Goal: Transaction & Acquisition: Purchase product/service

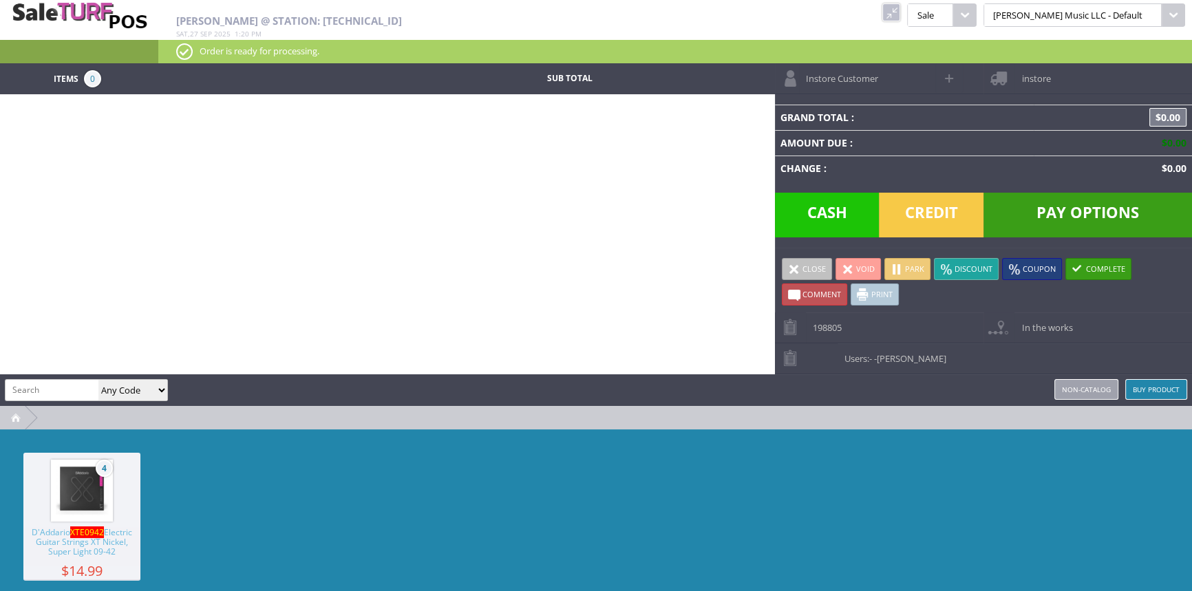
click at [900, 11] on link at bounding box center [891, 12] width 18 height 18
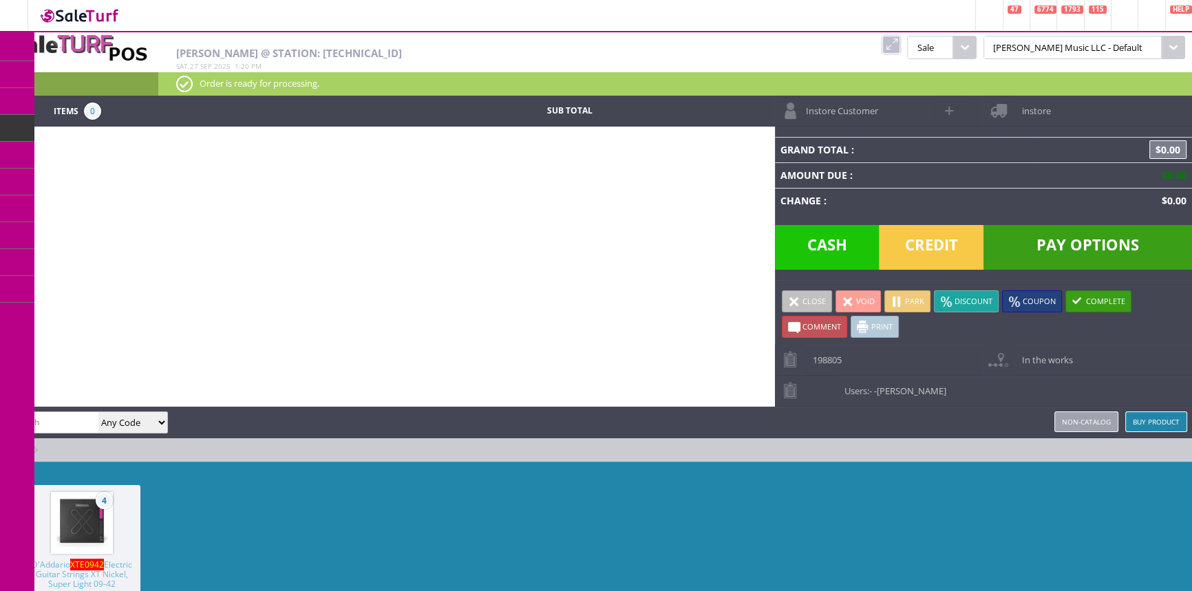
click at [68, 74] on link "Products" at bounding box center [106, 75] width 144 height 28
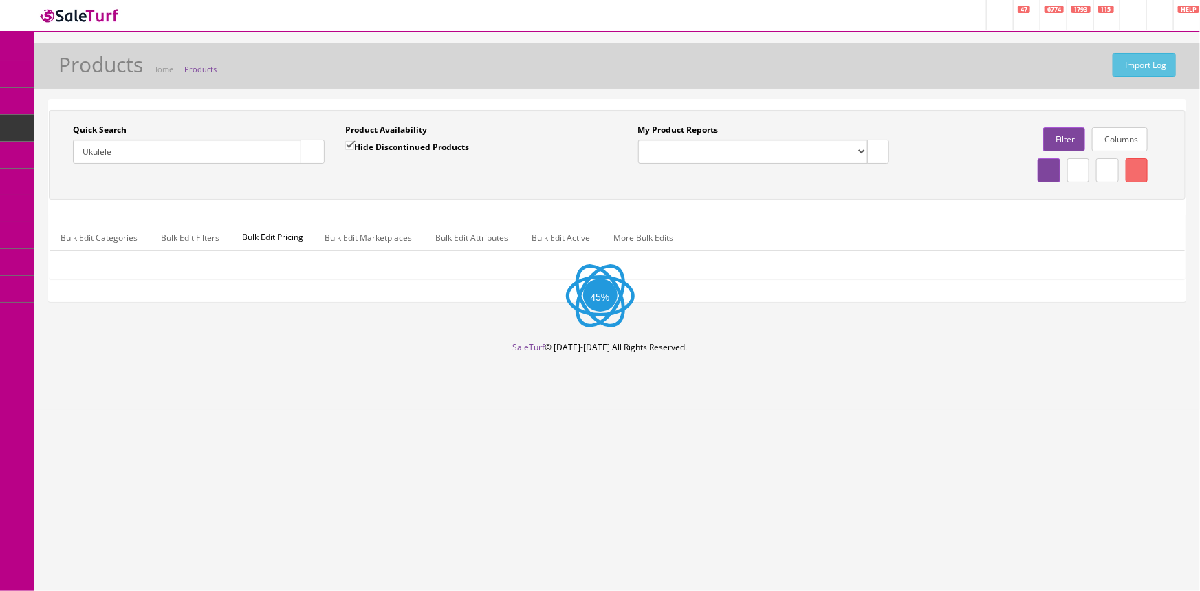
click at [149, 148] on input "Ukulele" at bounding box center [187, 152] width 228 height 24
type input "\"
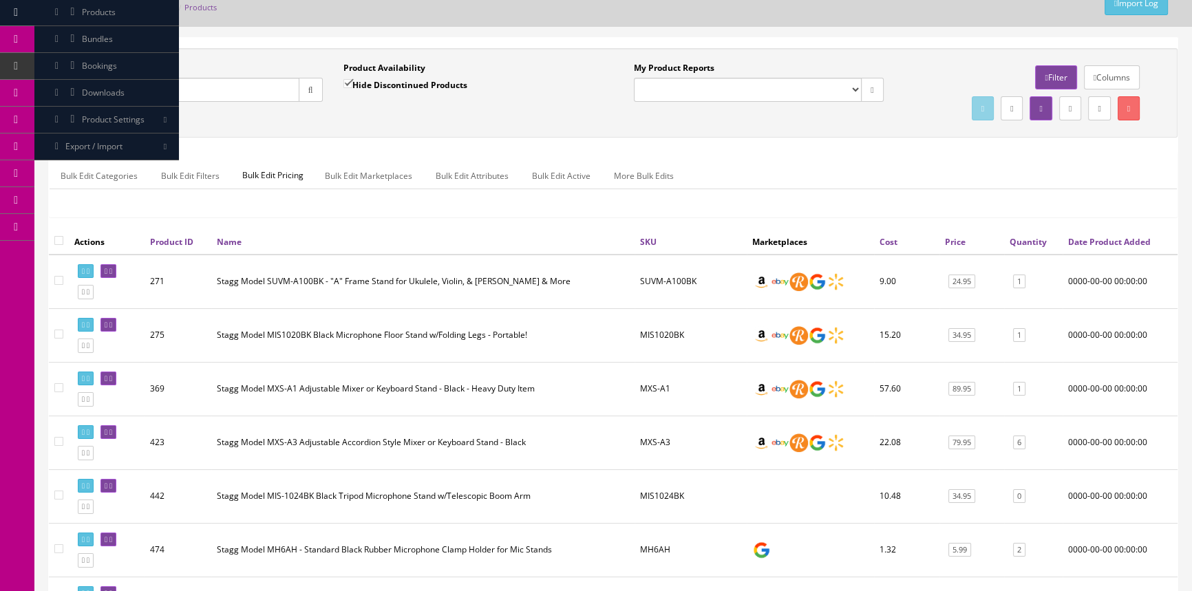
scroll to position [125, 0]
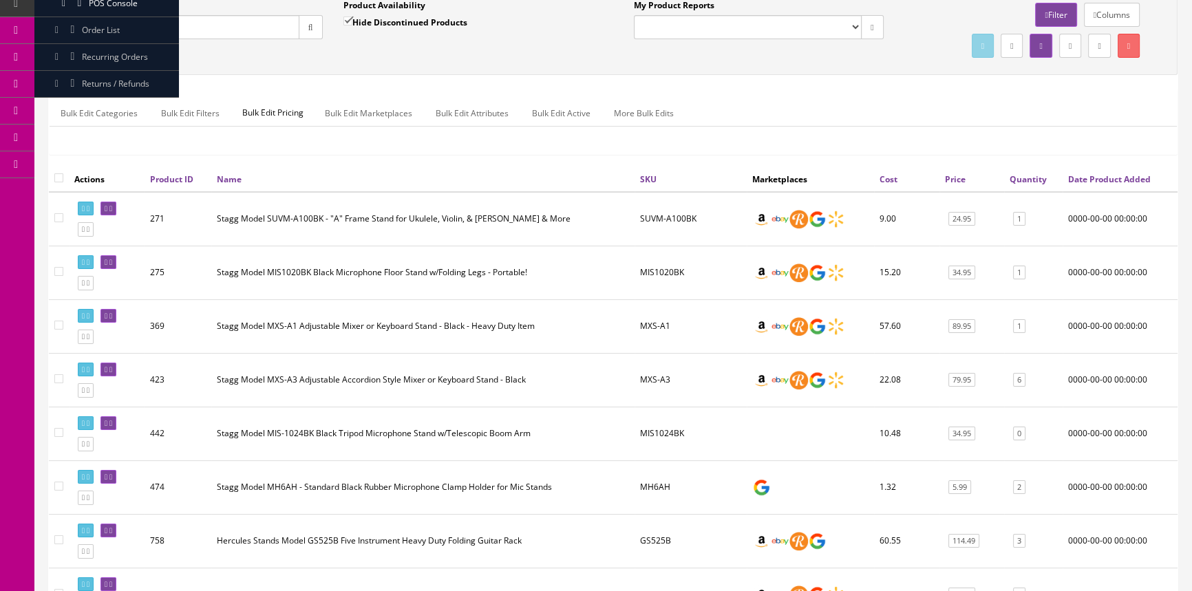
click at [83, 23] on input "stands" at bounding box center [186, 27] width 226 height 24
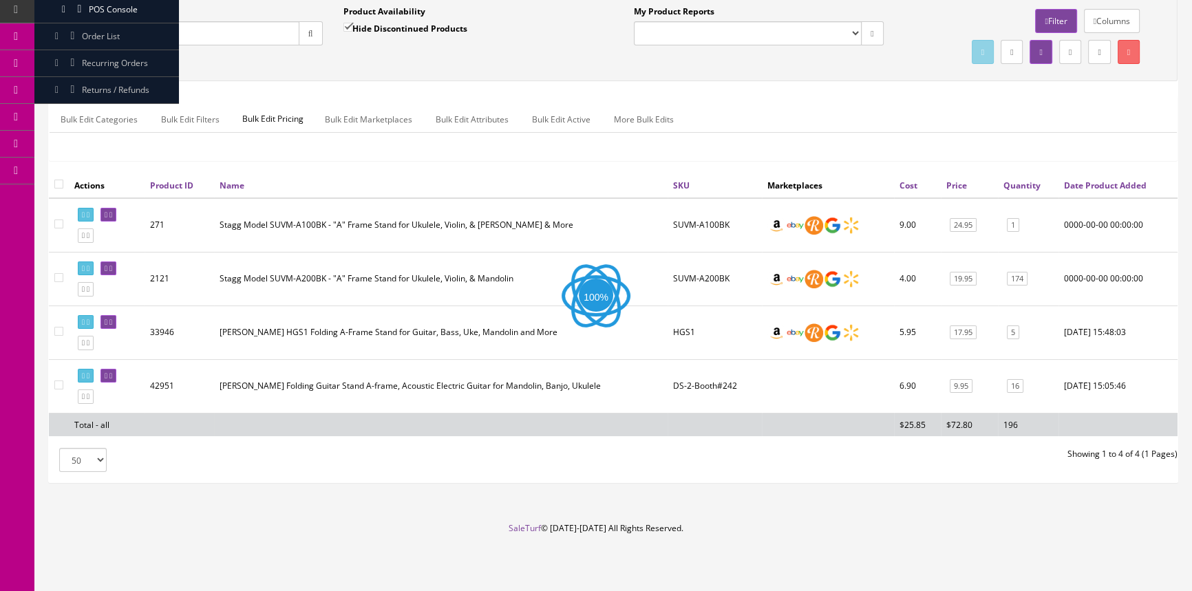
scroll to position [116, 0]
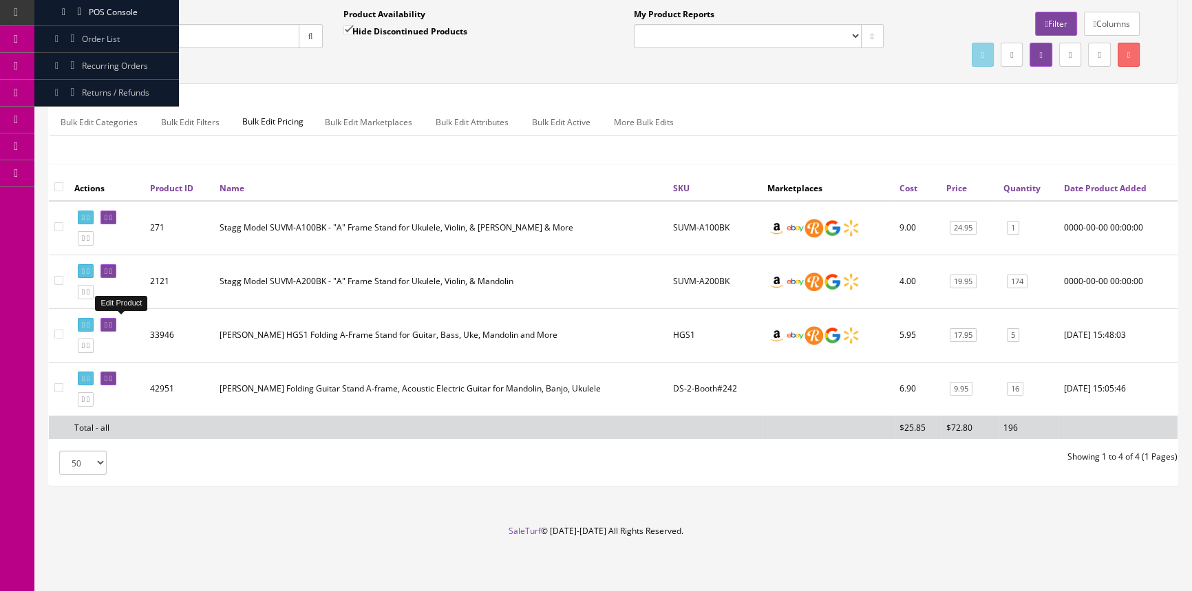
type input "mandolin stands"
click at [112, 321] on icon at bounding box center [110, 325] width 3 height 8
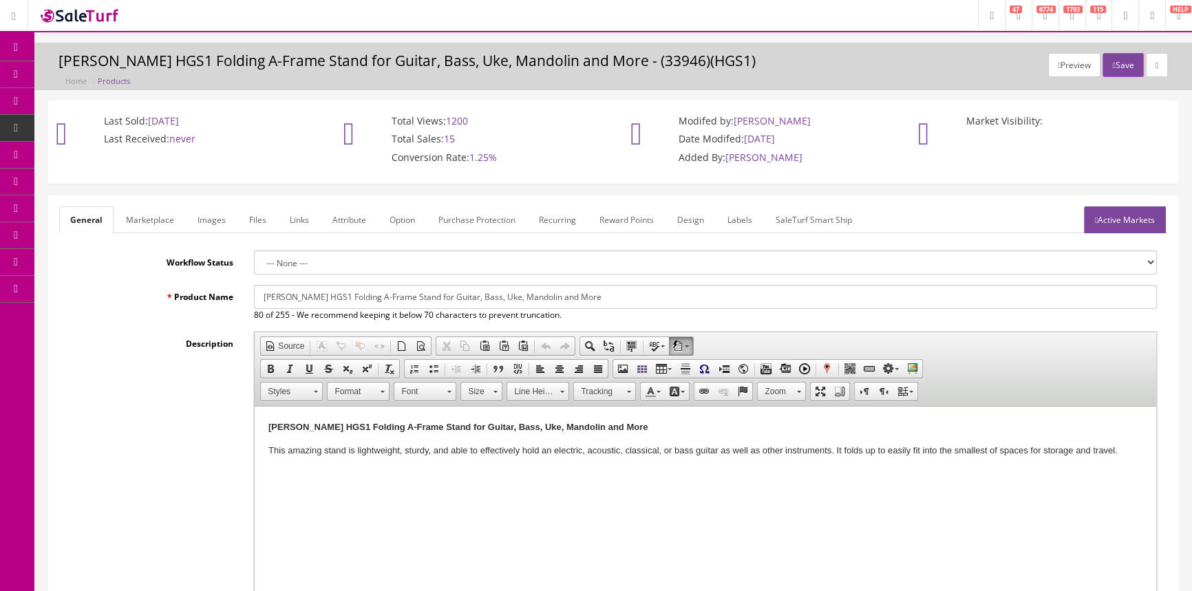
click at [227, 219] on link "Images" at bounding box center [211, 219] width 50 height 27
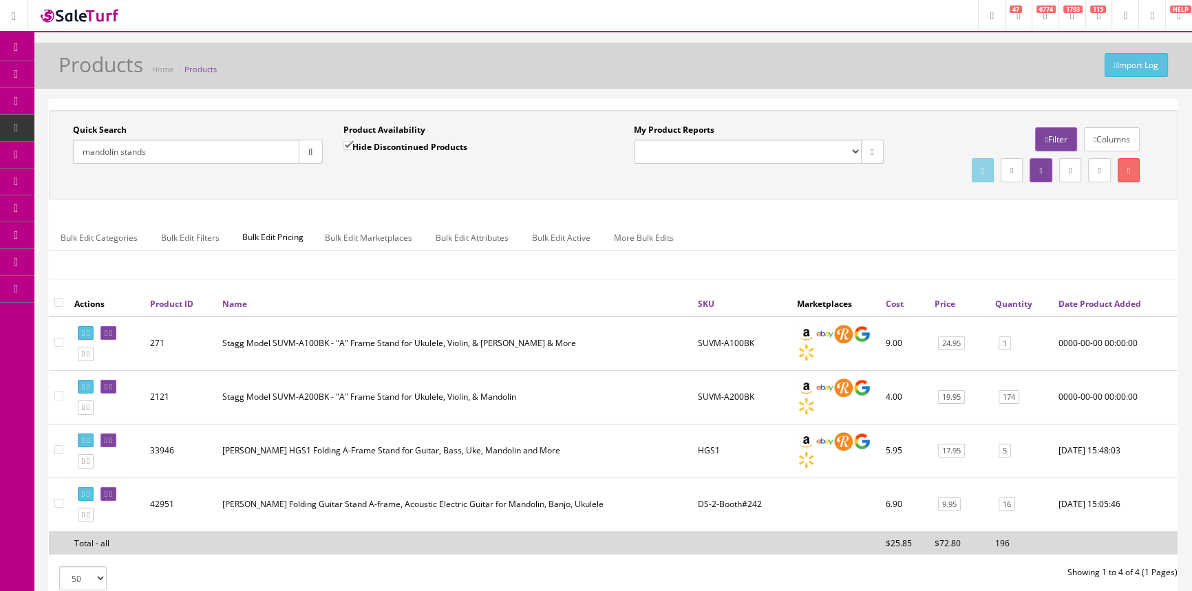
scroll to position [62, 0]
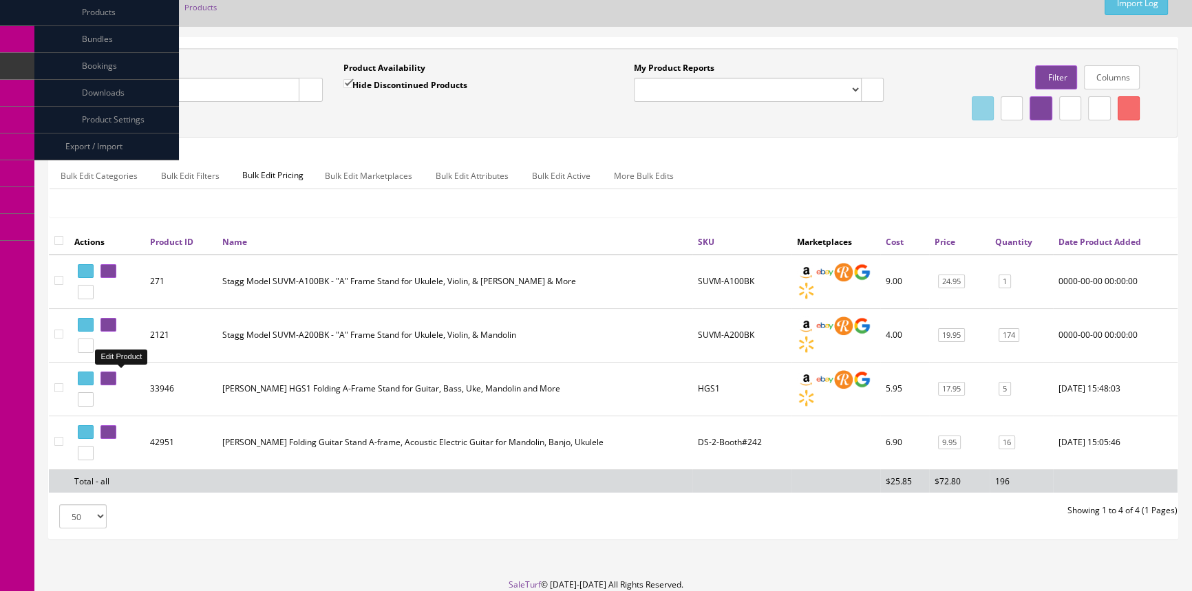
click at [112, 378] on icon at bounding box center [110, 379] width 3 height 8
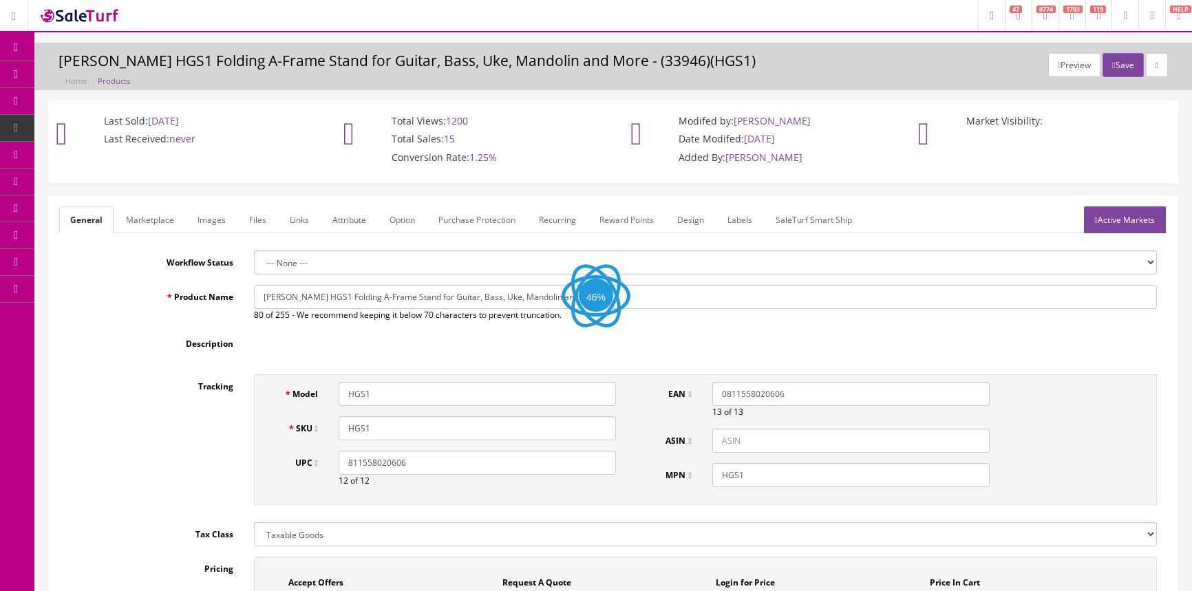
click at [199, 226] on link "Images" at bounding box center [211, 219] width 50 height 27
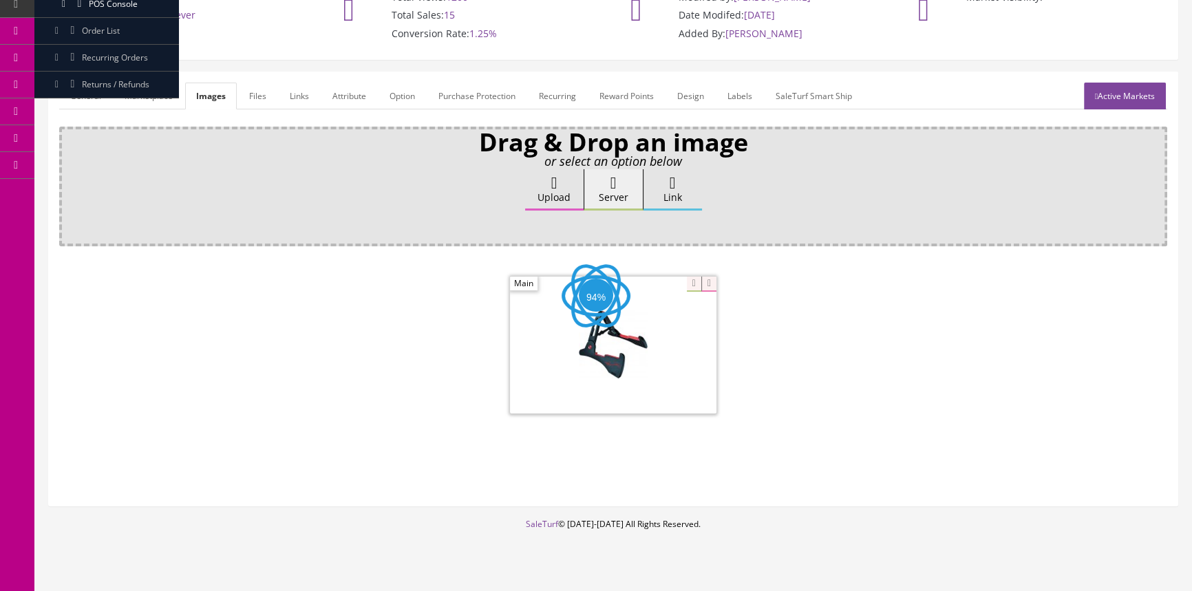
scroll to position [125, 0]
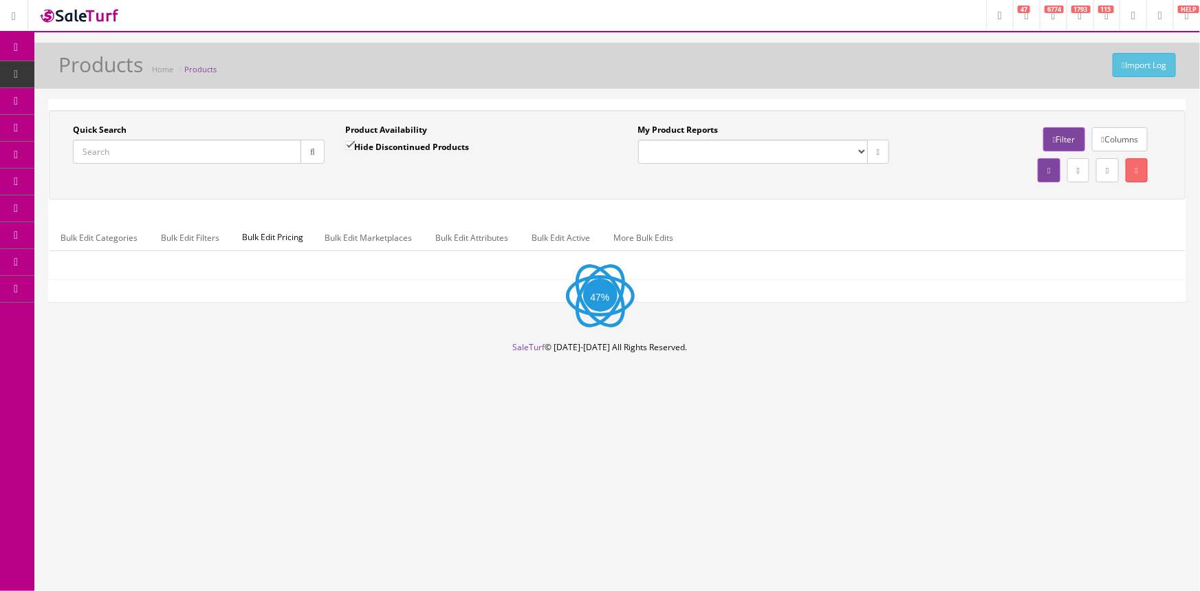
click at [122, 157] on input "Quick Search" at bounding box center [187, 152] width 228 height 24
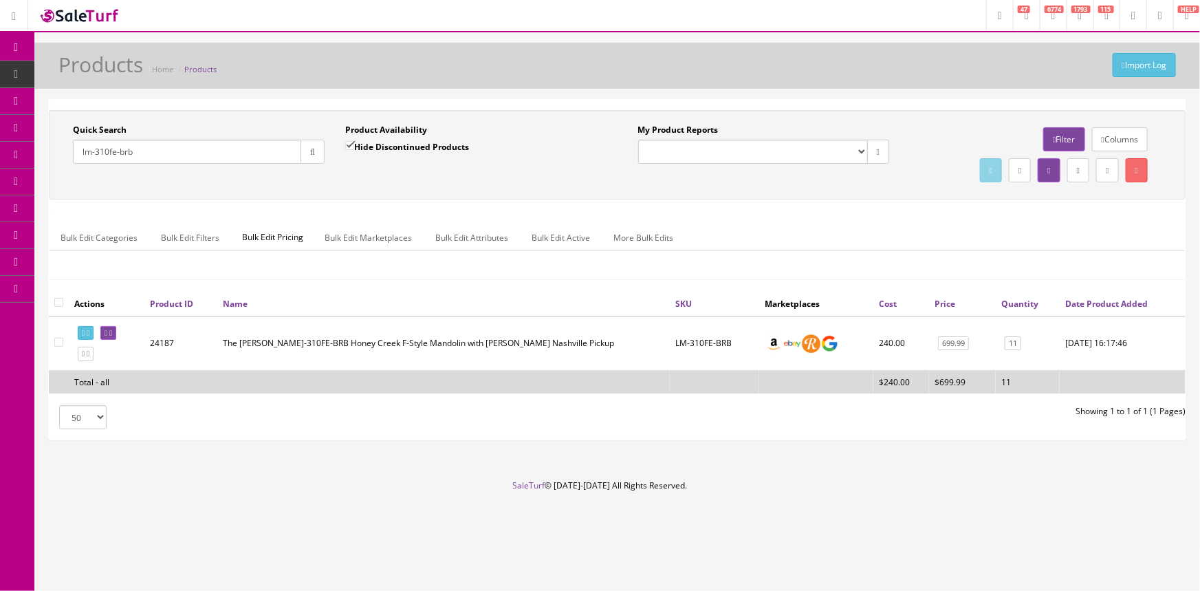
type input "lm-310fe-brb"
drag, startPoint x: 733, startPoint y: 338, endPoint x: 673, endPoint y: 331, distance: 60.2
click at [673, 331] on td "LM-310FE-BRB" at bounding box center [714, 343] width 89 height 54
click at [708, 332] on td "LM-310FE-BRB" at bounding box center [714, 343] width 89 height 54
drag, startPoint x: 733, startPoint y: 343, endPoint x: 614, endPoint y: 327, distance: 120.1
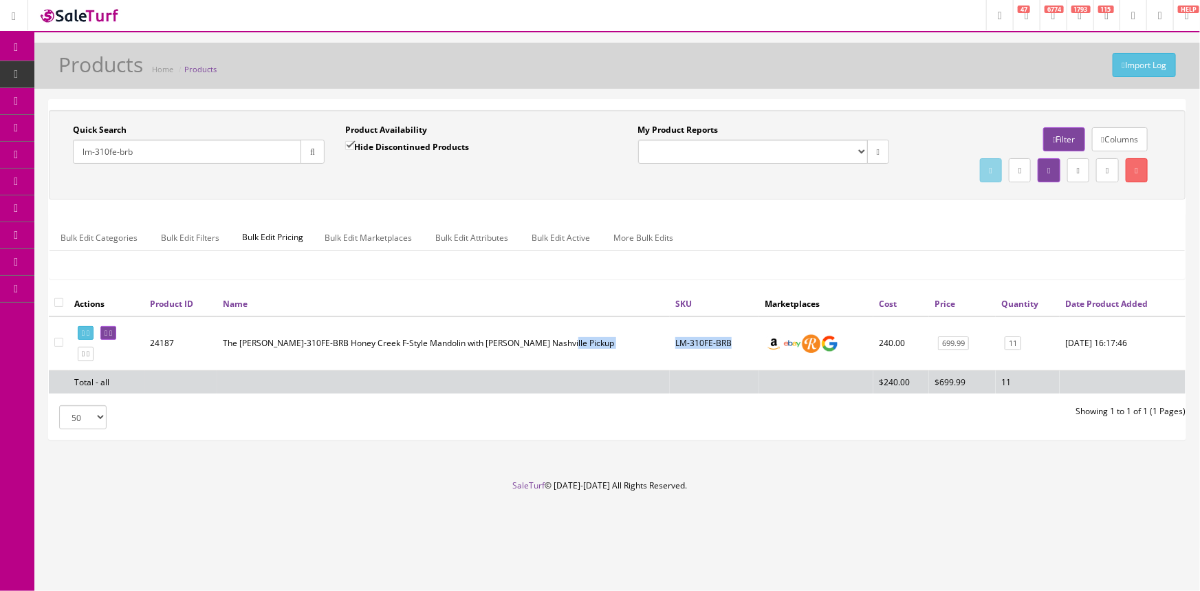
click at [614, 327] on tr "24187 The [PERSON_NAME]-310FE-BRB Honey Creek F-Style Mandolin with [PERSON_NAM…" at bounding box center [617, 343] width 1137 height 54
copy tr "LM-310FE-BRB"
click at [92, 129] on span "POS Console" at bounding box center [106, 128] width 49 height 12
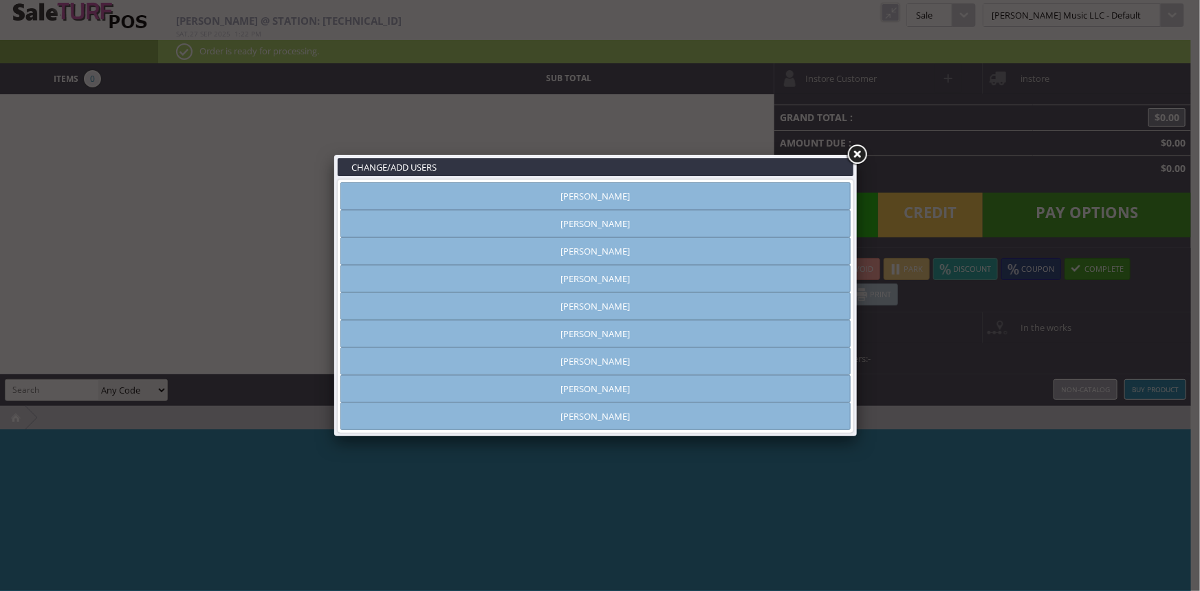
type input "[PERSON_NAME]"
click at [620, 365] on link "Rich Newberry" at bounding box center [596, 361] width 510 height 28
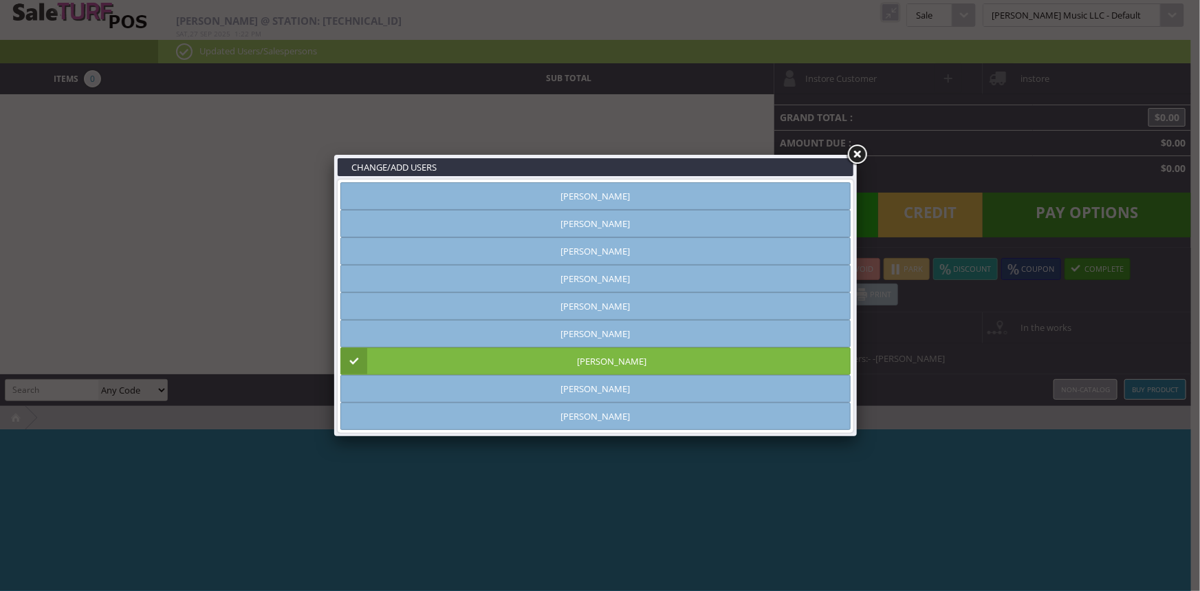
click at [863, 151] on link at bounding box center [857, 154] width 25 height 25
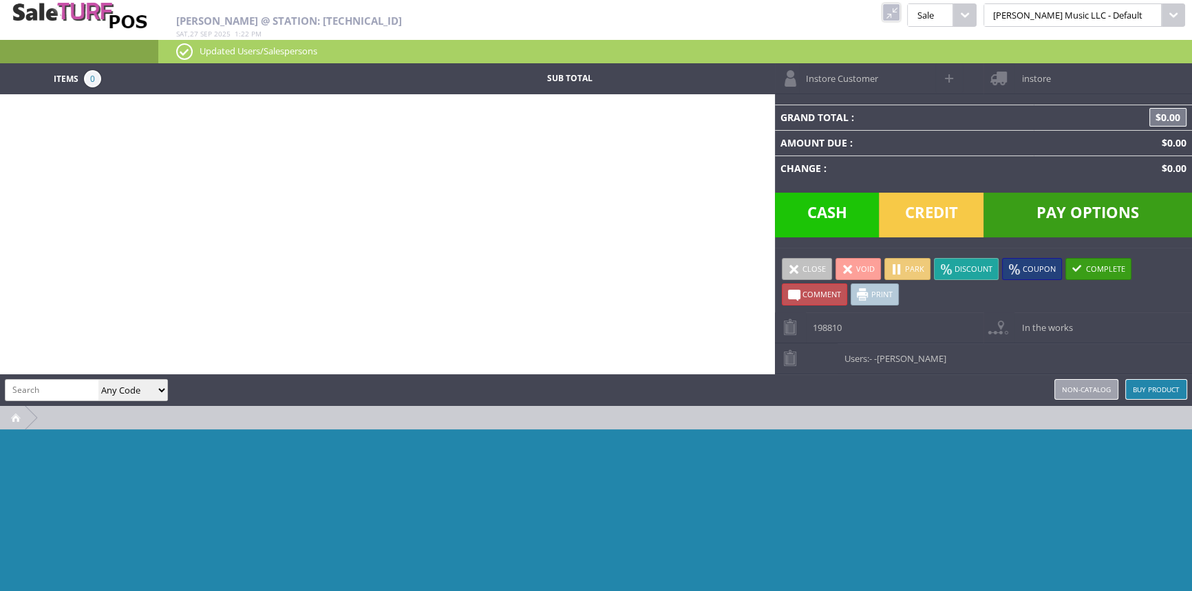
drag, startPoint x: 24, startPoint y: 388, endPoint x: 25, endPoint y: 505, distance: 117.0
click at [28, 510] on div at bounding box center [596, 532] width 1192 height 206
click at [900, 13] on link at bounding box center [891, 12] width 18 height 18
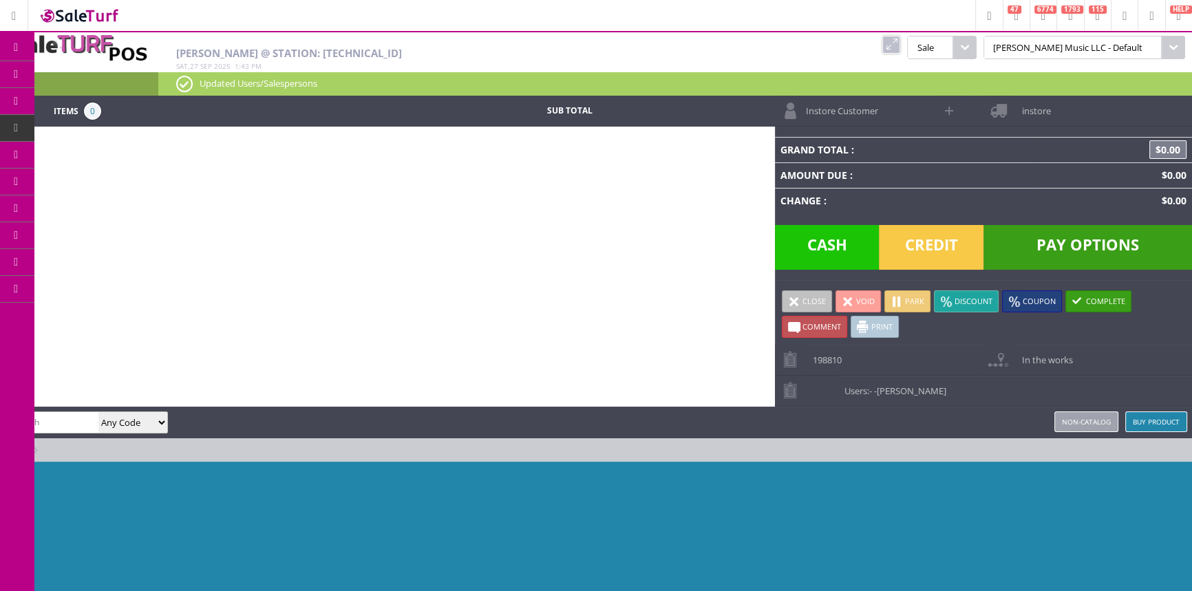
click at [80, 70] on icon at bounding box center [72, 74] width 14 height 11
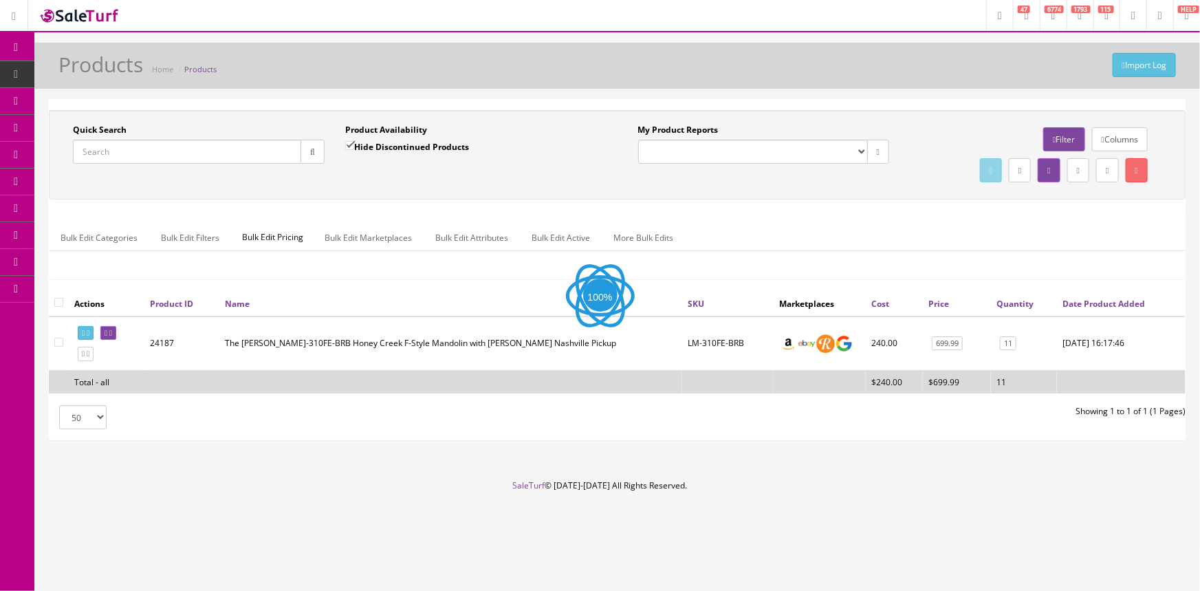
click at [276, 158] on input "Quick Search" at bounding box center [187, 152] width 228 height 24
click at [226, 158] on input "tsewb" at bounding box center [187, 152] width 228 height 24
type input "tsewbAG"
click at [305, 157] on button "button" at bounding box center [313, 152] width 24 height 24
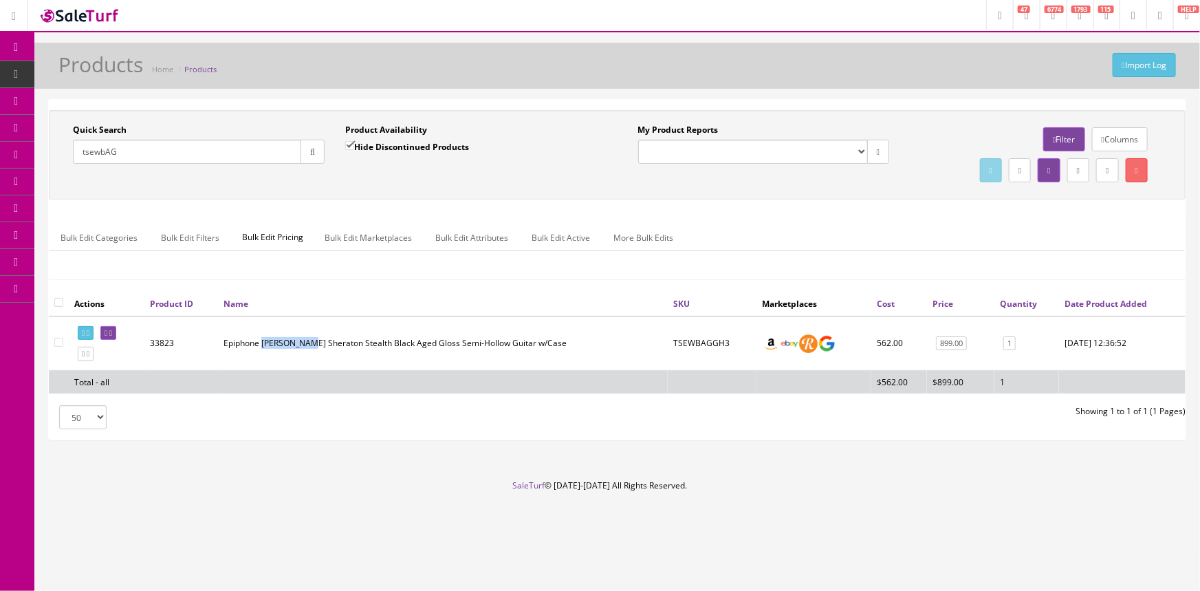
drag, startPoint x: 262, startPoint y: 342, endPoint x: 304, endPoint y: 352, distance: 43.2
click at [304, 352] on td "Epiphone [PERSON_NAME] Sheraton Stealth Black Aged Gloss Semi-Hollow Guitar w/C…" at bounding box center [443, 343] width 450 height 54
copy td "[PERSON_NAME]"
click at [85, 118] on link "POS Console" at bounding box center [106, 128] width 144 height 27
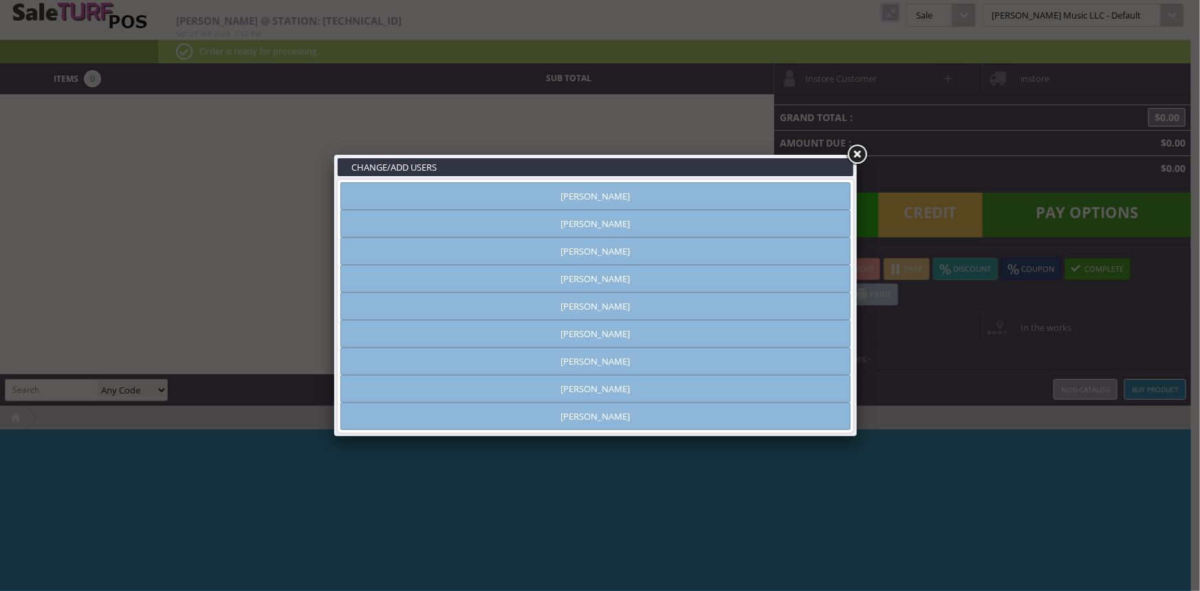
type input "[PERSON_NAME]"
click at [636, 358] on link "Rich Newberry" at bounding box center [596, 361] width 510 height 28
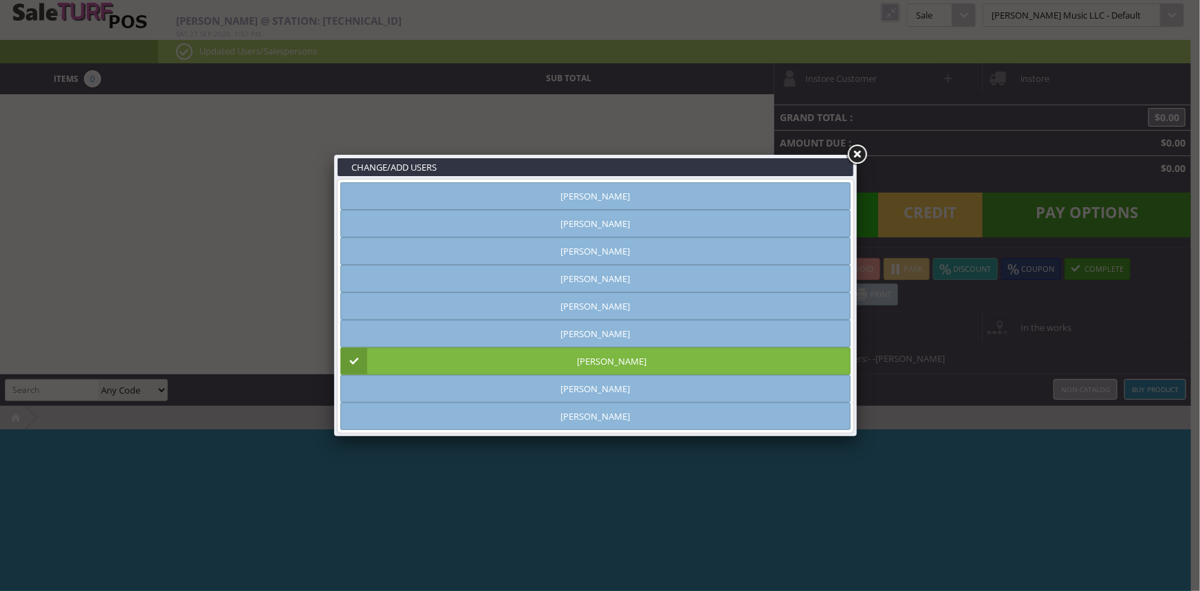
click at [856, 152] on link at bounding box center [857, 154] width 25 height 25
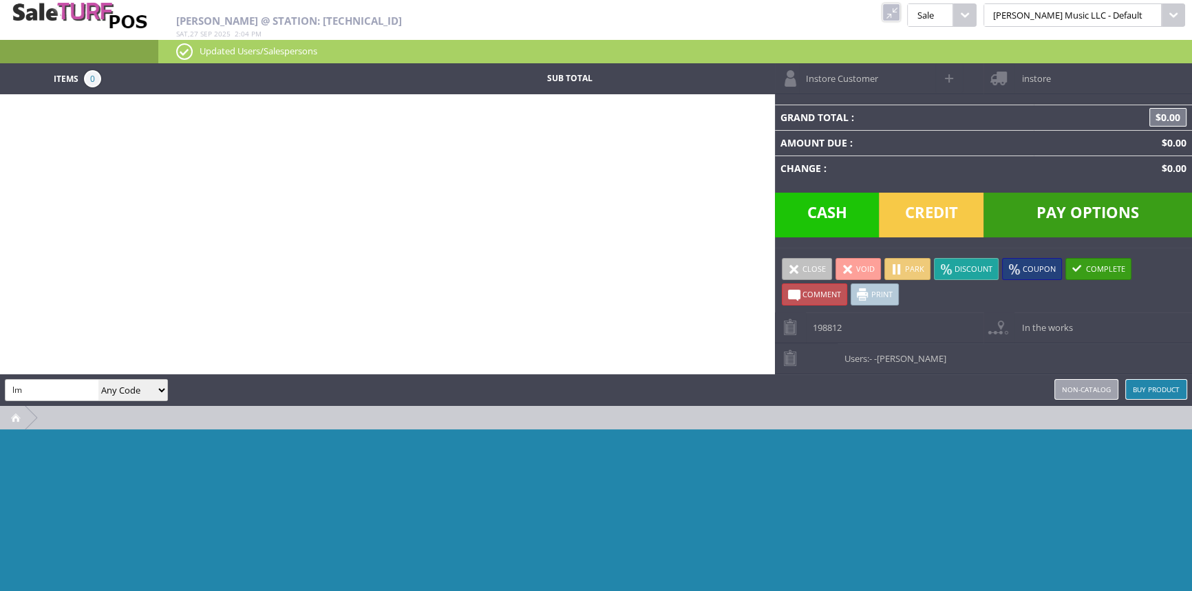
type input "l"
drag, startPoint x: 313, startPoint y: 396, endPoint x: 396, endPoint y: 14, distance: 391.3
click at [435, 264] on div "Items 0 Sub Total Instore Customer instore Grand Total : $0.00 Amount Due : $0.…" at bounding box center [596, 349] width 1192 height 572
click at [28, 392] on input "tsegbox" at bounding box center [52, 390] width 93 height 20
drag, startPoint x: 52, startPoint y: 387, endPoint x: 3, endPoint y: 400, distance: 49.9
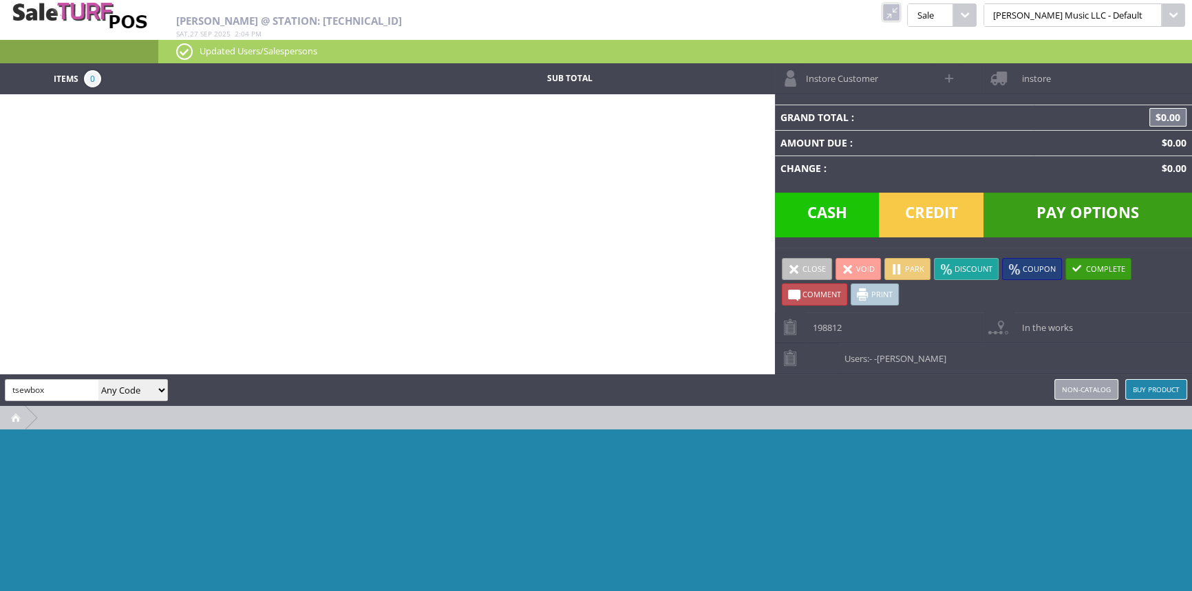
click at [0, 409] on div "amber helgren tsewbox Any Code SKU UPC EAN Name Model Buy Product Non-catalog" at bounding box center [596, 401] width 1192 height 55
type input "tsewbaggh3"
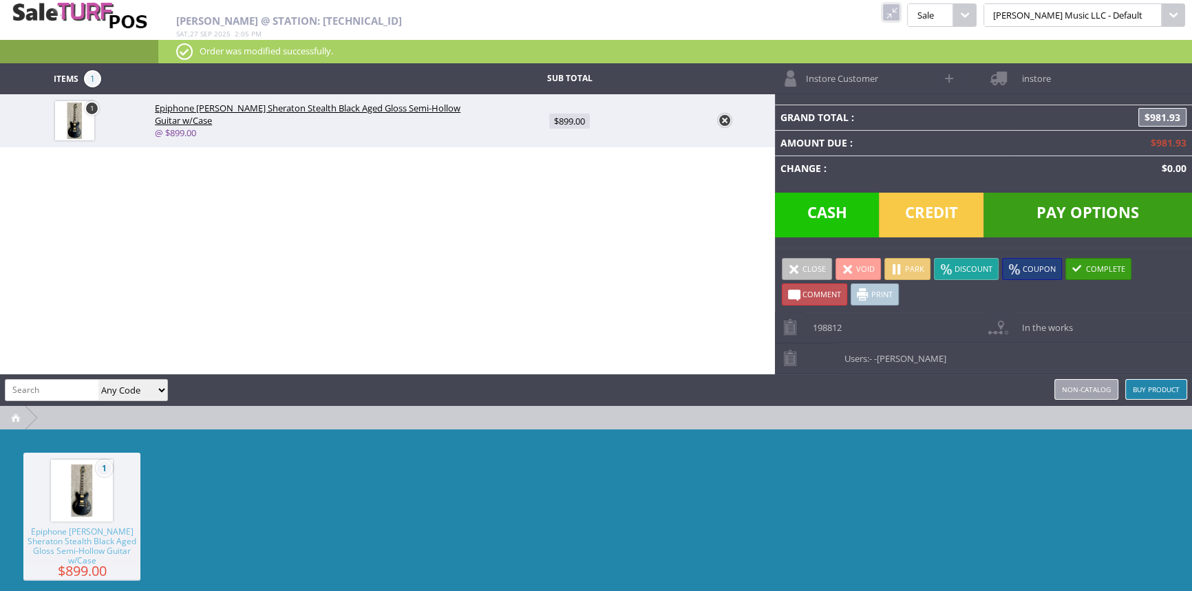
click at [571, 124] on span "$899.00" at bounding box center [569, 121] width 41 height 15
type input "899"
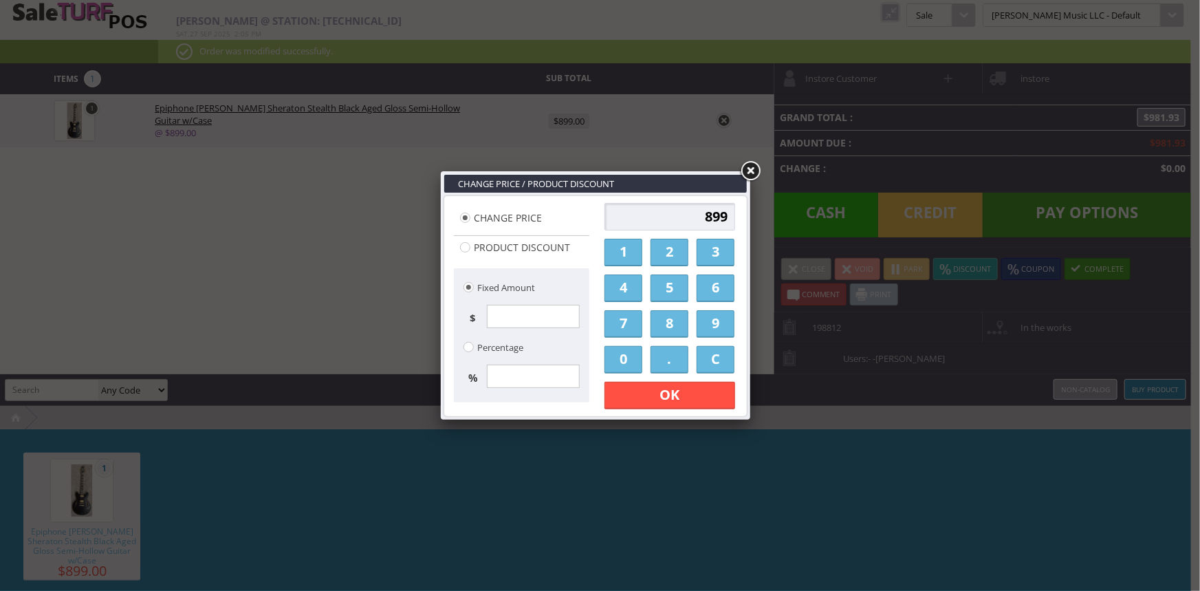
click at [728, 217] on input "899" at bounding box center [670, 217] width 131 height 28
type input "8"
type input "750.00"
click at [707, 394] on link "OK" at bounding box center [670, 396] width 131 height 28
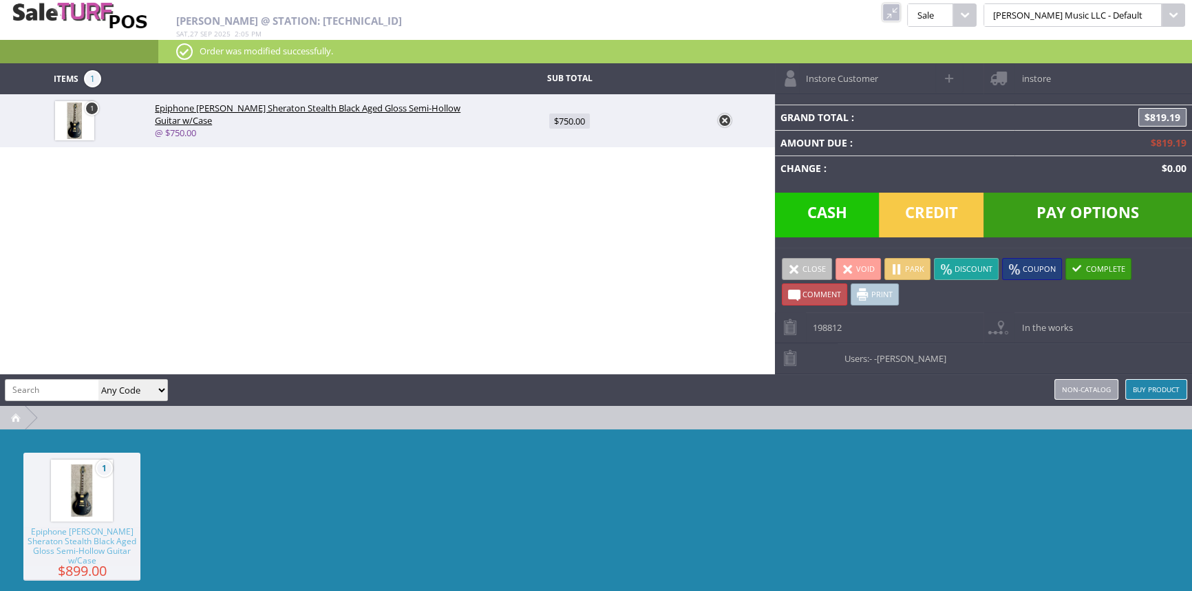
paste input "Emily Wolfe"
click at [48, 387] on input "search" at bounding box center [52, 390] width 93 height 20
type input "E"
type input "-310fe-brb"
click at [67, 495] on img at bounding box center [82, 490] width 52 height 52
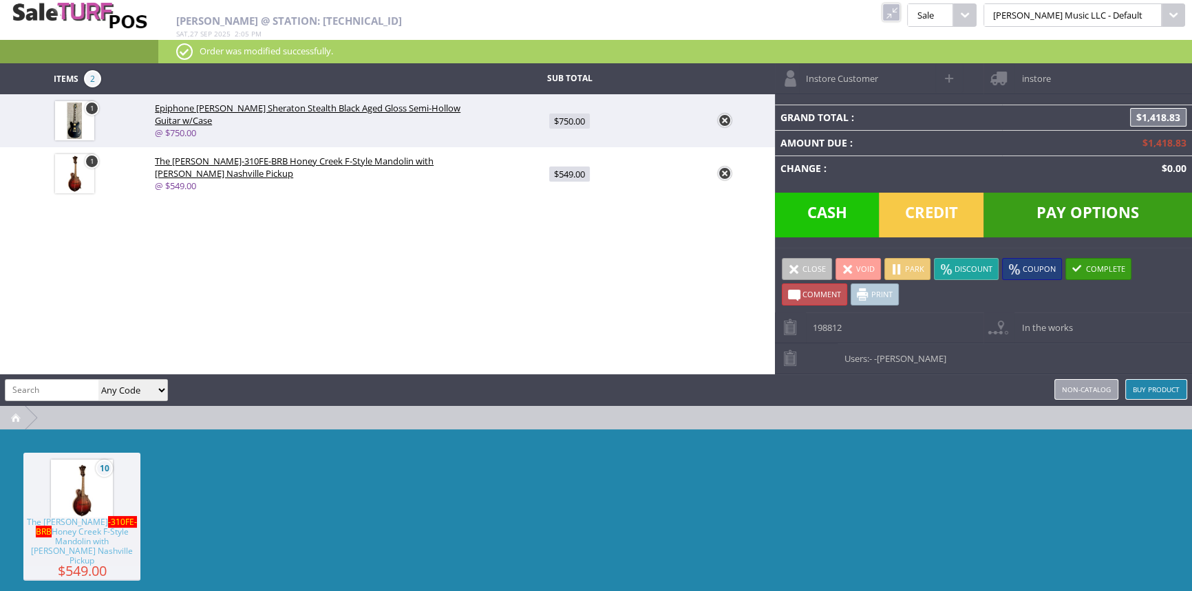
click at [586, 173] on span "$549.00" at bounding box center [569, 173] width 41 height 15
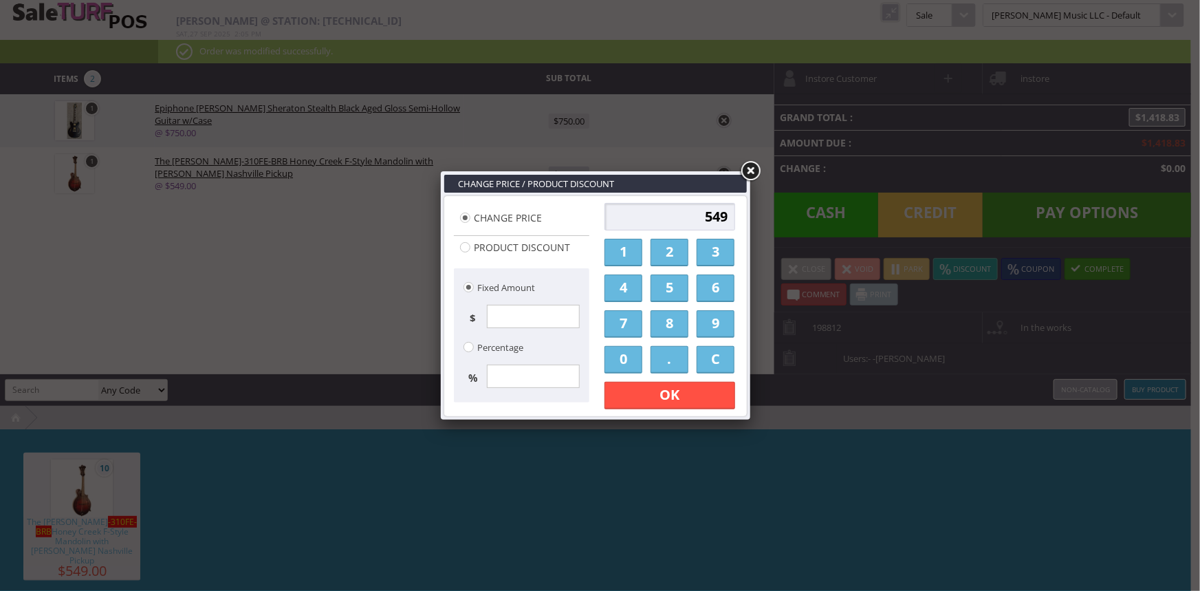
click at [728, 218] on input "549" at bounding box center [670, 217] width 131 height 28
type input "5"
type input "500.00"
click at [707, 405] on link "OK" at bounding box center [670, 396] width 131 height 28
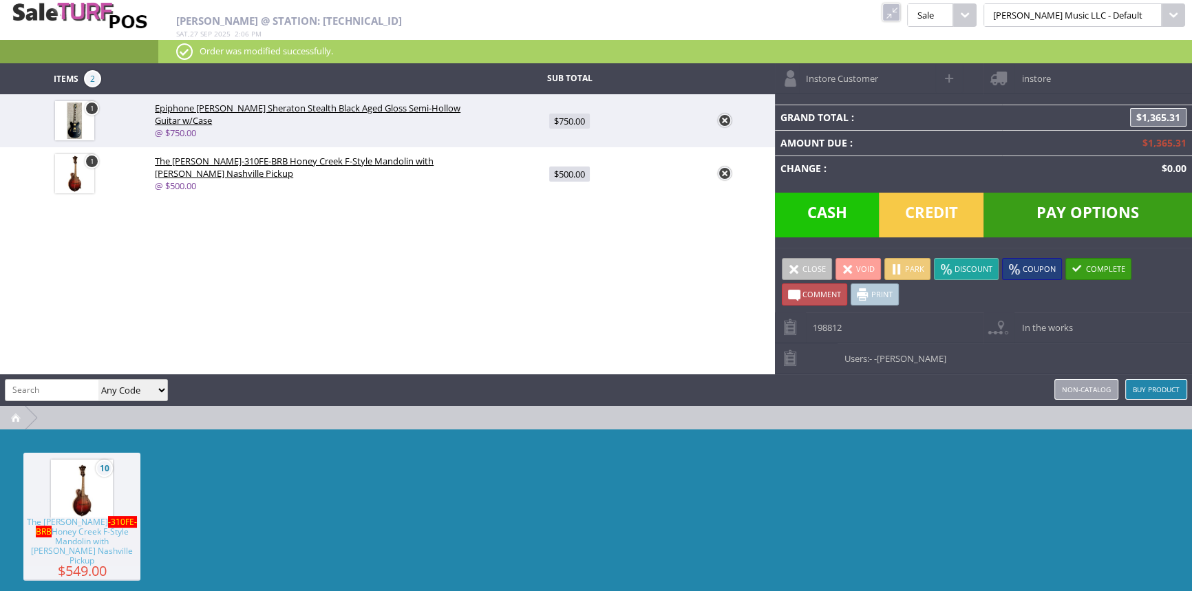
click at [968, 211] on span "Credit" at bounding box center [931, 215] width 105 height 45
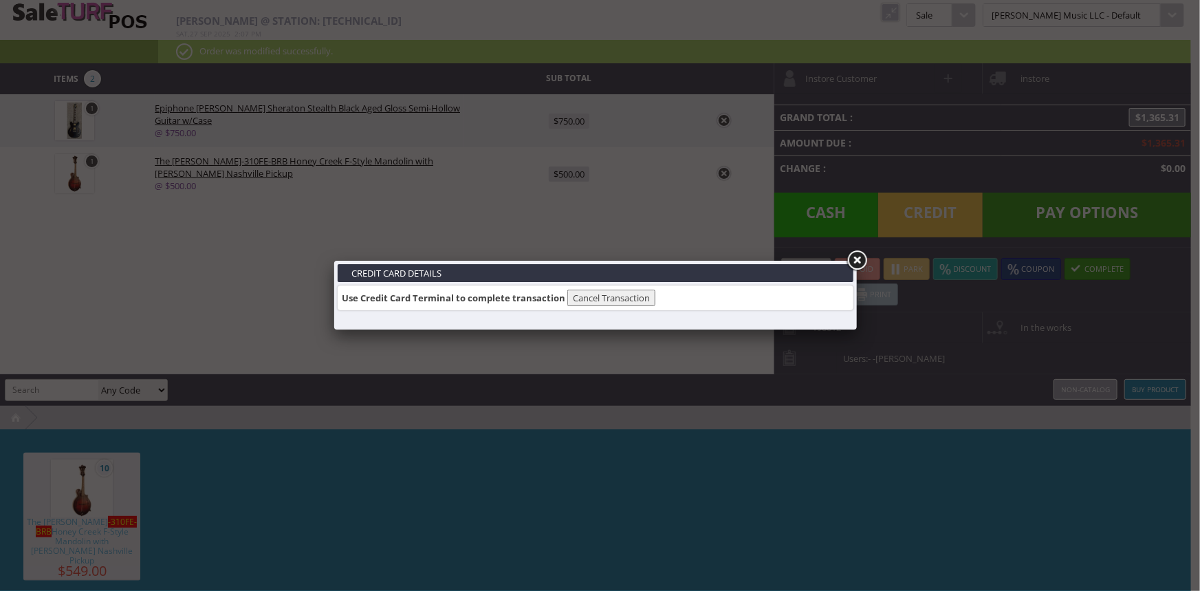
click at [614, 297] on button "Cancel Transaction" at bounding box center [612, 298] width 88 height 17
click at [636, 294] on button "Cancel Transaction" at bounding box center [612, 298] width 88 height 17
click at [859, 265] on link at bounding box center [857, 260] width 25 height 25
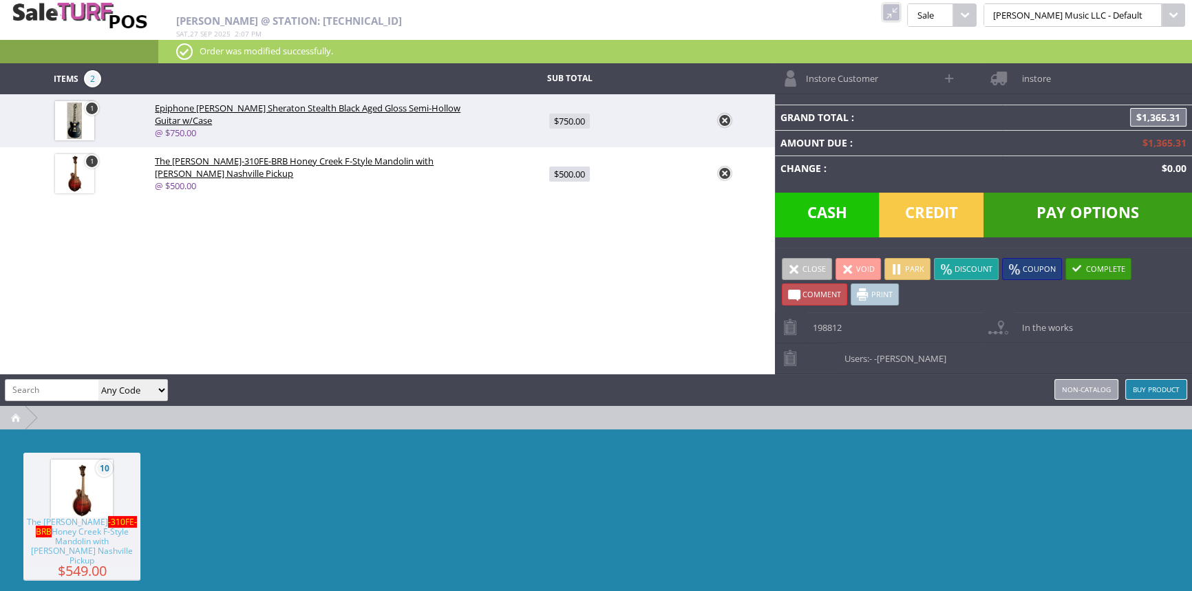
click at [453, 358] on div "Items 2 Sub Total 1 Epiphone Emily Wolfe Sheraton Stealth Black Aged Gloss Semi…" at bounding box center [596, 349] width 1192 height 572
click at [1083, 213] on span "Pay Options" at bounding box center [1087, 215] width 208 height 45
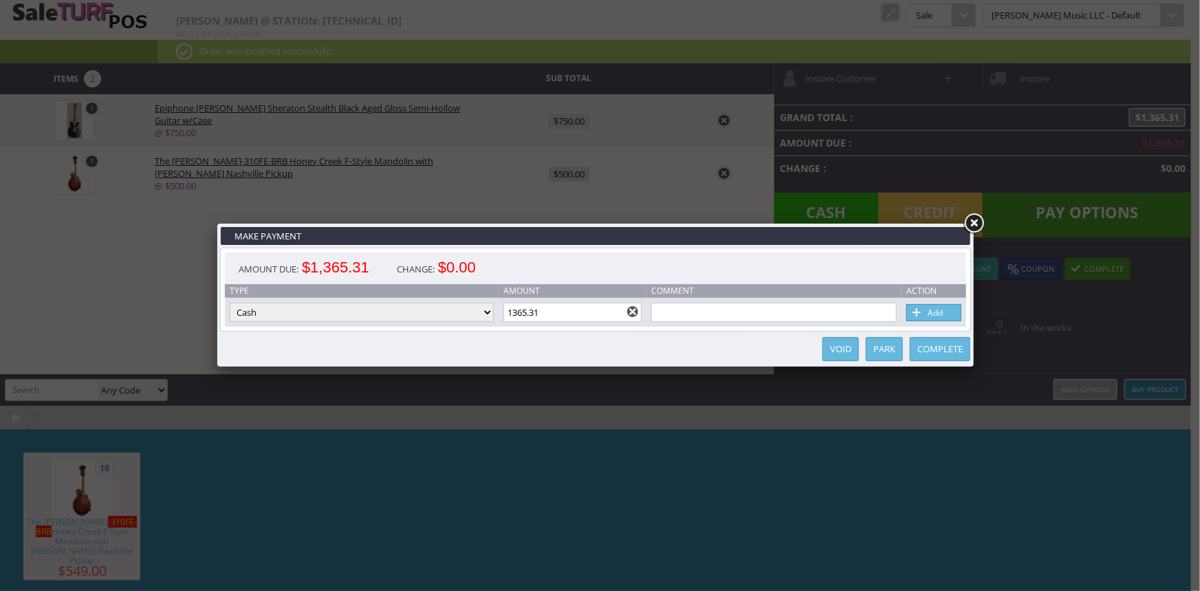
click at [277, 312] on select "Cash Credit Card Cheque or Money Order" at bounding box center [362, 312] width 264 height 19
select select "credit_card"
click at [230, 303] on select "Cash Credit Card Cheque or Money Order" at bounding box center [362, 312] width 264 height 19
click at [935, 314] on link "Add" at bounding box center [934, 312] width 55 height 17
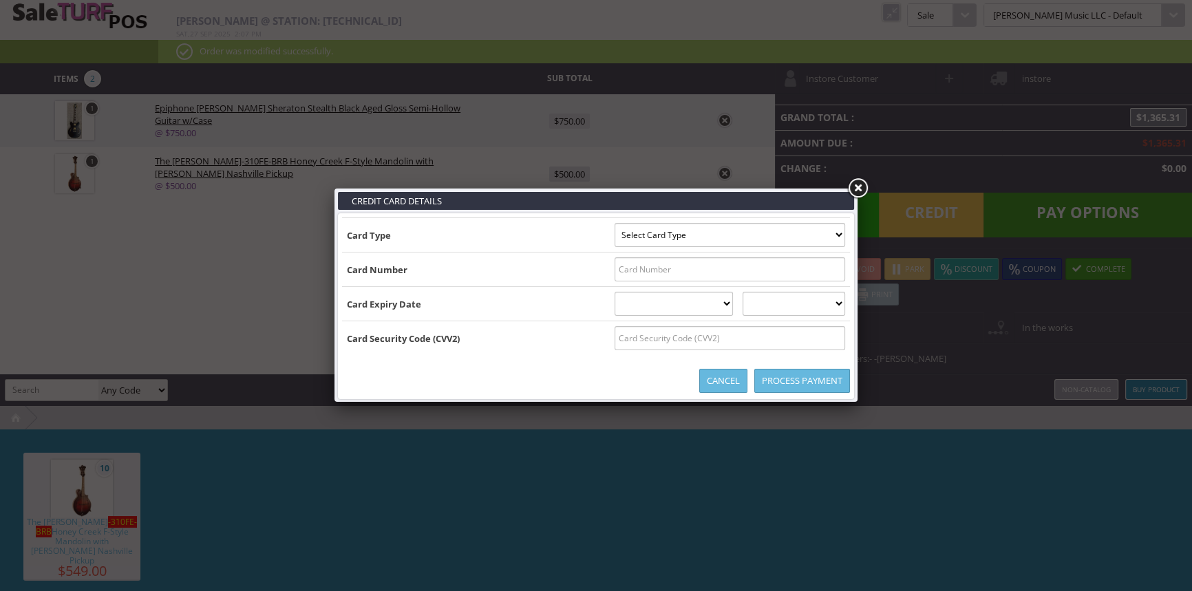
type input "B4261250100043790^HORN/MICHELLE^28092010000000976000000"
select select "VISA"
type input "4261250100043790"
select select "09"
select select "2028"
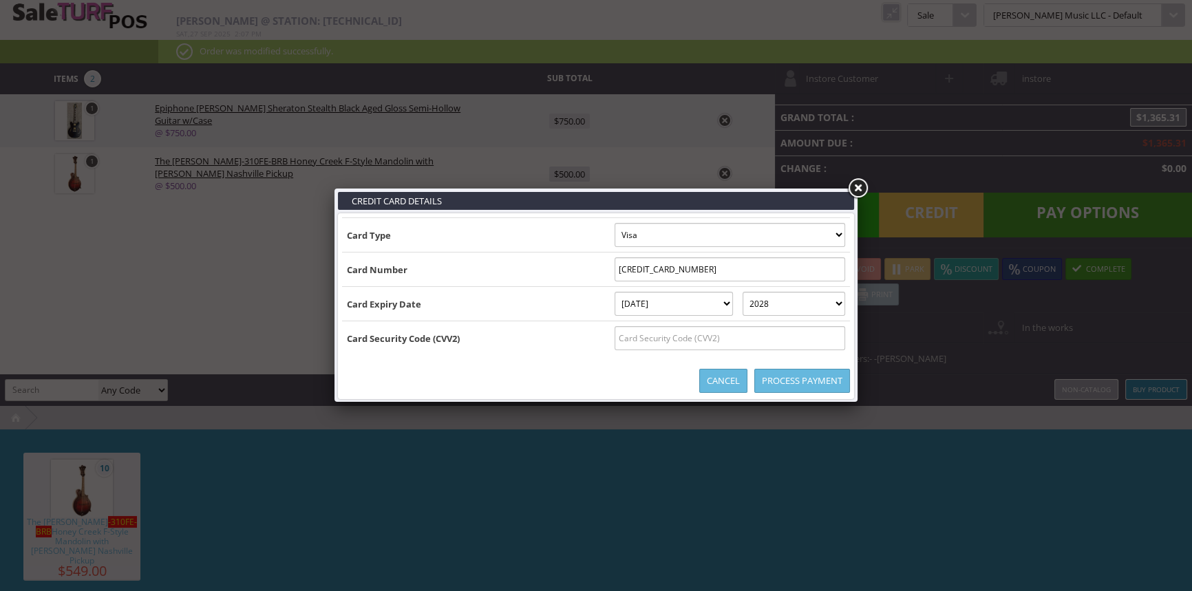
type input "B4261250100043790^HORN/MICHELLE^280920100000009760000004261250100043790=2809201…"
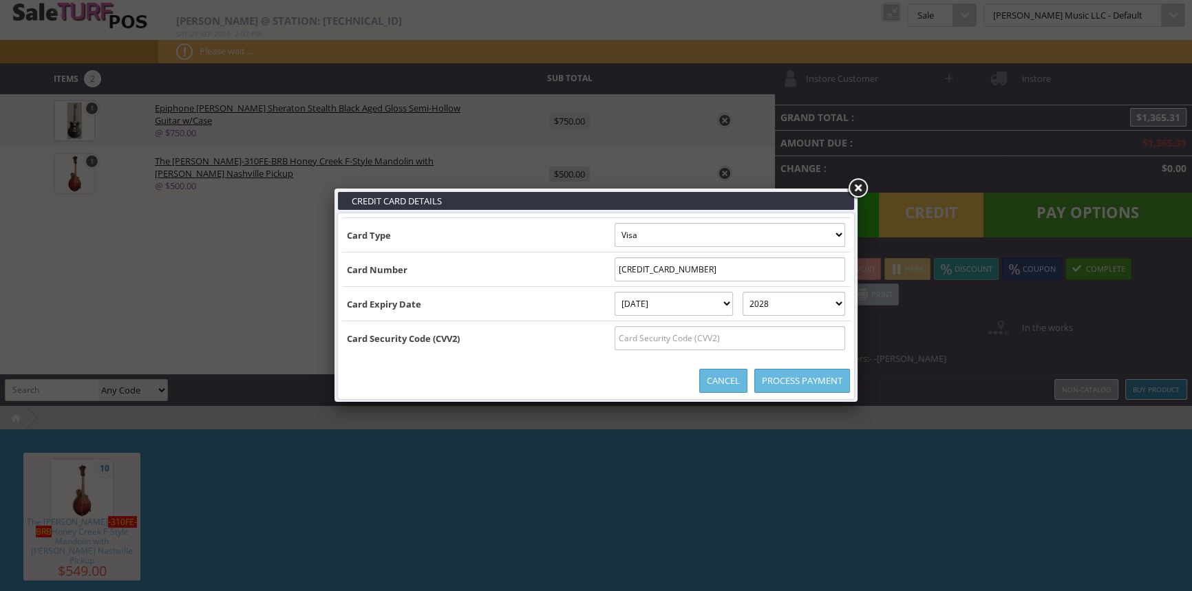
click at [614, 343] on input "text" at bounding box center [729, 338] width 230 height 24
type input "472"
click at [810, 381] on link "Process Payment" at bounding box center [802, 381] width 96 height 24
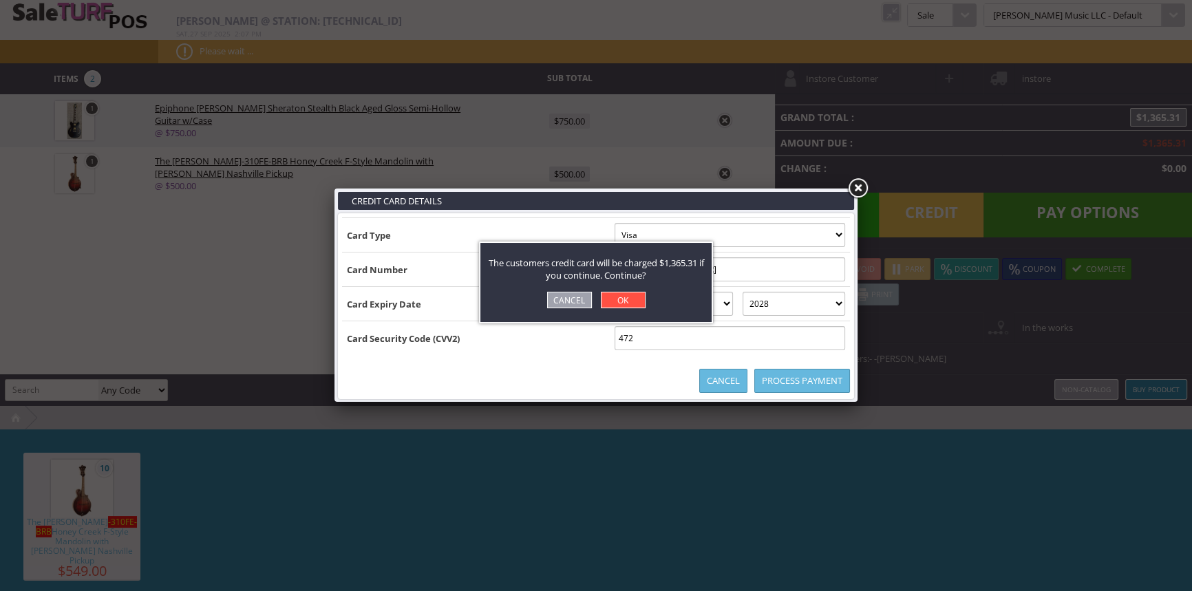
click at [624, 297] on link "OK" at bounding box center [623, 300] width 45 height 17
select select "cash"
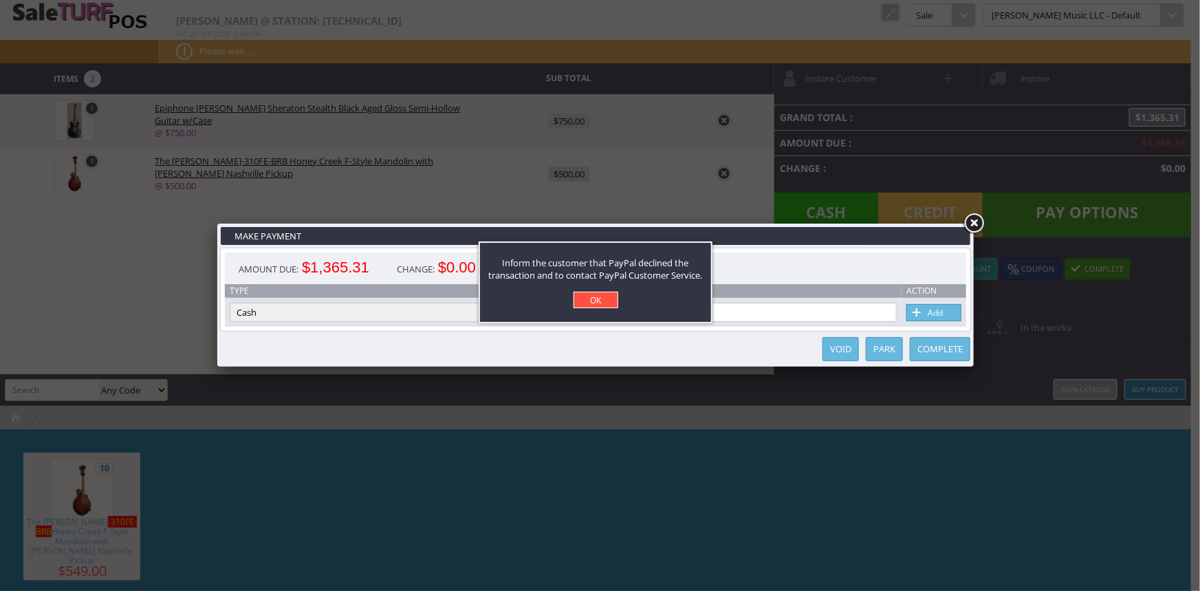
click at [596, 300] on link "OK" at bounding box center [596, 300] width 45 height 17
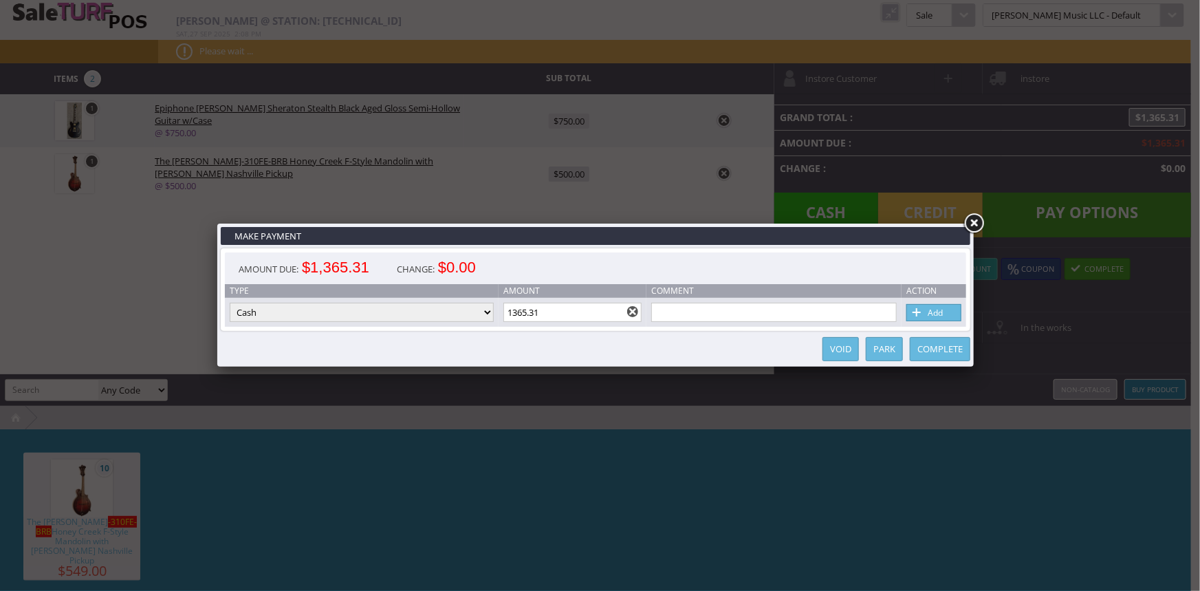
click at [405, 316] on select "Cash Credit Card Cheque or Money Order" at bounding box center [362, 312] width 264 height 19
select select "credit_card"
click at [230, 303] on select "Cash Credit Card Cheque or Money Order" at bounding box center [362, 312] width 264 height 19
click at [473, 318] on select "Cash Credit Card Cheque or Money Order" at bounding box center [362, 312] width 264 height 19
click at [230, 303] on select "Cash Credit Card Cheque or Money Order" at bounding box center [362, 312] width 264 height 19
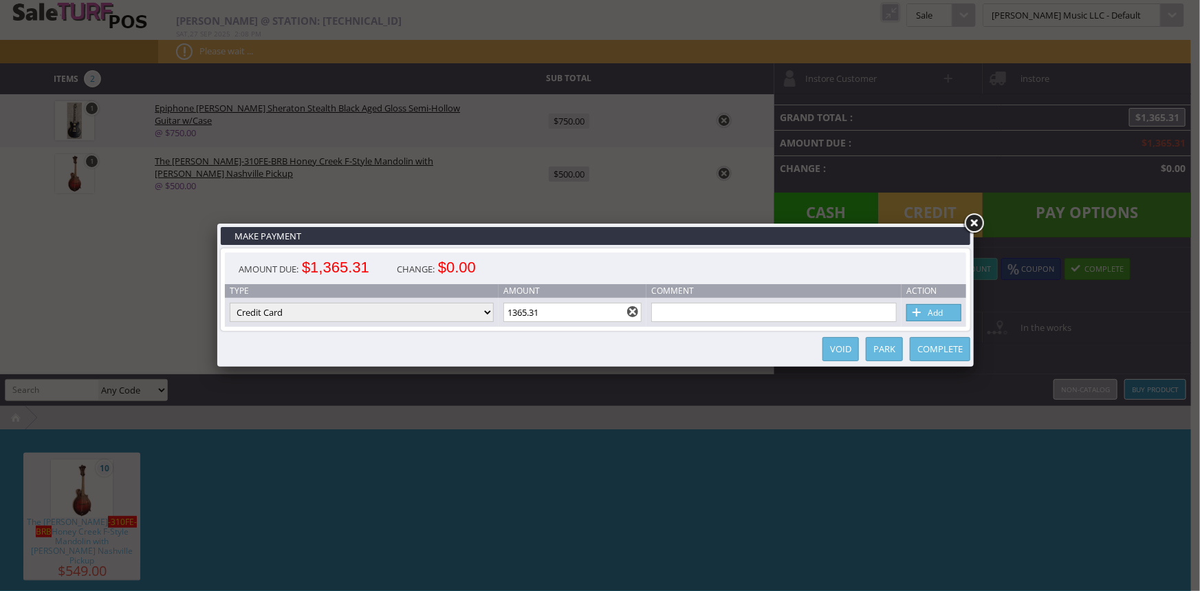
click at [291, 354] on div "Complete Park Void" at bounding box center [596, 349] width 750 height 28
click at [942, 309] on link "Add" at bounding box center [934, 312] width 55 height 17
select select
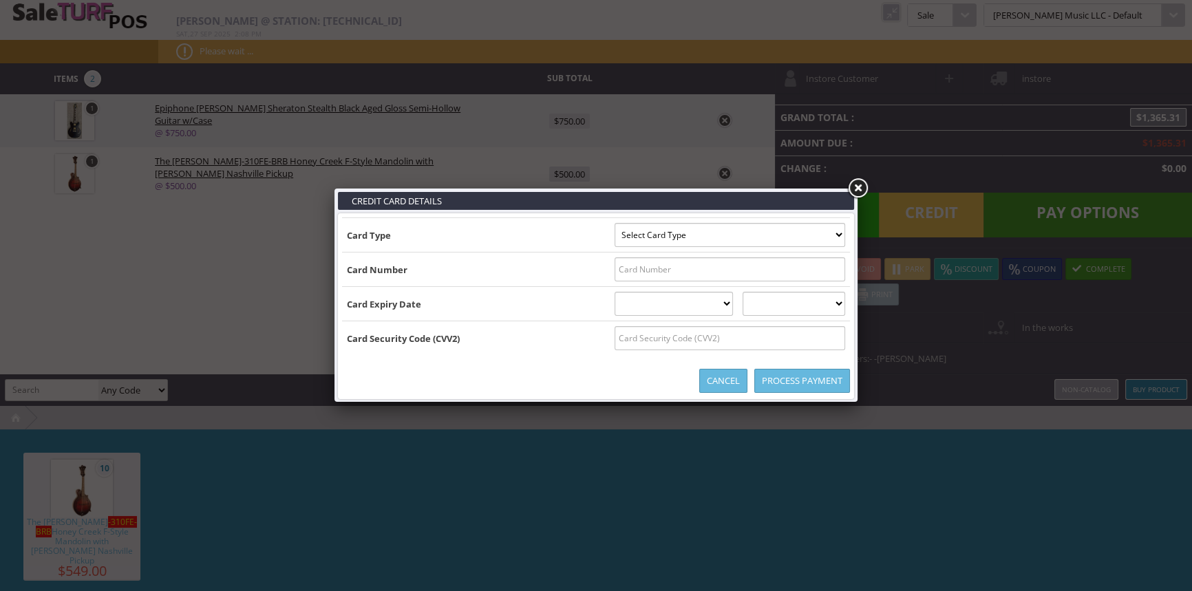
click at [720, 237] on select "Select Card Type Visa MasterCard Discover Card American Express Maestro Solo" at bounding box center [729, 235] width 230 height 24
select select "VISA"
click at [614, 223] on select "Select Card Type Visa MasterCard Discover Card American Express Maestro Solo" at bounding box center [729, 235] width 230 height 24
click at [641, 264] on input "text" at bounding box center [729, 269] width 230 height 24
type input "4261250100043790"
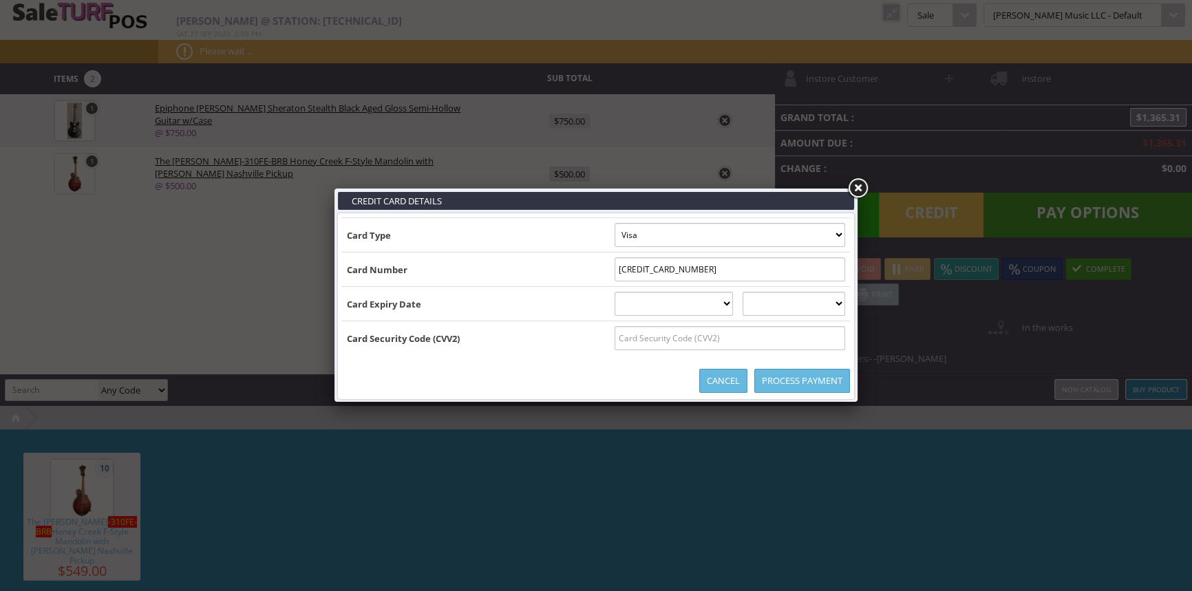
click at [733, 308] on select "01 January 02 February 03 March 04 April 05 May 06 June 07 July 08 August 09 Se…" at bounding box center [673, 304] width 119 height 24
select select "09"
click at [614, 292] on select "01 January 02 February 03 March 04 April 05 May 06 June 07 July 08 August 09 Se…" at bounding box center [673, 304] width 119 height 24
click at [808, 303] on select "2025 2026 2027 2028 2029 2030 2031 2032 2033 2034 2035" at bounding box center [793, 304] width 103 height 24
select select "2028"
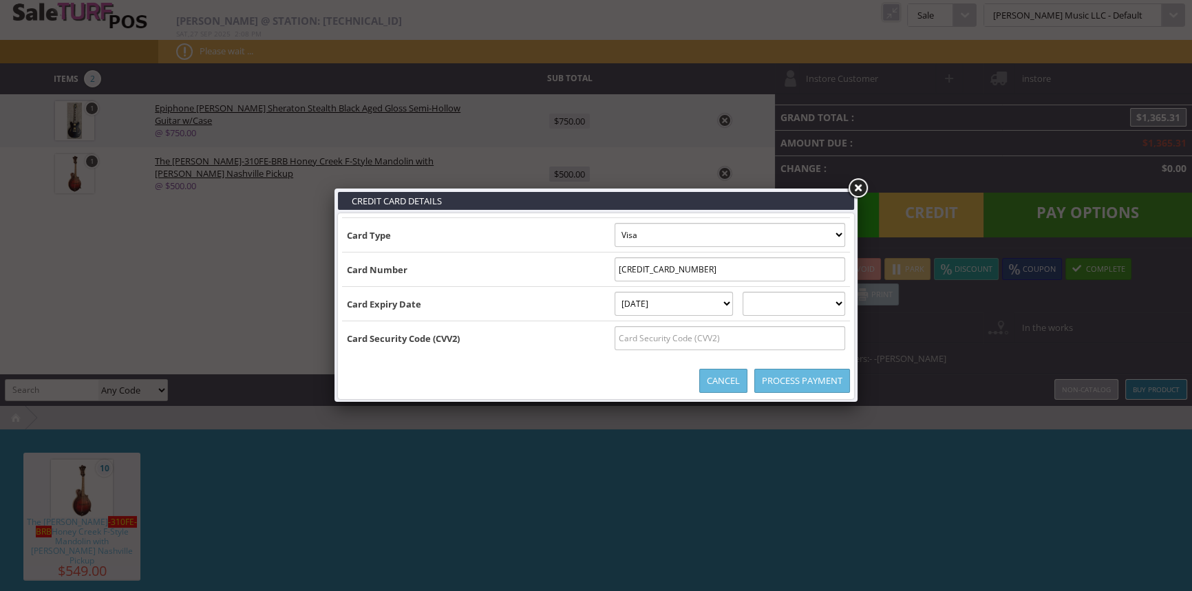
click at [756, 292] on select "2025 2026 2027 2028 2029 2030 2031 2032 2033 2034 2035" at bounding box center [793, 304] width 103 height 24
click at [689, 338] on input "text" at bounding box center [729, 338] width 230 height 24
type input "472"
click at [783, 380] on link "Process Payment" at bounding box center [802, 381] width 96 height 24
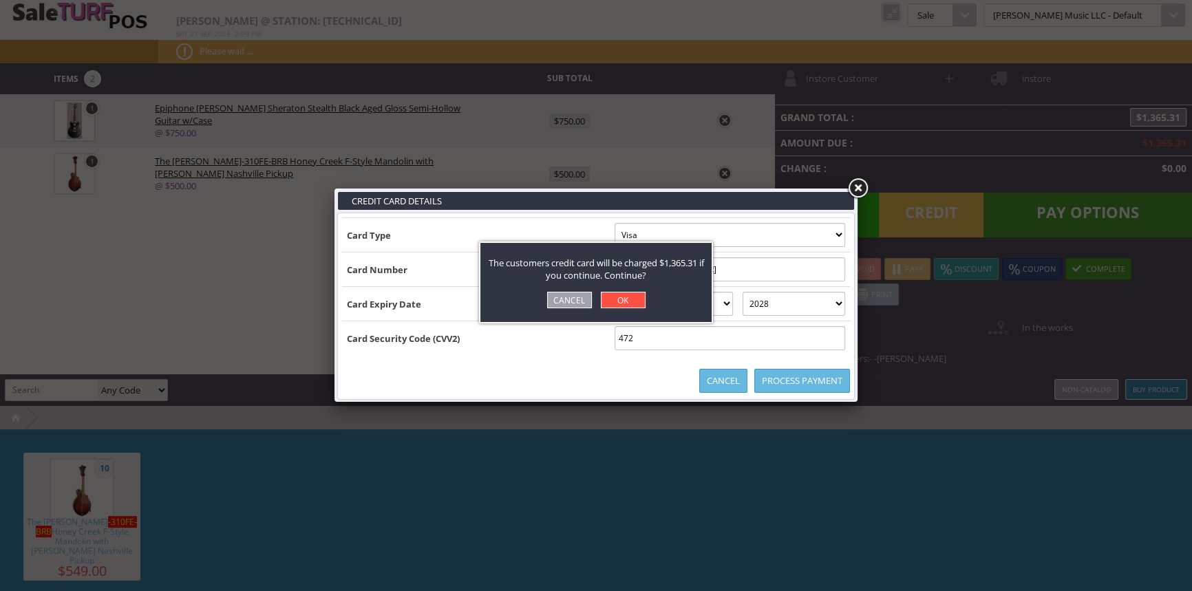
click at [612, 295] on link "OK" at bounding box center [623, 300] width 45 height 17
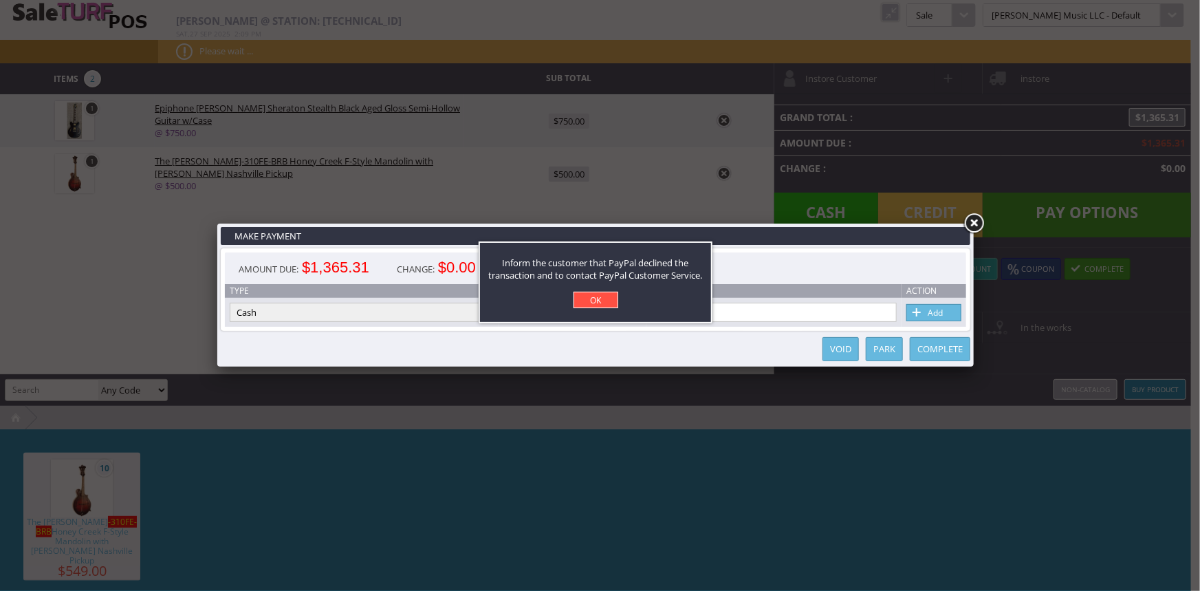
click at [592, 300] on link "OK" at bounding box center [596, 300] width 45 height 17
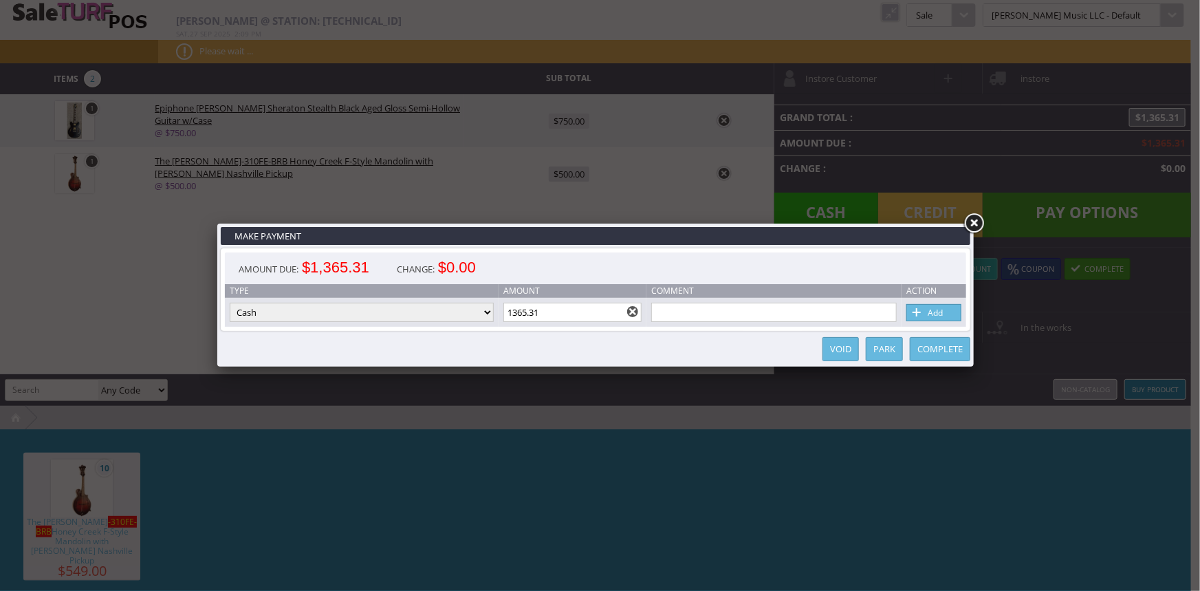
click at [971, 224] on link at bounding box center [974, 223] width 25 height 25
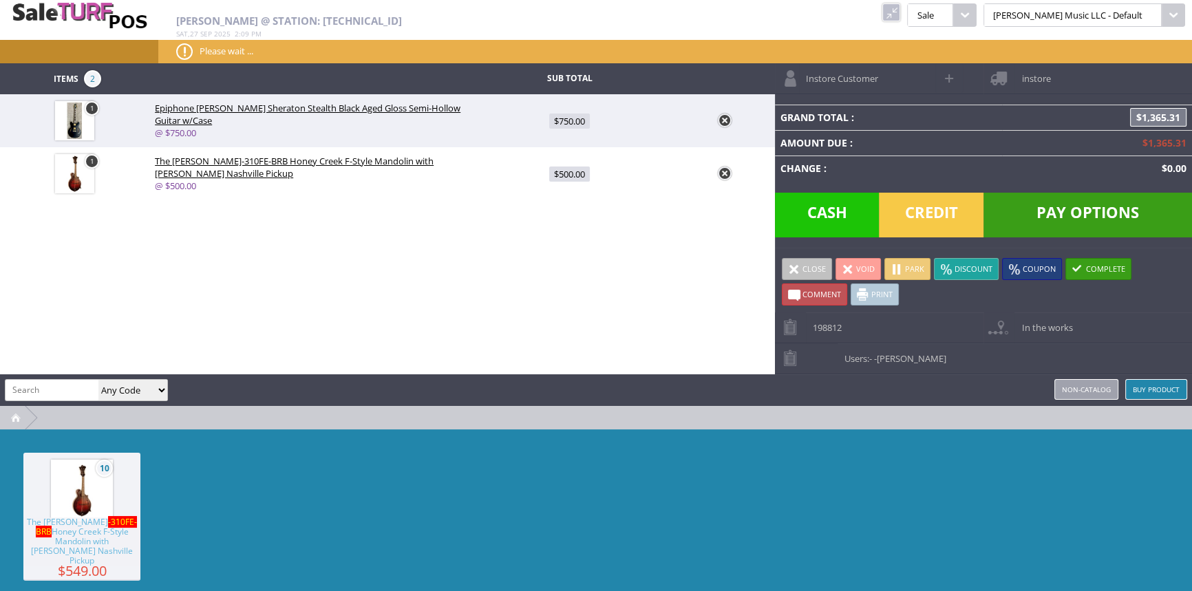
click at [1015, 208] on span "Pay Options" at bounding box center [1087, 215] width 208 height 45
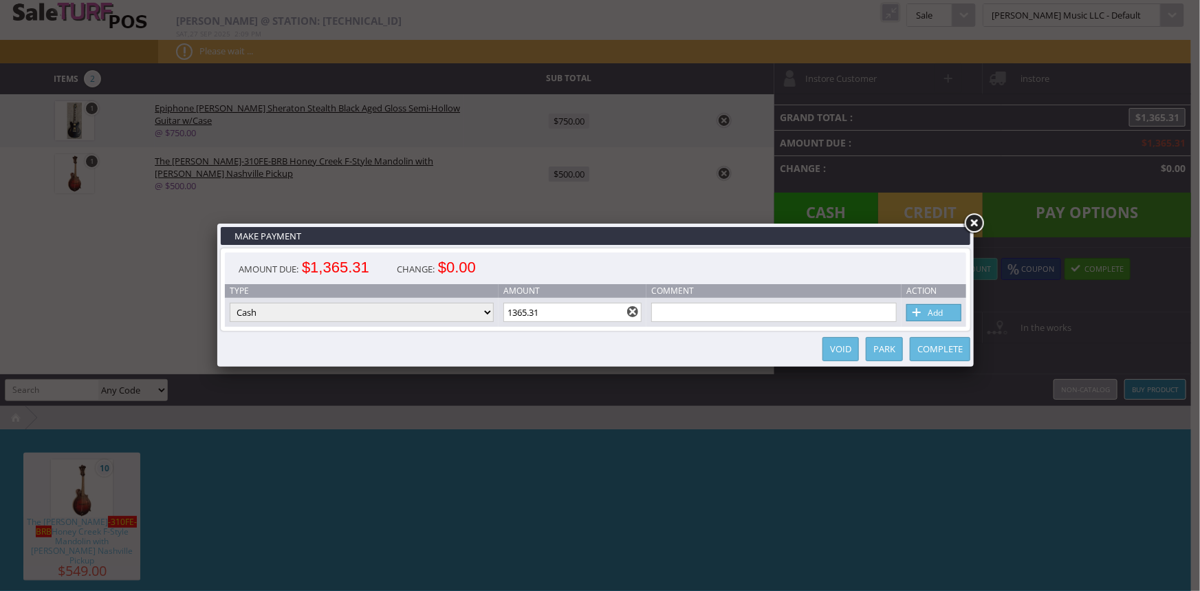
click at [267, 315] on select "Cash Credit Card Cheque or Money Order" at bounding box center [362, 312] width 264 height 19
select select "credit_card"
click at [230, 303] on select "Cash Credit Card Cheque or Money Order" at bounding box center [362, 312] width 264 height 19
click at [930, 313] on link "Add" at bounding box center [934, 312] width 55 height 17
select select
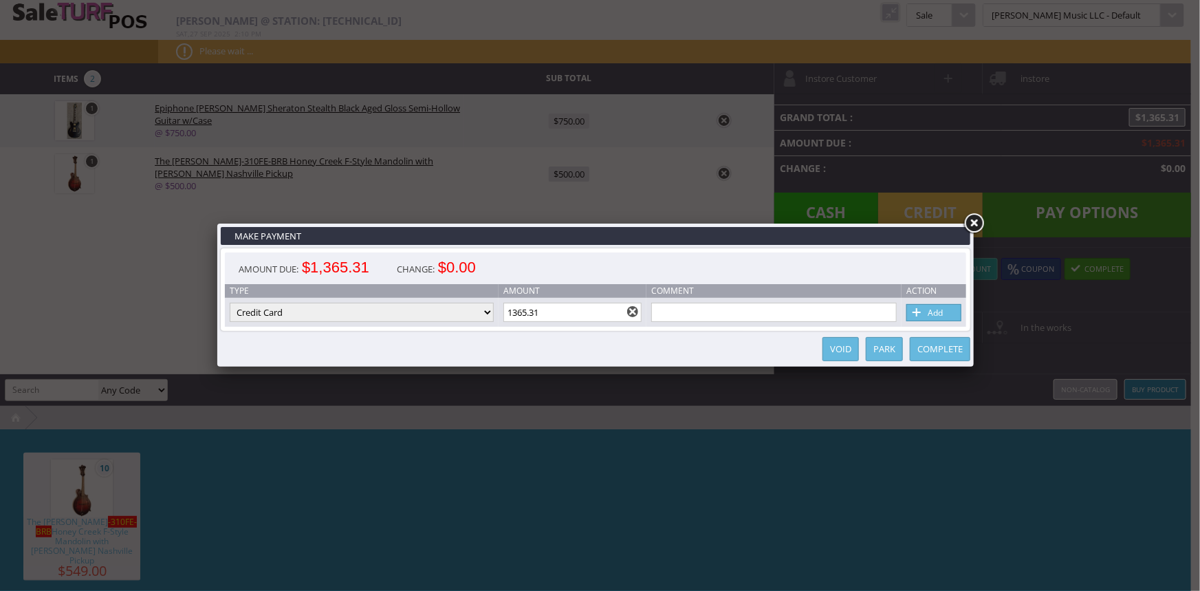
select select
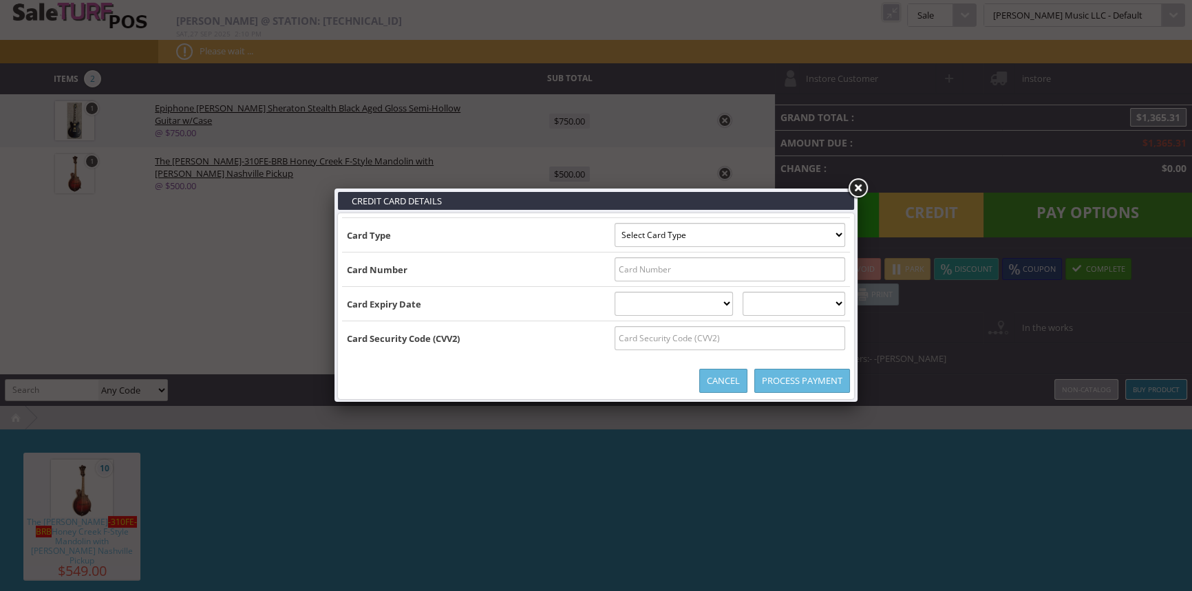
click at [650, 233] on select "Select Card Type Visa MasterCard Discover Card American Express Maestro Solo" at bounding box center [729, 235] width 230 height 24
click at [508, 233] on td "Card Type" at bounding box center [476, 235] width 268 height 34
click at [618, 237] on select "Select Card Type Visa MasterCard Discover Card American Express Maestro Solo" at bounding box center [729, 235] width 230 height 24
select select "VISA"
click at [614, 223] on select "Select Card Type Visa MasterCard Discover Card American Express Maestro Solo" at bounding box center [729, 235] width 230 height 24
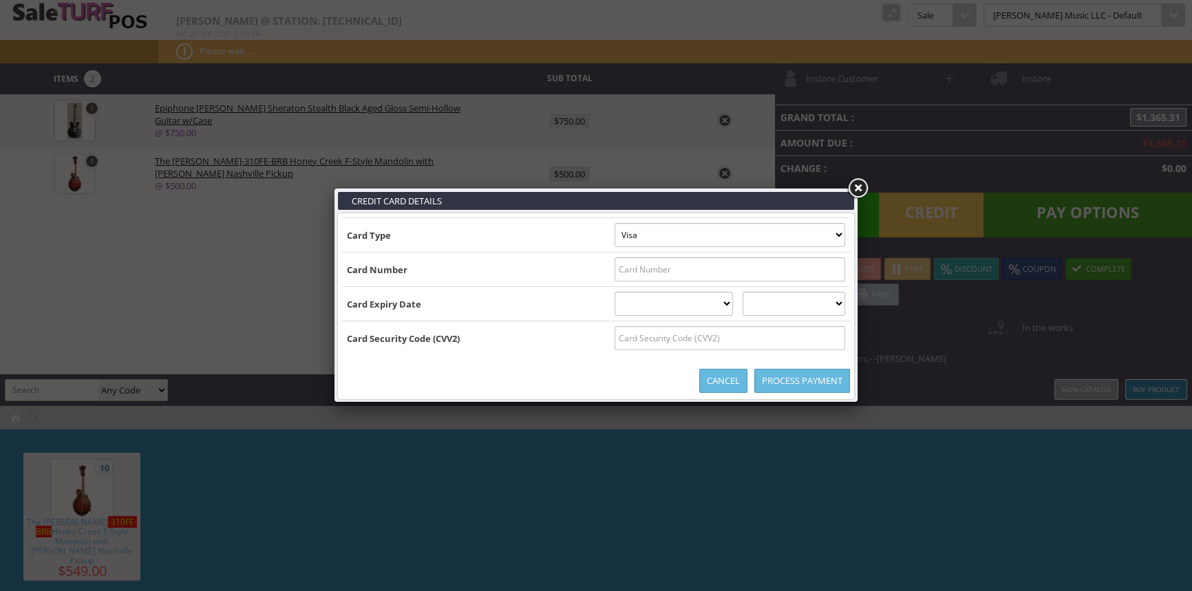
click at [486, 248] on td "Card Type" at bounding box center [476, 235] width 268 height 34
click at [635, 271] on input "text" at bounding box center [729, 269] width 230 height 24
type input "4412510008008478"
click at [706, 302] on select "01 January 02 February 03 March 04 April 05 May 06 June 07 July 08 August 09 Se…" at bounding box center [673, 304] width 119 height 24
select select "06"
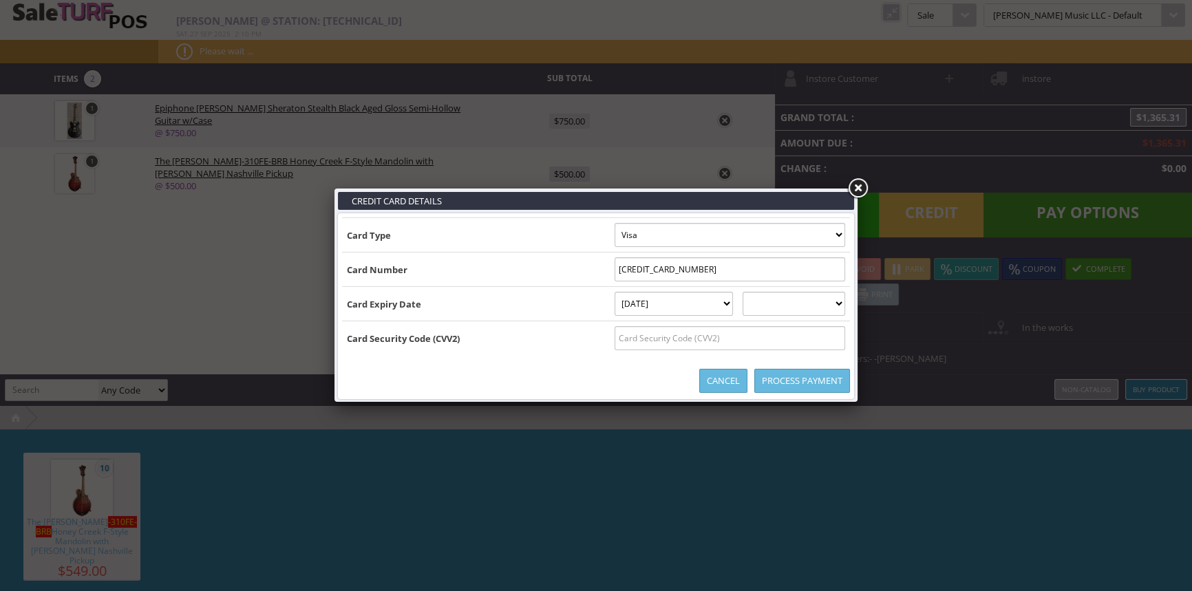
click at [614, 292] on select "01 January 02 February 03 March 04 April 05 May 06 June 07 July 08 August 09 Se…" at bounding box center [673, 304] width 119 height 24
click at [800, 305] on select "2025 2026 2027 2028 2029 2030 2031 2032 2033 2034 2035" at bounding box center [793, 304] width 103 height 24
select select "2026"
click at [756, 292] on select "2025 2026 2027 2028 2029 2030 2031 2032 2033 2034 2035" at bounding box center [793, 304] width 103 height 24
click at [713, 341] on input "text" at bounding box center [729, 338] width 230 height 24
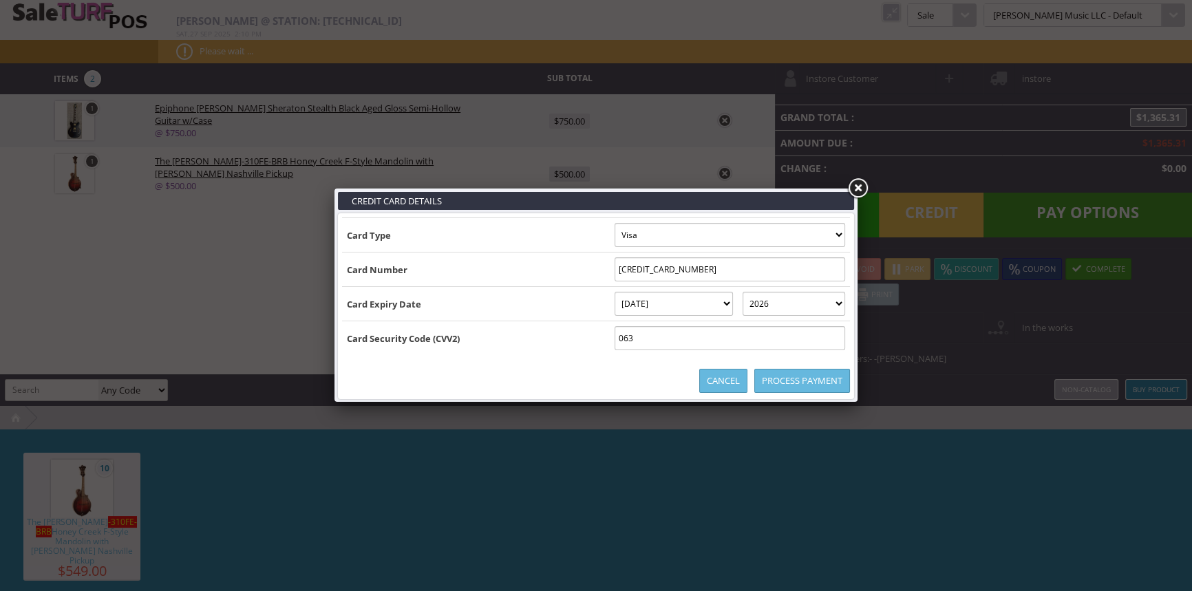
type input "063"
click at [806, 385] on link "Process Payment" at bounding box center [802, 381] width 96 height 24
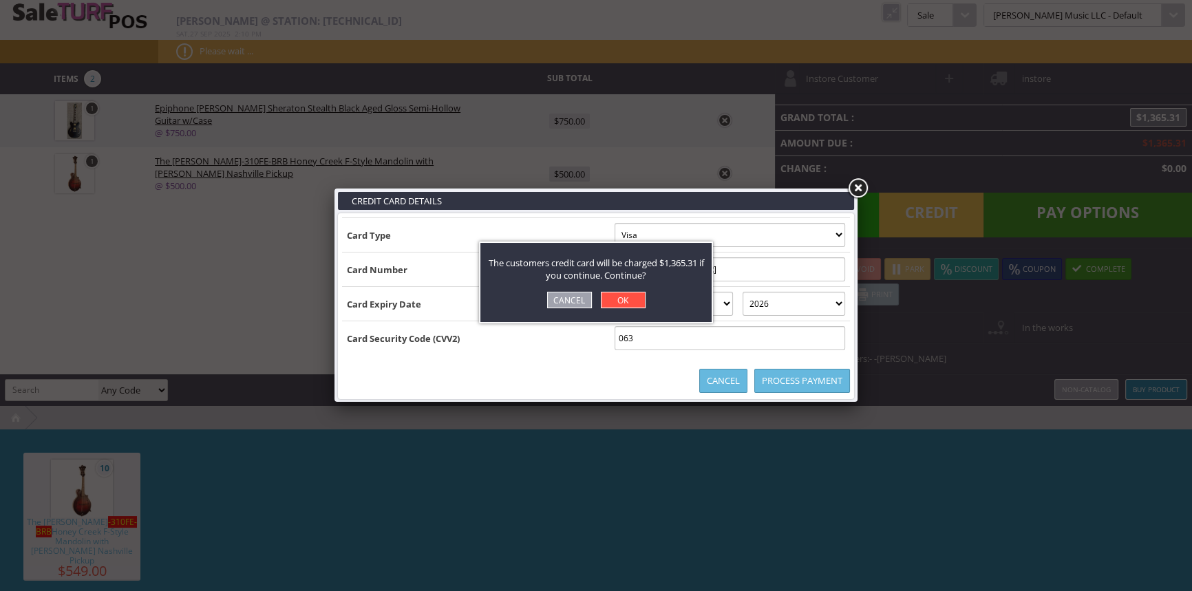
click at [630, 295] on link "OK" at bounding box center [623, 300] width 45 height 17
select select "cash"
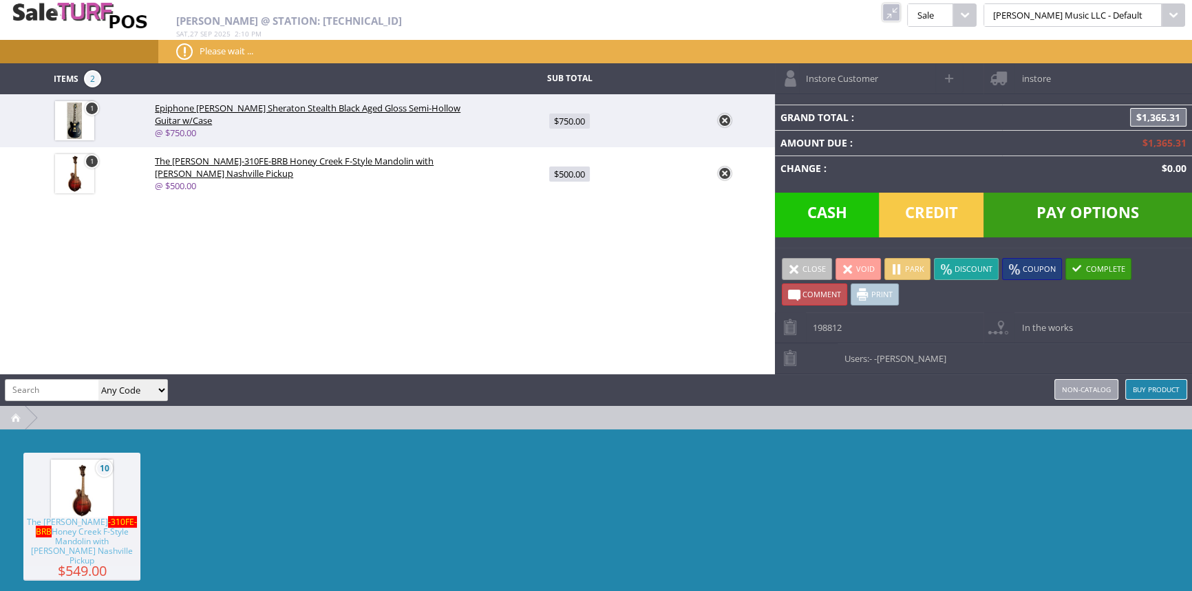
type input "0"
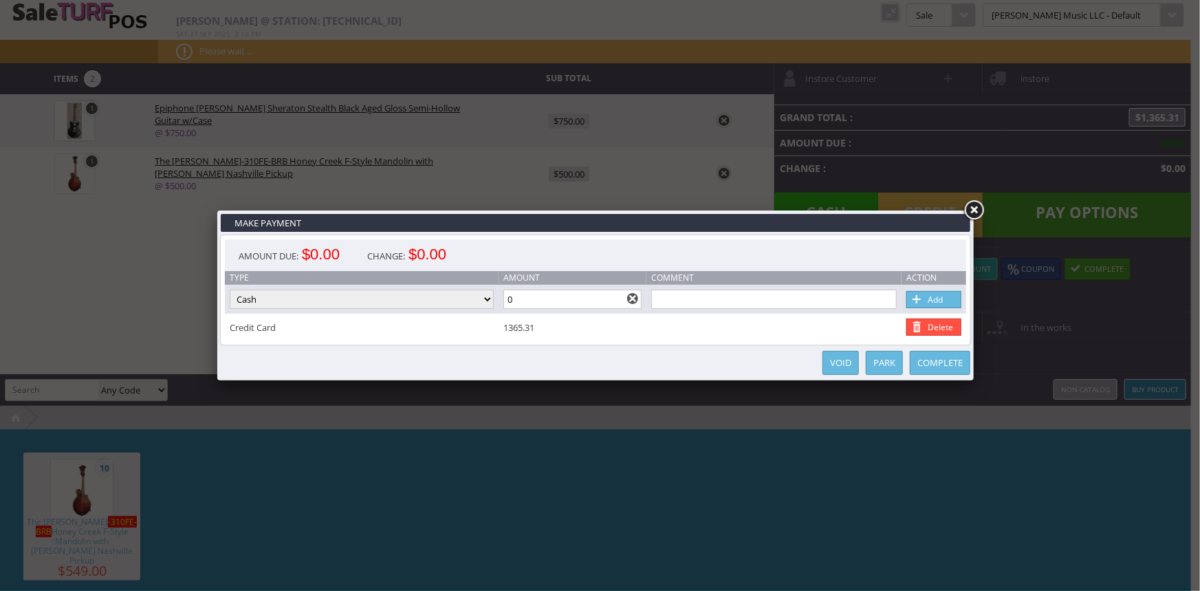
click at [942, 365] on link "Complete" at bounding box center [940, 363] width 61 height 24
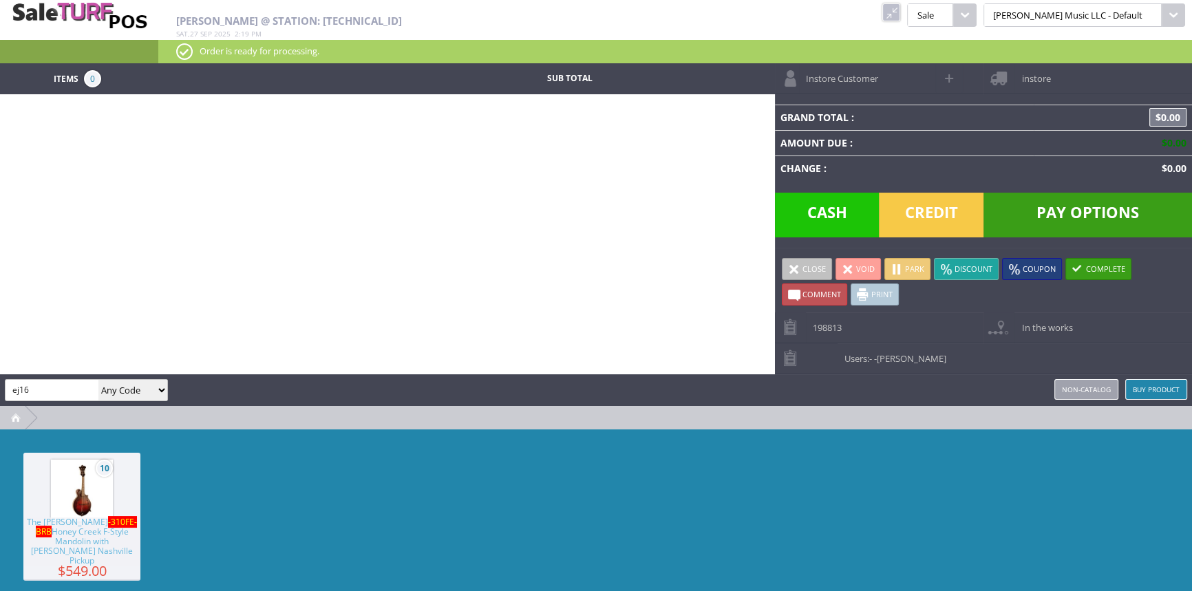
type input "ej16"
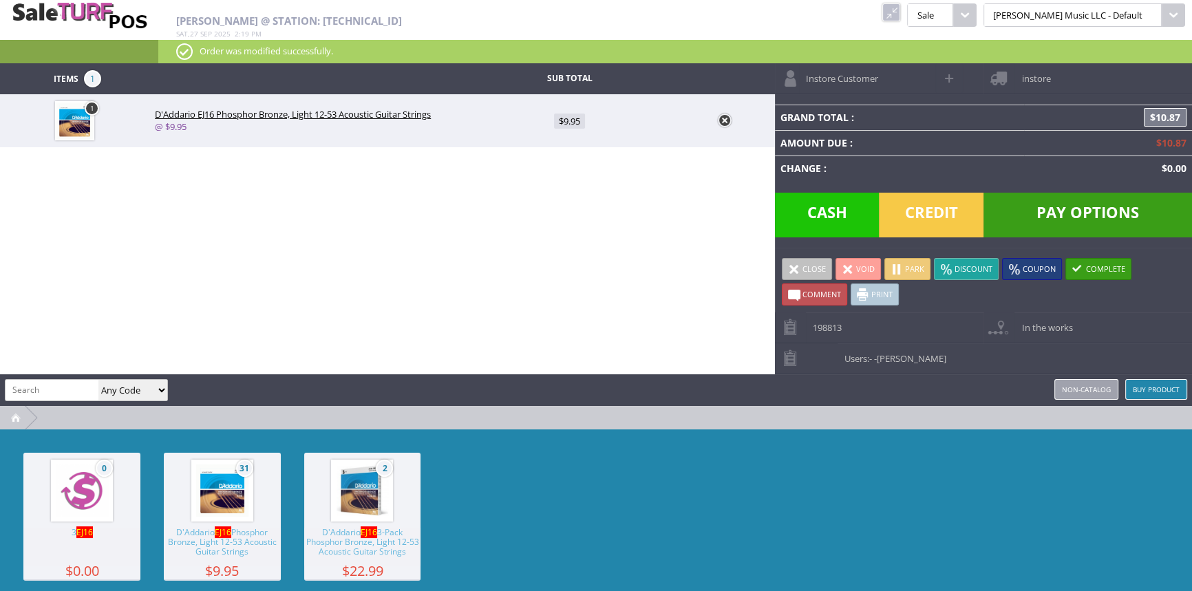
click at [240, 529] on span "D'Addario EJ16 Phosphor Bronze, Light 12-53 Acoustic Guitar Strings" at bounding box center [222, 547] width 117 height 38
click at [907, 205] on span "Credit" at bounding box center [931, 215] width 105 height 45
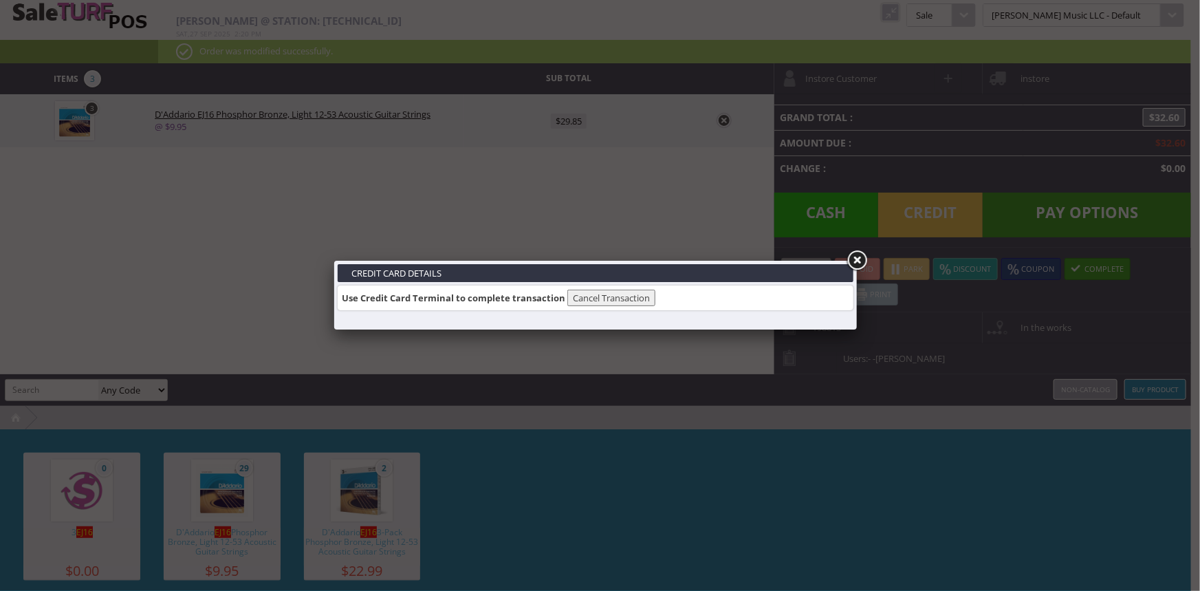
click at [855, 258] on link at bounding box center [857, 260] width 25 height 25
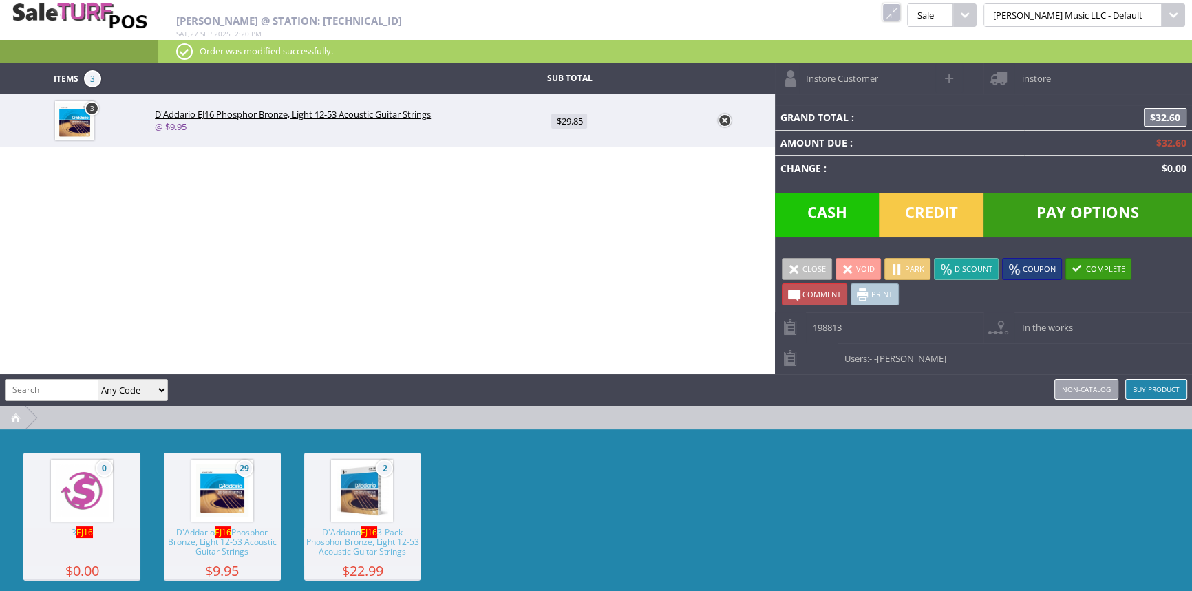
click at [1119, 220] on span "Pay Options" at bounding box center [1087, 215] width 208 height 45
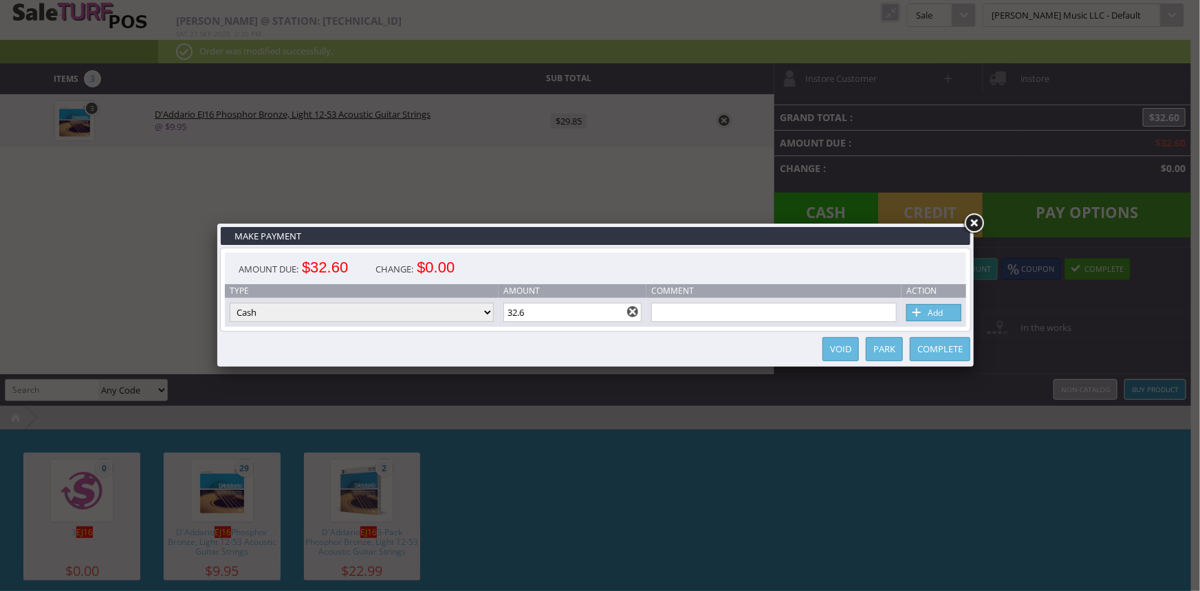
click at [261, 312] on select "Cash Credit Card Cheque or Money Order" at bounding box center [362, 312] width 264 height 19
select select "credit_card"
click at [230, 303] on select "Cash Credit Card Cheque or Money Order" at bounding box center [362, 312] width 264 height 19
click at [929, 310] on link "Add" at bounding box center [934, 312] width 55 height 17
select select
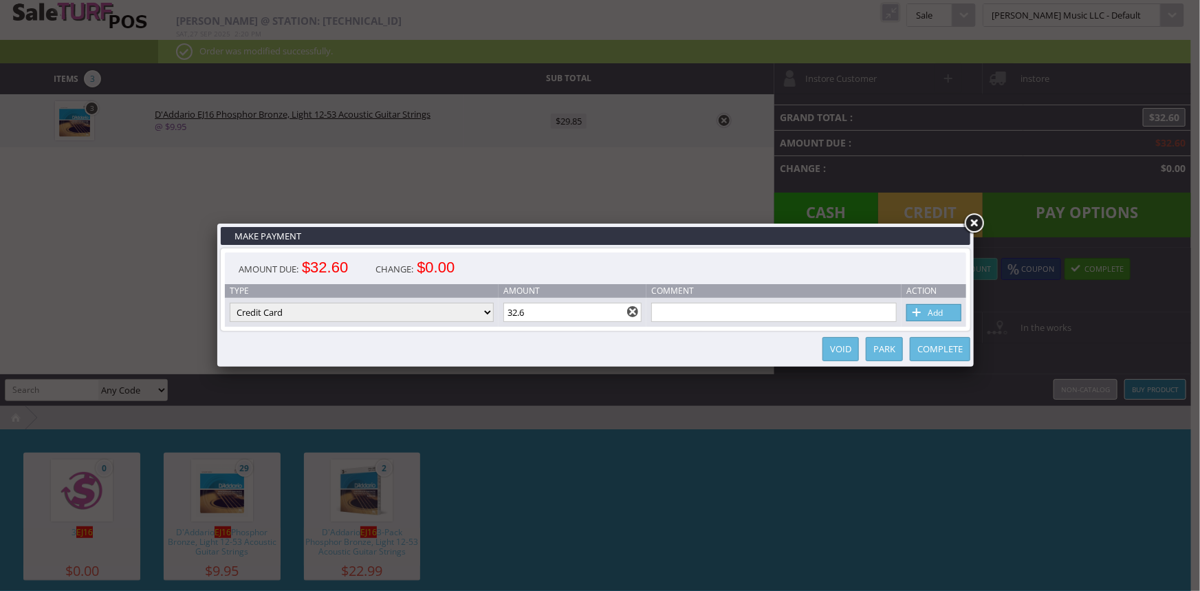
select select
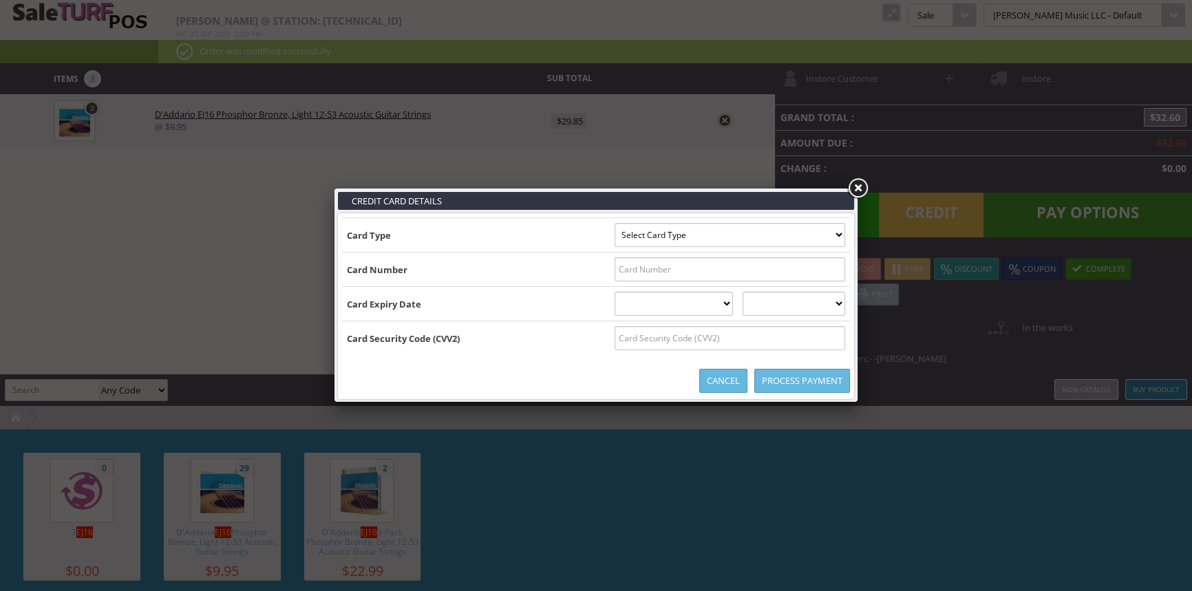
type input "B4828120025697739^STEVEN PENDERGRAFT ^28122010000005610000004"
select select "VISA"
type input "4828120025697739"
select select "12"
select select "2028"
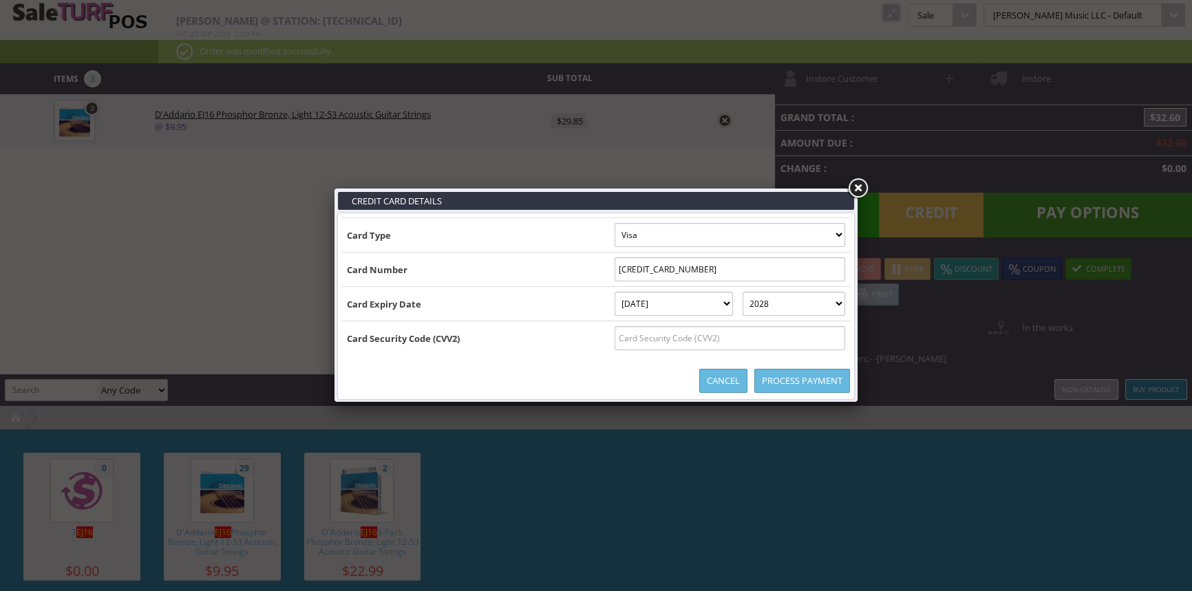
type input "B4828120025697739^STEVEN PENDERGRAFT ^28122010000005610000004828120025697739=28…"
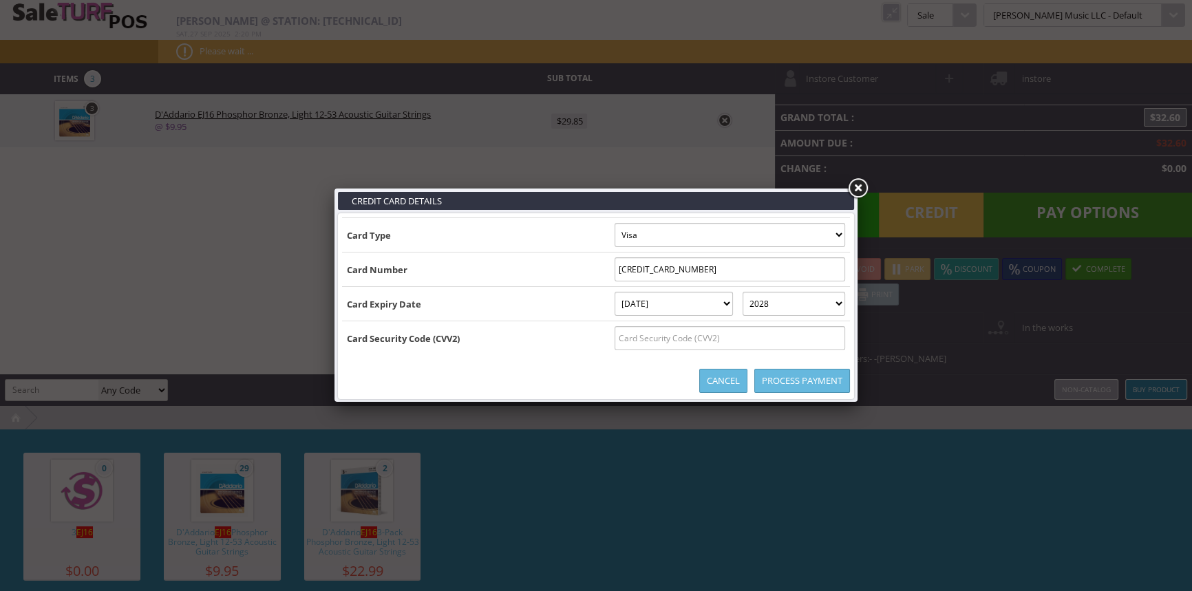
click at [614, 343] on input "text" at bounding box center [729, 338] width 230 height 24
type input "280"
click at [811, 375] on link "Process Payment" at bounding box center [802, 381] width 96 height 24
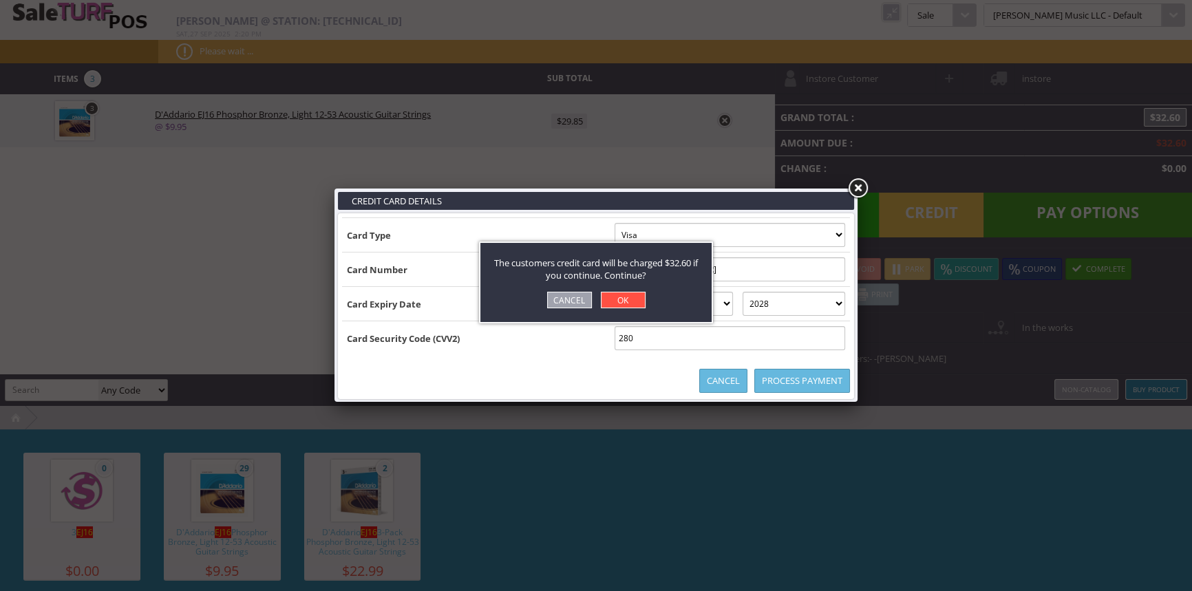
click at [612, 297] on link "OK" at bounding box center [623, 300] width 45 height 17
select select "cash"
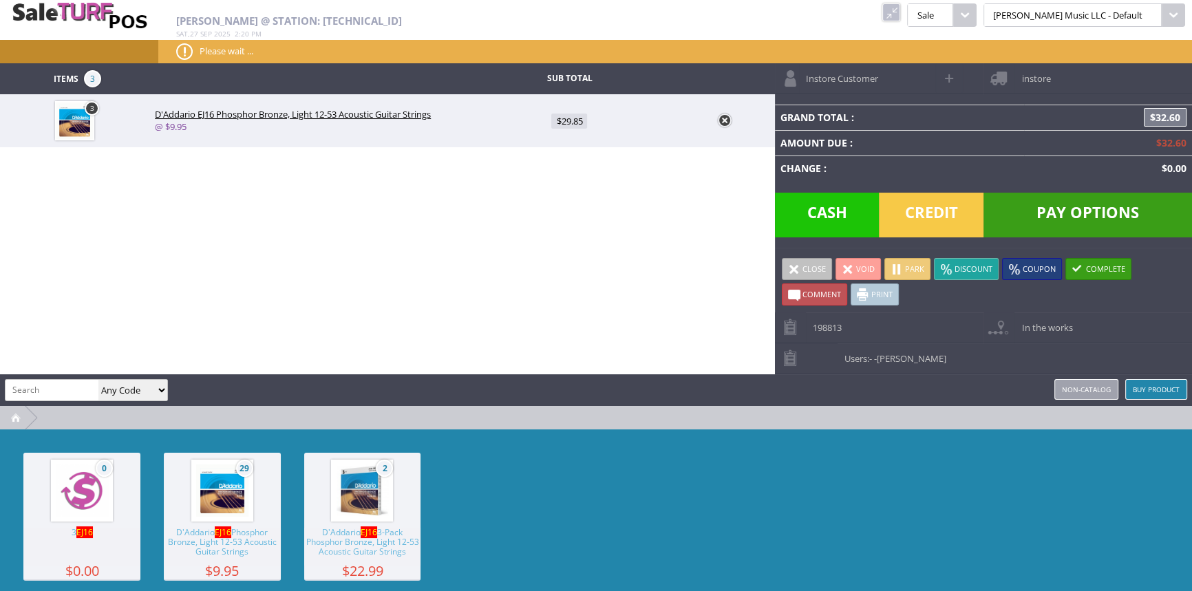
type input "0"
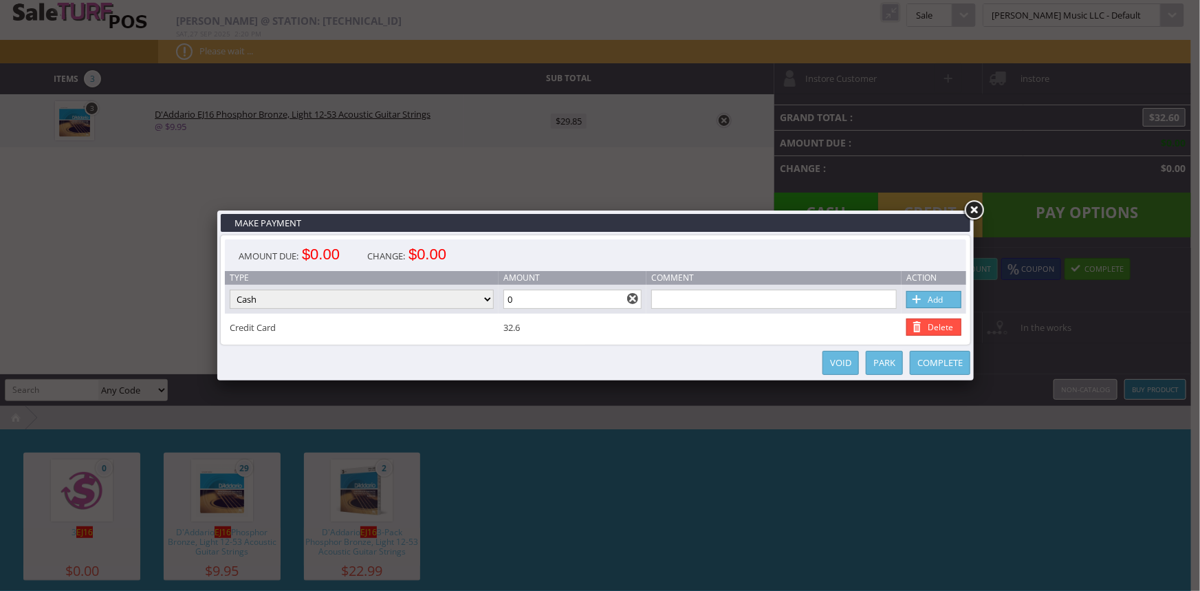
click at [923, 363] on link "Complete" at bounding box center [940, 363] width 61 height 24
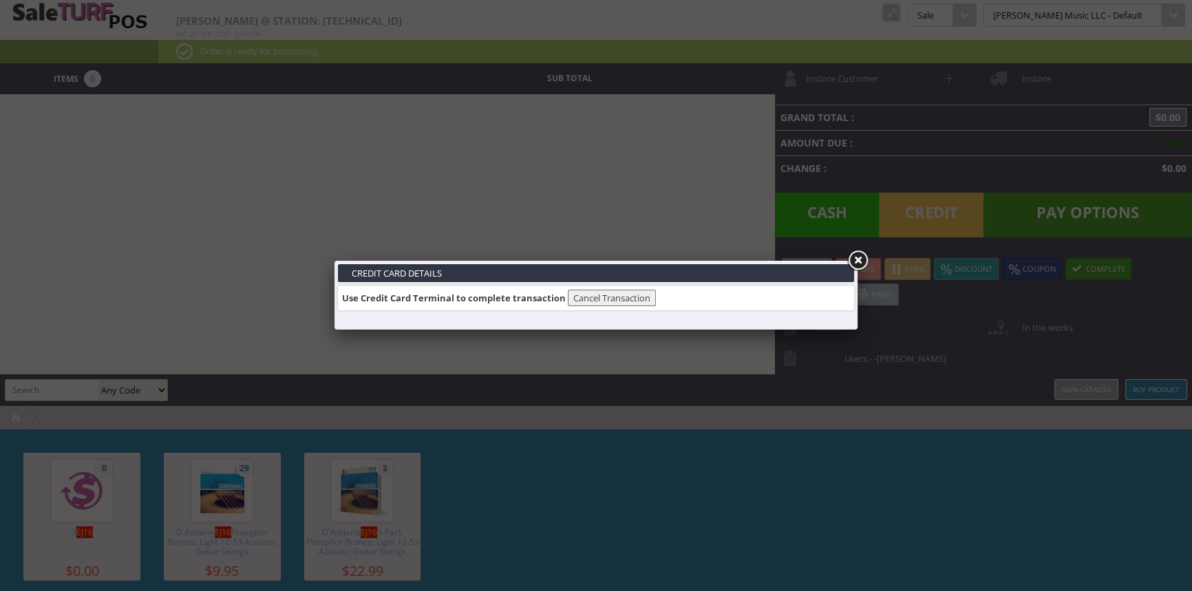
click at [854, 263] on link at bounding box center [857, 260] width 25 height 25
click at [866, 262] on link at bounding box center [857, 260] width 25 height 25
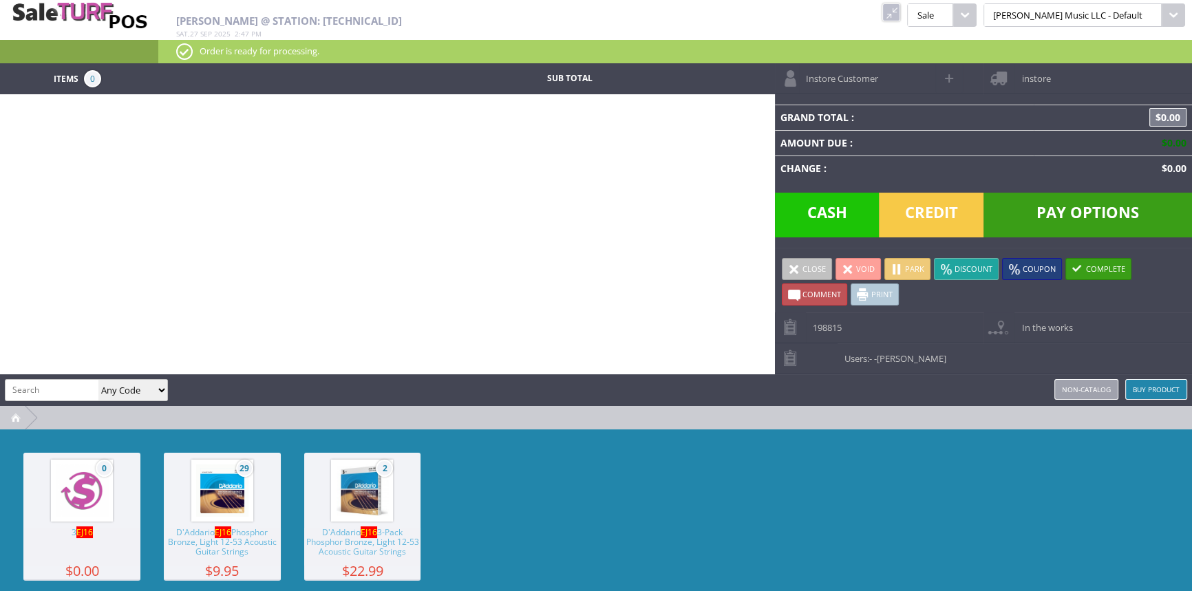
click at [36, 394] on input "search" at bounding box center [52, 390] width 93 height 20
type input "11027"
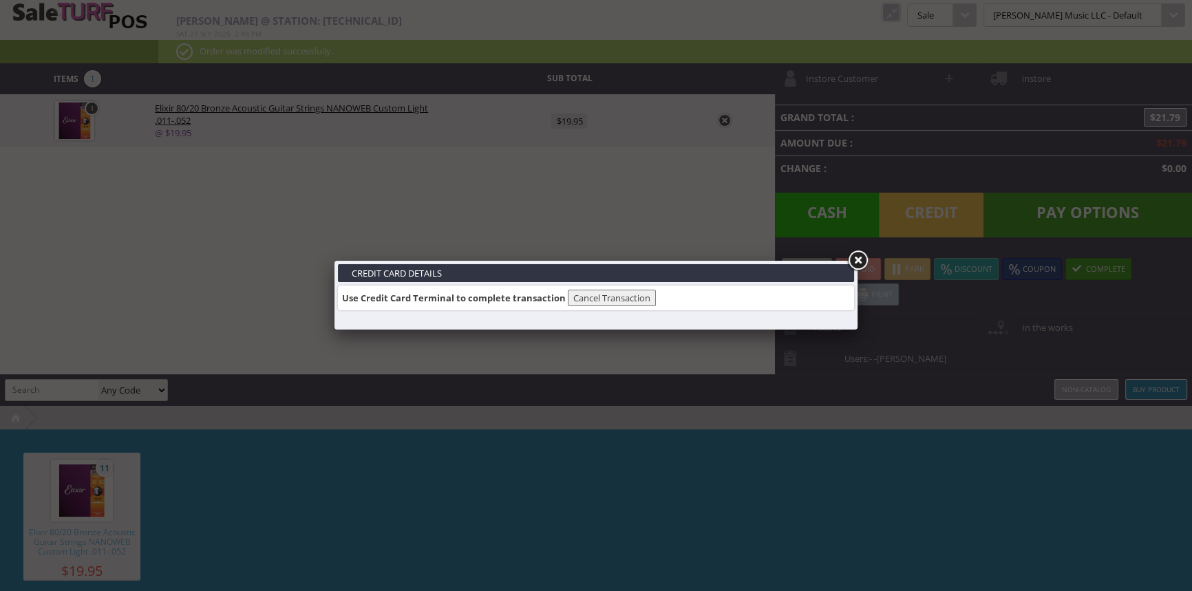
click at [853, 266] on link at bounding box center [857, 260] width 25 height 25
click at [856, 260] on link at bounding box center [857, 260] width 25 height 25
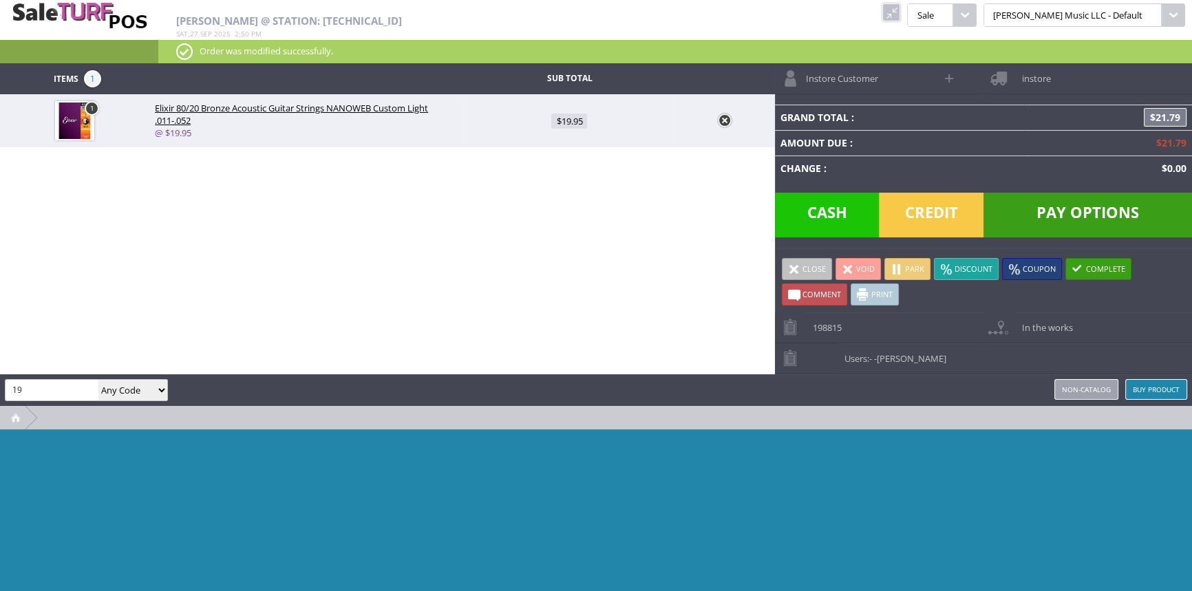
type input "1"
type input "1982351305"
click at [118, 391] on select "Any Code SKU UPC EAN Name Model" at bounding box center [132, 390] width 69 height 21
select select "sku"
click at [98, 380] on select "Any Code SKU UPC EAN Name Model" at bounding box center [132, 390] width 69 height 21
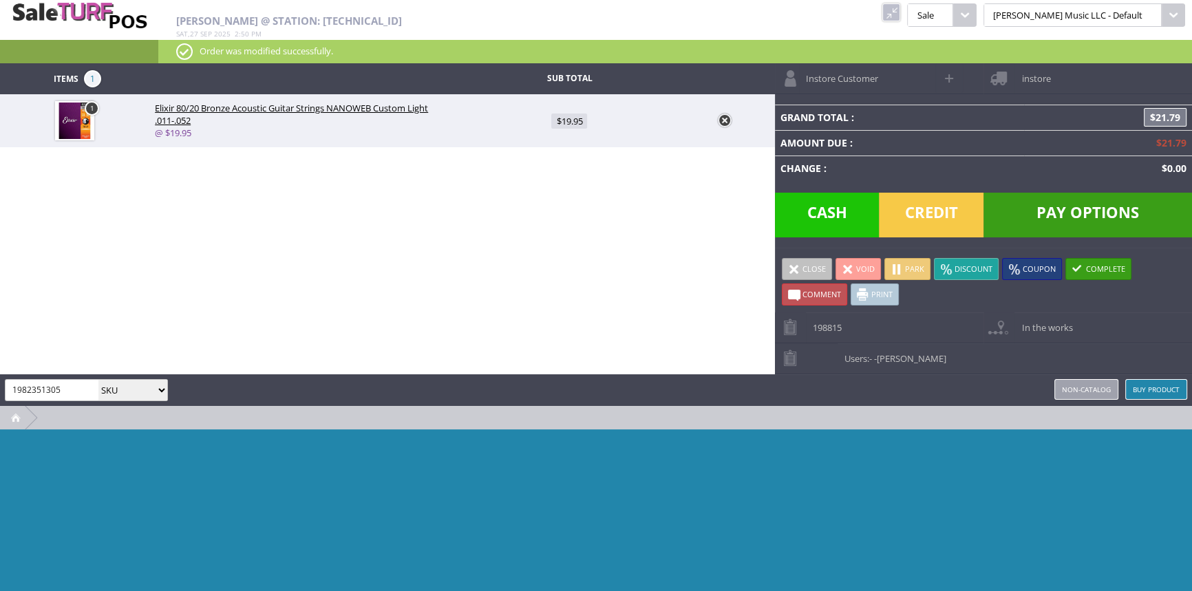
click at [79, 385] on input "1982351305" at bounding box center [52, 390] width 93 height 20
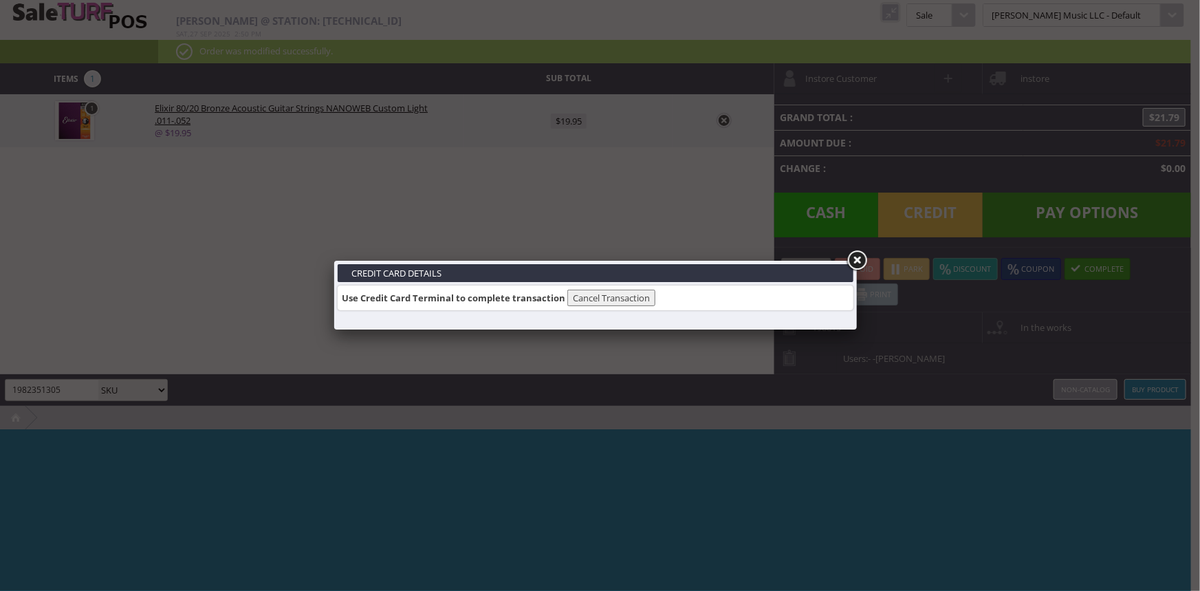
click at [854, 261] on link at bounding box center [857, 260] width 25 height 25
type input "305"
click at [853, 255] on link at bounding box center [857, 260] width 25 height 25
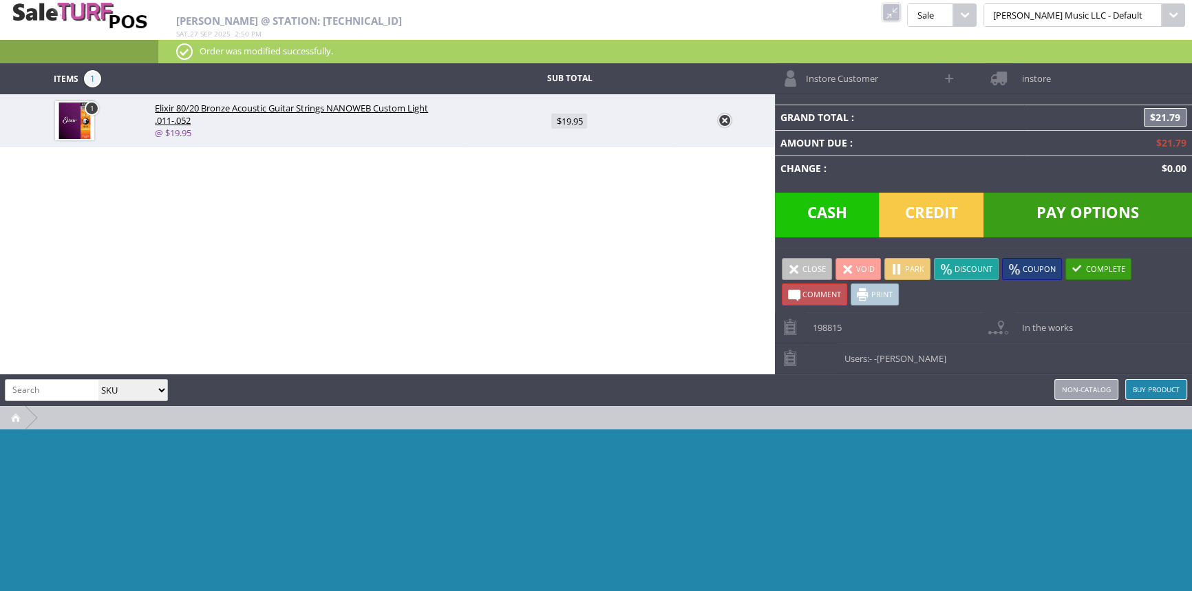
click at [724, 118] on link at bounding box center [725, 121] width 14 height 14
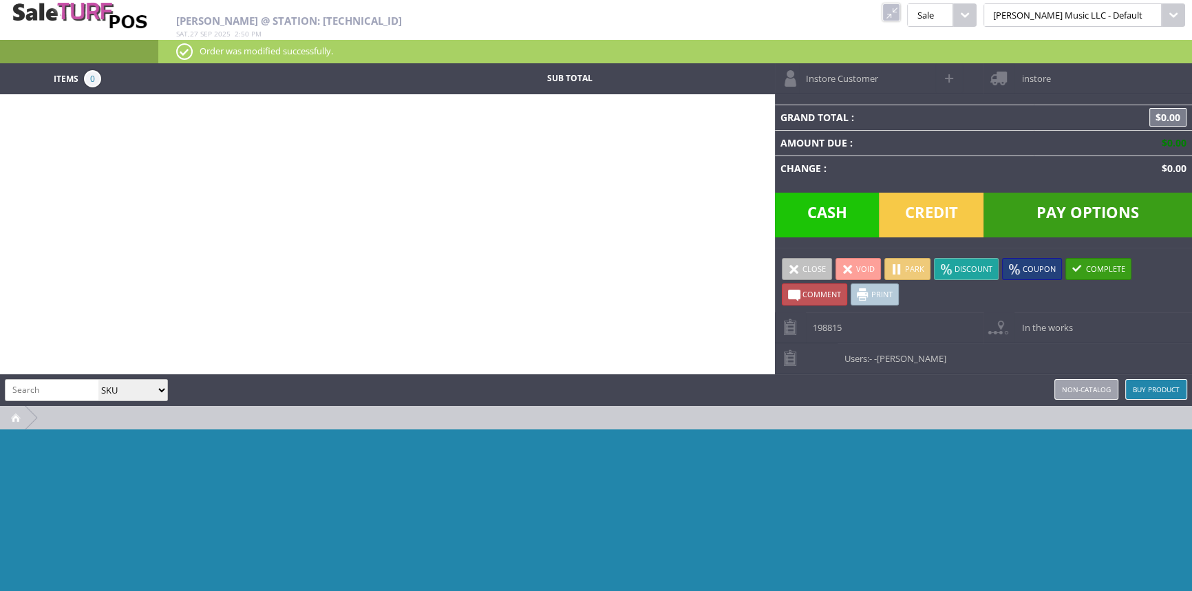
click at [900, 19] on link at bounding box center [891, 12] width 18 height 18
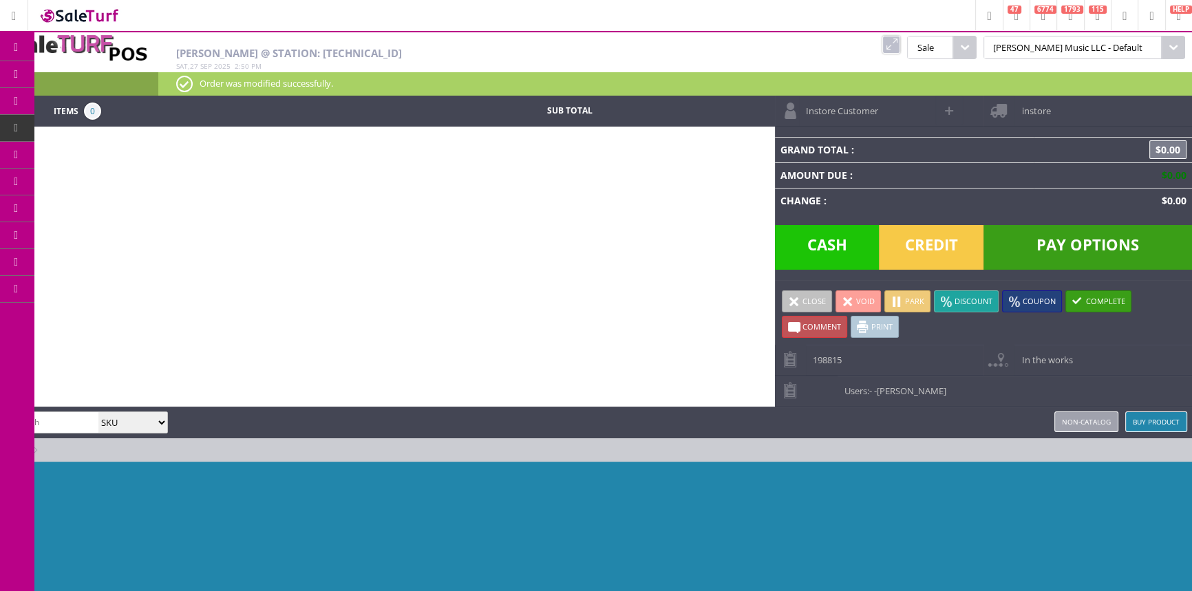
click at [80, 72] on icon at bounding box center [72, 74] width 14 height 11
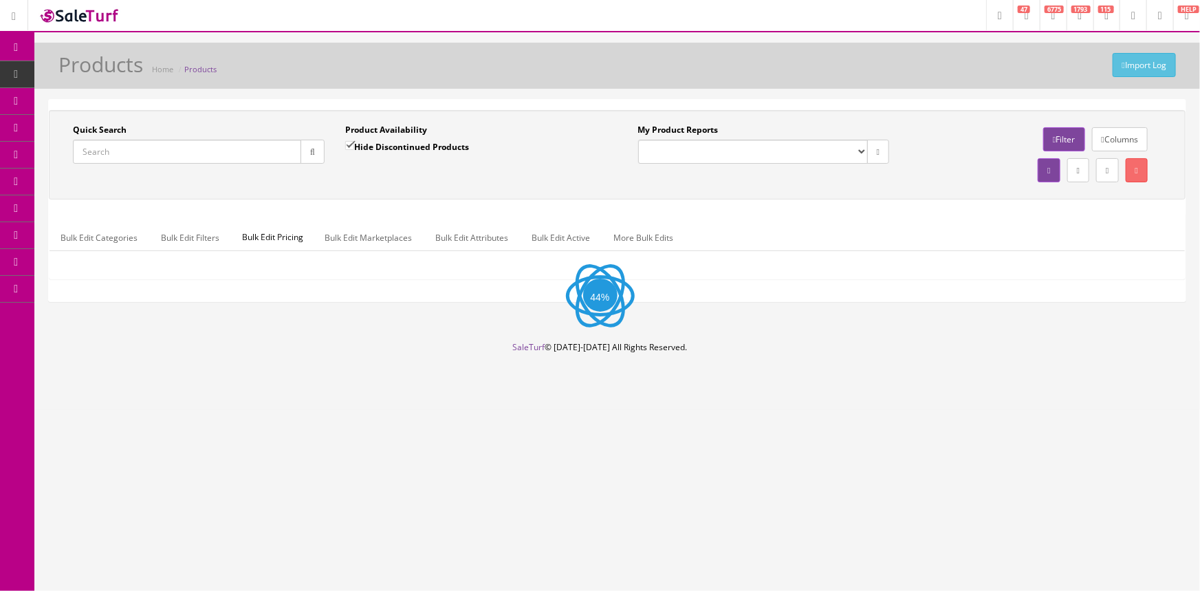
click at [175, 151] on input "Quick Search" at bounding box center [187, 152] width 228 height 24
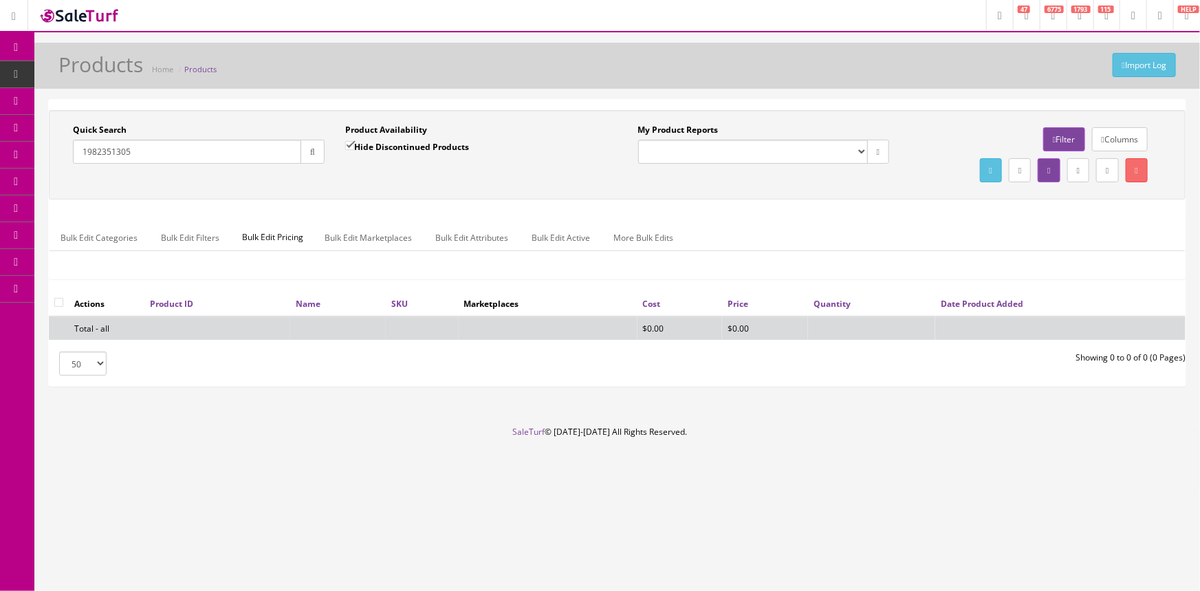
type input "1982351305"
click at [369, 144] on label "Hide Discontinued Products" at bounding box center [407, 147] width 124 height 14
click at [354, 144] on input "Hide Discontinued Products" at bounding box center [349, 145] width 9 height 9
checkbox input "false"
click at [257, 151] on input "1982351305" at bounding box center [187, 152] width 228 height 24
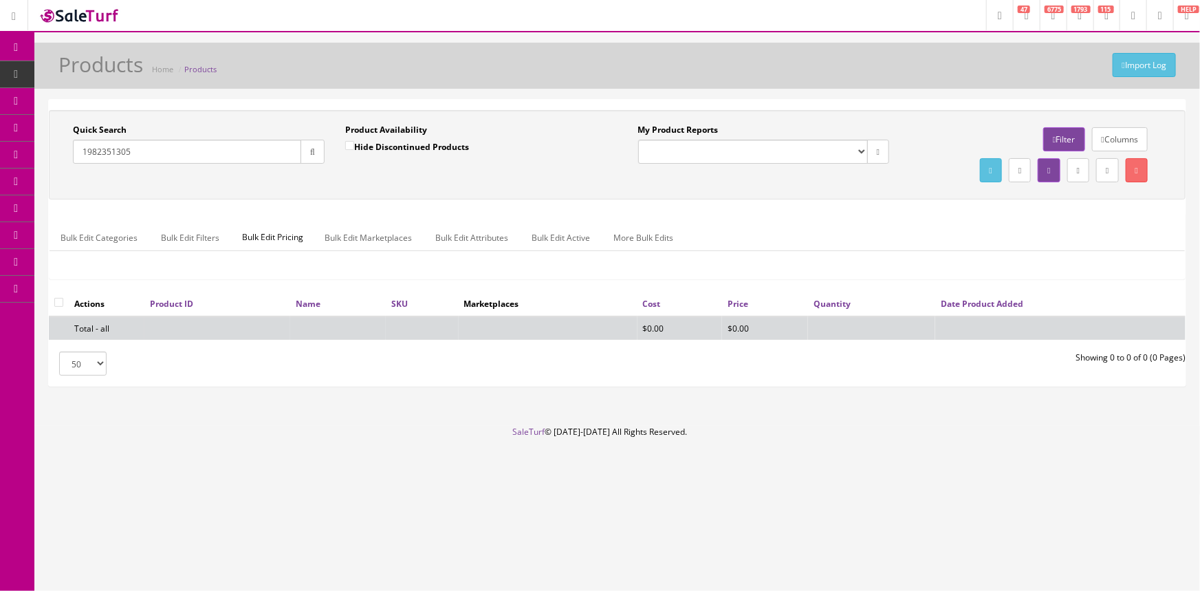
drag, startPoint x: 257, startPoint y: 151, endPoint x: 89, endPoint y: 138, distance: 167.7
click at [89, 140] on input "1982351305" at bounding box center [187, 152] width 228 height 24
click at [155, 156] on input "1982351305" at bounding box center [187, 152] width 228 height 24
drag, startPoint x: 163, startPoint y: 152, endPoint x: 7, endPoint y: 118, distance: 159.8
click at [9, 121] on div "Research Trends Trending on Ebay Google Trends Amazon Insights (Login Before Cl…" at bounding box center [600, 295] width 1200 height 591
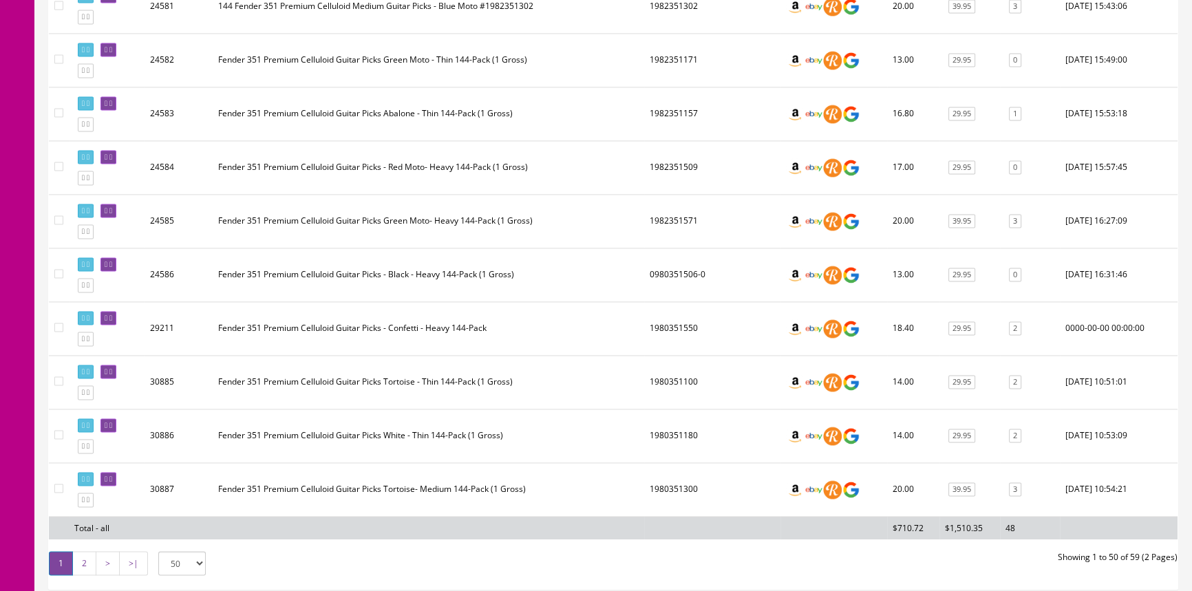
scroll to position [2564, 0]
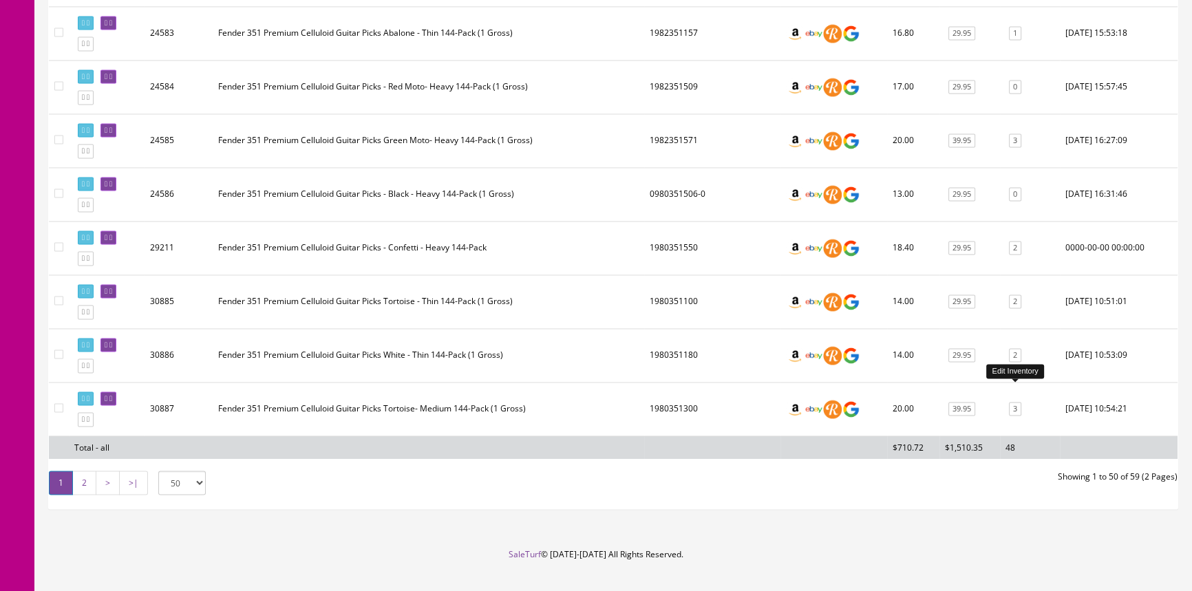
type input "premium celluloid pick"
click at [1018, 402] on link "3" at bounding box center [1015, 409] width 12 height 14
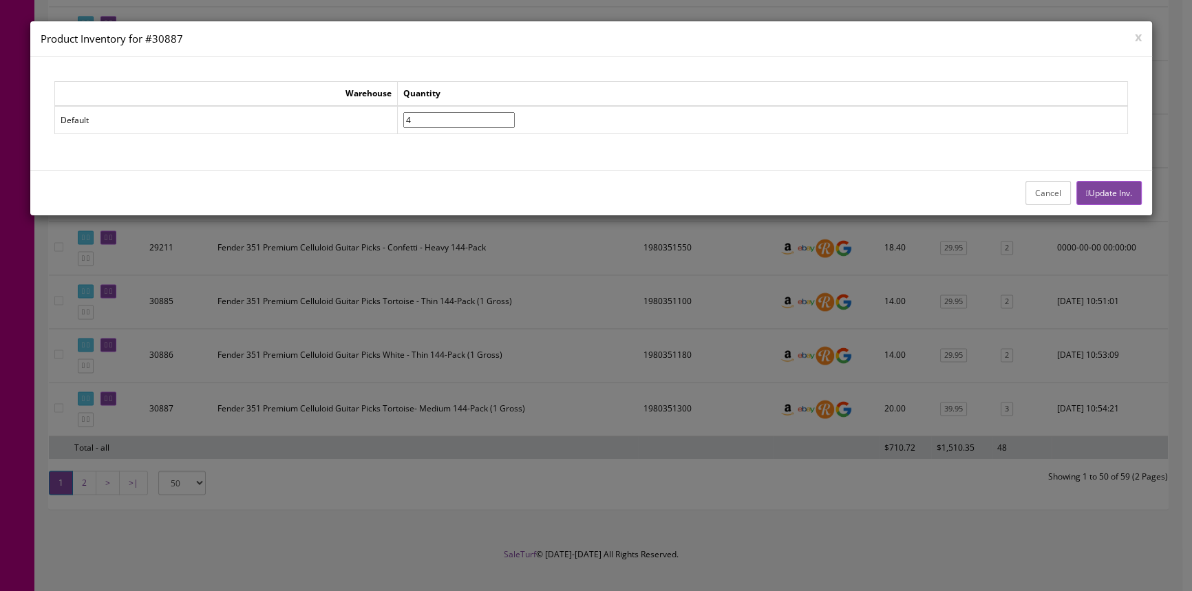
type input"] "4"
click at [515, 115] on input"] "4" at bounding box center [458, 120] width 111 height 16
click at [1128, 190] on button "Update Inv." at bounding box center [1108, 193] width 65 height 24
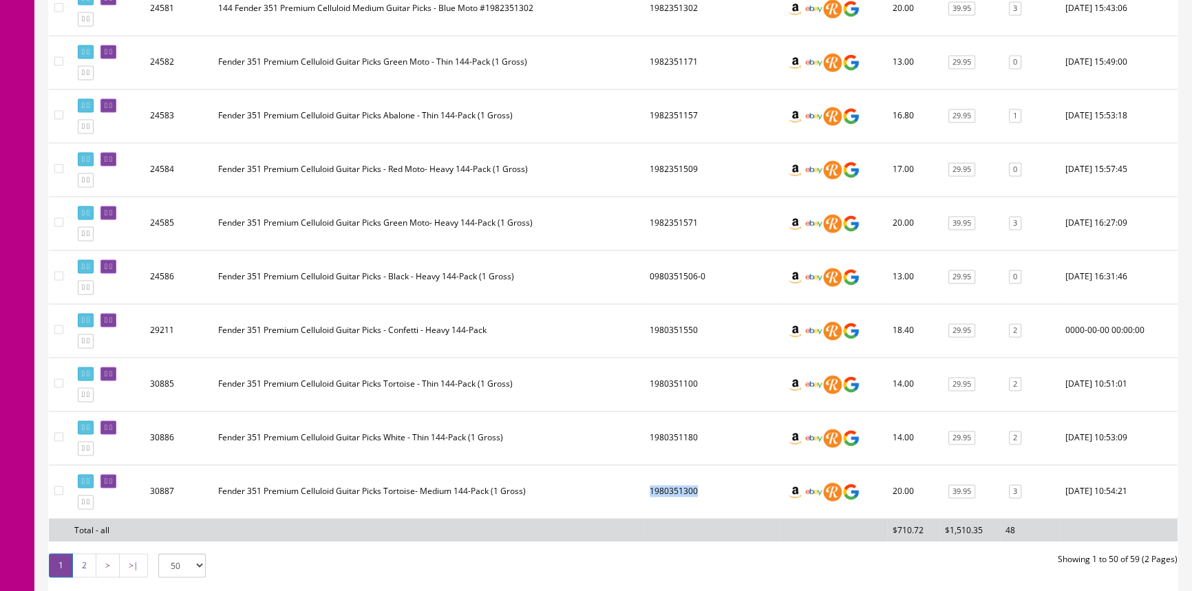
drag, startPoint x: 732, startPoint y: 471, endPoint x: 650, endPoint y: 474, distance: 81.9
click at [650, 474] on td "1980351300" at bounding box center [712, 491] width 136 height 54
copy td "1980351300"
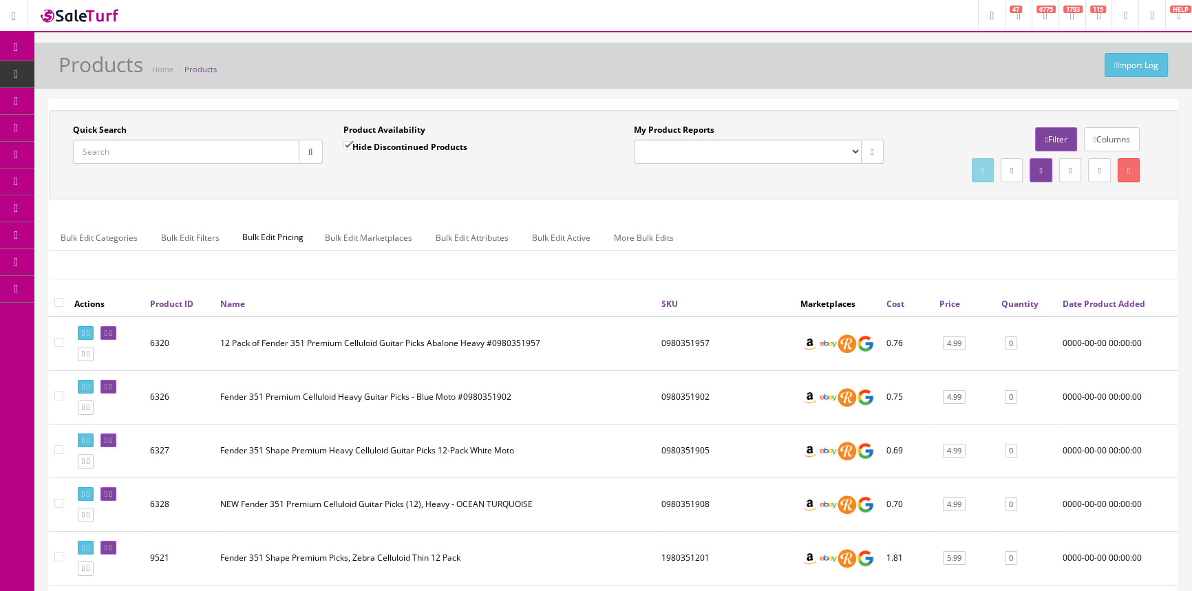
click at [65, 128] on link "POS Console" at bounding box center [106, 128] width 144 height 27
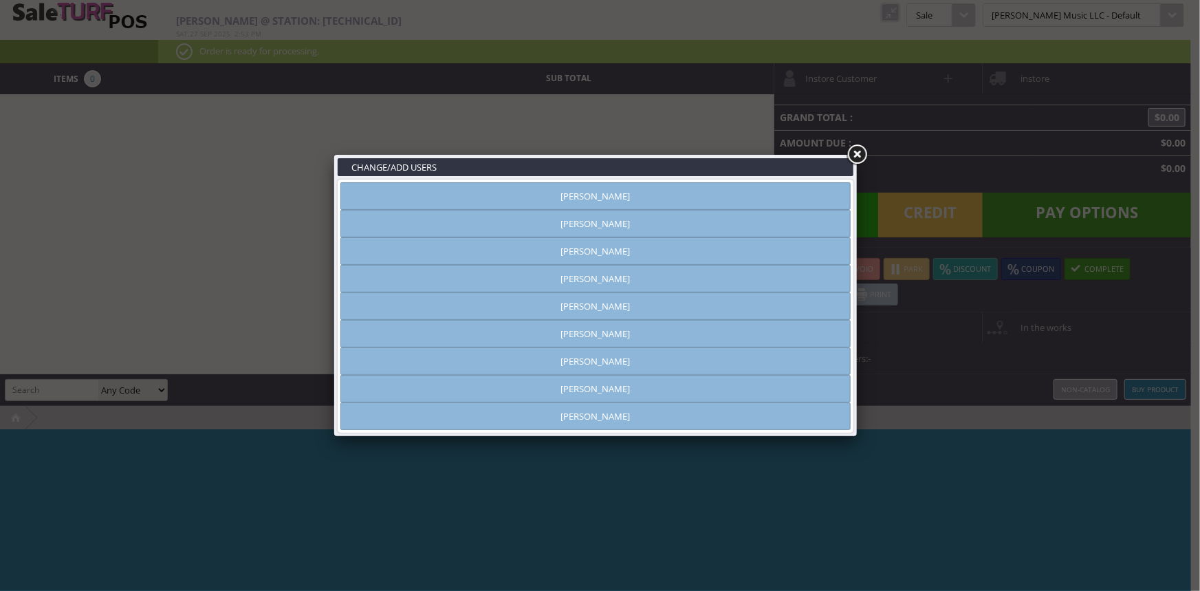
type input "amber helgren"
click at [741, 226] on link "Andrew Nelson" at bounding box center [596, 224] width 510 height 28
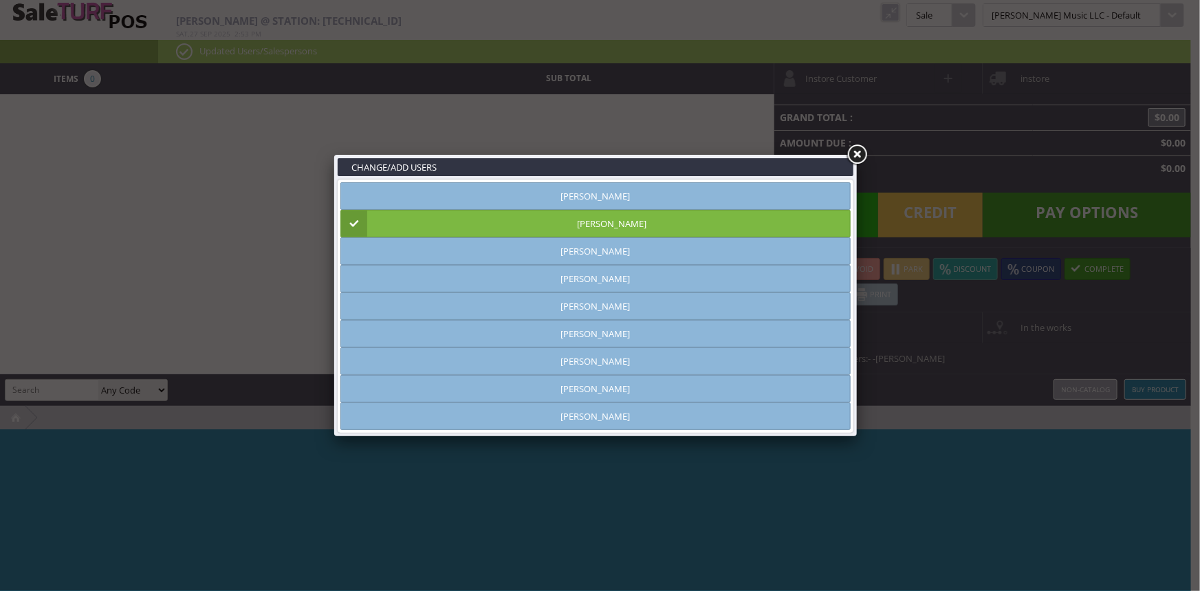
click at [854, 149] on link at bounding box center [857, 154] width 25 height 25
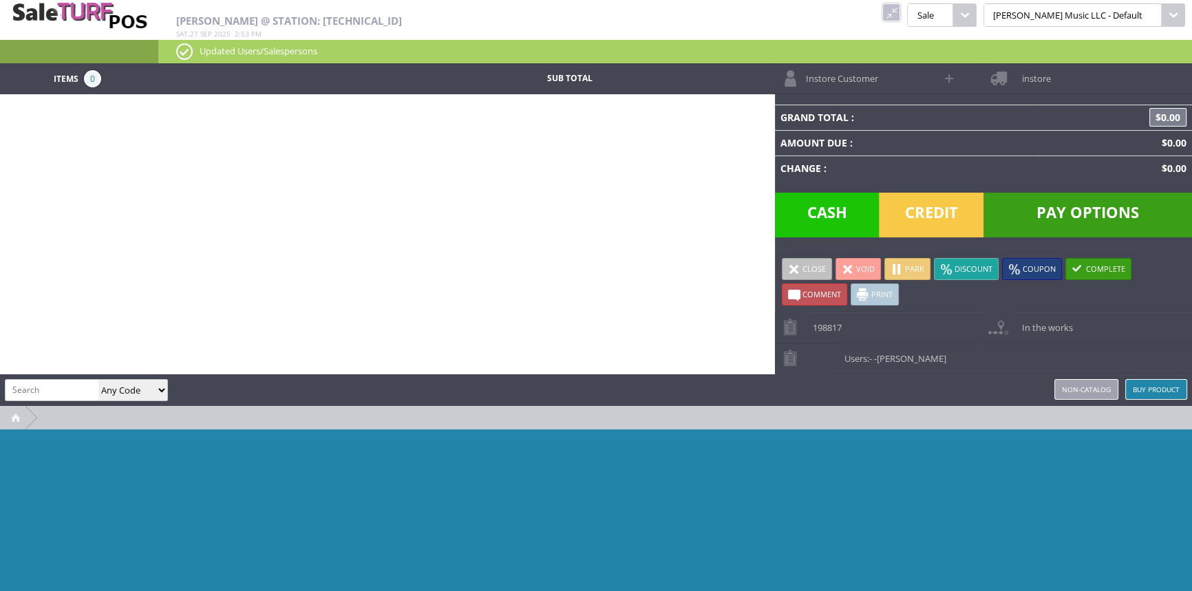
paste input "1980351300"
type input "1980351300"
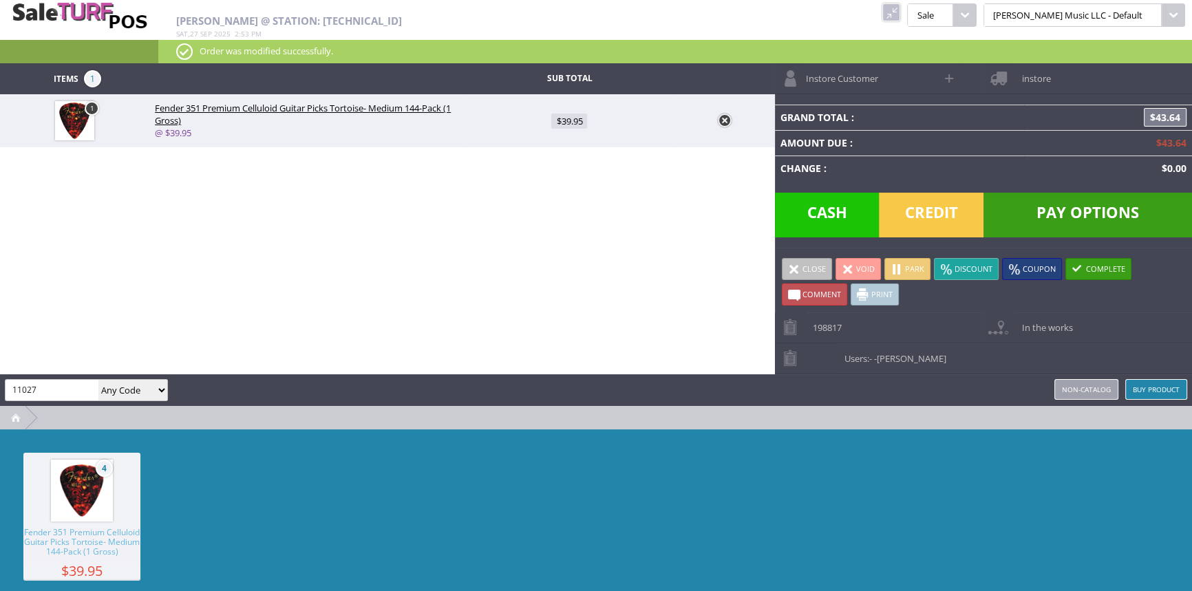
type input "11027"
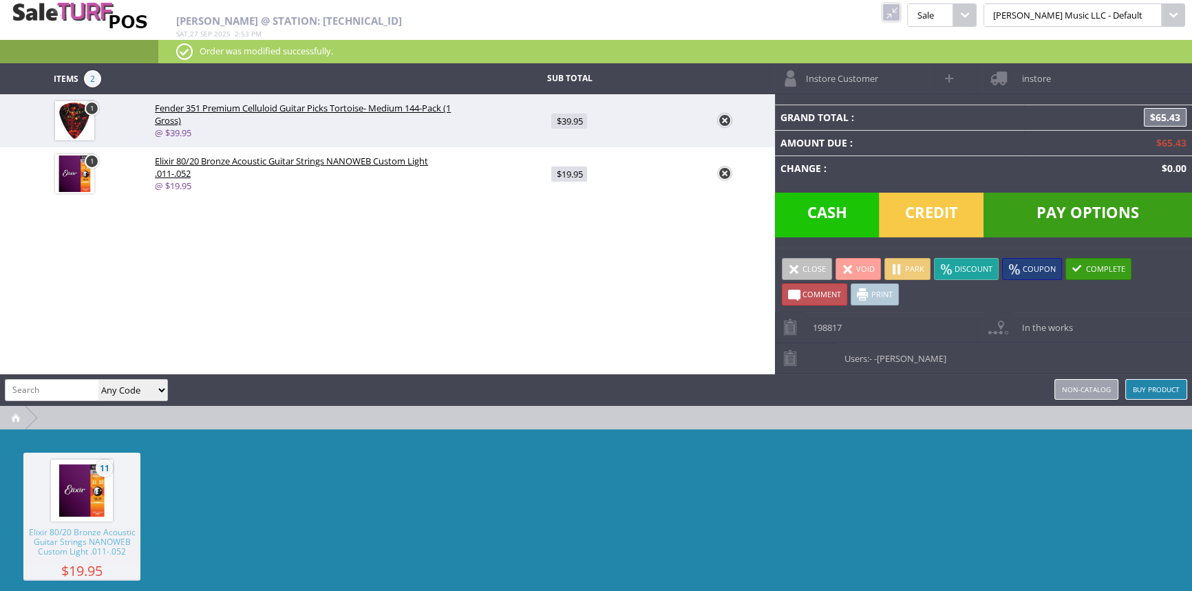
click at [1066, 211] on span "Pay Options" at bounding box center [1087, 215] width 208 height 45
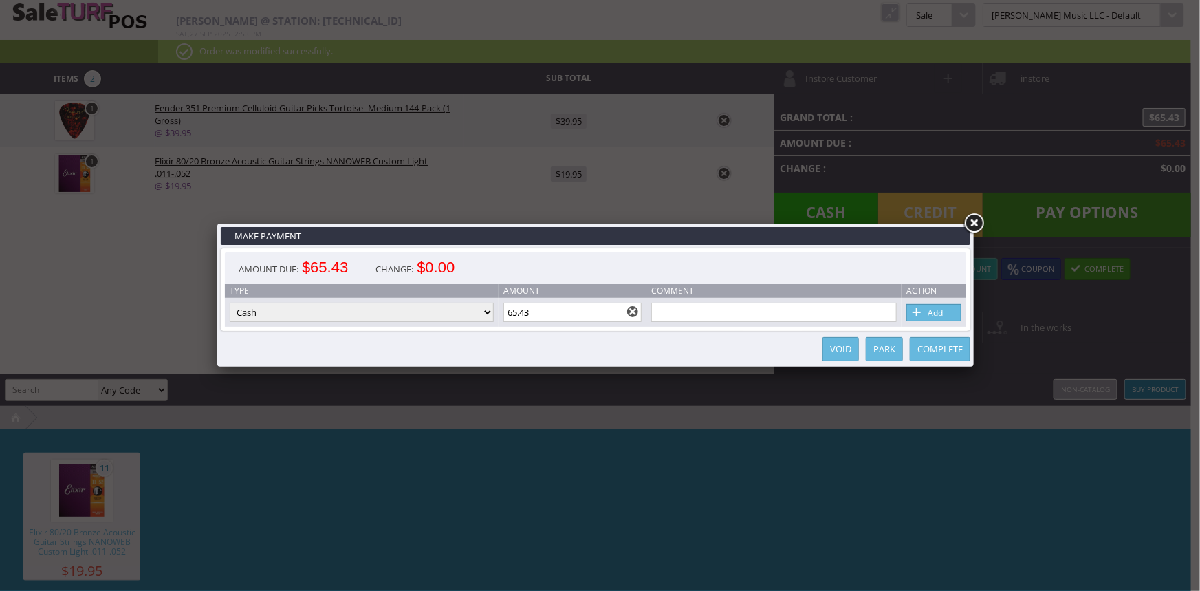
click at [404, 307] on select "Cash Credit Card Cheque or Money Order" at bounding box center [362, 312] width 264 height 19
select select "credit_card"
click at [230, 303] on select "Cash Credit Card Cheque or Money Order" at bounding box center [362, 312] width 264 height 19
click at [940, 314] on link "Add" at bounding box center [934, 312] width 55 height 17
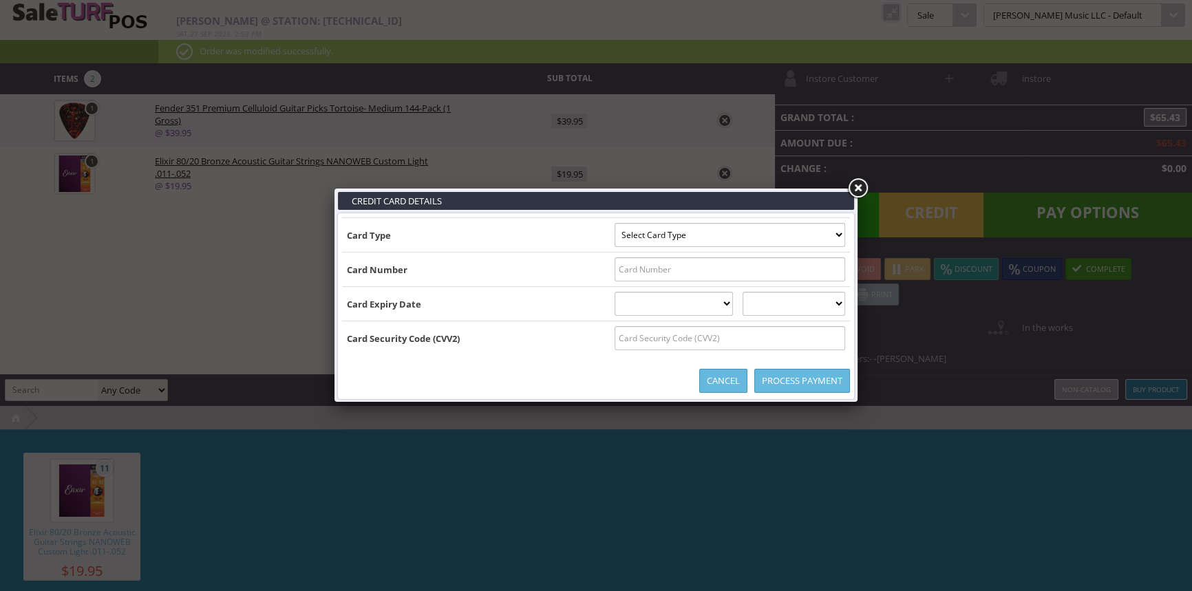
click at [623, 234] on select "Select Card Type Visa MasterCard Discover Card American Express Maestro Solo" at bounding box center [729, 235] width 230 height 24
select select "MASTERCARD"
click at [614, 223] on select "Select Card Type Visa MasterCard Discover Card American Express Maestro Solo" at bounding box center [729, 235] width 230 height 24
click at [621, 273] on input "text" at bounding box center [729, 269] width 230 height 24
type input "5218448254668815"
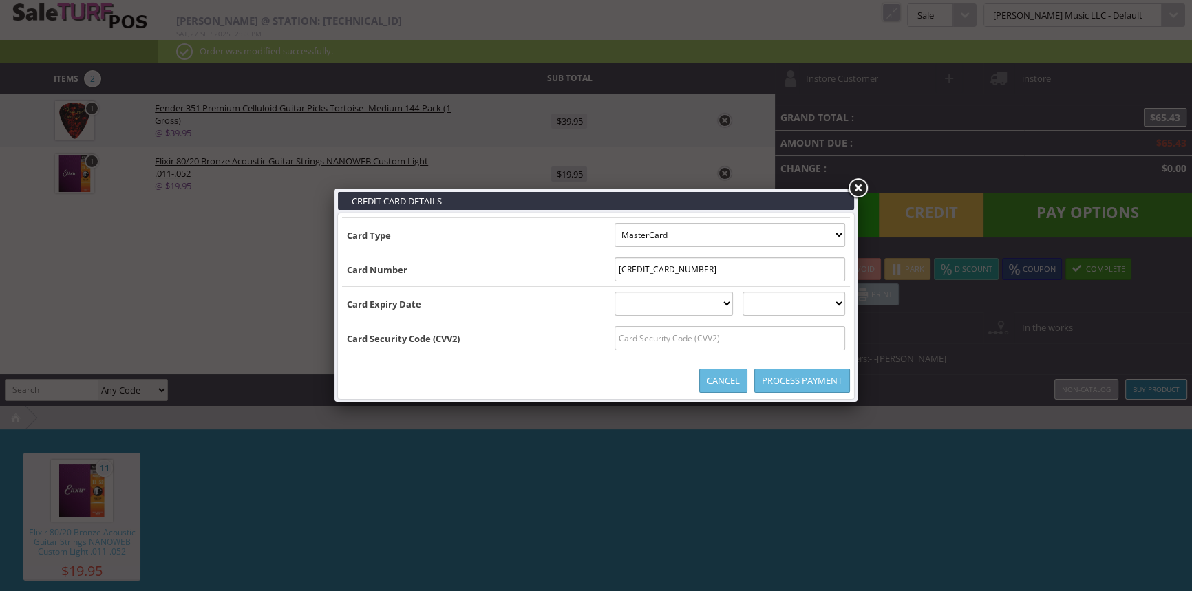
click at [696, 301] on select "01 January 02 February 03 March 04 April 05 May 06 June 07 July 08 August 09 Se…" at bounding box center [673, 304] width 119 height 24
select select "12"
click at [614, 292] on select "01 January 02 February 03 March 04 April 05 May 06 June 07 July 08 August 09 Se…" at bounding box center [673, 304] width 119 height 24
click at [778, 305] on select "2025 2026 2027 2028 2029 2030 2031 2032 2033 2034 2035" at bounding box center [793, 304] width 103 height 24
select select "2026"
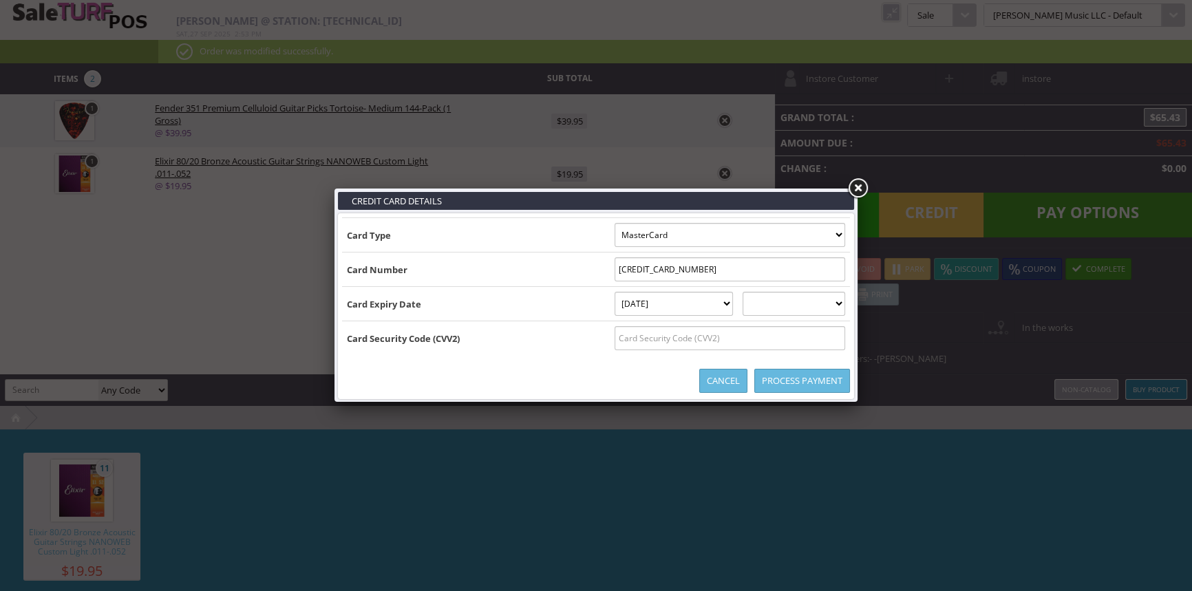
click at [756, 292] on select "2025 2026 2027 2028 2029 2030 2031 2032 2033 2034 2035" at bounding box center [793, 304] width 103 height 24
click at [747, 337] on input "text" at bounding box center [729, 338] width 230 height 24
type input "609"
click at [804, 384] on link "Process Payment" at bounding box center [802, 381] width 96 height 24
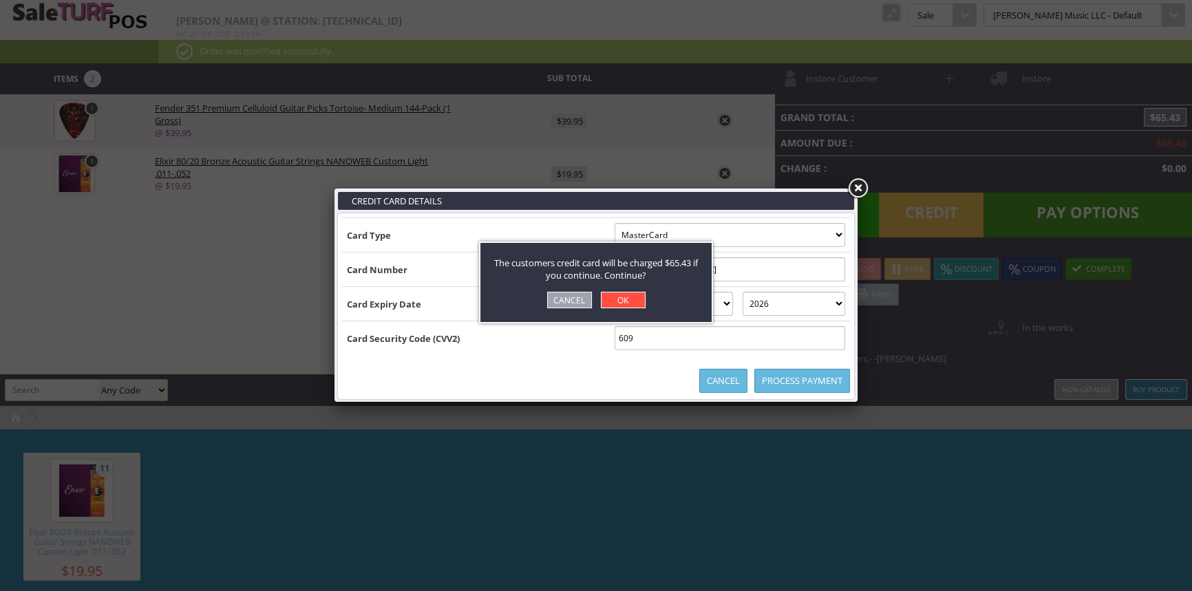
click at [632, 294] on link "OK" at bounding box center [623, 300] width 45 height 17
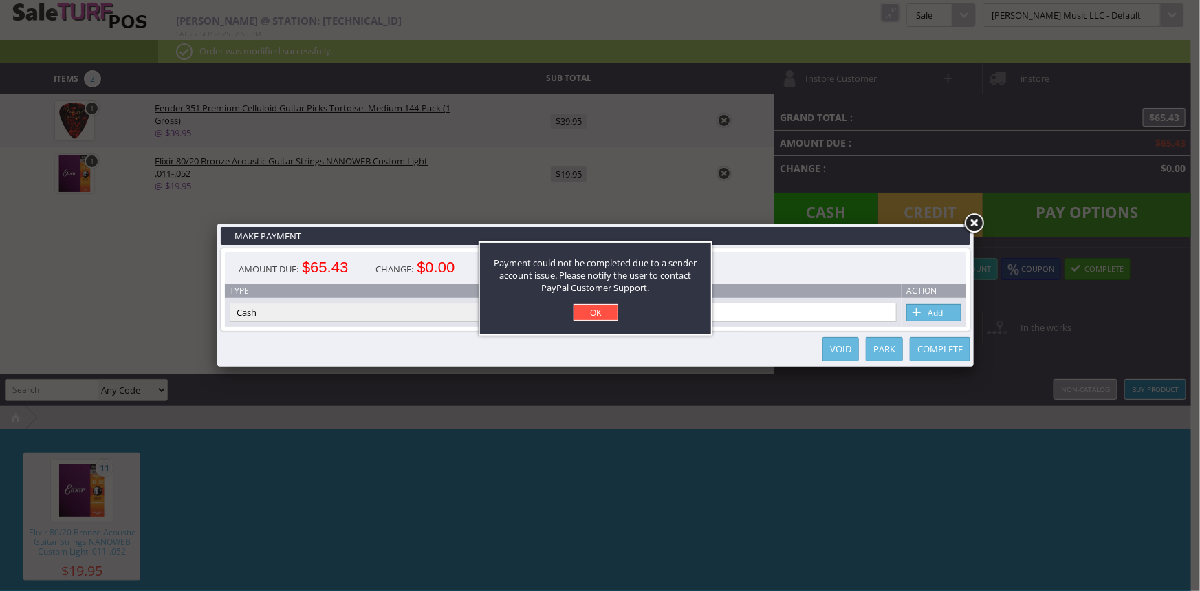
click at [603, 314] on link "OK" at bounding box center [596, 312] width 45 height 17
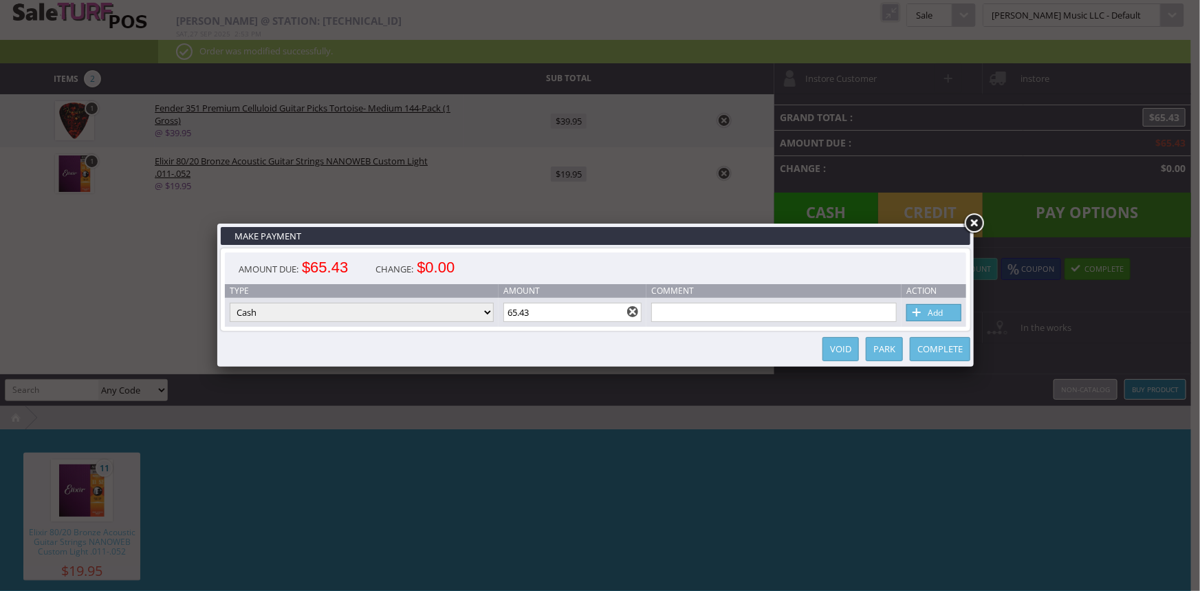
click at [449, 321] on select "Cash Credit Card Cheque or Money Order" at bounding box center [362, 312] width 264 height 19
select select "credit_card"
click at [230, 303] on select "Cash Credit Card Cheque or Money Order" at bounding box center [362, 312] width 264 height 19
click at [925, 316] on link "Add" at bounding box center [934, 312] width 55 height 17
select select
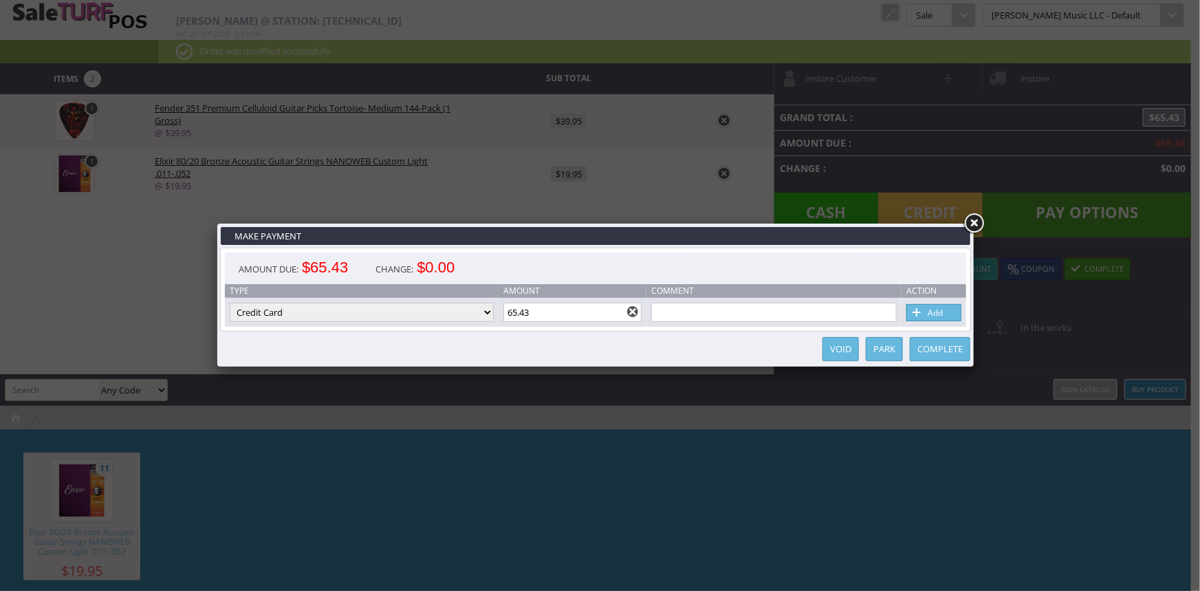
select select
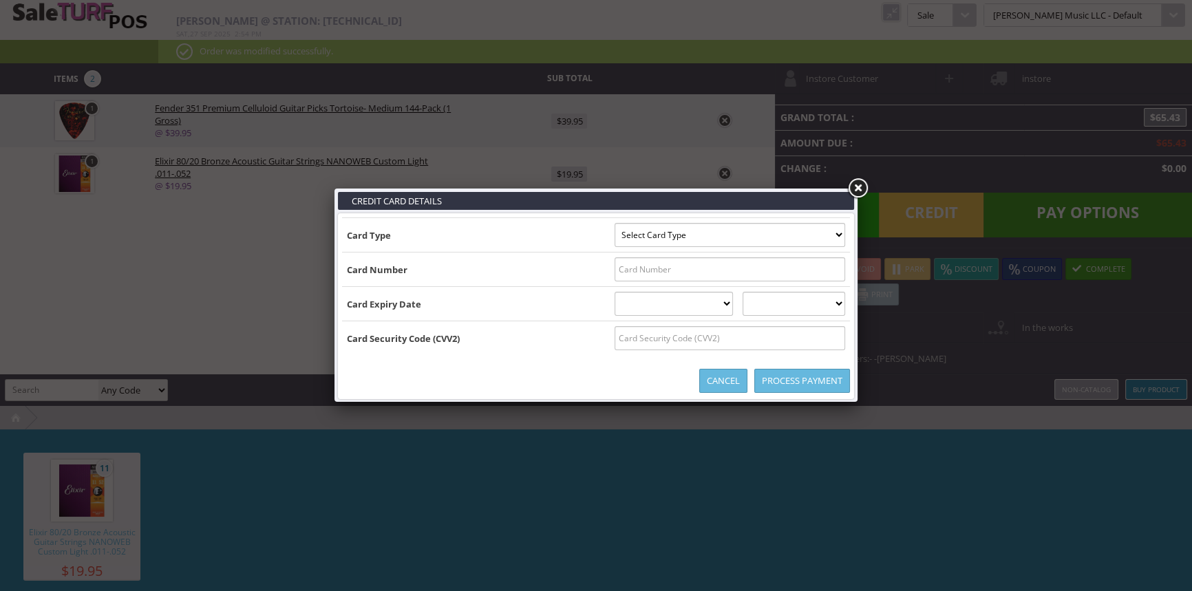
click at [526, 277] on td "Card Number" at bounding box center [476, 269] width 268 height 34
type input "B5218448254668815^DOTY/ZACHARY S^261220110000007640000005218448254668815=261220…"
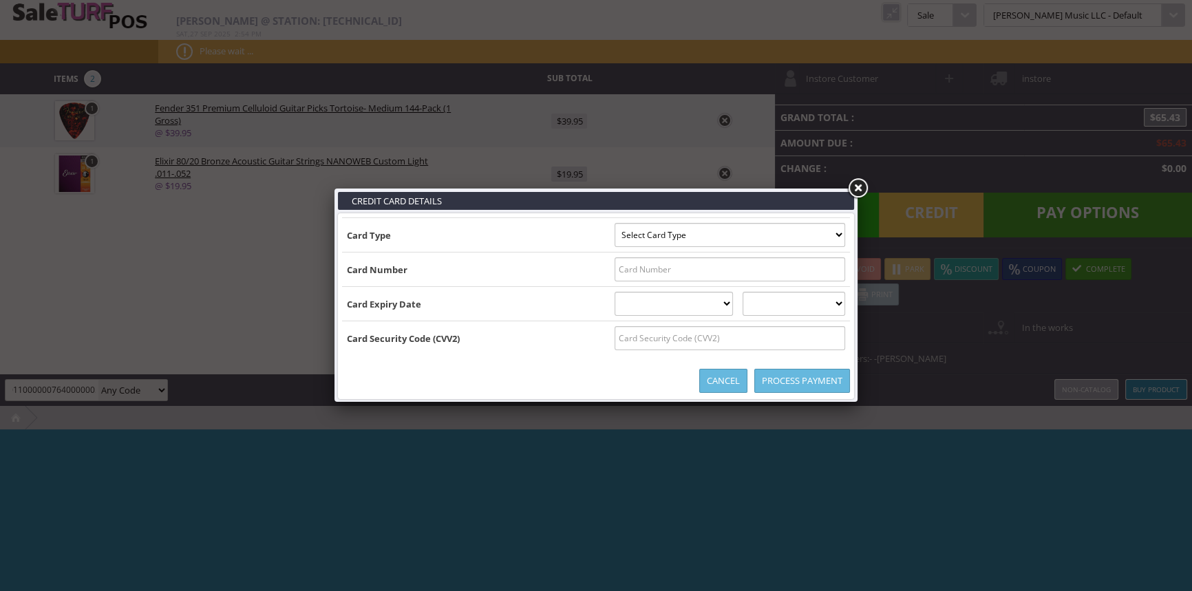
click at [854, 182] on link at bounding box center [857, 188] width 25 height 25
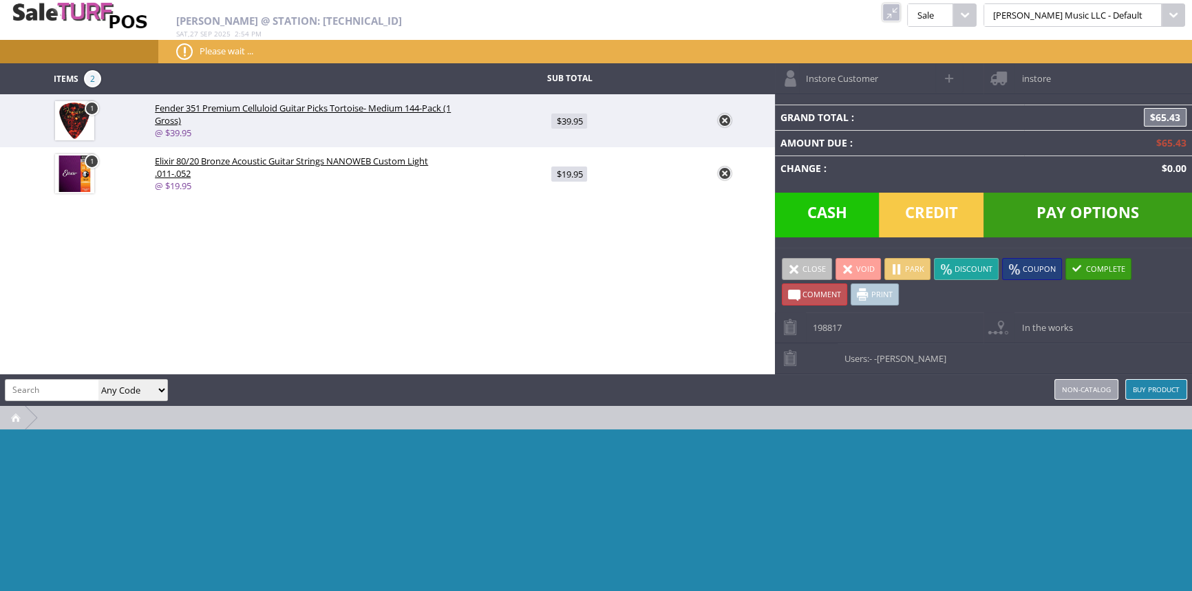
click at [1120, 211] on span "Pay Options" at bounding box center [1087, 215] width 208 height 45
select select "cash"
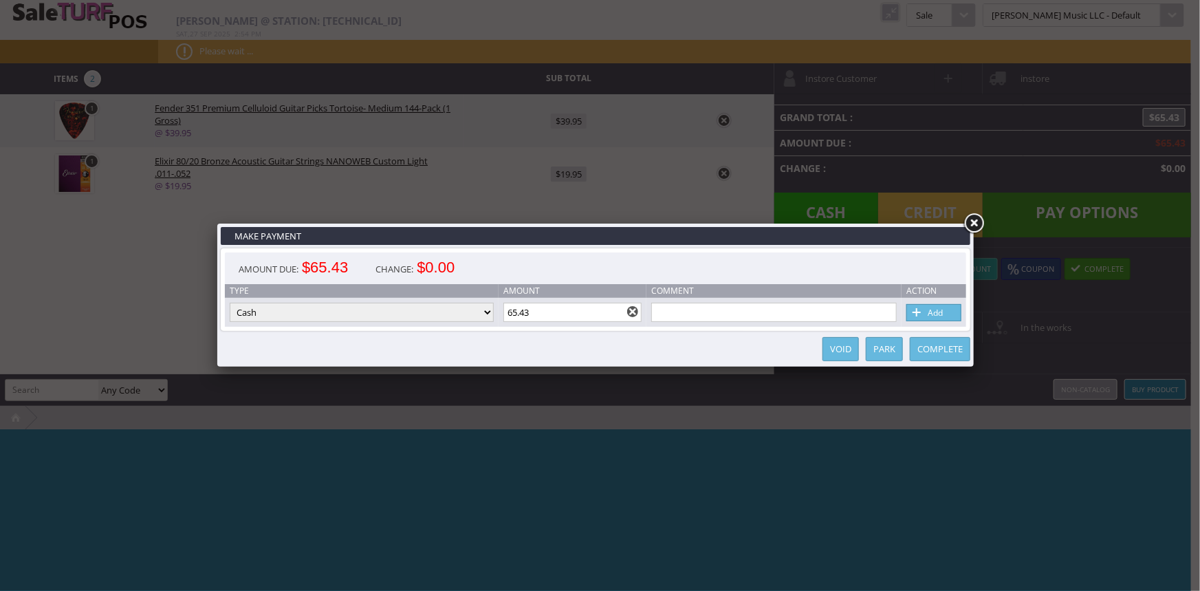
click at [365, 309] on select "Cash Credit Card Cheque or Money Order" at bounding box center [362, 312] width 264 height 19
select select "credit_card"
click at [230, 303] on select "Cash Credit Card Cheque or Money Order" at bounding box center [362, 312] width 264 height 19
click at [543, 266] on div "Amount Due: $65.43 Change: $0.00" at bounding box center [596, 268] width 742 height 32
click at [936, 312] on link "Add" at bounding box center [934, 312] width 55 height 17
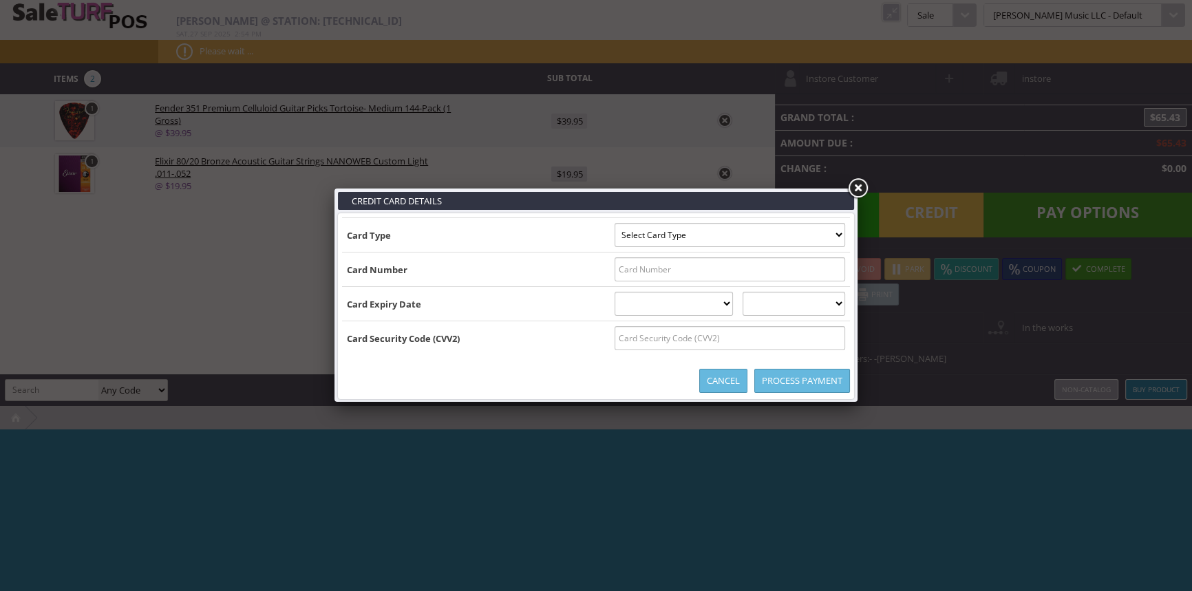
type input "B5218448254668815^DOTY/ZACHARY S^26122011000000764000000"
select select "MASTERCARD"
type input "5218448254668815"
select select "12"
select select "2026"
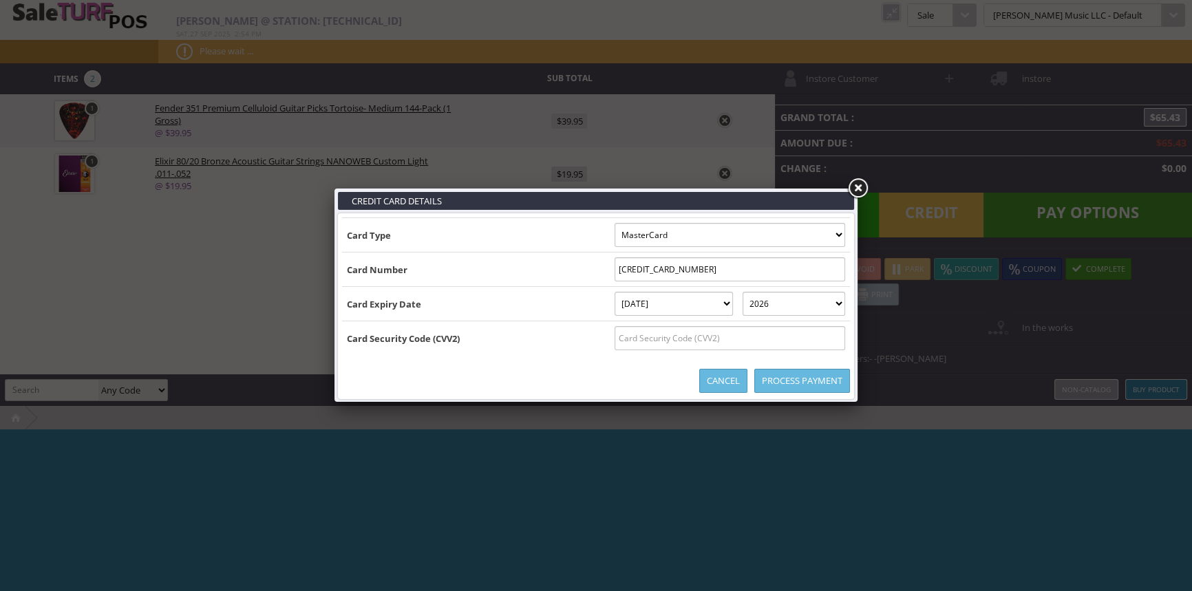
click at [641, 339] on input "text" at bounding box center [729, 338] width 230 height 24
type input "609"
click at [795, 378] on link "Process Payment" at bounding box center [802, 381] width 96 height 24
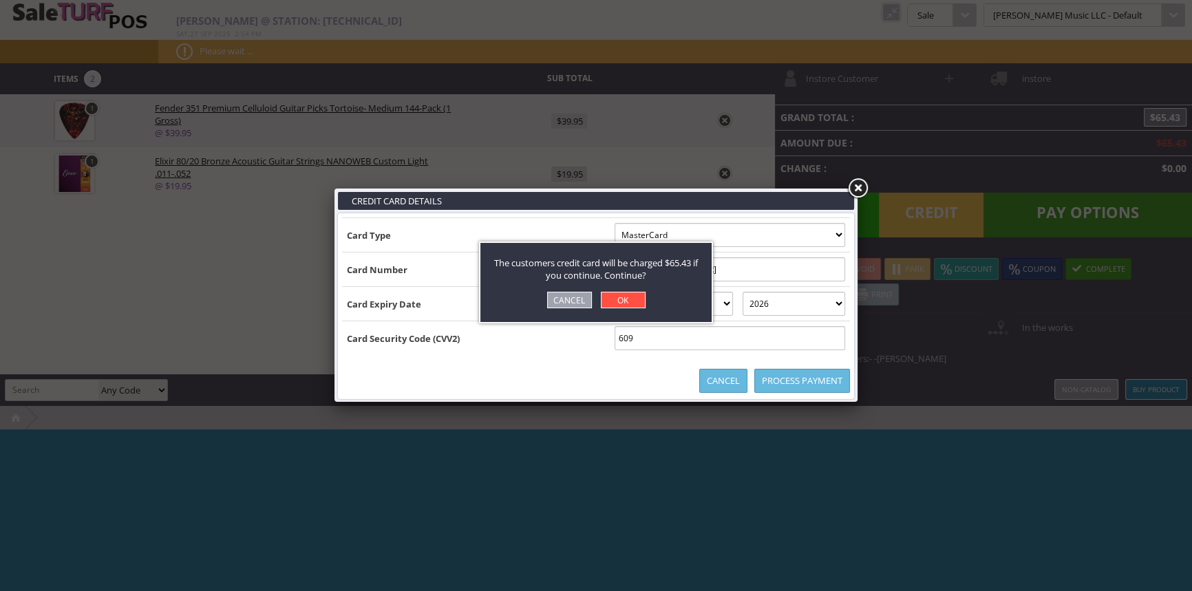
click at [627, 299] on link "OK" at bounding box center [623, 300] width 45 height 17
select select "cash"
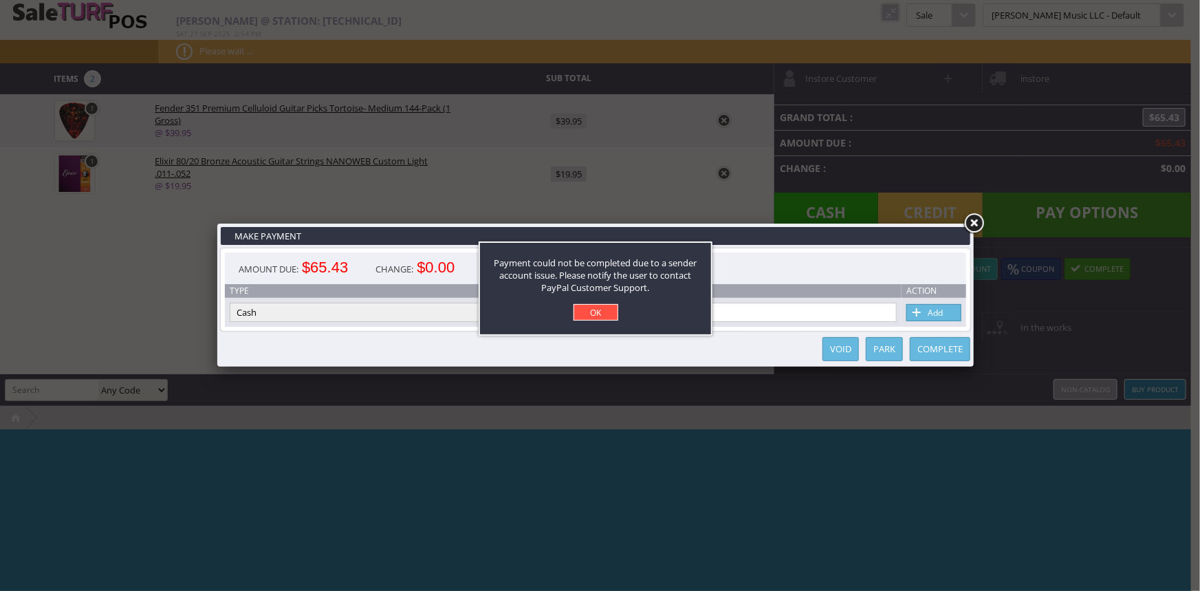
click at [594, 309] on link "OK" at bounding box center [596, 312] width 45 height 17
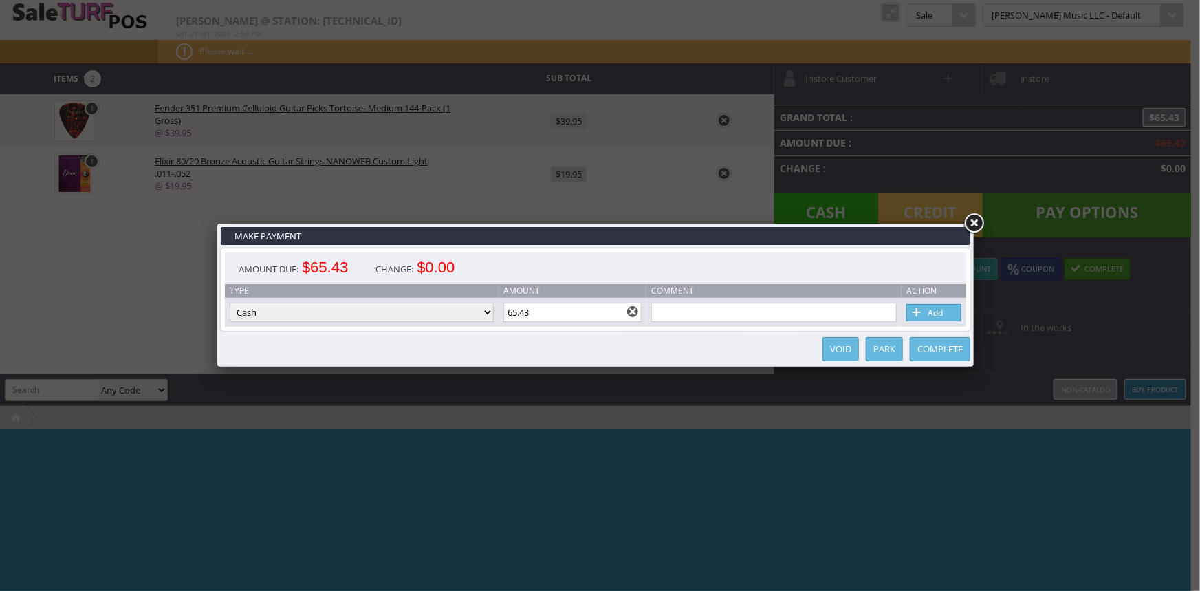
click at [973, 225] on link at bounding box center [974, 223] width 25 height 25
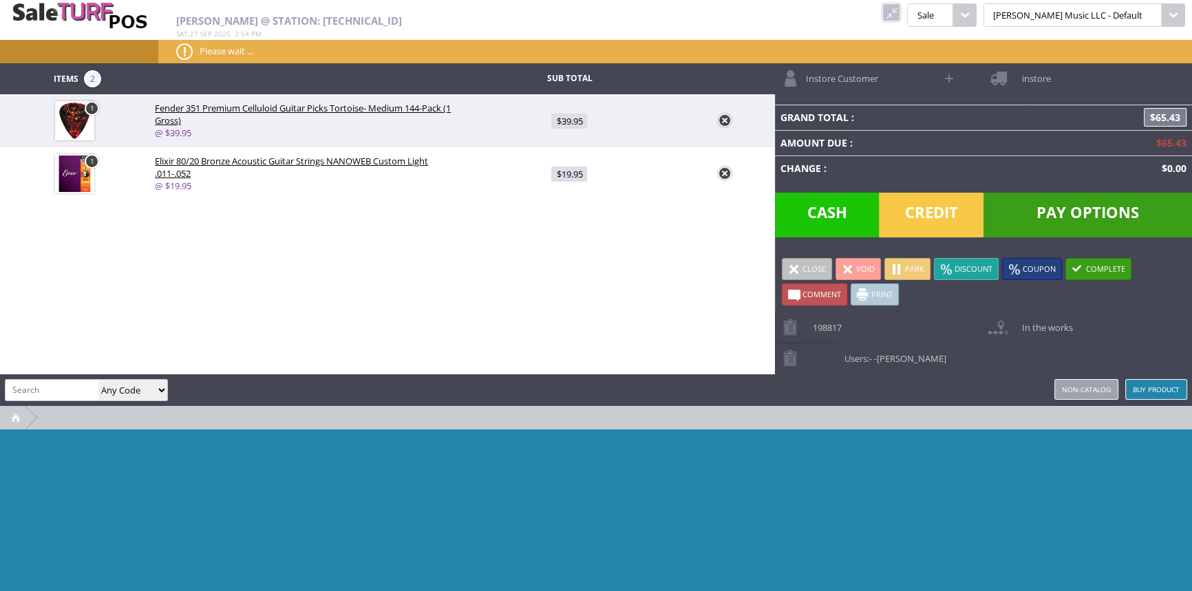
paste input "1980351300"
type input "1"
click at [725, 117] on link at bounding box center [725, 121] width 14 height 14
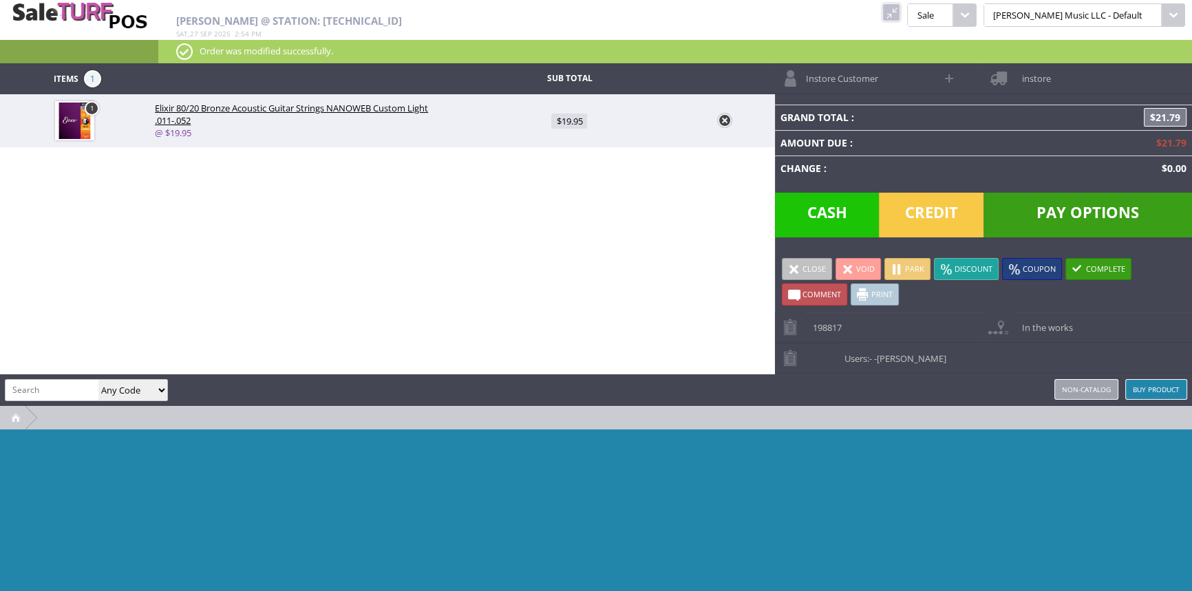
click at [725, 117] on link at bounding box center [725, 121] width 14 height 14
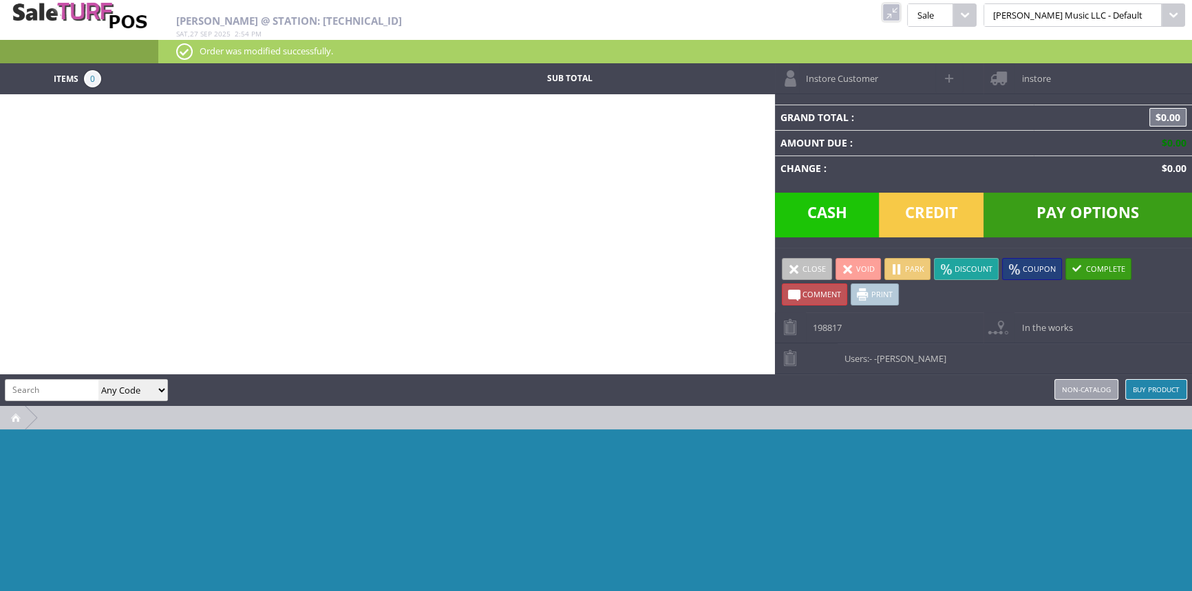
click at [900, 10] on link at bounding box center [891, 12] width 18 height 18
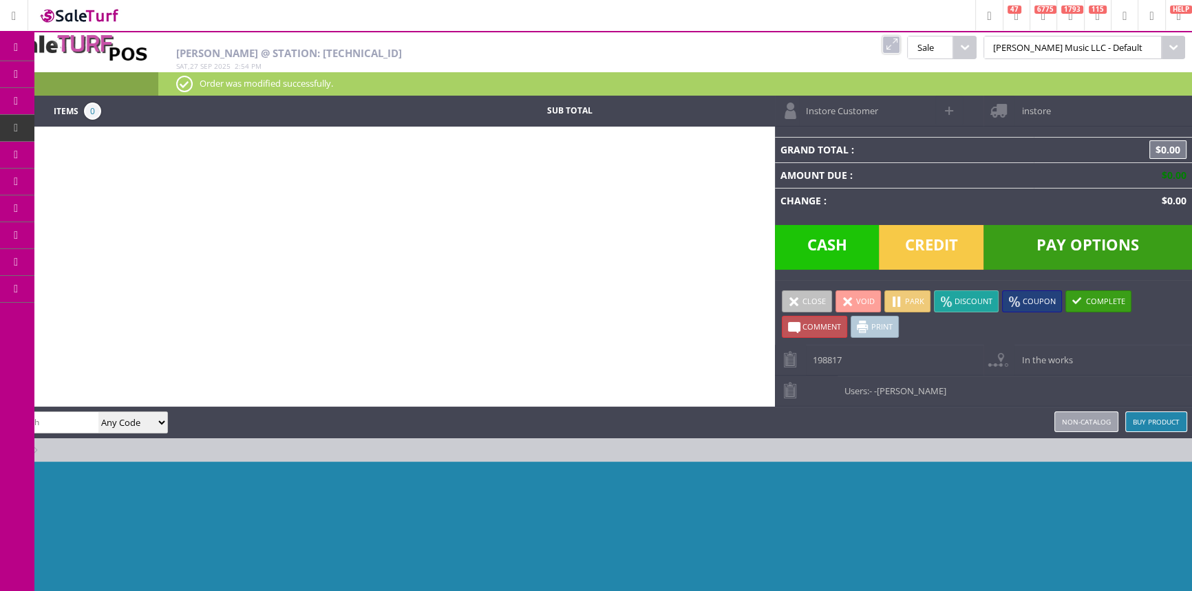
click at [68, 72] on link "Products" at bounding box center [106, 75] width 144 height 28
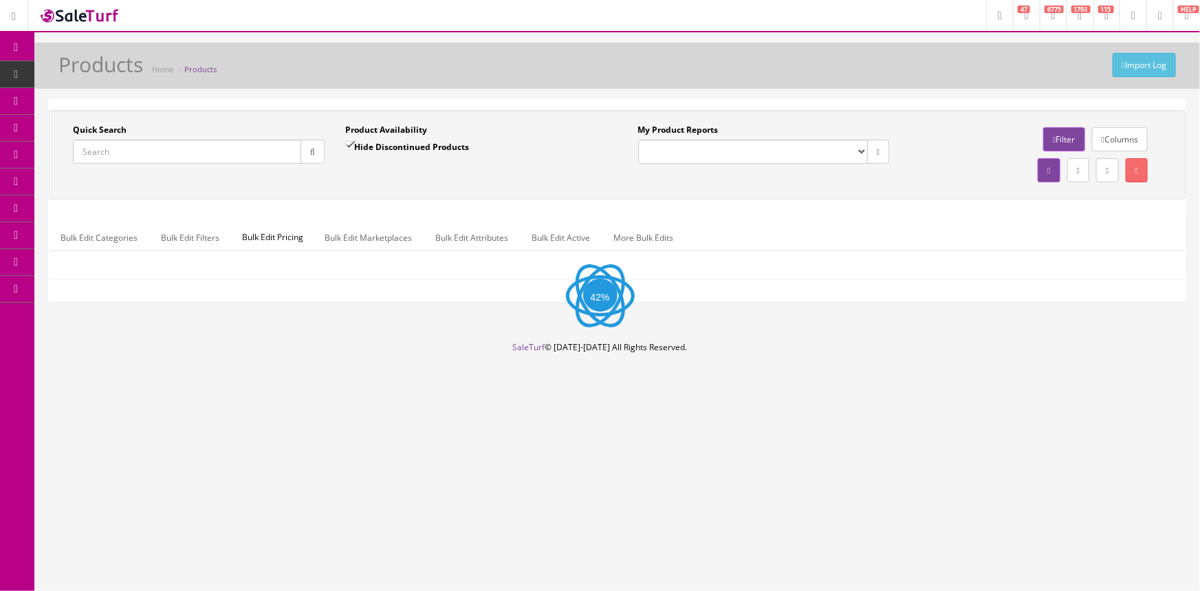
click at [94, 131] on span "POS Console" at bounding box center [106, 128] width 49 height 12
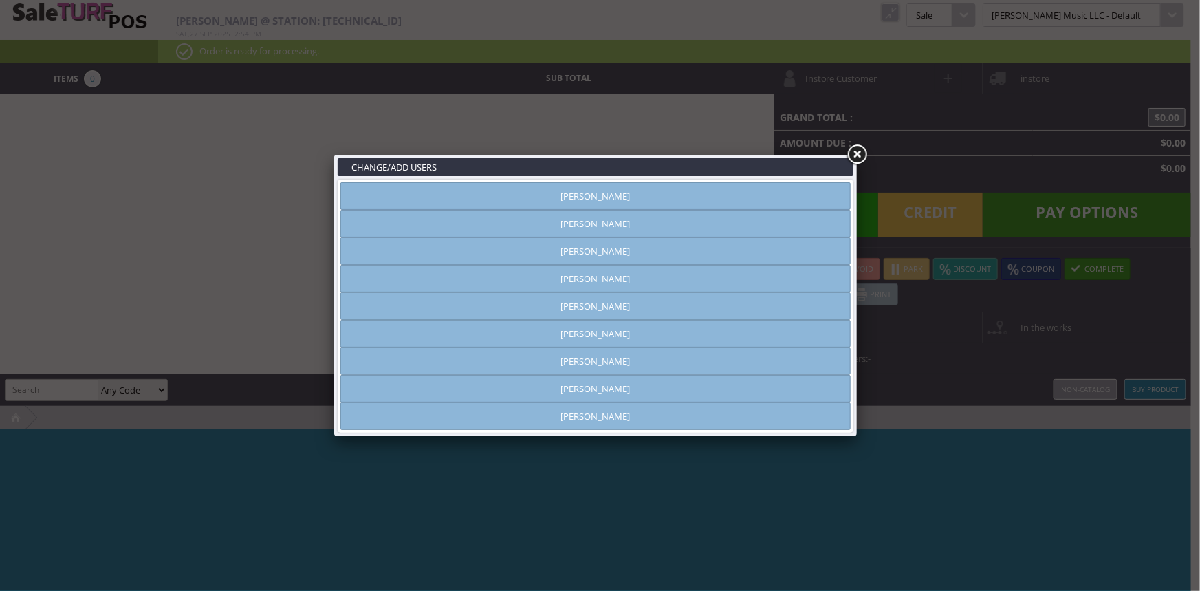
type input "[PERSON_NAME]"
click at [630, 220] on link "[PERSON_NAME]" at bounding box center [596, 224] width 510 height 28
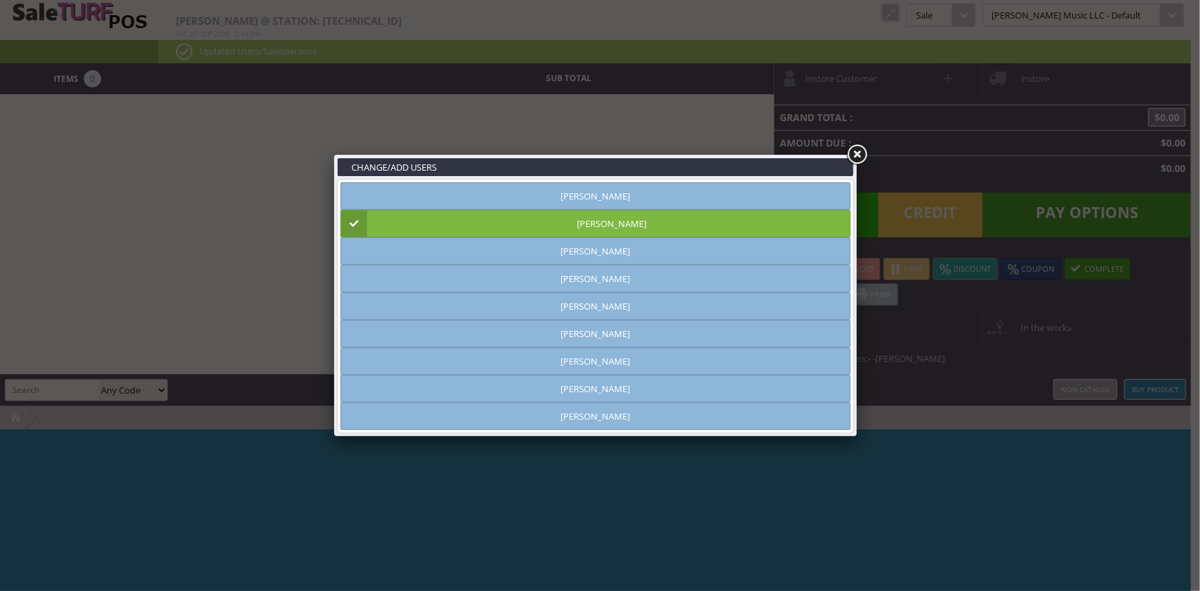
click at [854, 151] on link at bounding box center [857, 154] width 25 height 25
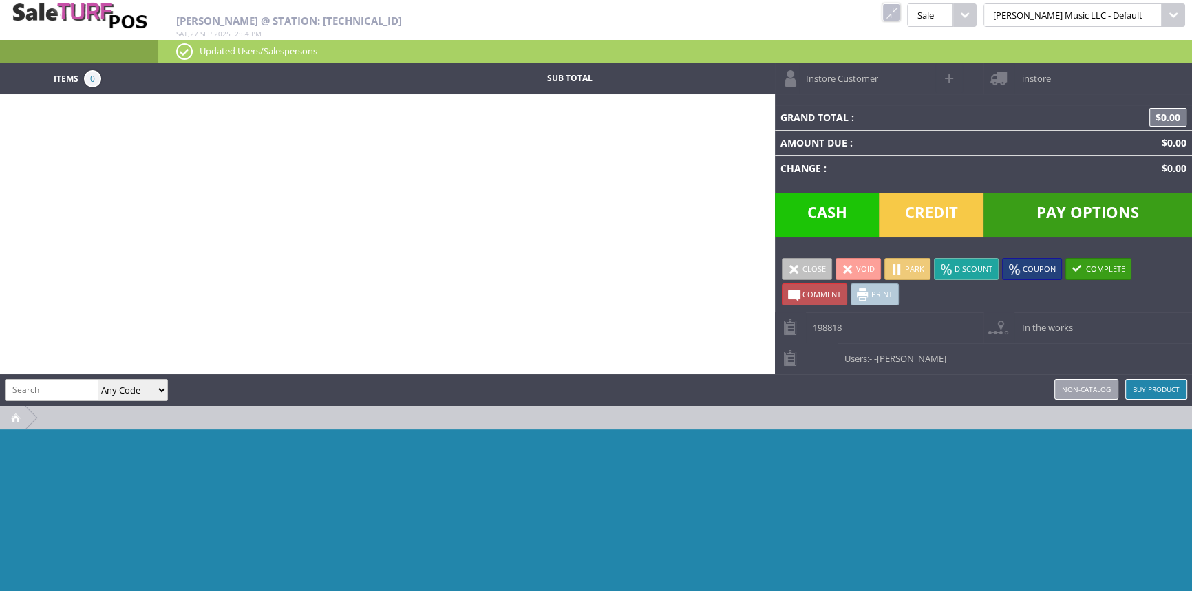
paste input "1980351300"
type input "1980351300"
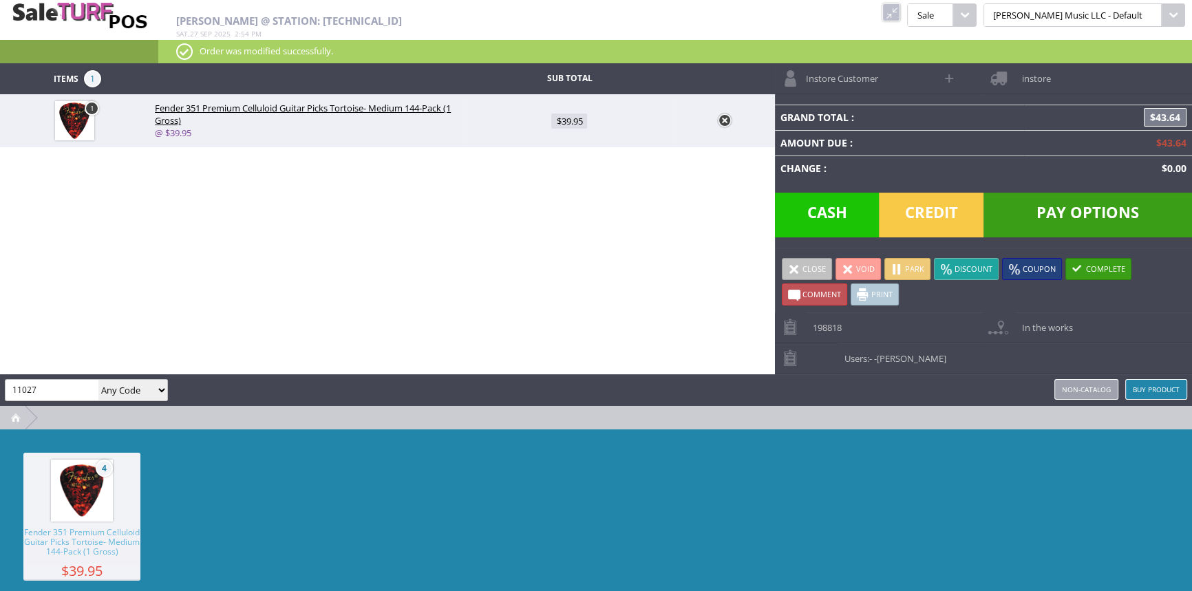
type input "11027"
type input "65.43"
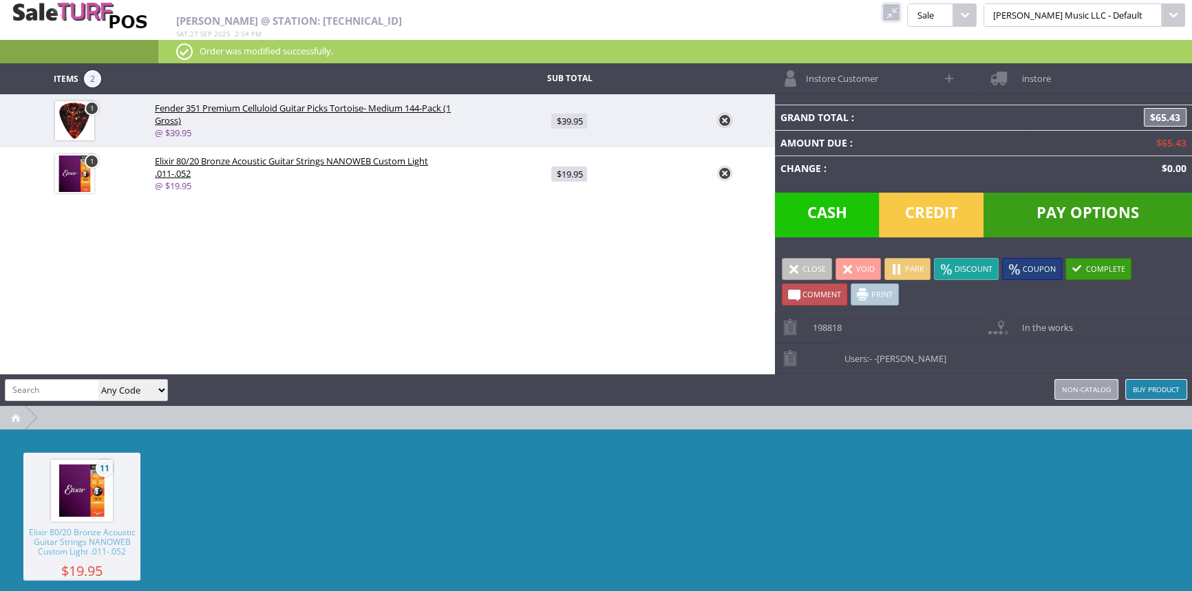
click at [1095, 204] on span "Pay Options" at bounding box center [1087, 215] width 208 height 45
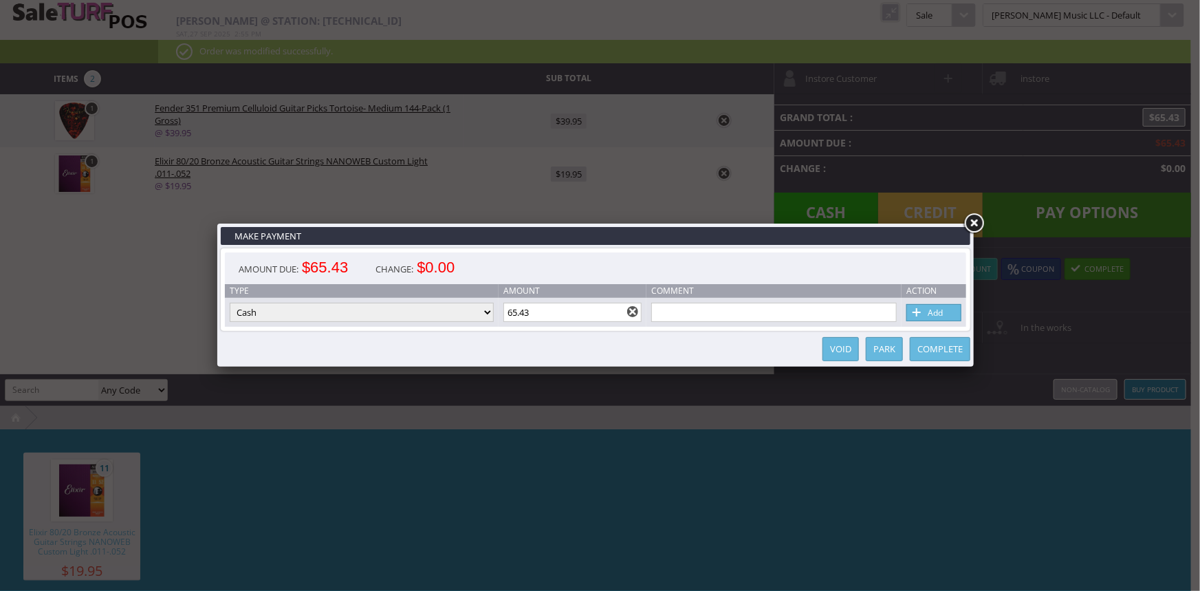
click at [418, 312] on select "Cash Credit Card Cheque or Money Order" at bounding box center [362, 312] width 264 height 19
select select "credit_card"
click at [230, 303] on select "Cash Credit Card Cheque or Money Order" at bounding box center [362, 312] width 264 height 19
click at [942, 314] on link "Add" at bounding box center [934, 312] width 55 height 17
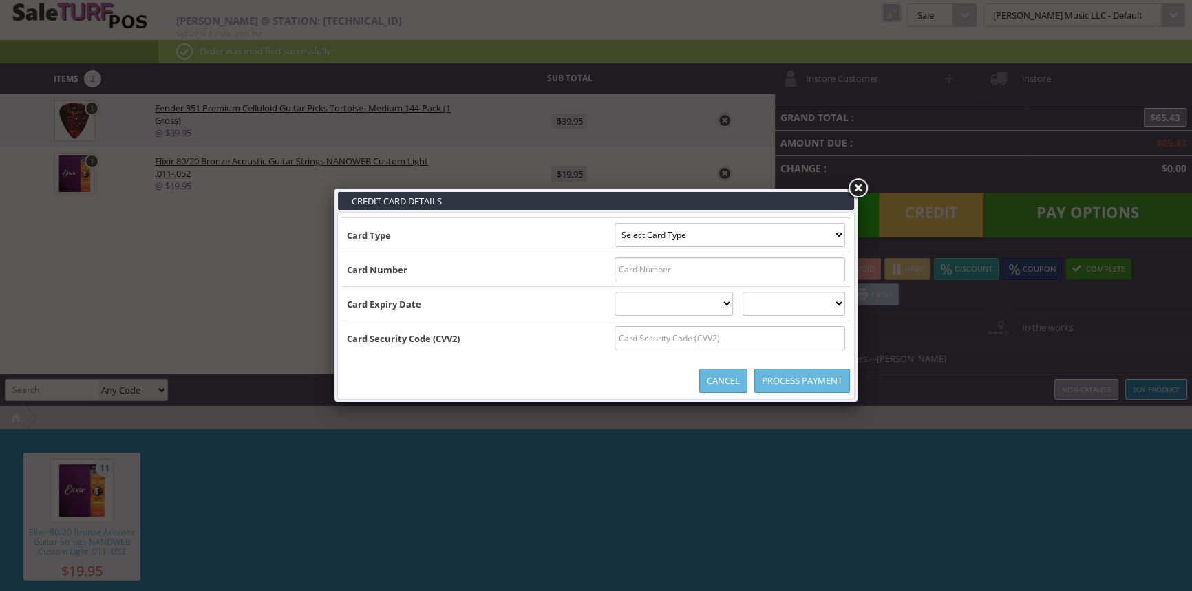
click at [729, 237] on select "Select Card Type Visa MasterCard Discover Card American Express Maestro Solo" at bounding box center [729, 235] width 230 height 24
type input "B5218448254668815^DOTY/ZACHARY S^26122011000000764000000"
select select "MASTERCARD"
type input "5218448254668815"
select select "12"
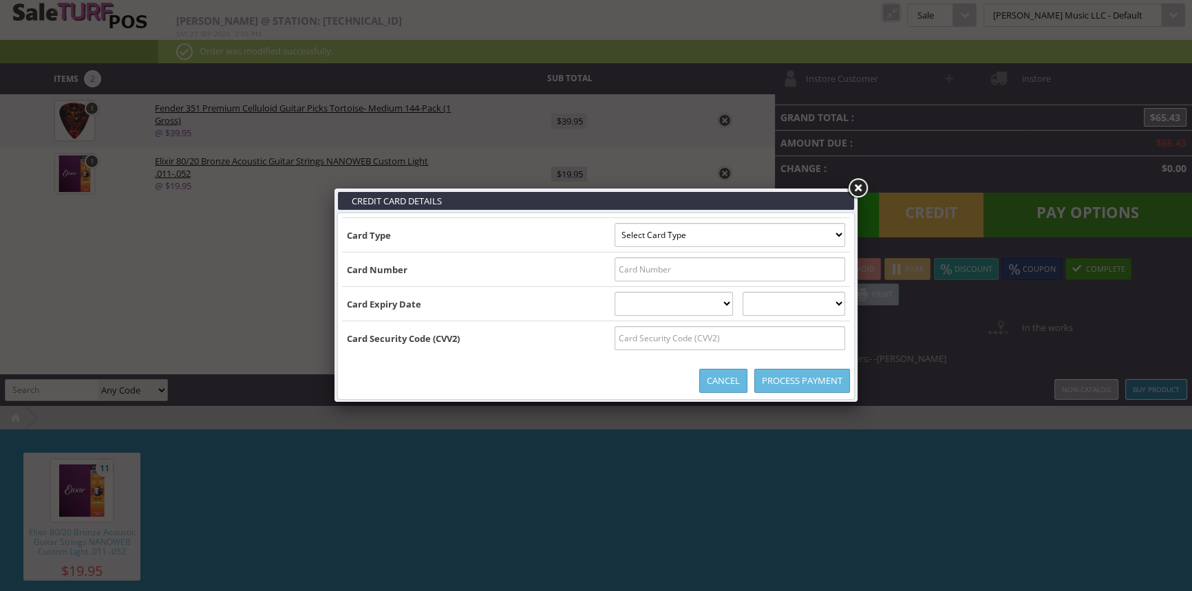
select select "2026"
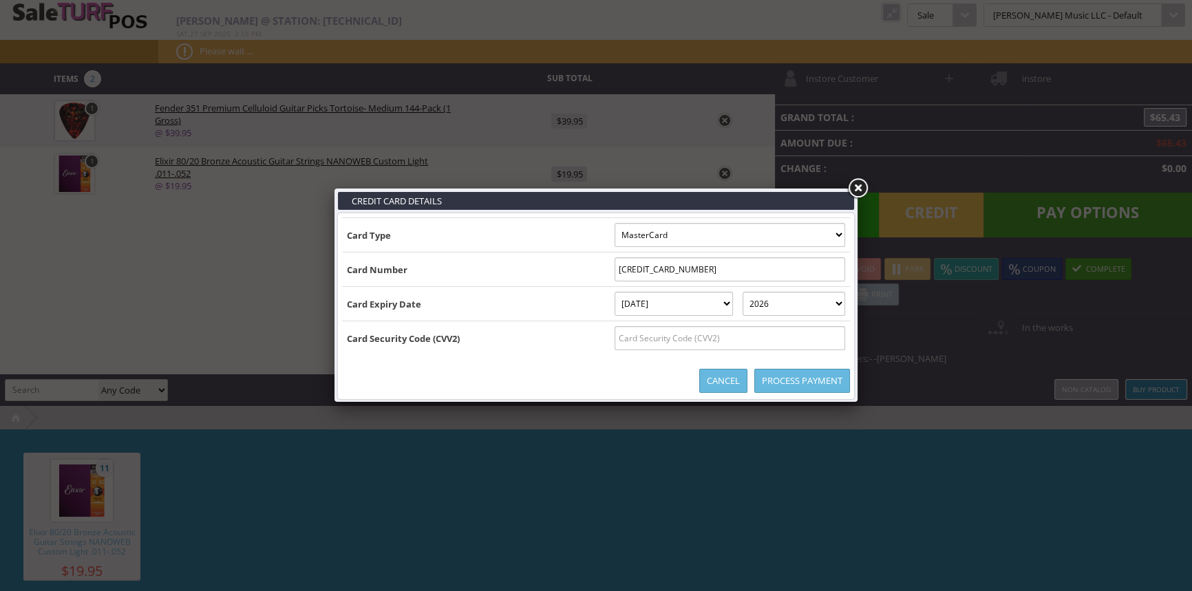
click at [620, 347] on input "text" at bounding box center [729, 338] width 230 height 24
type input "609"
click at [767, 386] on link "Process Payment" at bounding box center [802, 381] width 96 height 24
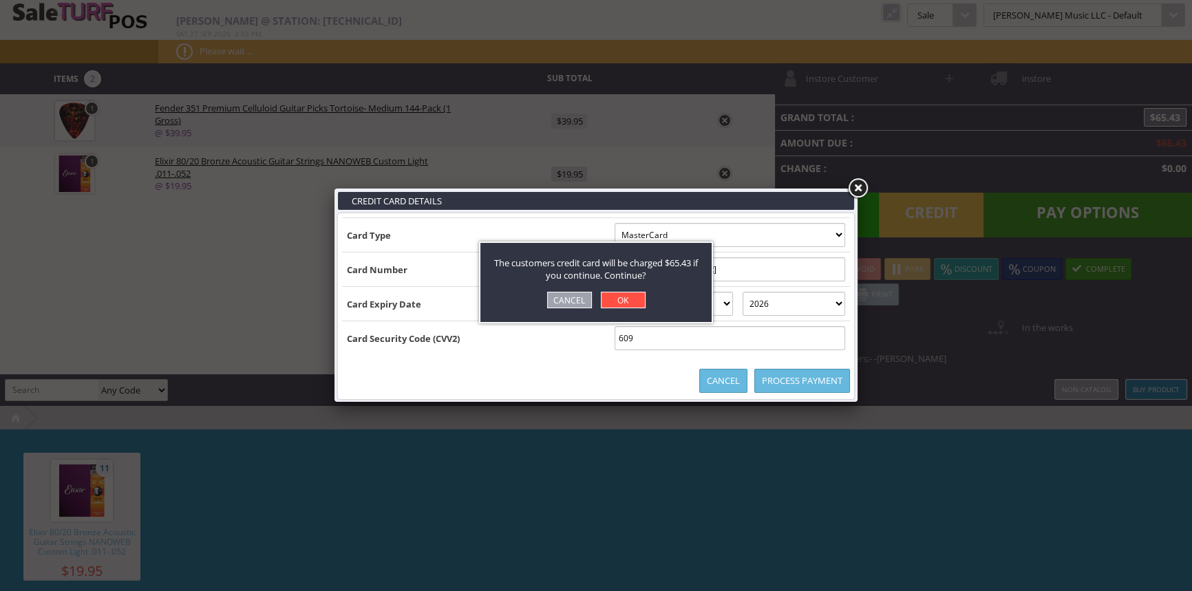
click at [630, 305] on link "OK" at bounding box center [623, 300] width 45 height 17
select select "cash"
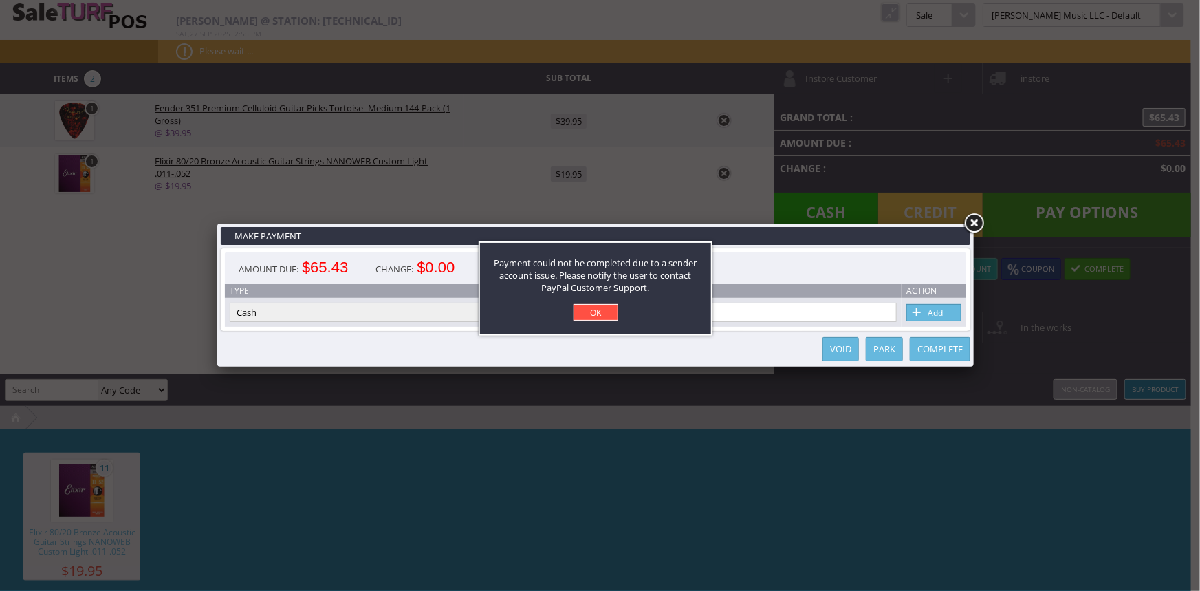
click at [605, 309] on link "OK" at bounding box center [596, 312] width 45 height 17
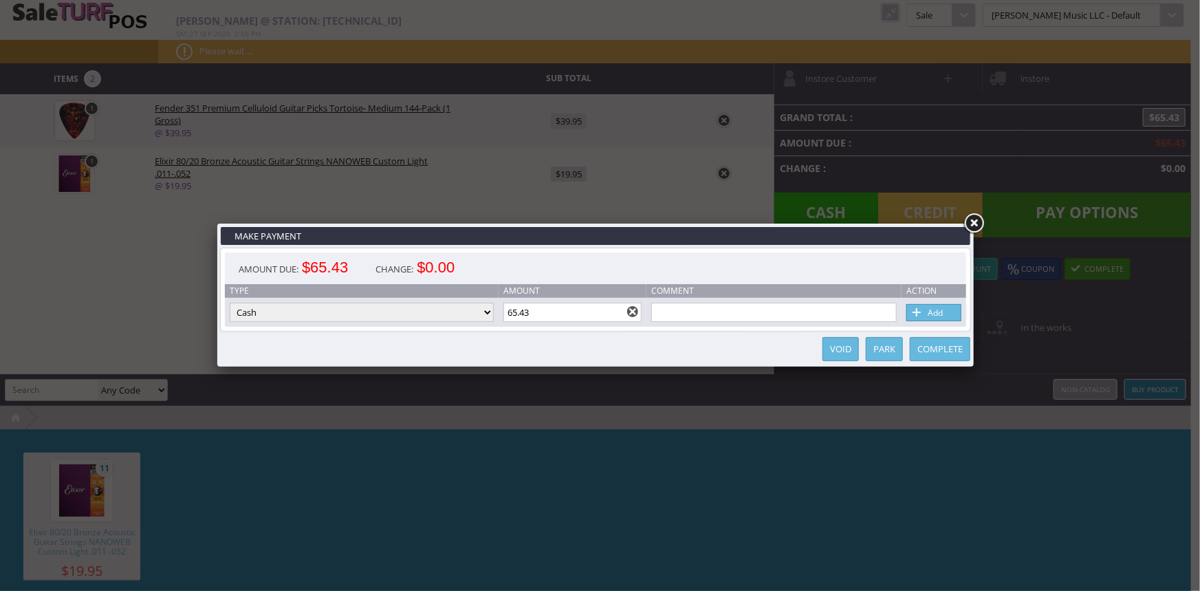
click at [357, 313] on select "Cash Credit Card Cheque or Money Order" at bounding box center [362, 312] width 264 height 19
select select "credit_card"
click at [230, 303] on select "Cash Credit Card Cheque or Money Order" at bounding box center [362, 312] width 264 height 19
click at [912, 309] on span at bounding box center [918, 312] width 14 height 15
select select
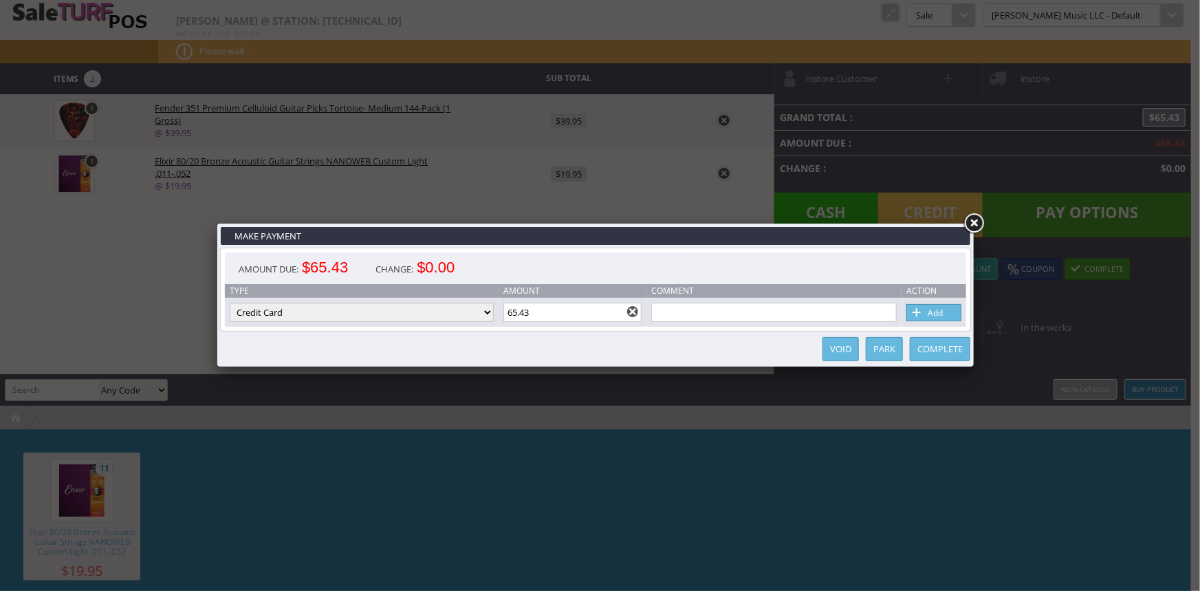
select select
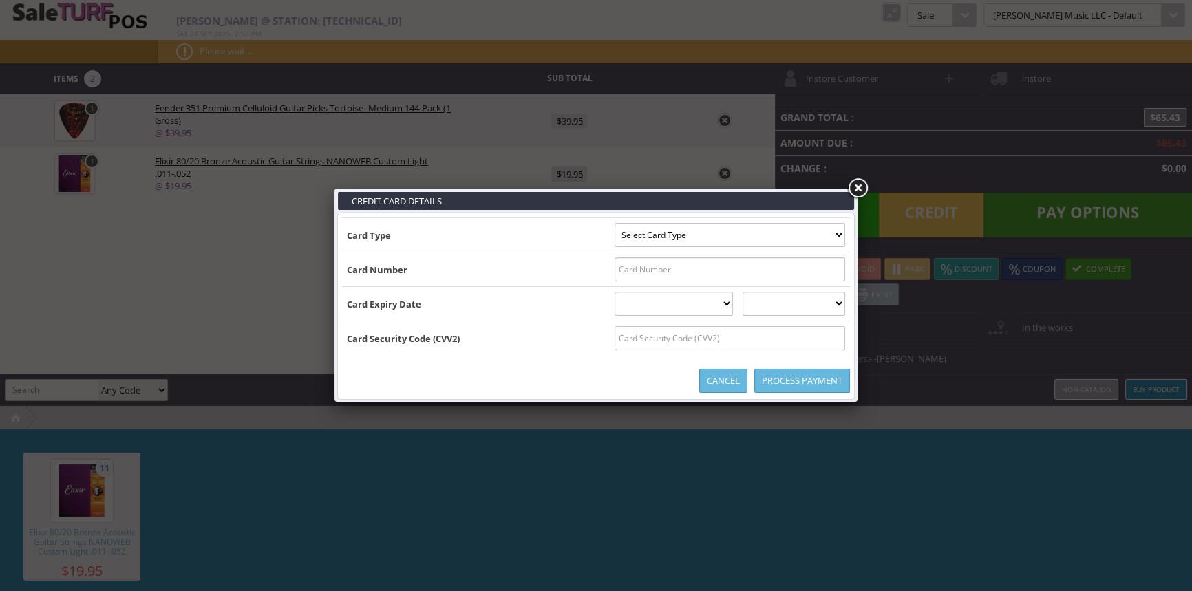
click at [680, 242] on select "Select Card Type Visa MasterCard Discover Card American Express Maestro Solo" at bounding box center [729, 235] width 230 height 24
type input "B5218448251654503^MILLER/KRYSTINA M^2710201100000066600000052"
select select "MASTERCARD"
type input "5218448251654503"
select select "10"
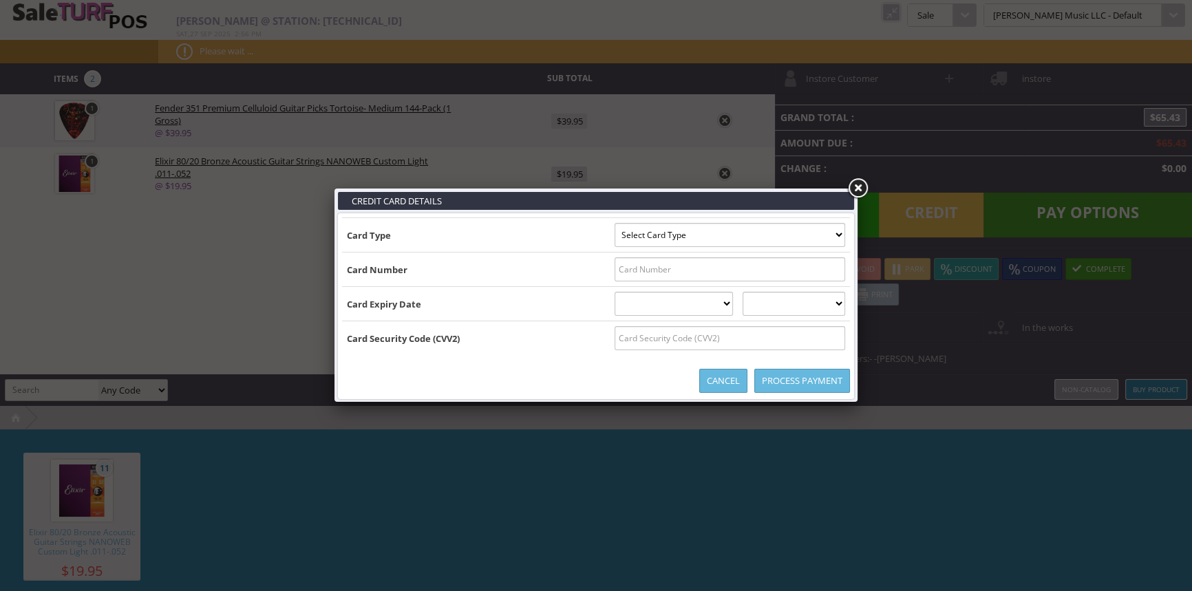
select select "2027"
type input "B5218448251654503^MILLER/KRYSTINA M^271020110000006660000005218448251654503=271…"
click at [632, 338] on input "text" at bounding box center [729, 338] width 230 height 24
type input "488"
click at [815, 385] on link "Process Payment" at bounding box center [802, 381] width 96 height 24
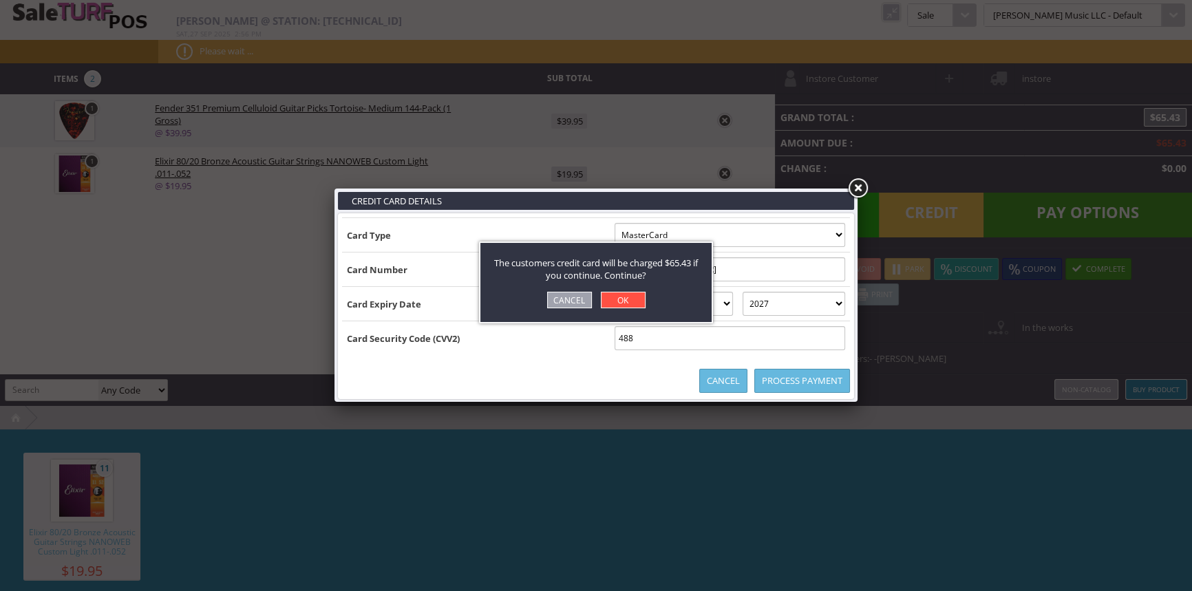
click at [627, 303] on link "OK" at bounding box center [623, 300] width 45 height 17
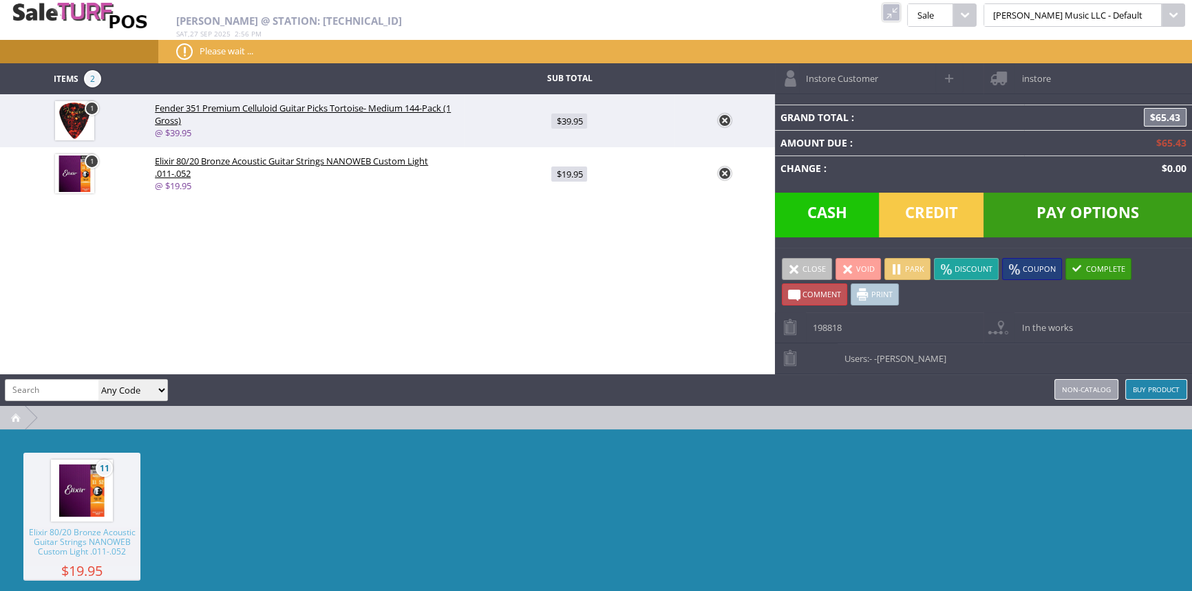
type input "0"
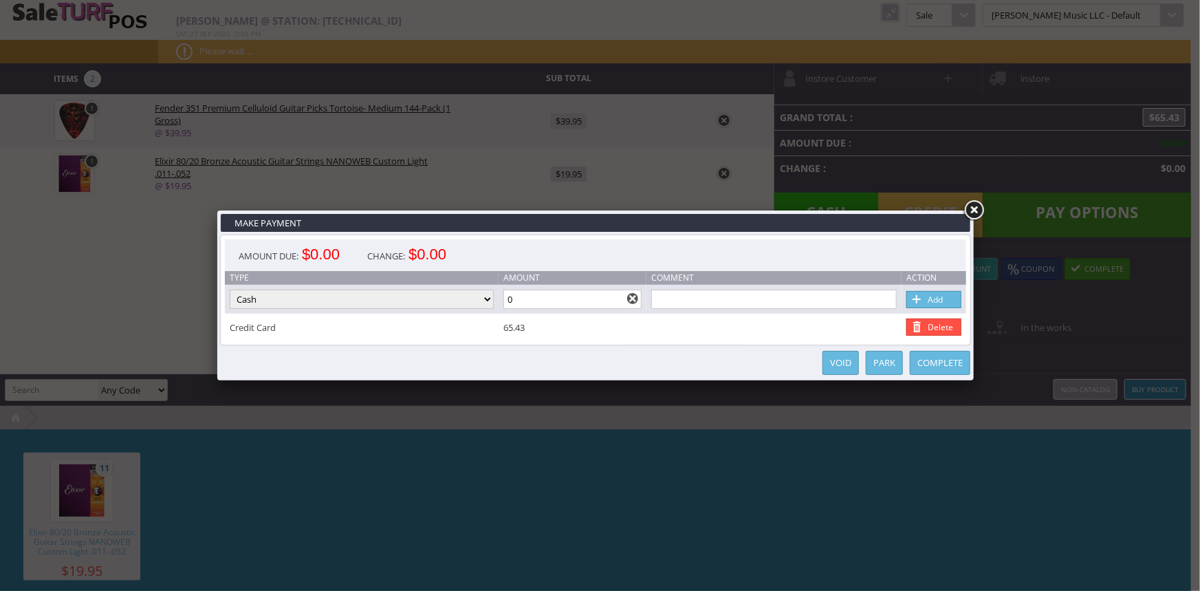
click at [933, 368] on link "Complete" at bounding box center [940, 363] width 61 height 24
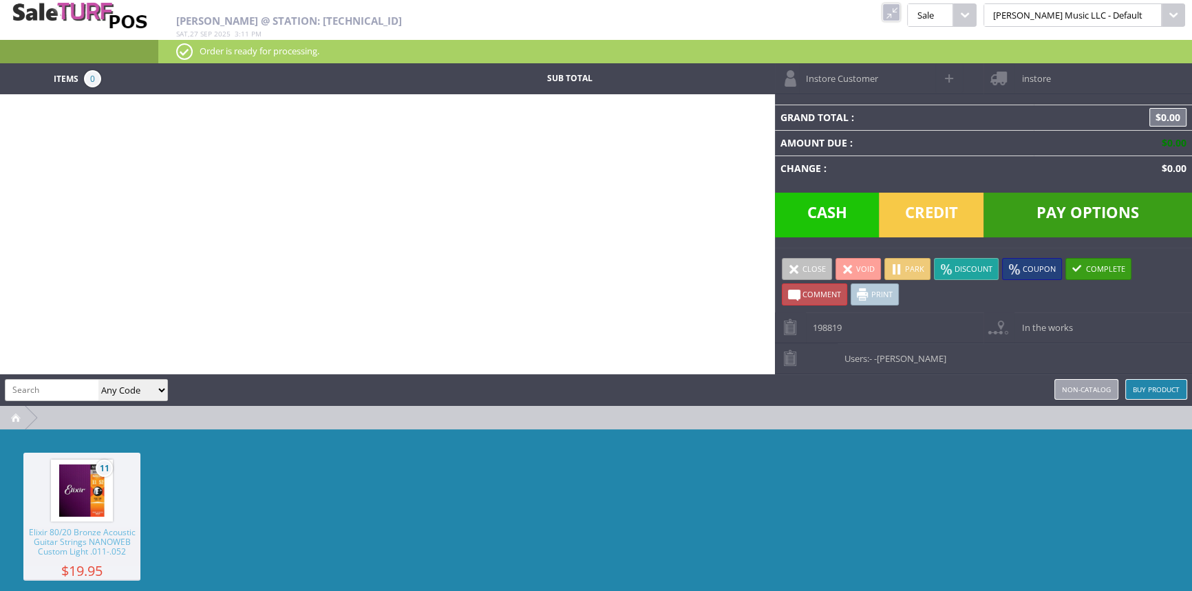
click at [900, 10] on link at bounding box center [891, 12] width 18 height 18
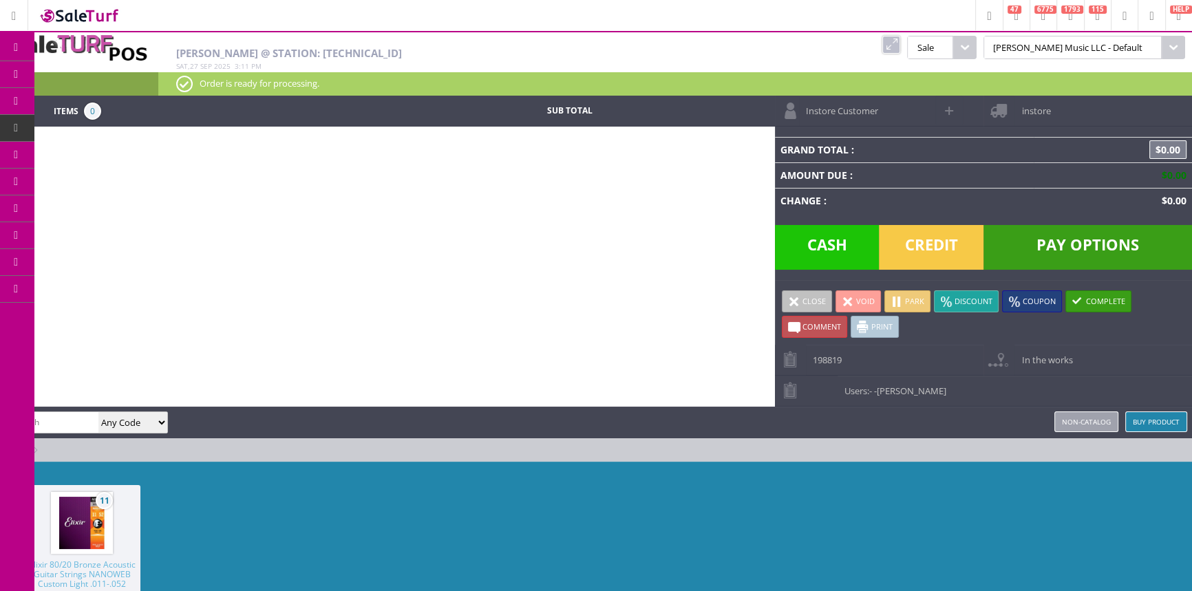
click at [67, 69] on link "Products" at bounding box center [106, 75] width 144 height 28
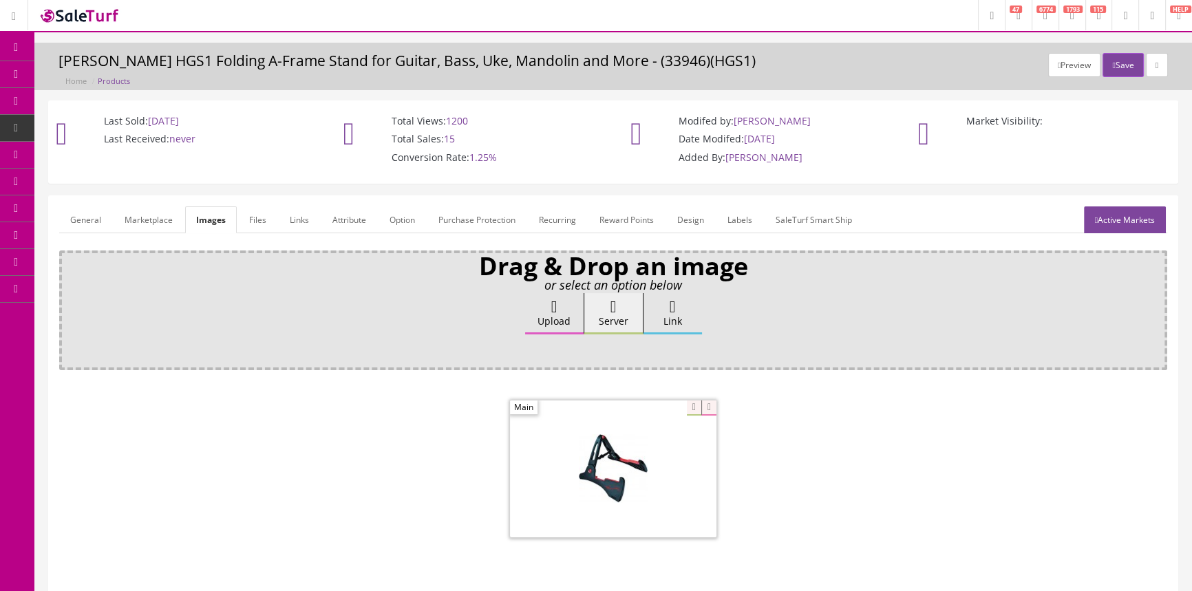
click at [85, 63] on link "Products" at bounding box center [106, 74] width 144 height 27
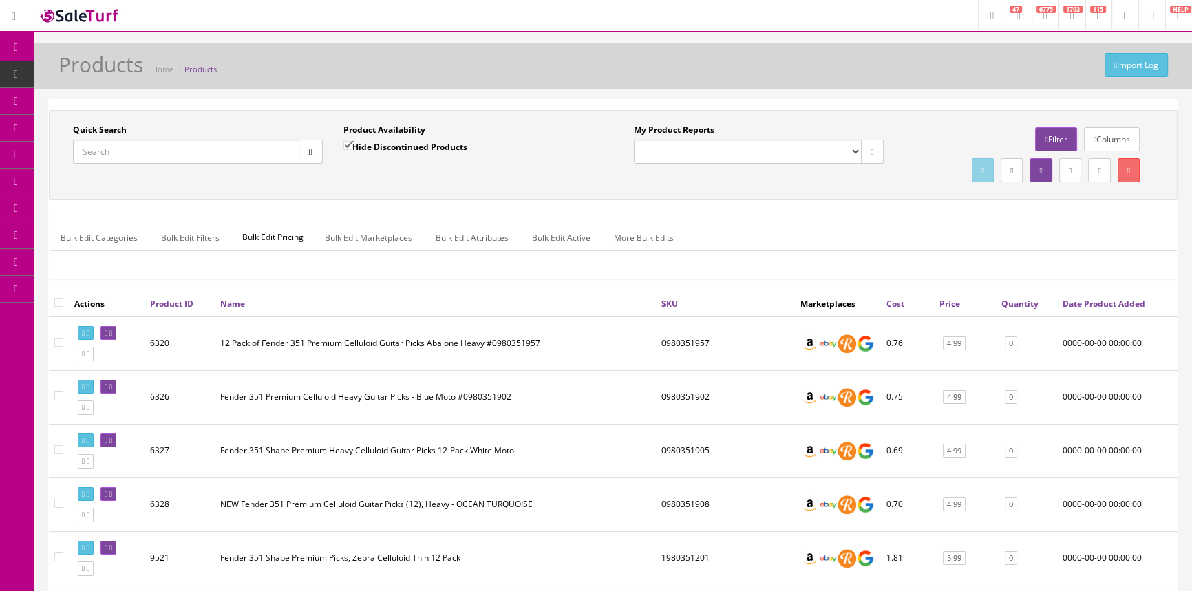
click at [180, 145] on input "Quick Search" at bounding box center [186, 152] width 226 height 24
click at [193, 147] on input "Quick Search" at bounding box center [186, 152] width 226 height 24
click at [134, 161] on input "Quick Search" at bounding box center [186, 152] width 226 height 24
click at [69, 153] on link "Order List" at bounding box center [106, 155] width 144 height 27
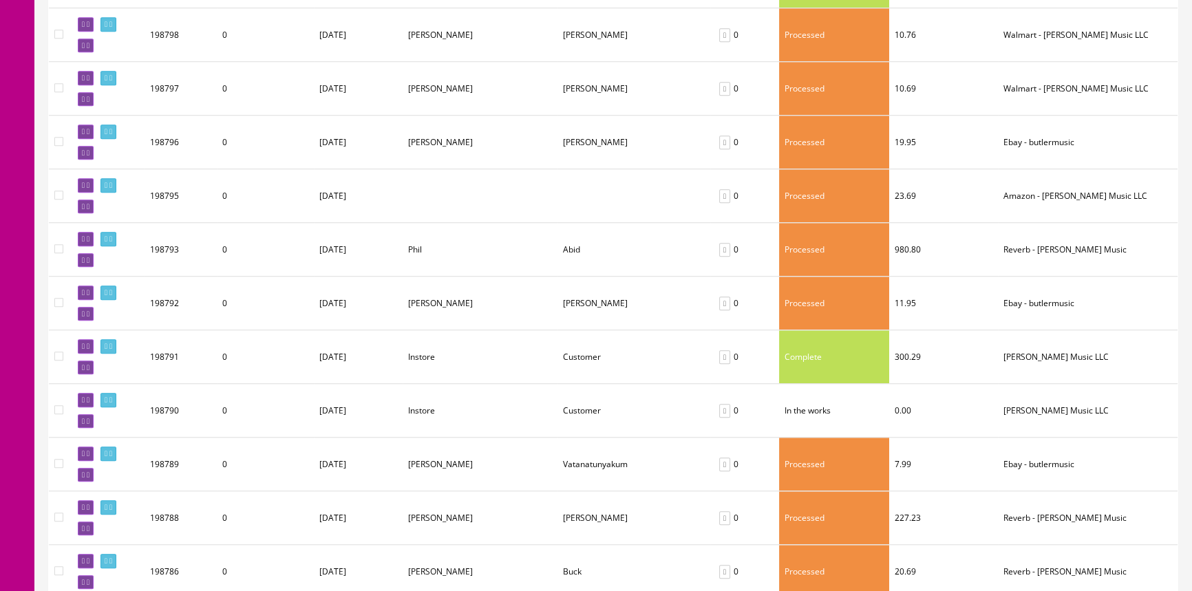
scroll to position [1313, 0]
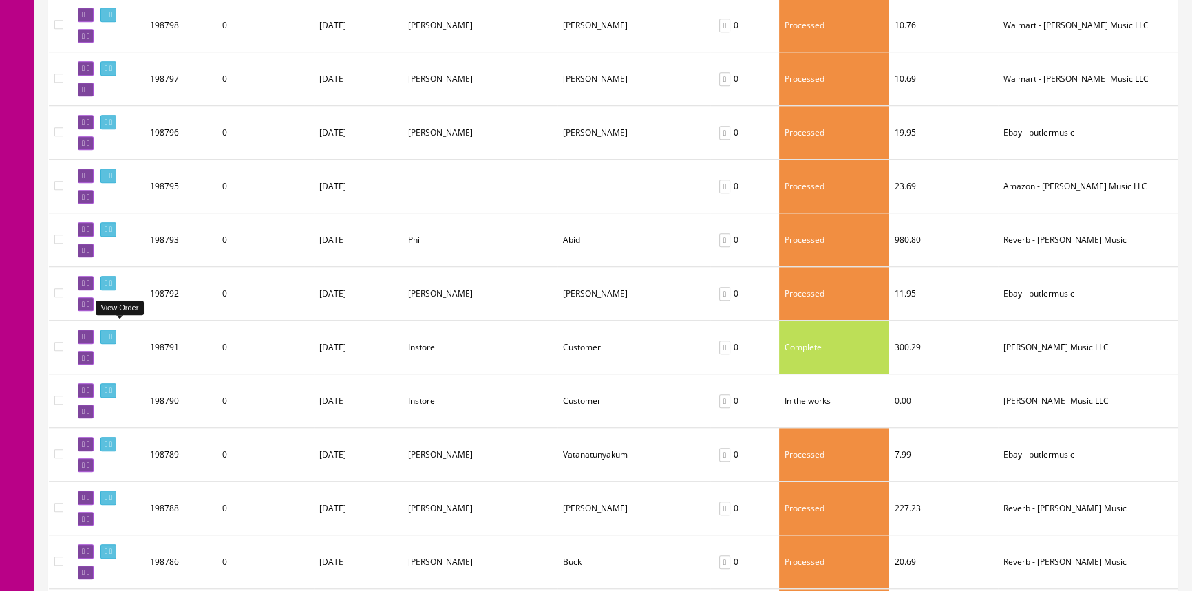
click at [107, 333] on icon at bounding box center [106, 337] width 3 height 8
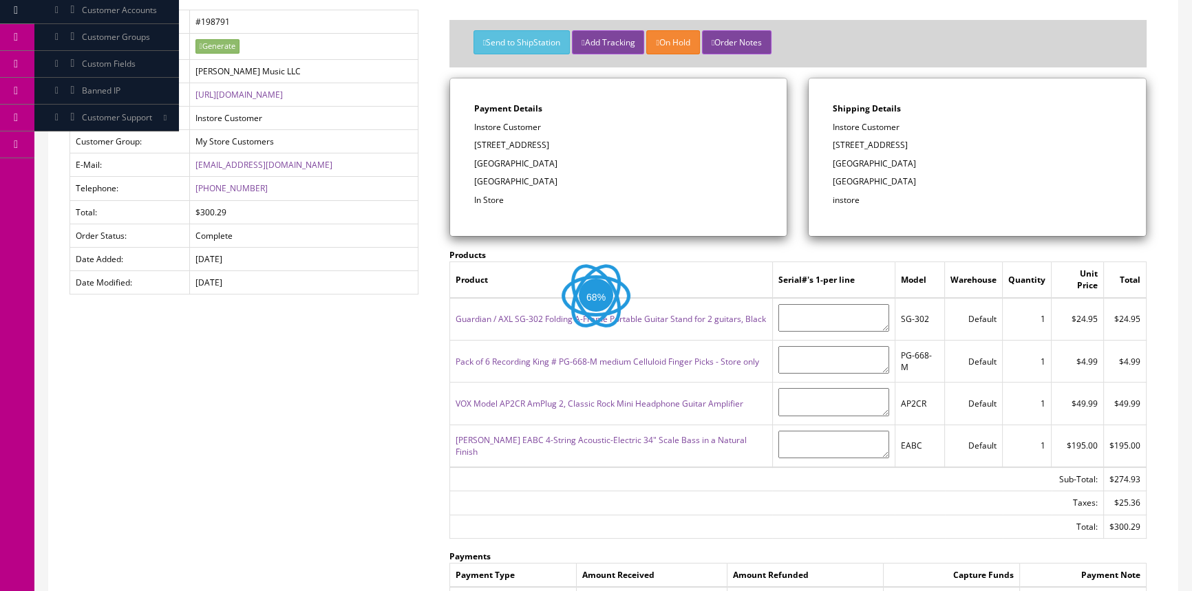
scroll to position [187, 0]
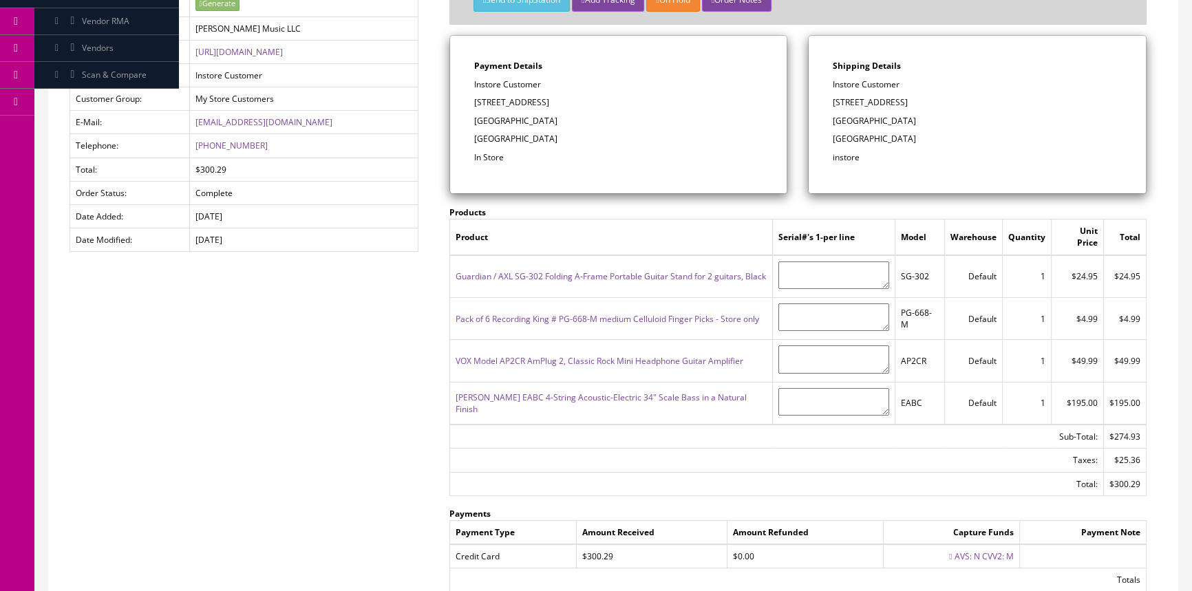
click at [605, 391] on link "[PERSON_NAME] EABC 4-String Acoustic-Electric 34" Scale Bass in a Natural Finish" at bounding box center [600, 402] width 291 height 23
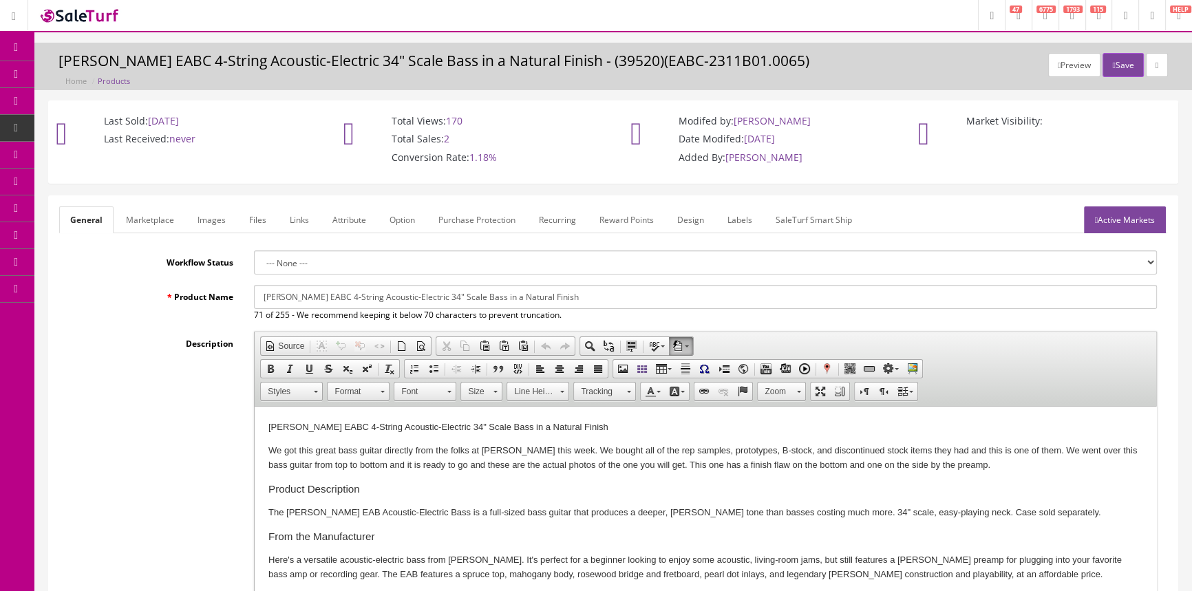
click at [49, 121] on link "POS Console" at bounding box center [106, 128] width 144 height 27
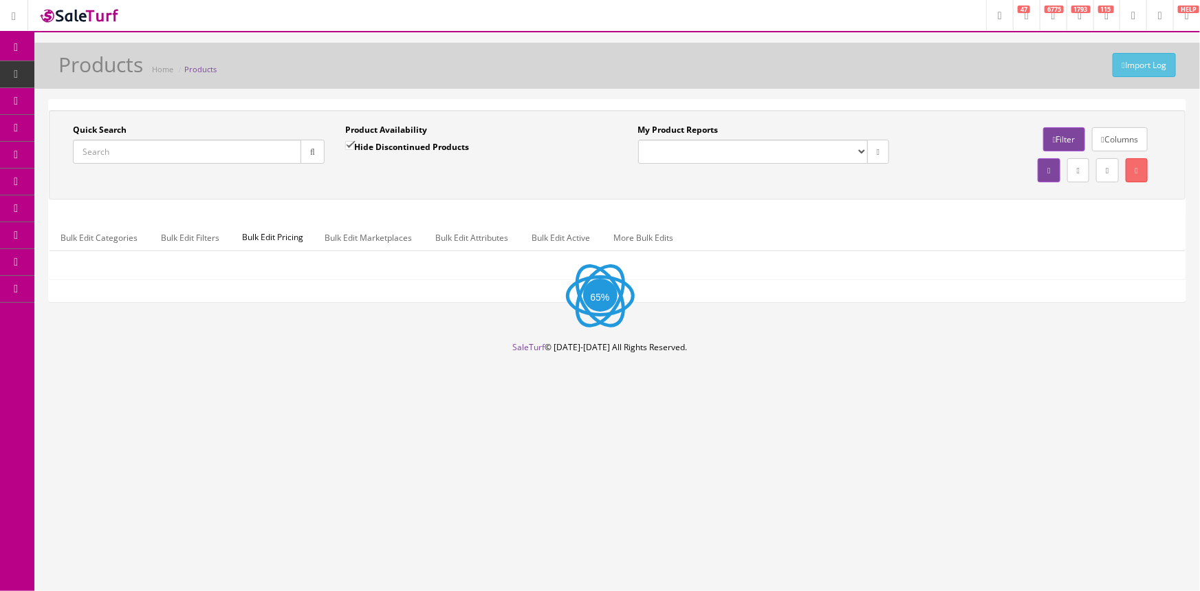
click at [98, 153] on input "Quick Search" at bounding box center [187, 152] width 228 height 24
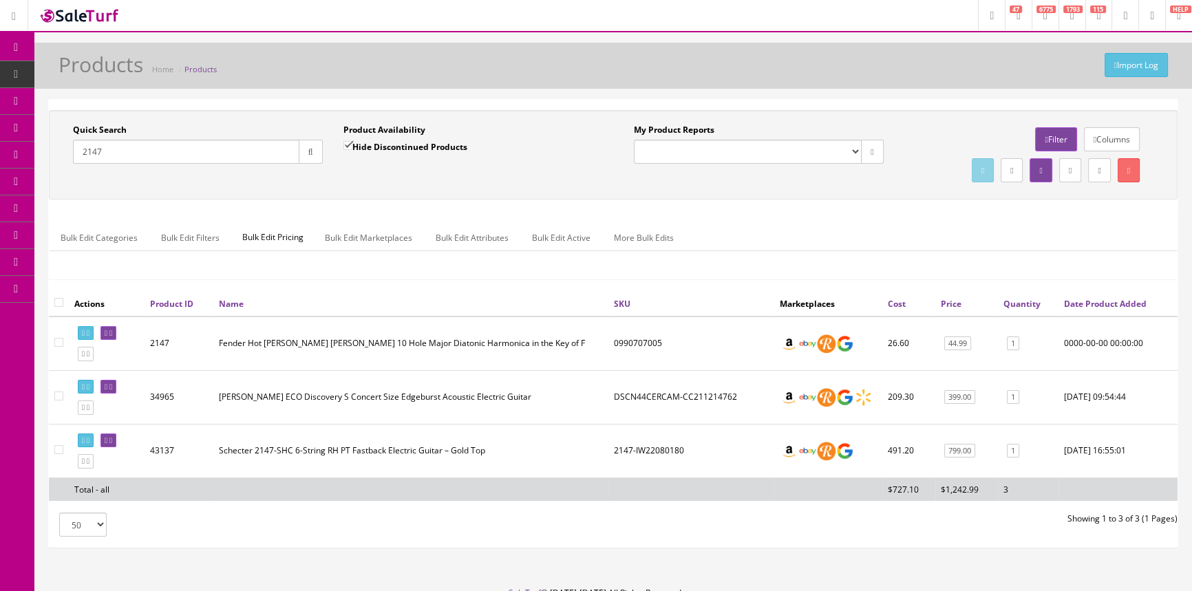
type input "2147"
click at [105, 128] on span "POS Console" at bounding box center [106, 128] width 49 height 12
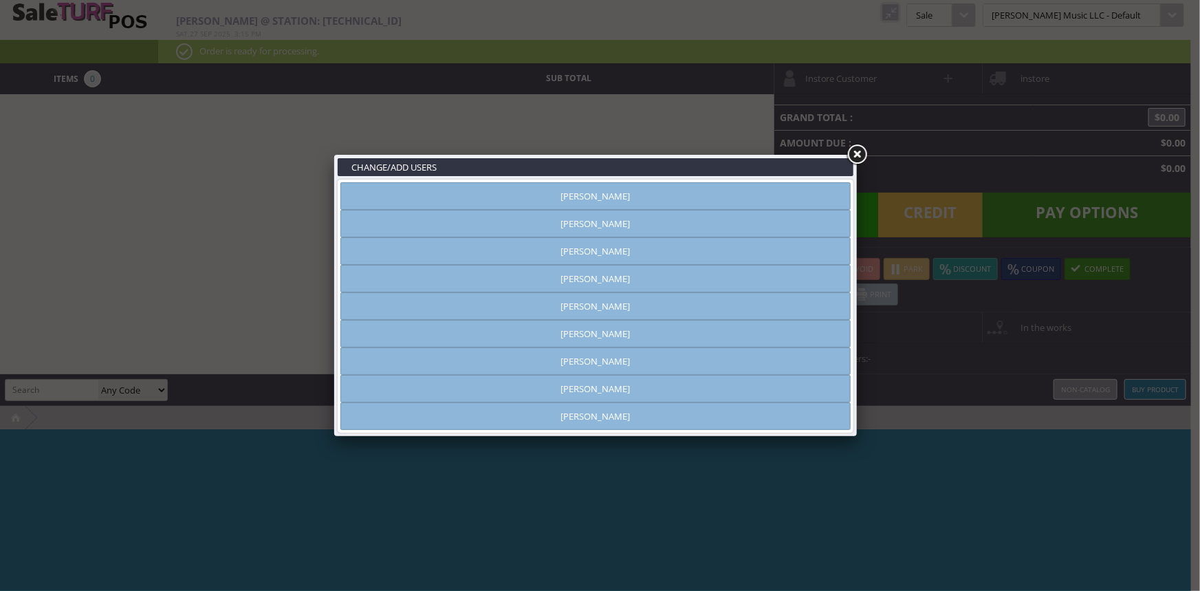
type input "[PERSON_NAME]"
click at [685, 365] on link "[PERSON_NAME]" at bounding box center [596, 361] width 510 height 28
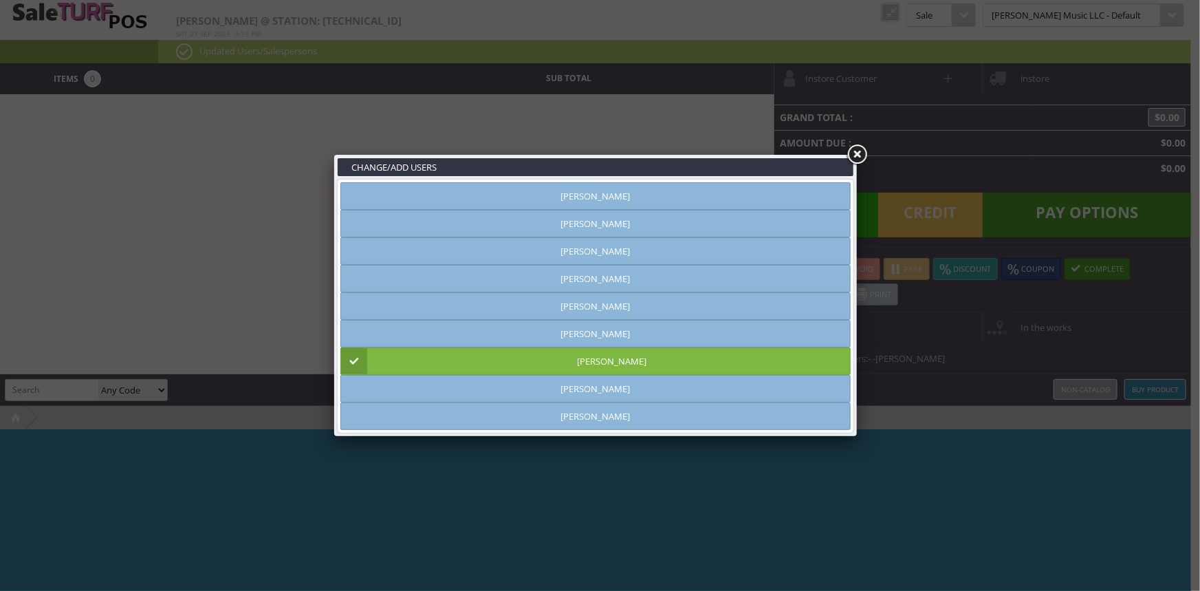
click at [854, 151] on link at bounding box center [857, 154] width 25 height 25
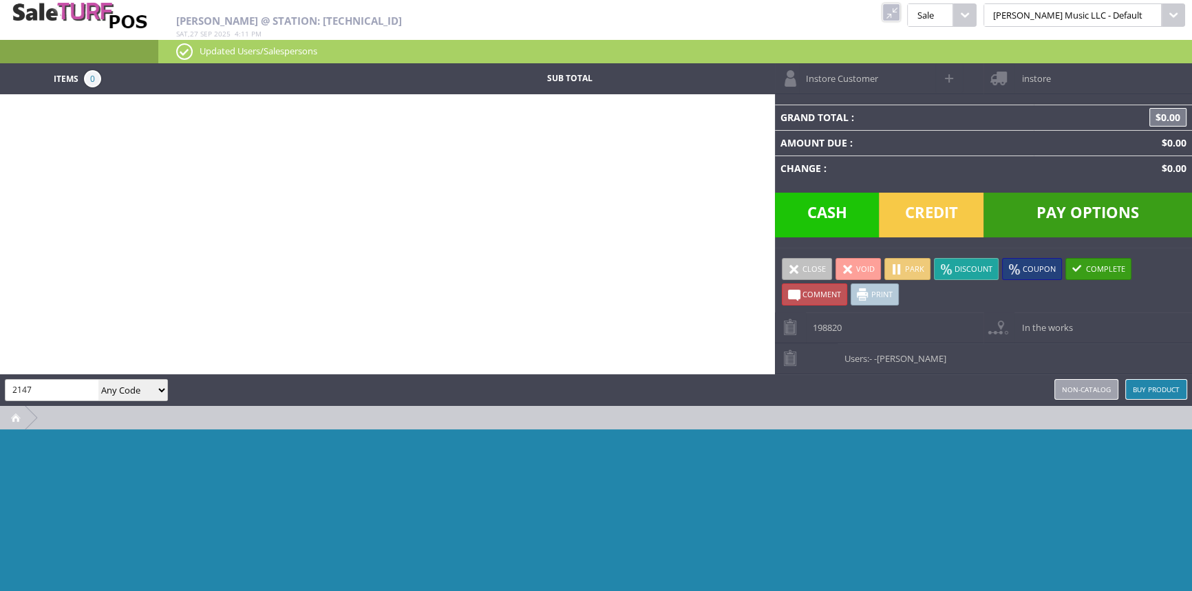
type input "2147"
click at [75, 385] on input "2147" at bounding box center [52, 390] width 93 height 20
click at [148, 389] on select "Any Code SKU UPC EAN Name Model" at bounding box center [132, 390] width 69 height 21
select select "sku"
click at [98, 380] on select "Any Code SKU UPC EAN Name Model" at bounding box center [132, 390] width 69 height 21
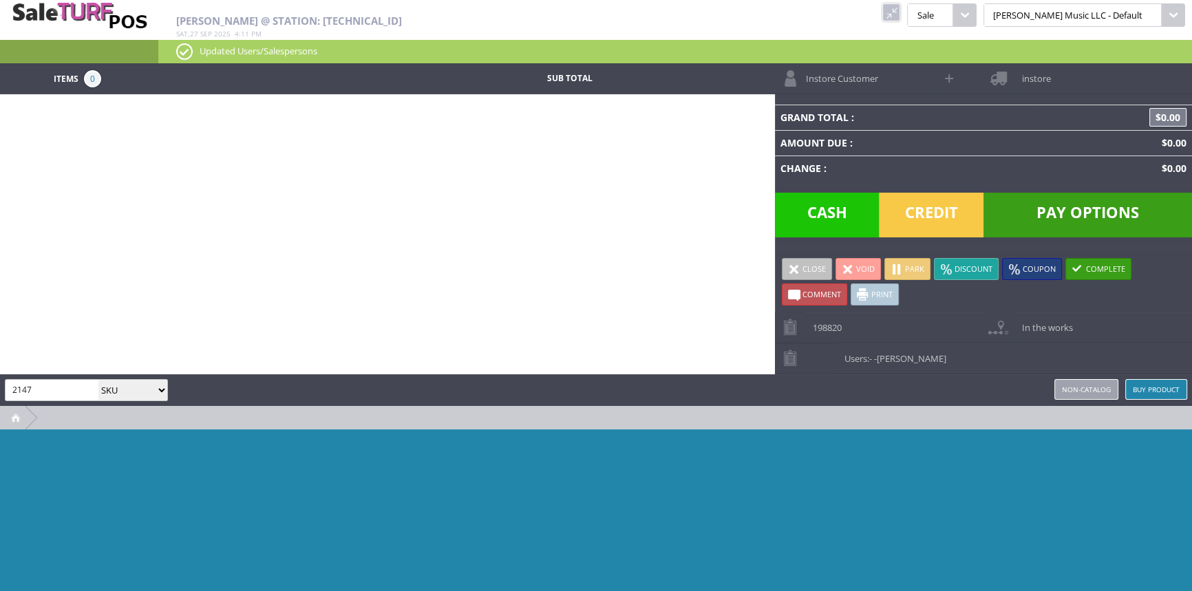
click at [66, 391] on input "2147" at bounding box center [52, 390] width 93 height 20
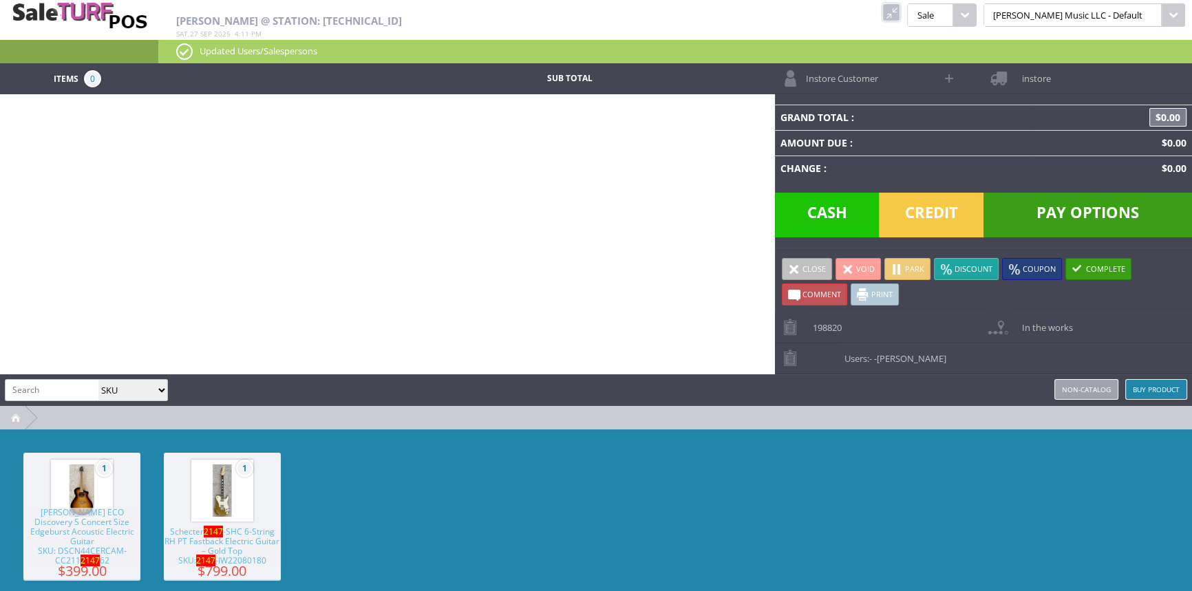
click at [228, 544] on span "Schecter 2147 -SHC 6-String RH PT Fastback Electric Guitar – Gold Top SKU: 2147…" at bounding box center [222, 546] width 117 height 39
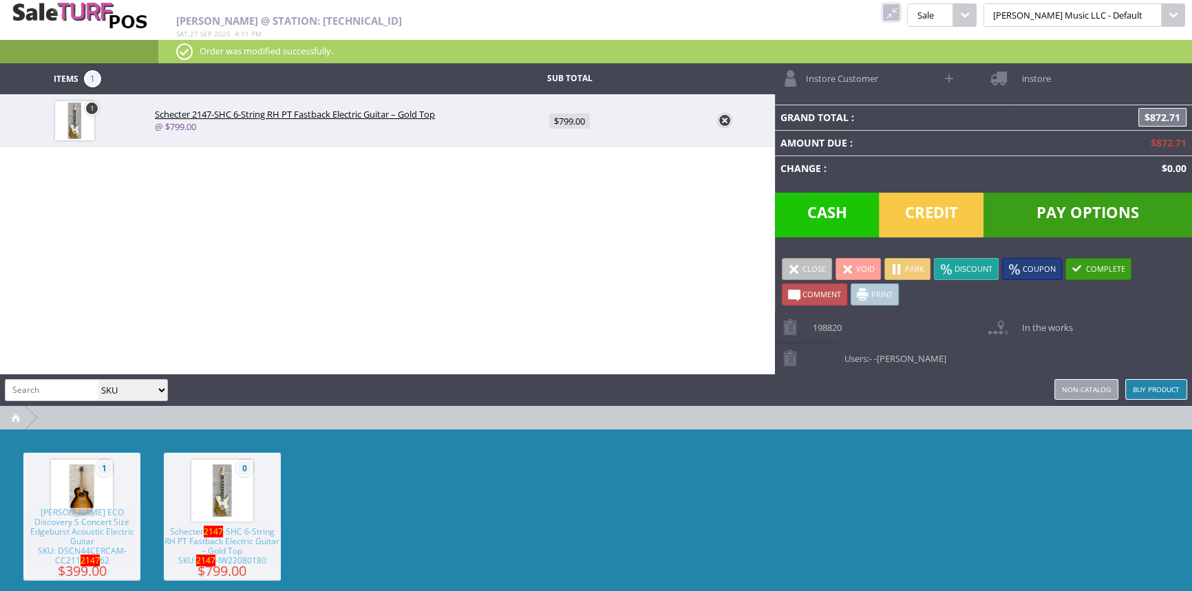
click at [277, 293] on div "Items 1 Sub Total 1 Schecter 2147-SHC 6-String RH PT Fastback Electric Guitar –…" at bounding box center [596, 349] width 1192 height 572
click at [572, 117] on span "$799.00" at bounding box center [569, 121] width 41 height 15
type input "799"
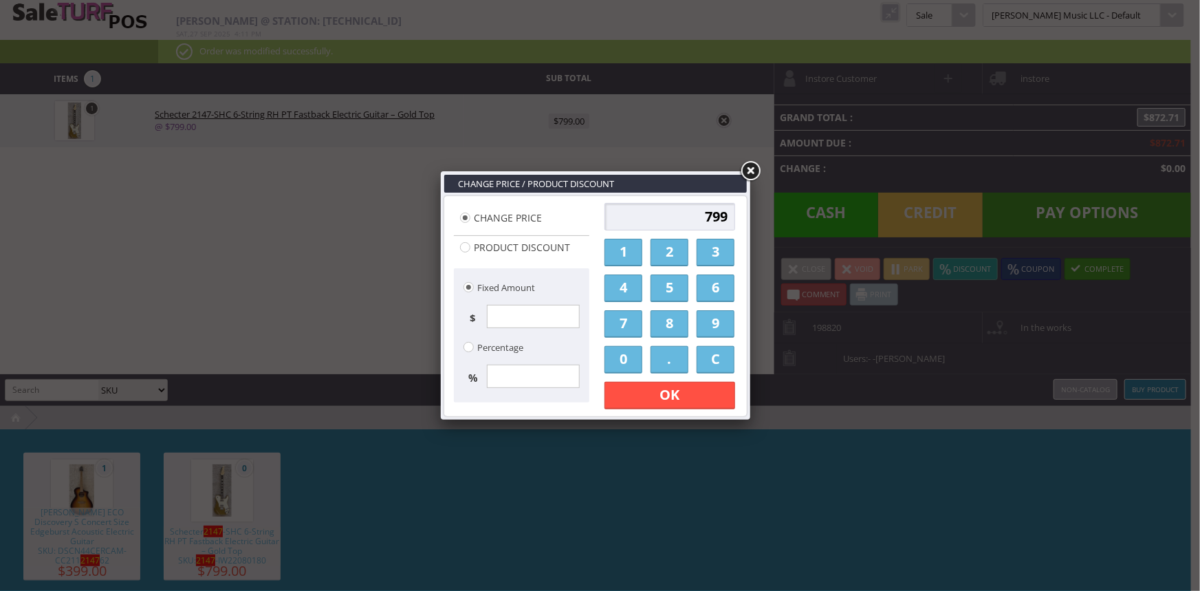
click at [711, 360] on link "C" at bounding box center [716, 360] width 38 height 28
click at [624, 324] on link "7" at bounding box center [624, 324] width 38 height 28
click at [677, 289] on link "5" at bounding box center [670, 288] width 38 height 28
click at [625, 359] on link "0" at bounding box center [624, 360] width 38 height 28
click at [658, 359] on link "." at bounding box center [670, 360] width 38 height 28
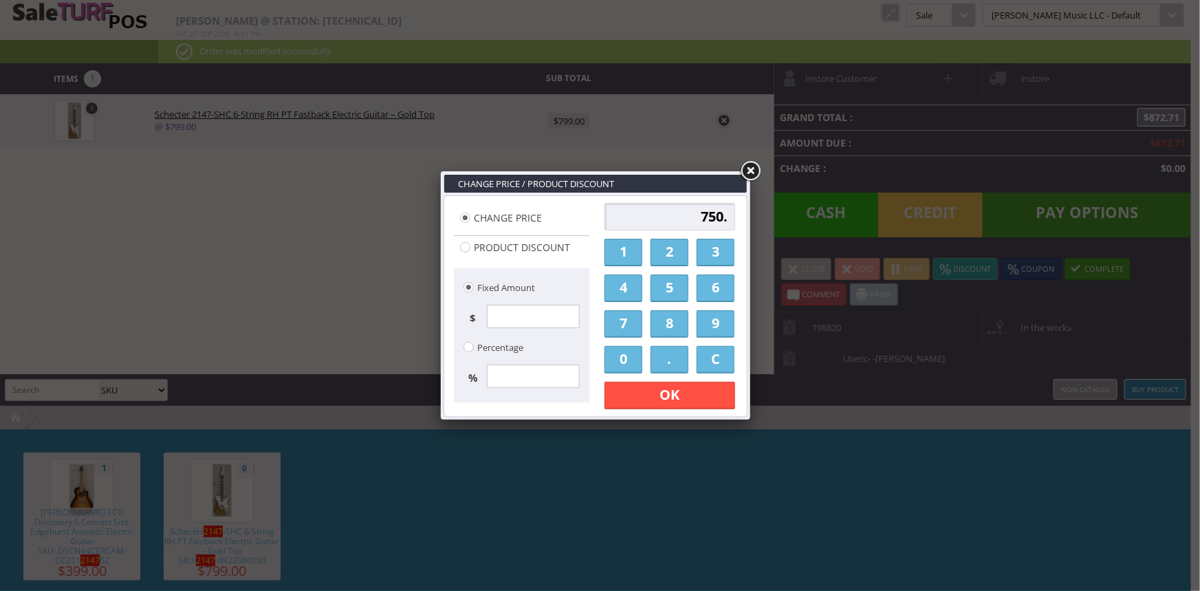
click at [631, 364] on link "0" at bounding box center [624, 360] width 38 height 28
drag, startPoint x: 631, startPoint y: 365, endPoint x: 636, endPoint y: 372, distance: 9.0
click at [632, 365] on link "0" at bounding box center [624, 360] width 38 height 28
type input "750.00"
click at [657, 398] on link "OK" at bounding box center [670, 396] width 131 height 28
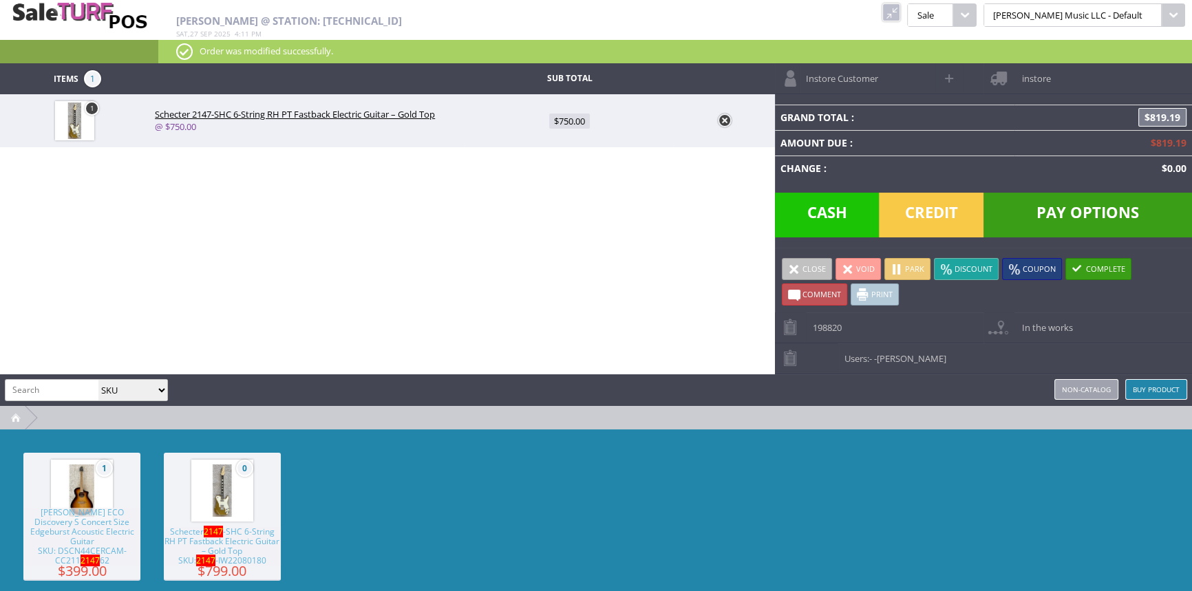
click at [1072, 211] on span "Pay Options" at bounding box center [1087, 215] width 208 height 45
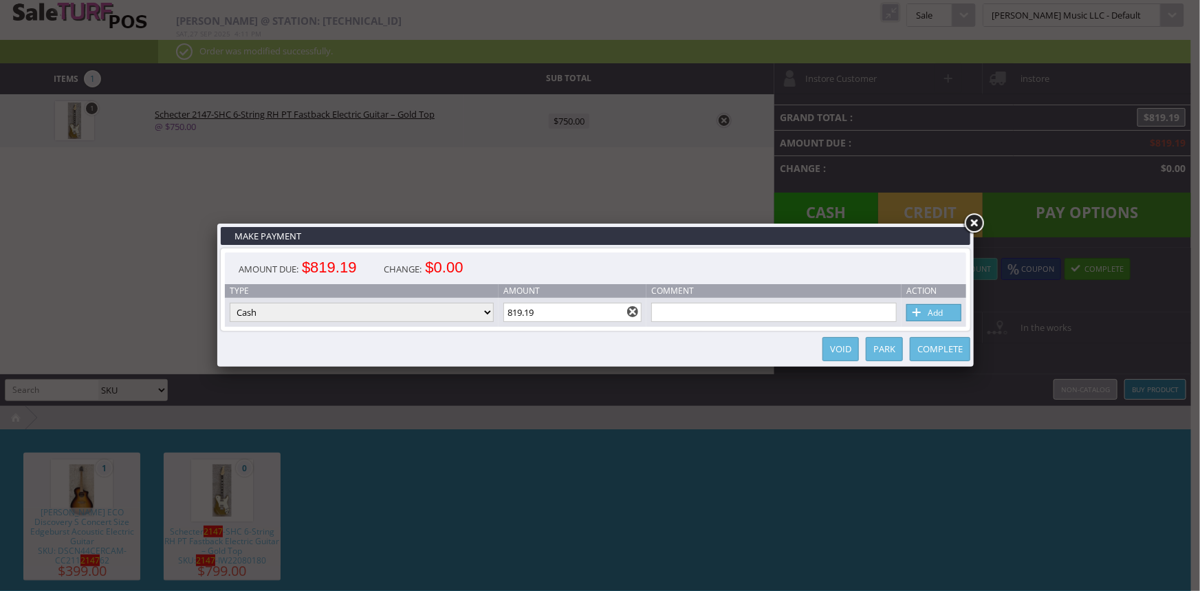
click at [314, 319] on select "Cash Credit Card Cheque or Money Order" at bounding box center [362, 312] width 264 height 19
select select "credit_card"
click at [230, 303] on select "Cash Credit Card Cheque or Money Order" at bounding box center [362, 312] width 264 height 19
click at [936, 316] on link "Add" at bounding box center [934, 312] width 55 height 17
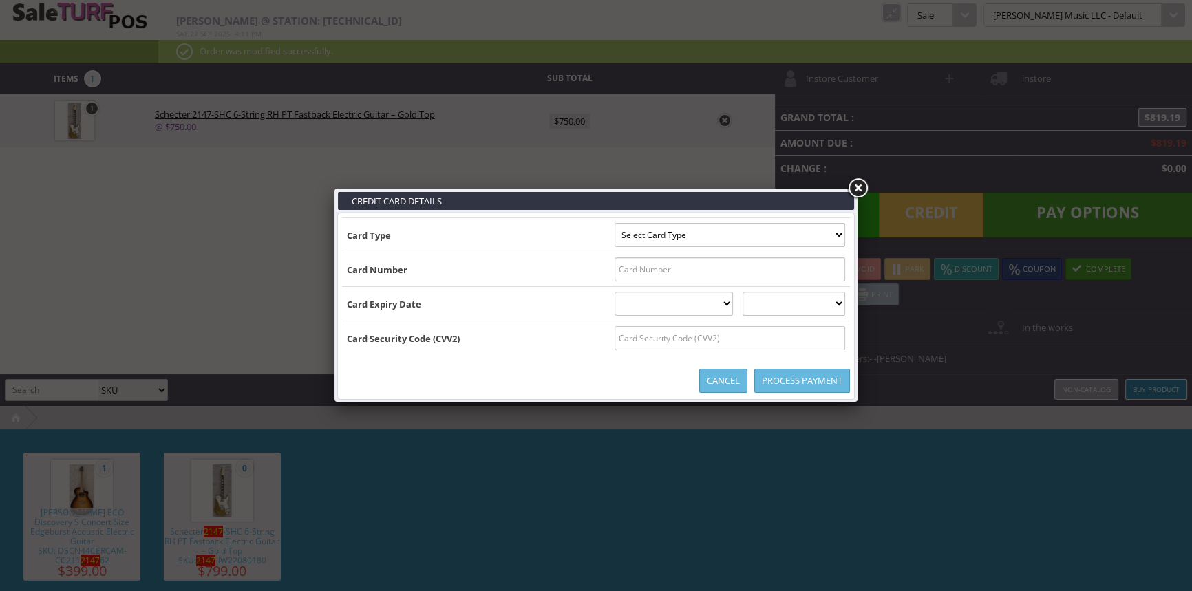
type input "B4412810023939545^SISK/BRIAN^27082011465210098300000044"
select select "VISA"
type input "4412810023939545"
select select "08"
select select "2027"
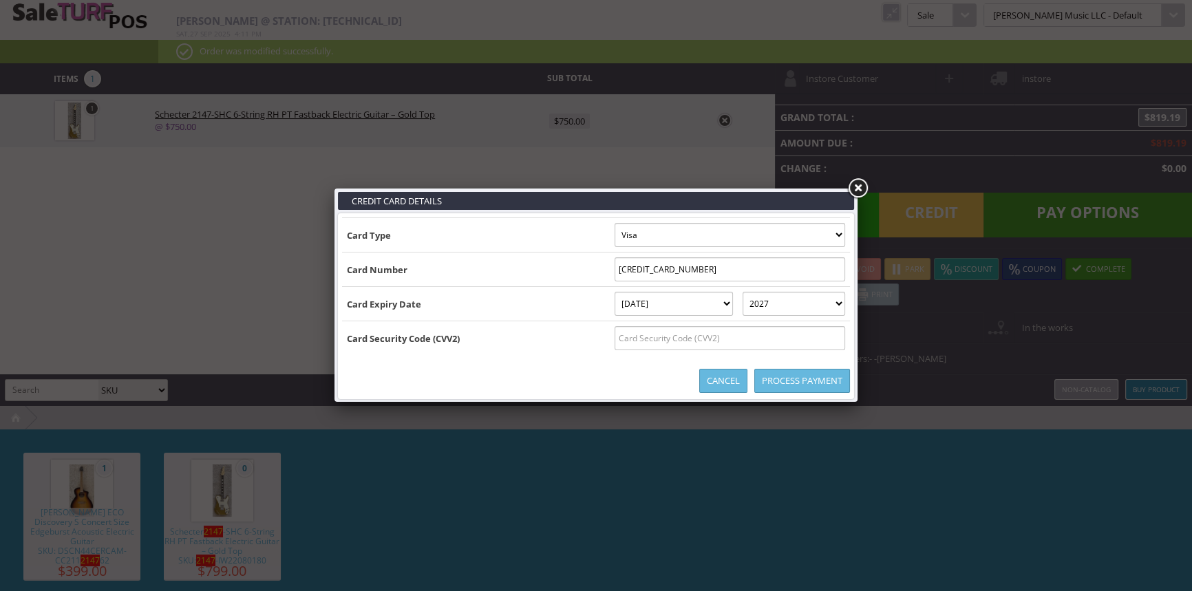
type input "B4412810023939545^SISK/BRIAN^2708201146521009830000004412810023939545=270820114…"
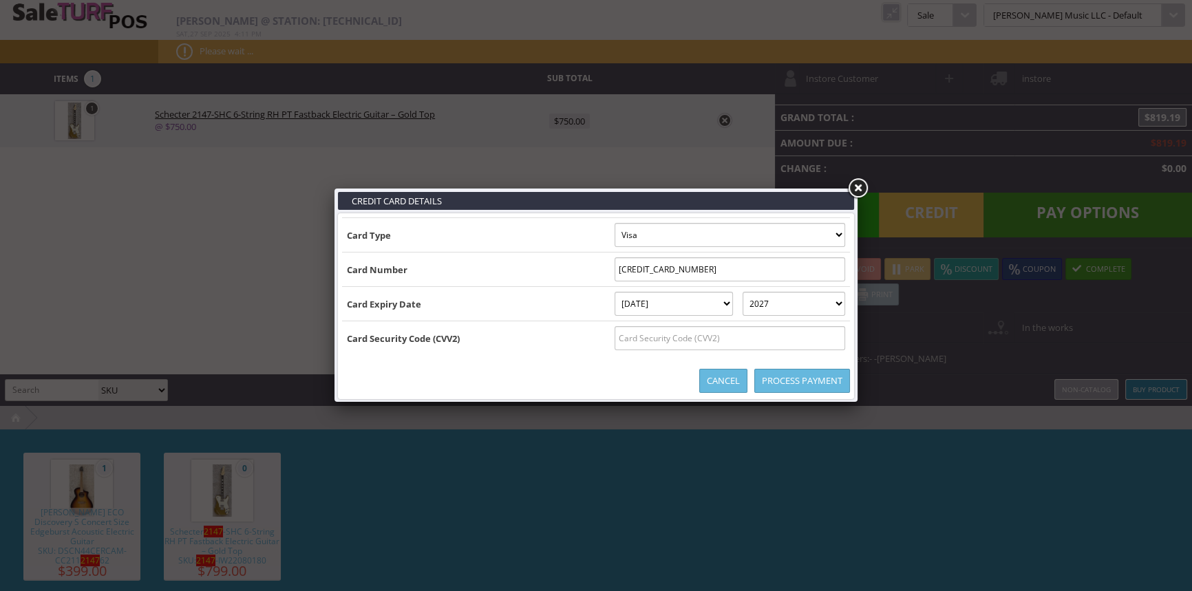
click at [623, 345] on input "text" at bounding box center [729, 338] width 230 height 24
type input "530"
click at [826, 387] on link "Process Payment" at bounding box center [802, 381] width 96 height 24
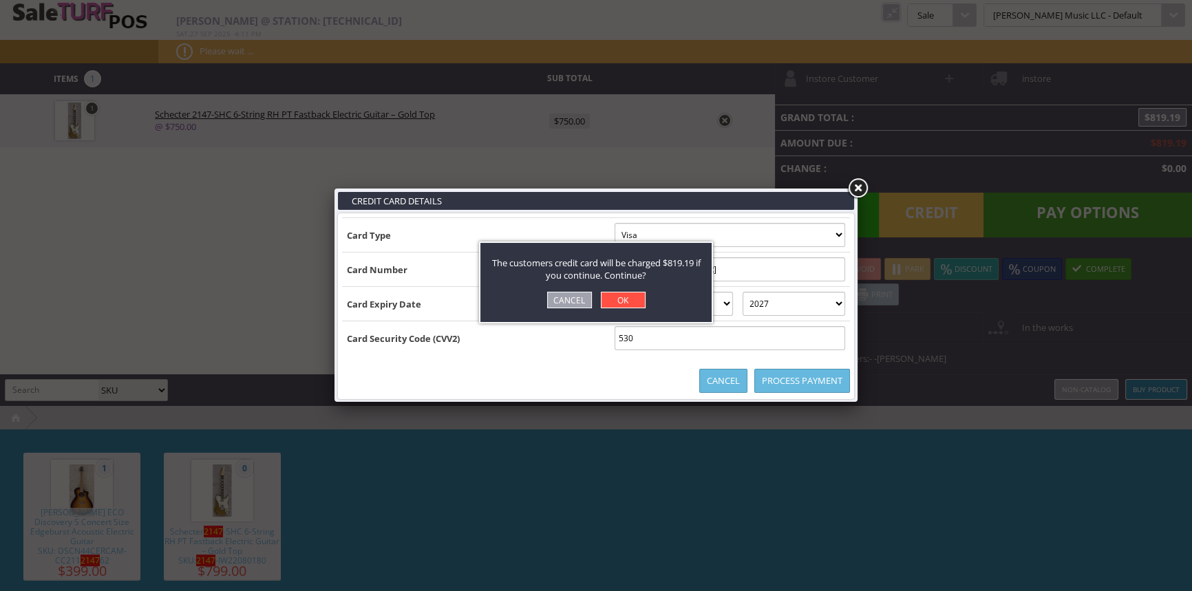
click at [611, 296] on link "OK" at bounding box center [623, 300] width 45 height 17
select select "cash"
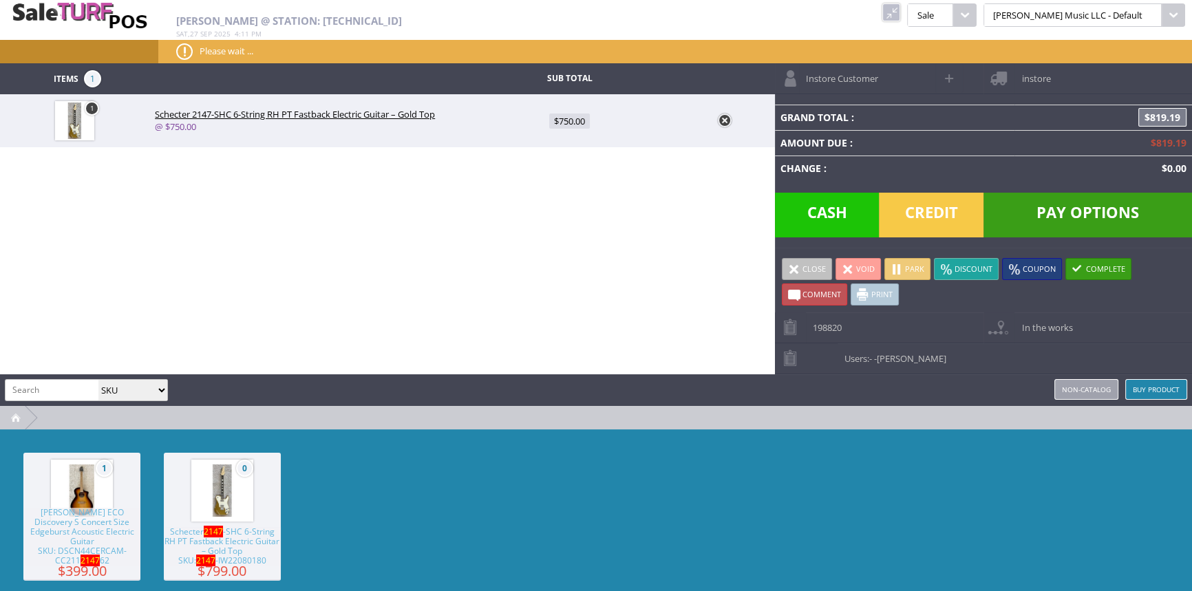
type input "0"
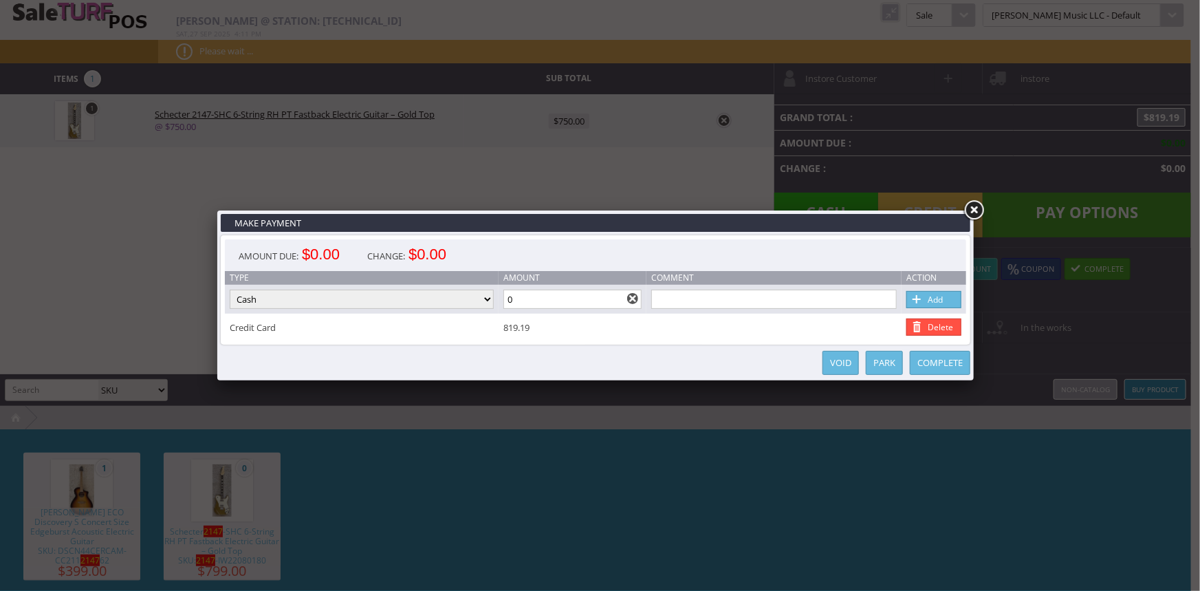
click at [926, 367] on link "Complete" at bounding box center [940, 363] width 61 height 24
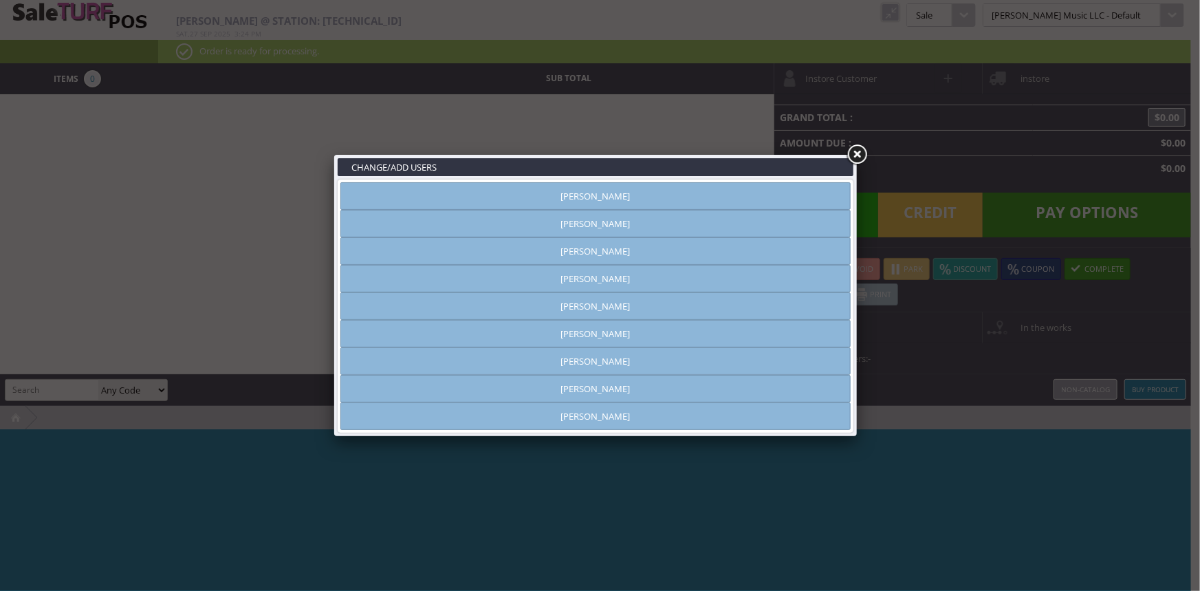
type input "[PERSON_NAME]"
click at [658, 380] on link "[PERSON_NAME]" at bounding box center [596, 389] width 510 height 28
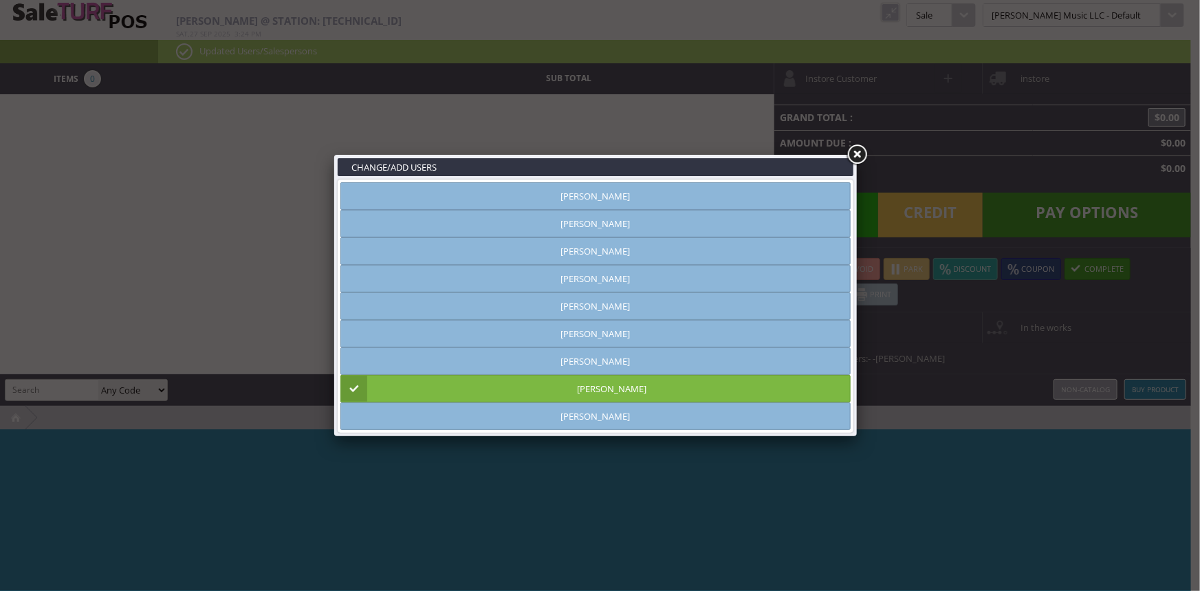
click at [863, 158] on link at bounding box center [857, 154] width 25 height 25
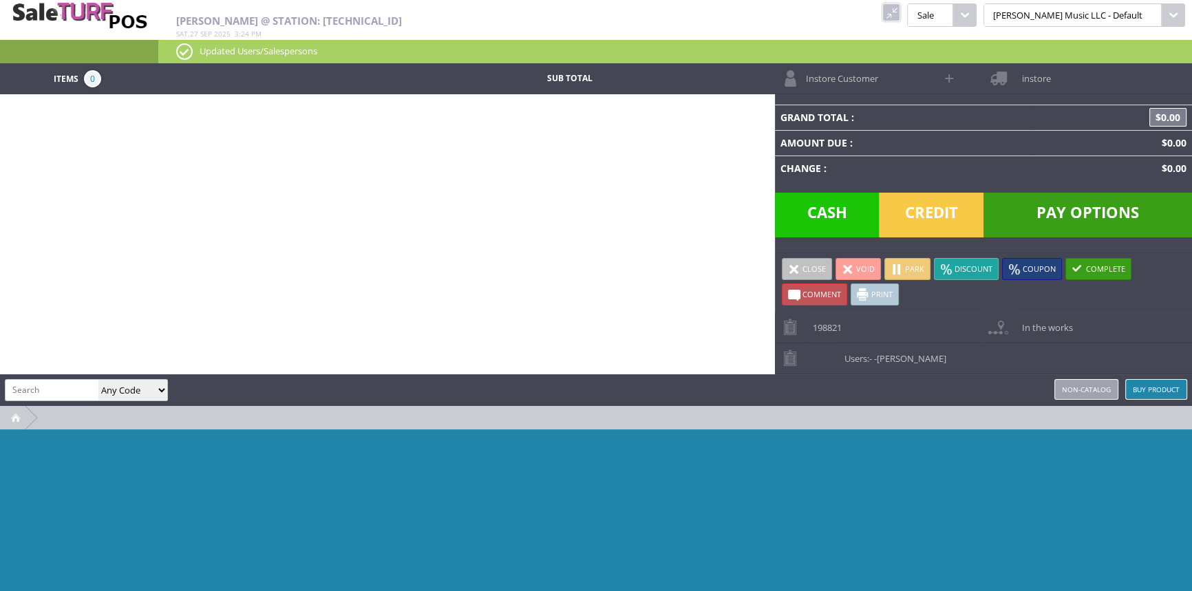
click at [900, 16] on link at bounding box center [891, 12] width 18 height 18
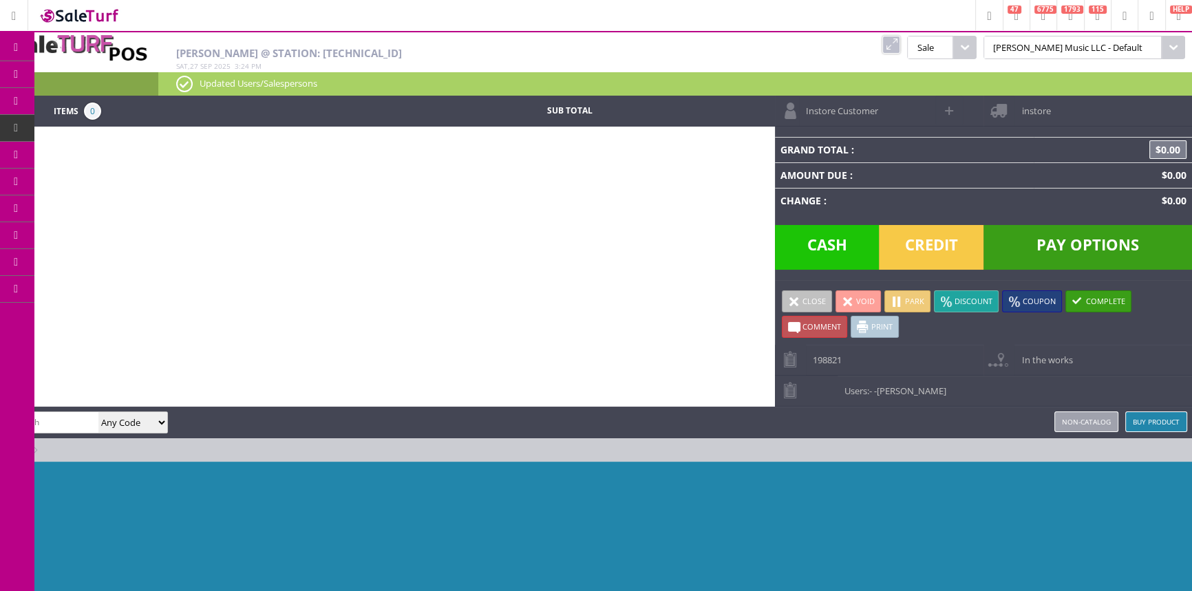
click at [106, 75] on span "Products" at bounding box center [100, 74] width 37 height 12
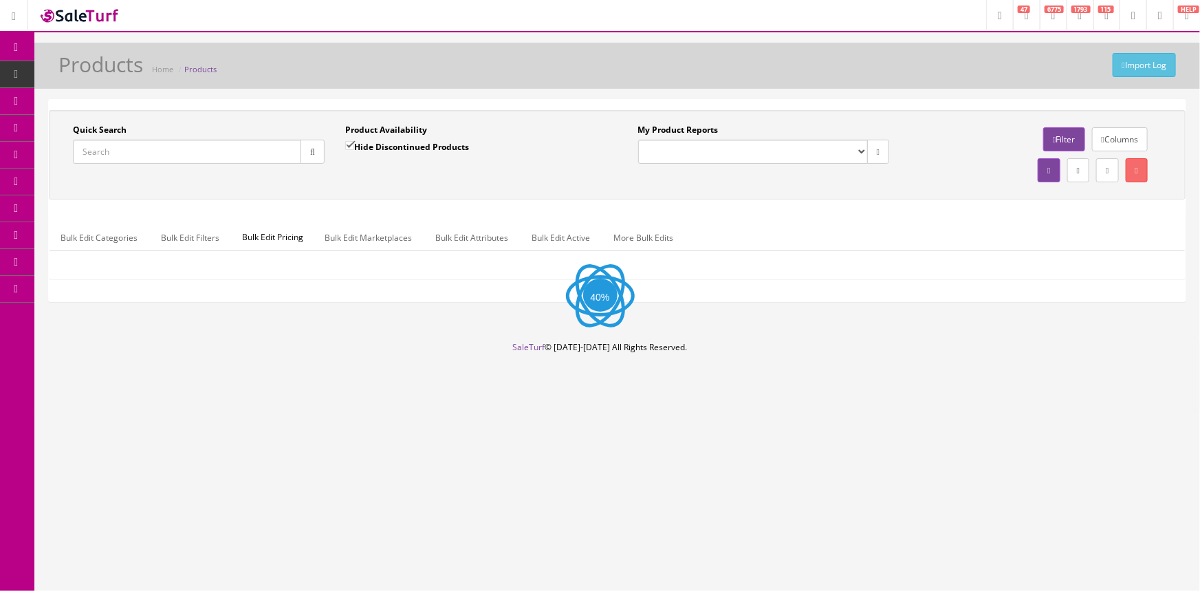
click at [208, 153] on input "Quick Search" at bounding box center [187, 152] width 228 height 24
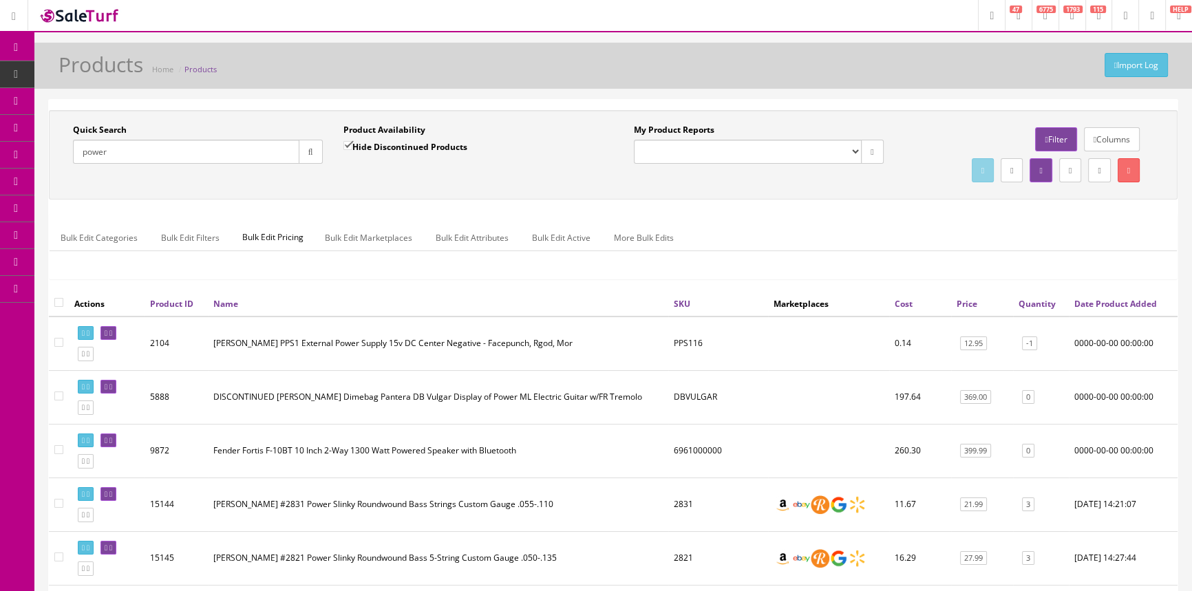
type input "power"
click at [1023, 302] on link "Quantity" at bounding box center [1036, 304] width 37 height 12
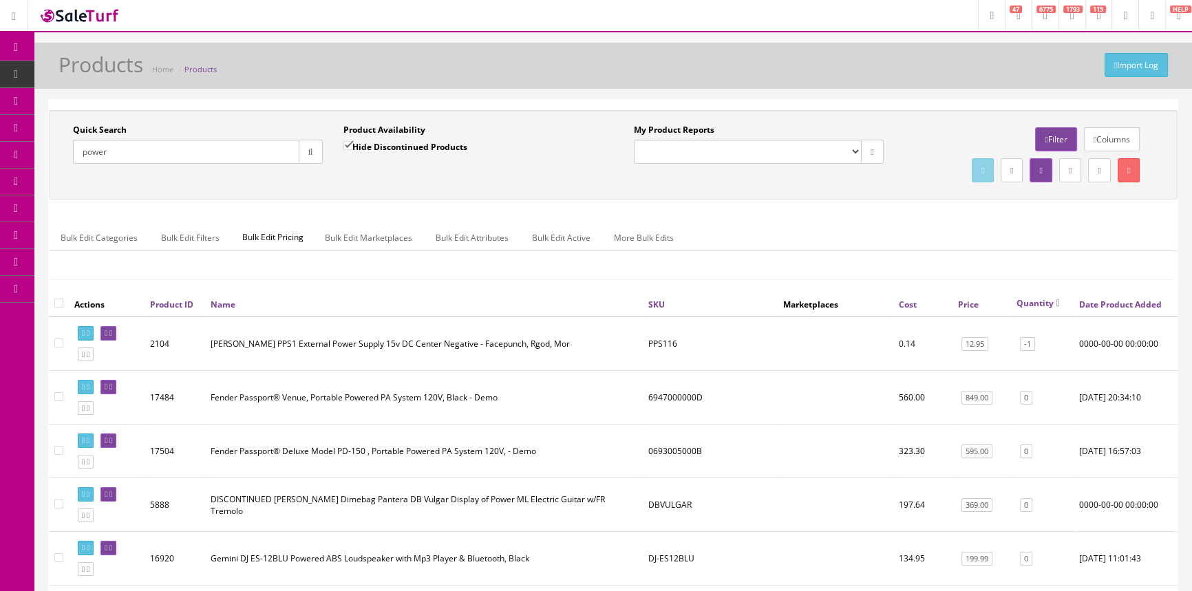
click at [1035, 302] on link "Quantity" at bounding box center [1037, 303] width 43 height 12
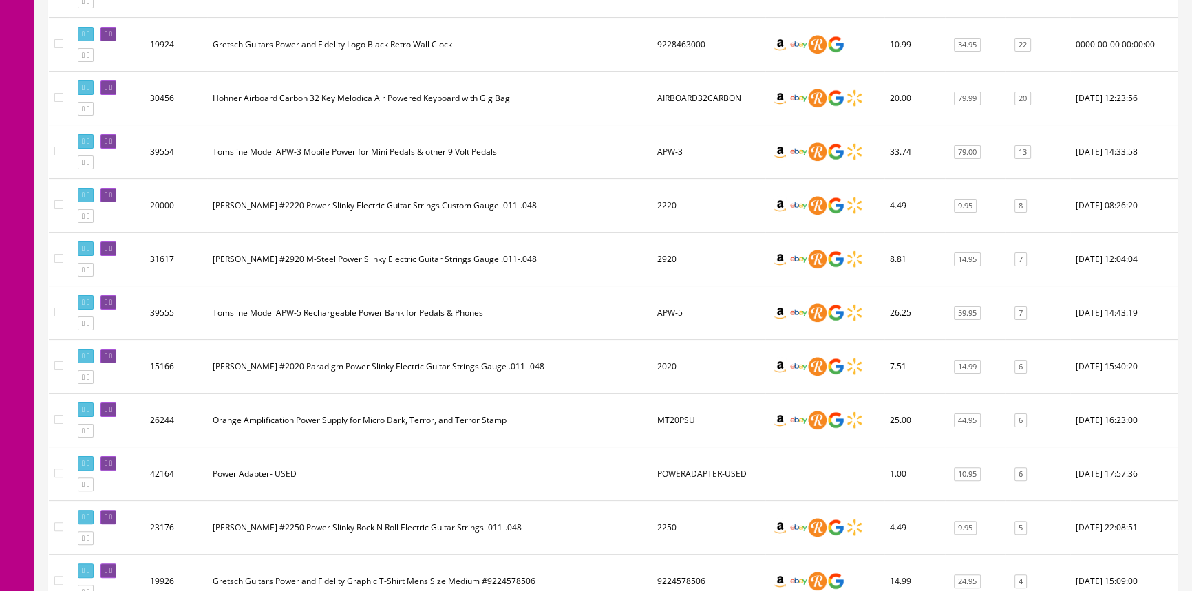
scroll to position [375, 0]
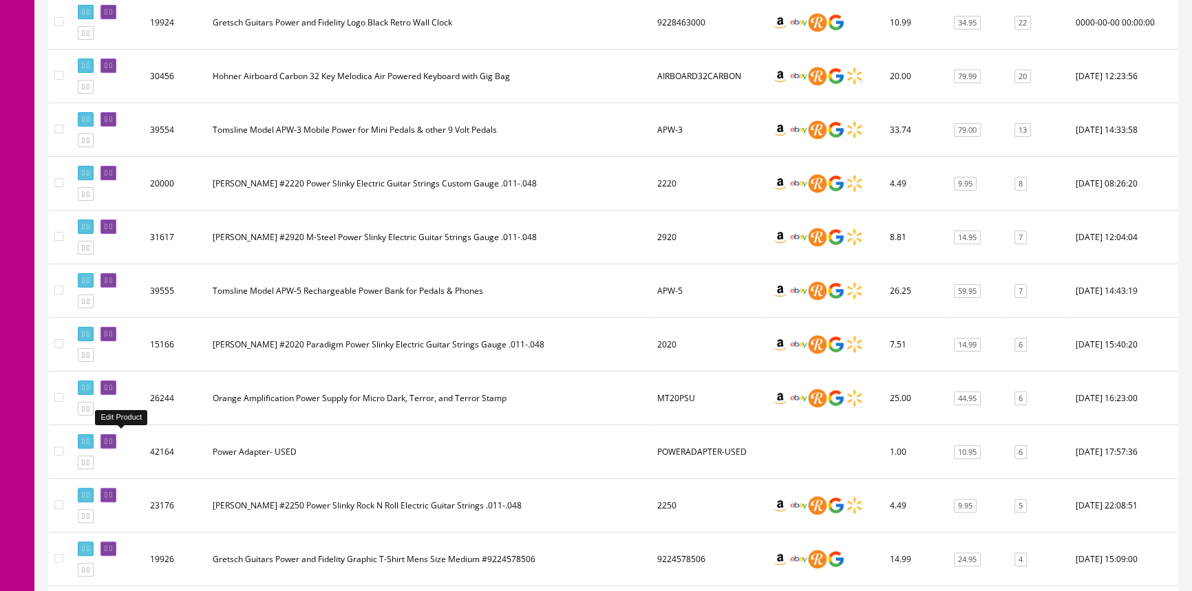
click at [107, 438] on icon at bounding box center [106, 442] width 3 height 8
click at [107, 440] on icon at bounding box center [106, 442] width 3 height 8
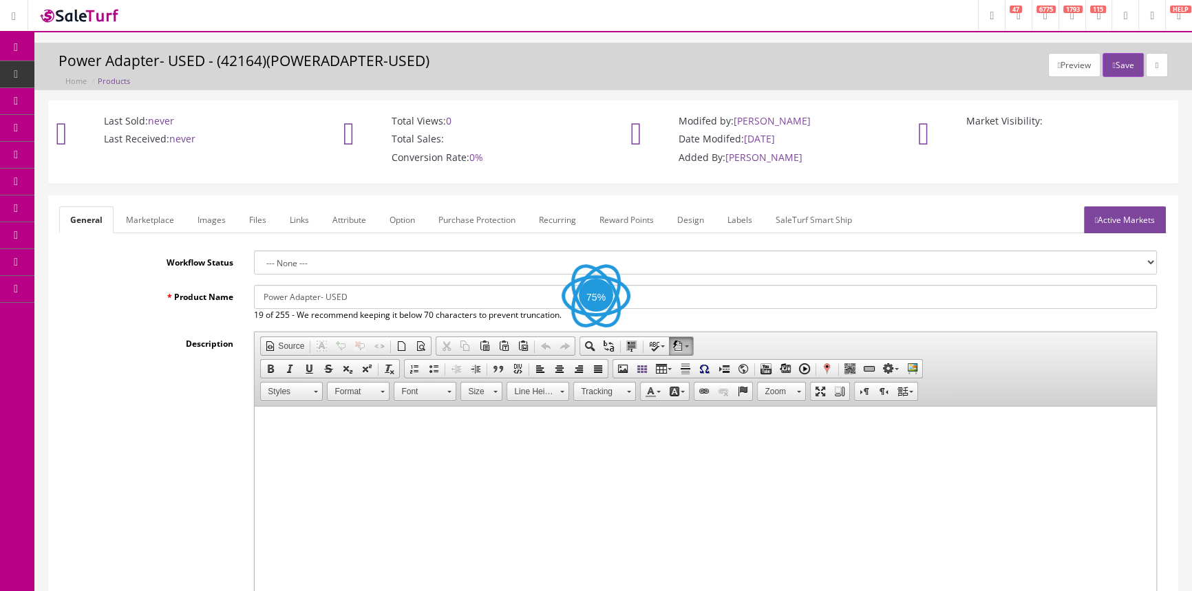
click at [218, 227] on link "Images" at bounding box center [211, 219] width 50 height 27
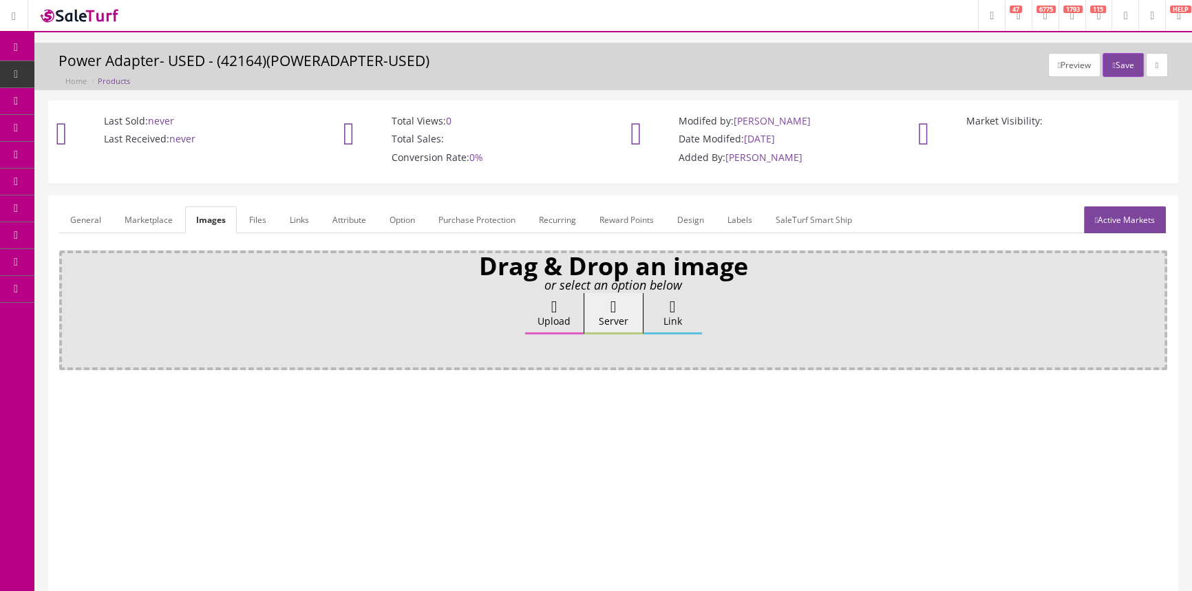
click at [81, 231] on link "General" at bounding box center [85, 219] width 53 height 27
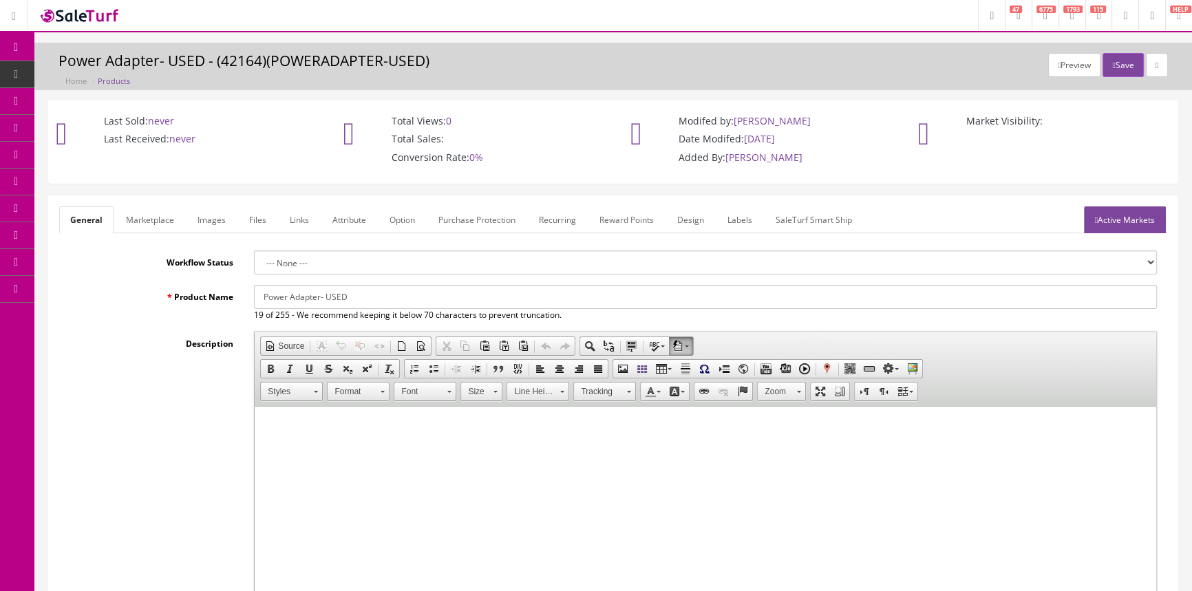
click at [118, 124] on span "POS Console" at bounding box center [106, 128] width 49 height 12
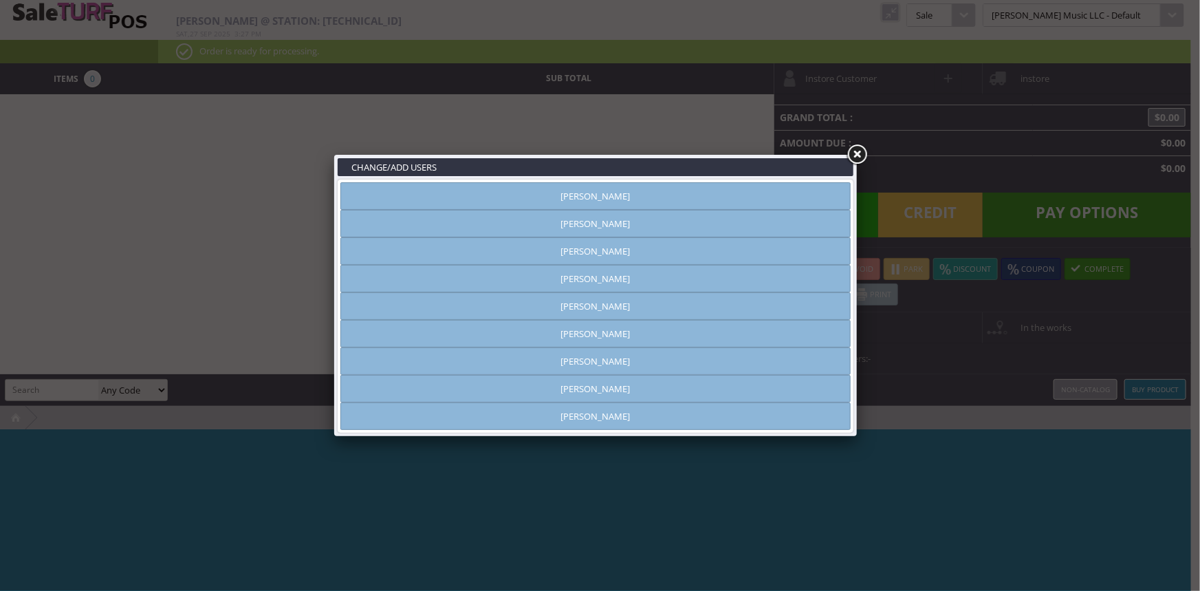
type input "[PERSON_NAME]"
click at [614, 387] on link "[PERSON_NAME]" at bounding box center [596, 389] width 510 height 28
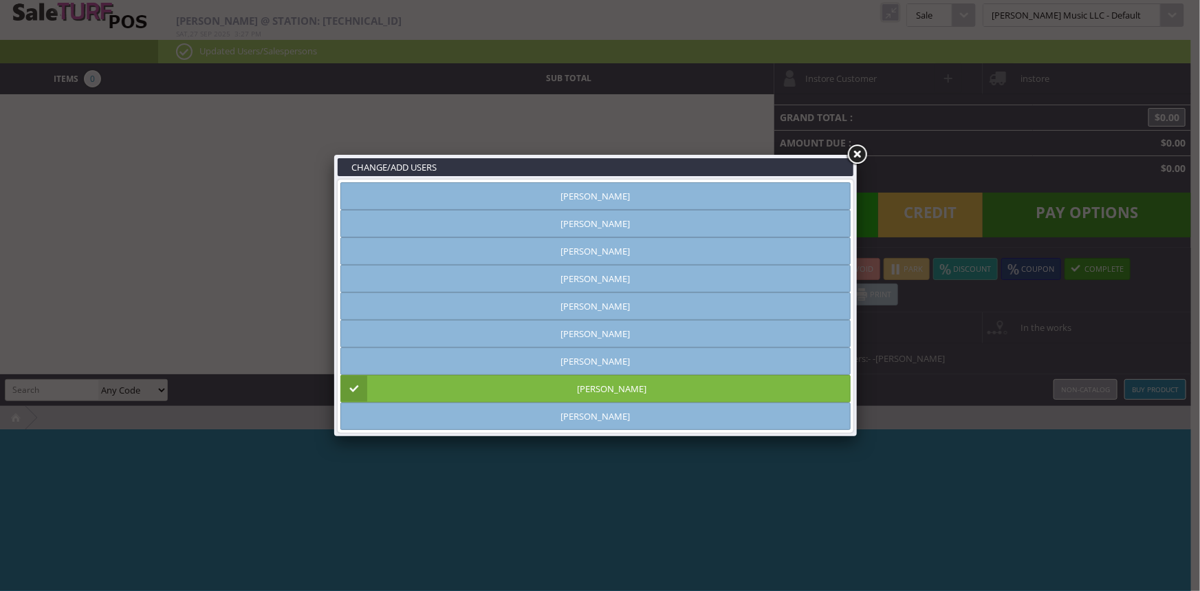
click at [854, 155] on link at bounding box center [857, 154] width 25 height 25
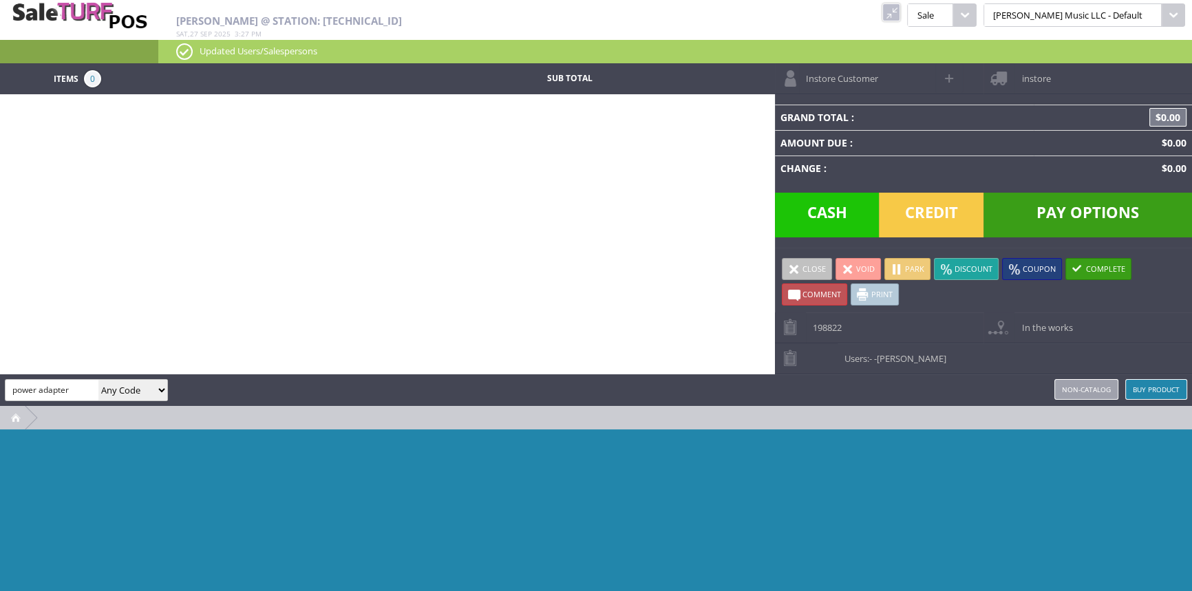
type input "power adapter"
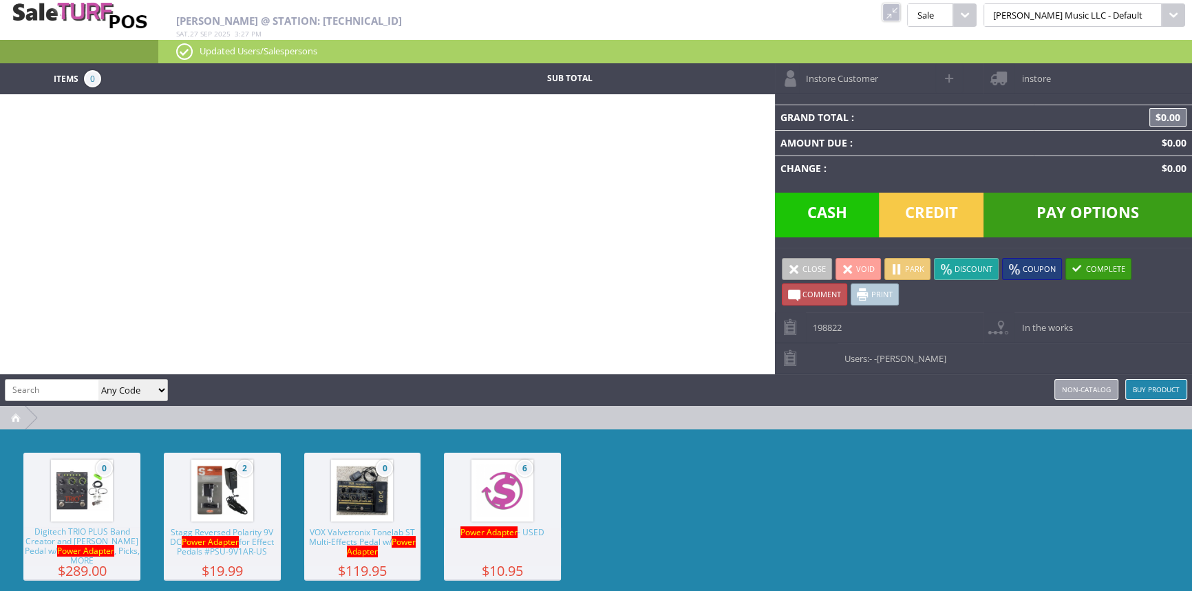
click at [491, 502] on img at bounding box center [502, 490] width 52 height 52
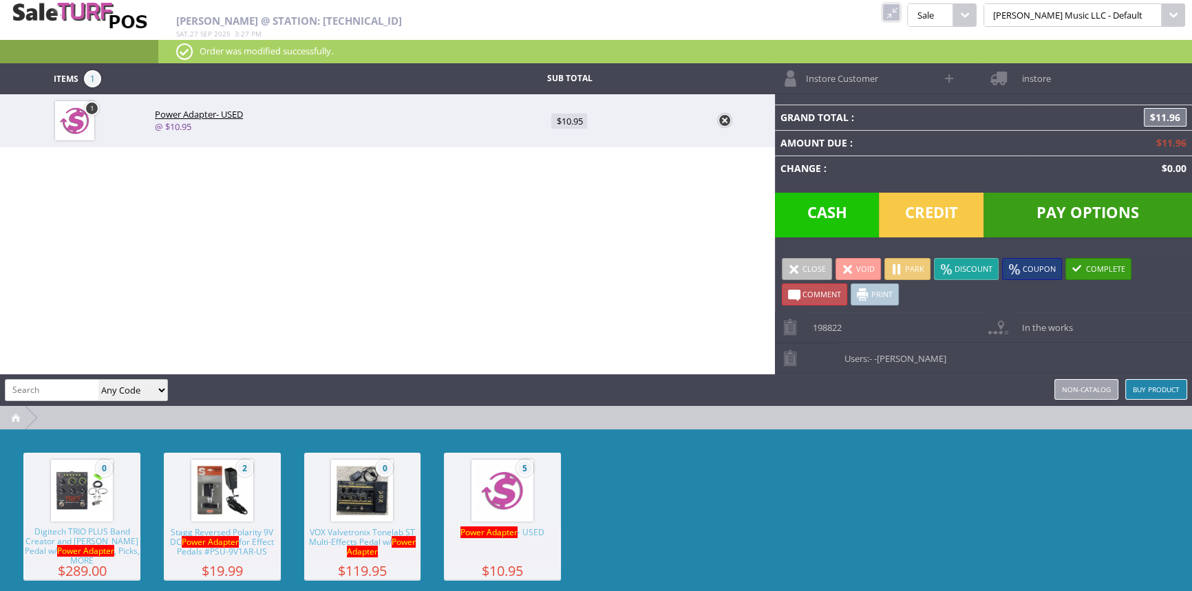
click at [1128, 201] on span "Pay Options" at bounding box center [1087, 215] width 208 height 45
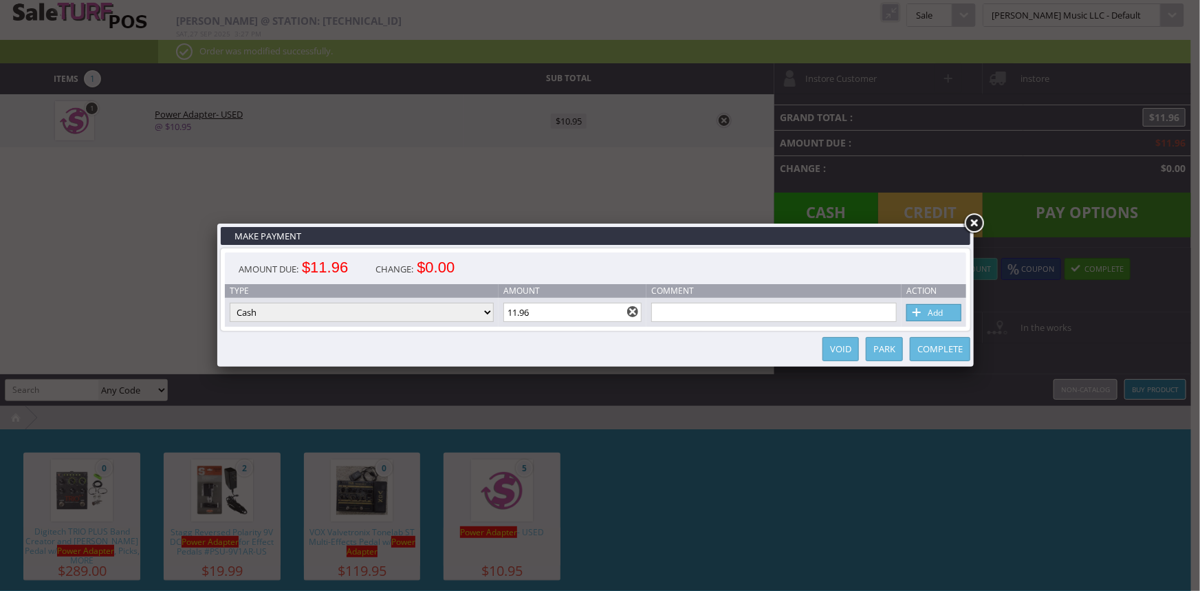
click at [403, 319] on select "Cash Credit Card Cheque or Money Order" at bounding box center [362, 312] width 264 height 19
select select "credit_card"
click at [230, 303] on select "Cash Credit Card Cheque or Money Order" at bounding box center [362, 312] width 264 height 19
click at [942, 307] on link "Add" at bounding box center [934, 312] width 55 height 17
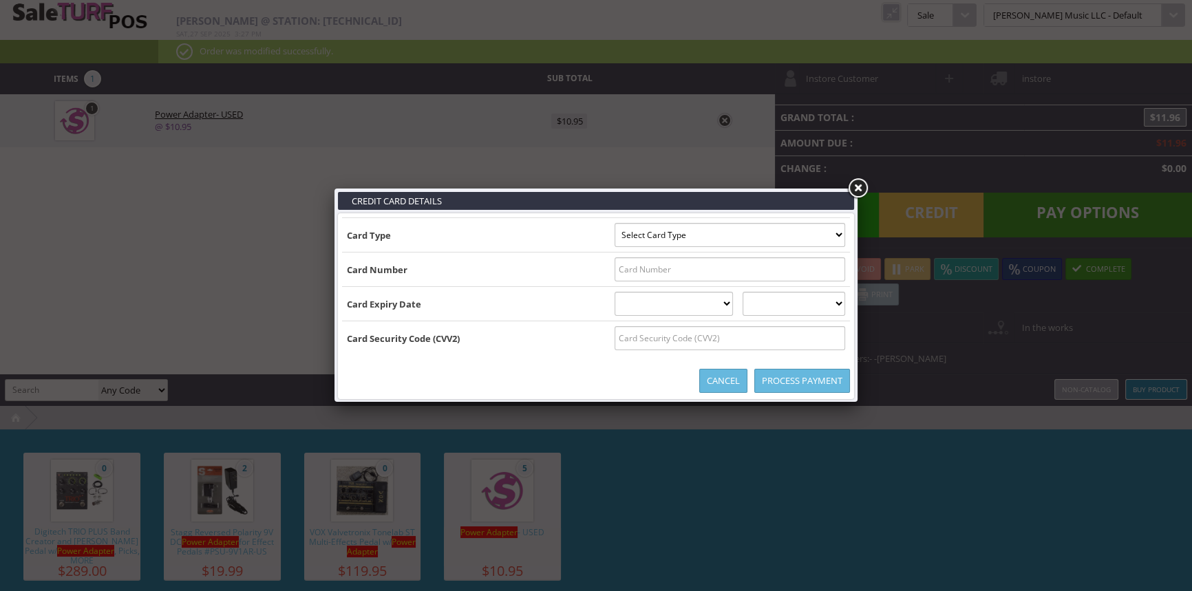
type input "B4429640008714808^MILLER/DUSTIN CHARLES ^271220101418000000000012900000044"
select select "VISA"
type input "4429640008714808"
select select "12"
select select "2027"
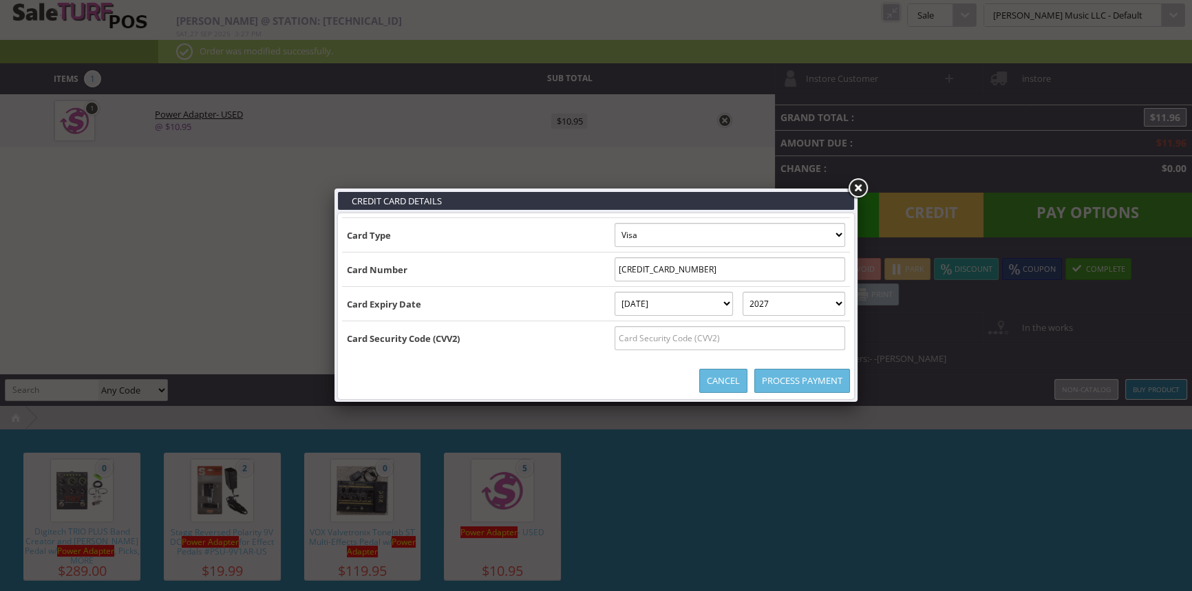
type input "B4429640008714808^MILLER/DUSTIN CHARLES ^27122010141800000000001290000004429640…"
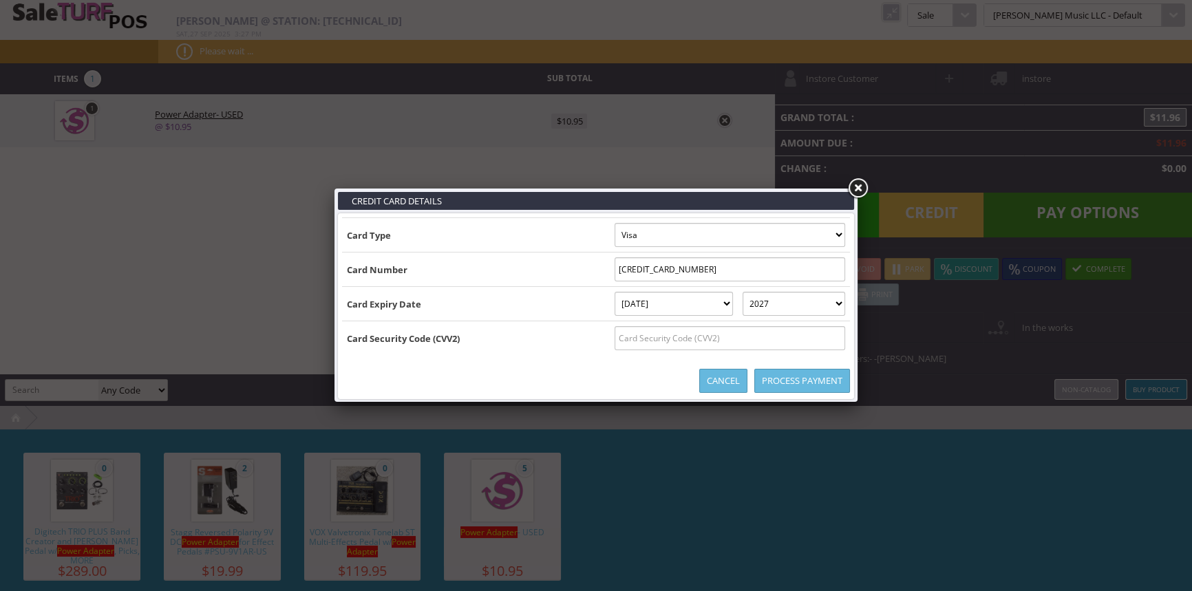
click at [775, 340] on input "text" at bounding box center [729, 338] width 230 height 24
type input "504"
click at [812, 389] on link "Process Payment" at bounding box center [802, 381] width 96 height 24
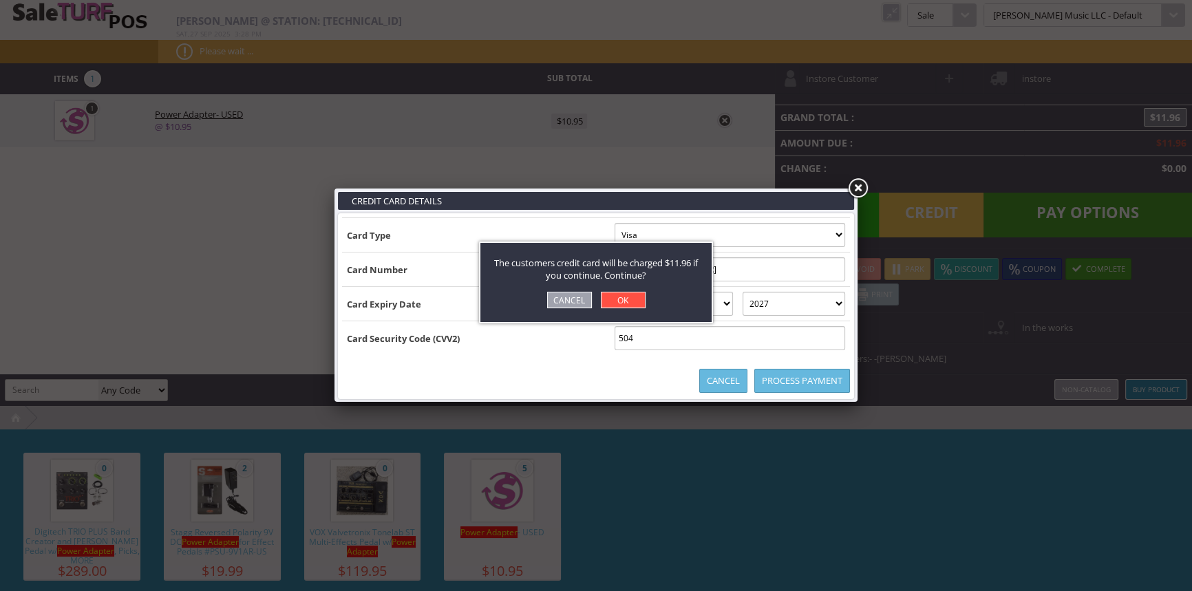
click at [616, 307] on link "OK" at bounding box center [623, 300] width 45 height 17
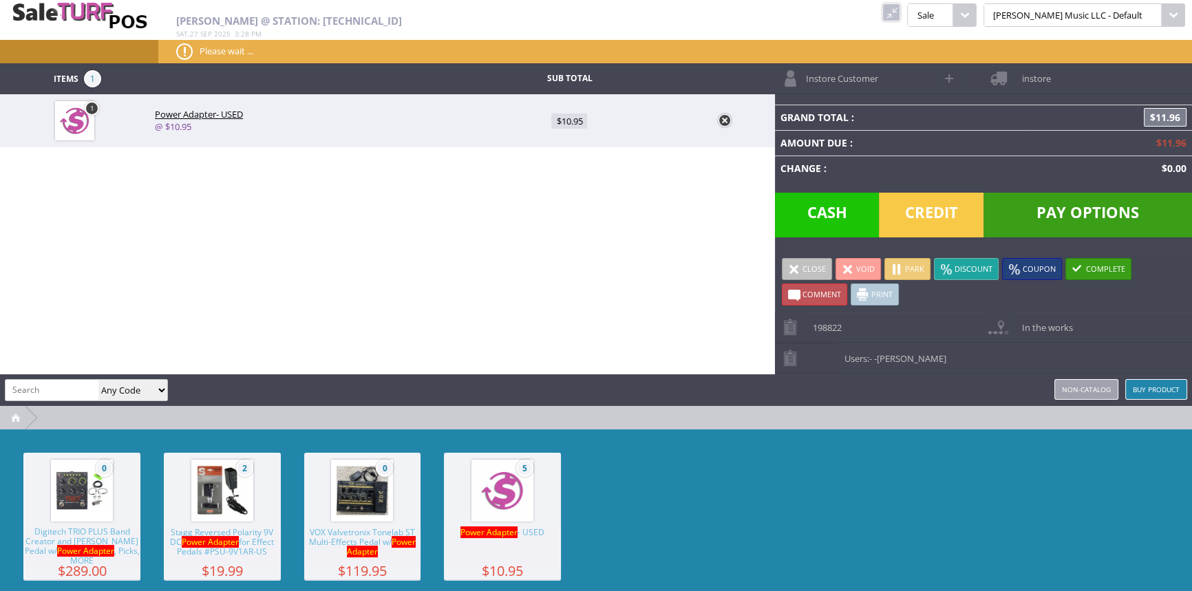
type input "0"
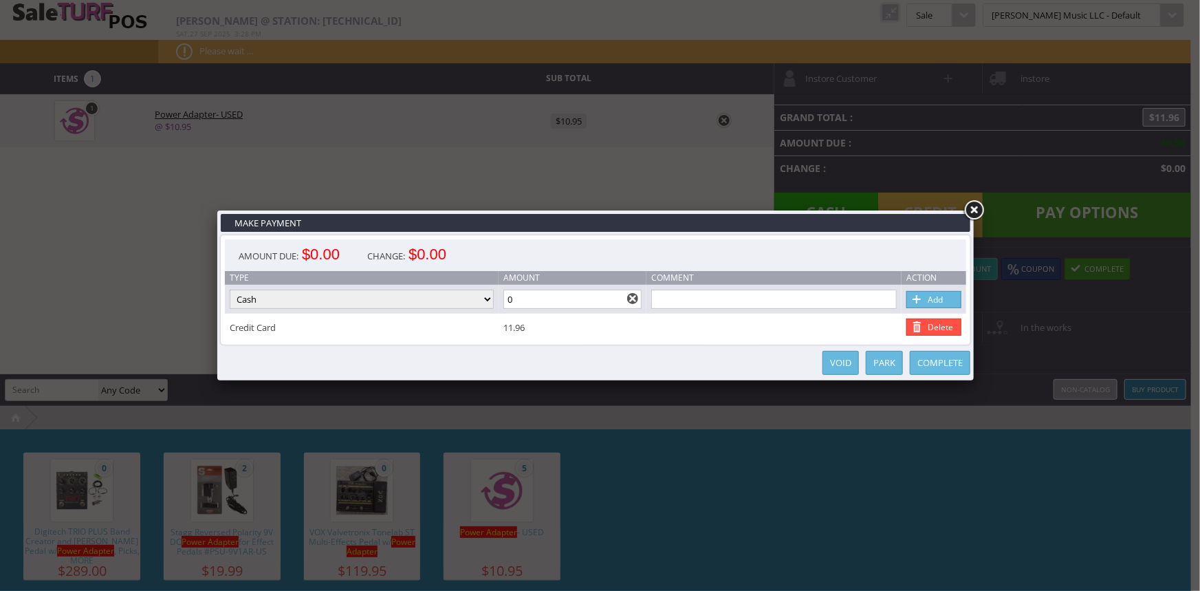
click at [950, 370] on link "Complete" at bounding box center [940, 363] width 61 height 24
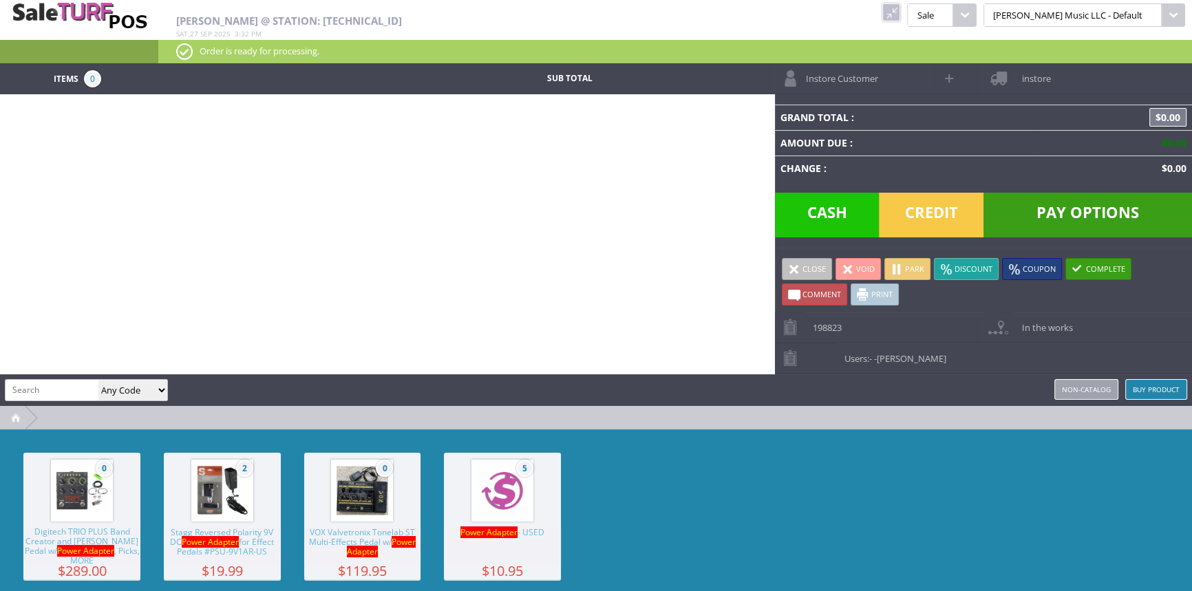
click at [946, 352] on span "-Vincent VanBebber" at bounding box center [910, 358] width 72 height 12
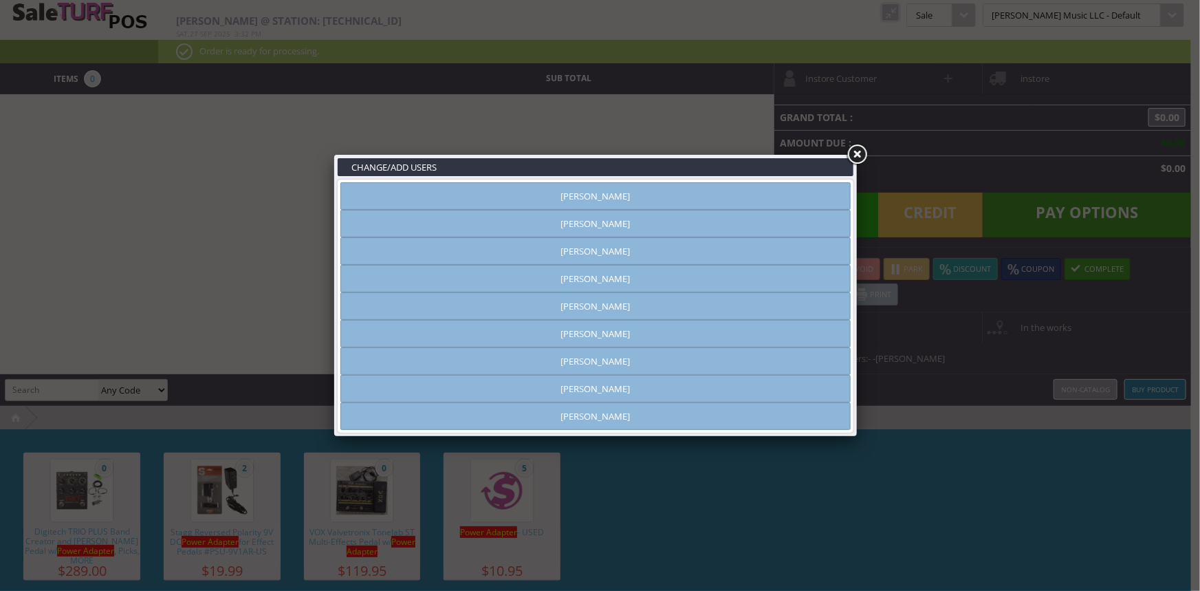
click at [440, 365] on link "[PERSON_NAME]" at bounding box center [596, 361] width 510 height 28
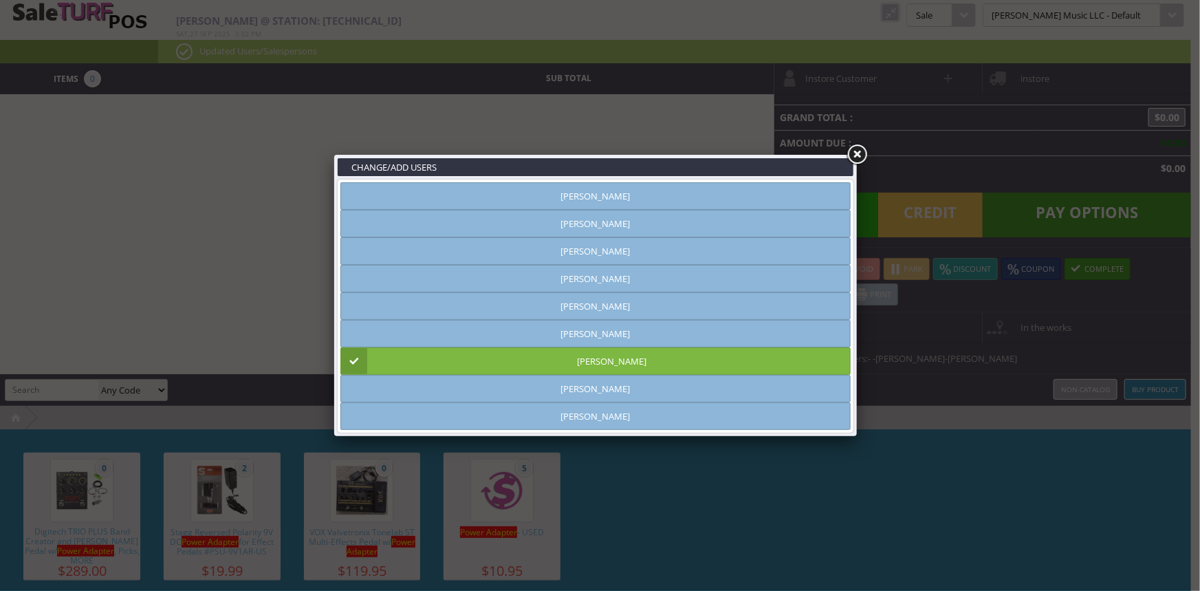
click at [857, 151] on link at bounding box center [857, 154] width 25 height 25
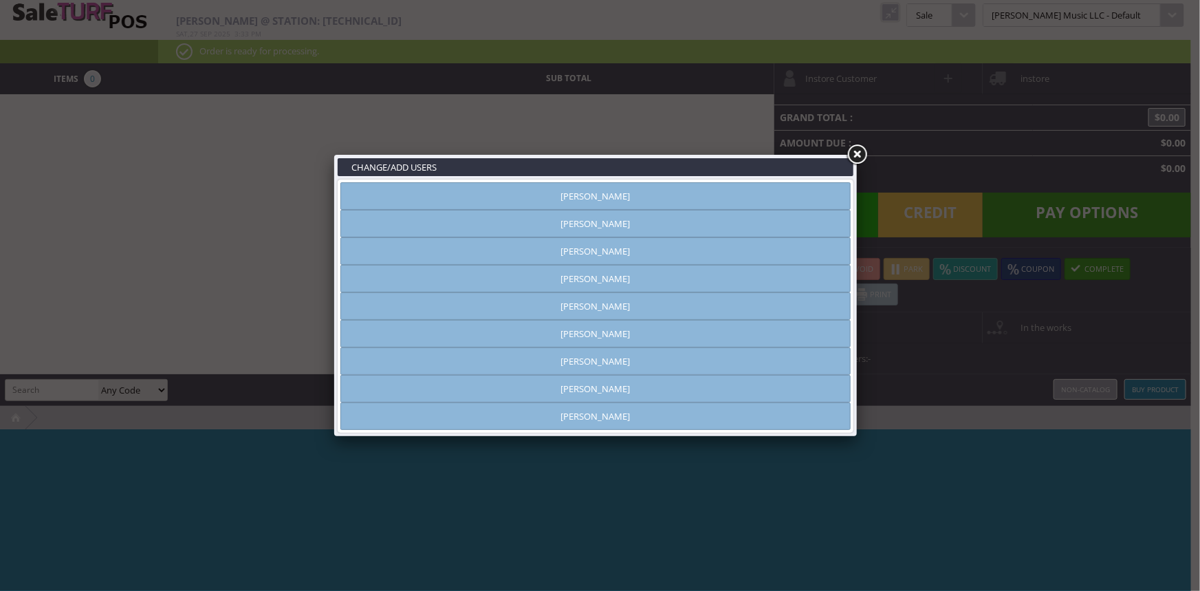
type input "[PERSON_NAME]"
click at [591, 352] on link "[PERSON_NAME]" at bounding box center [596, 361] width 510 height 28
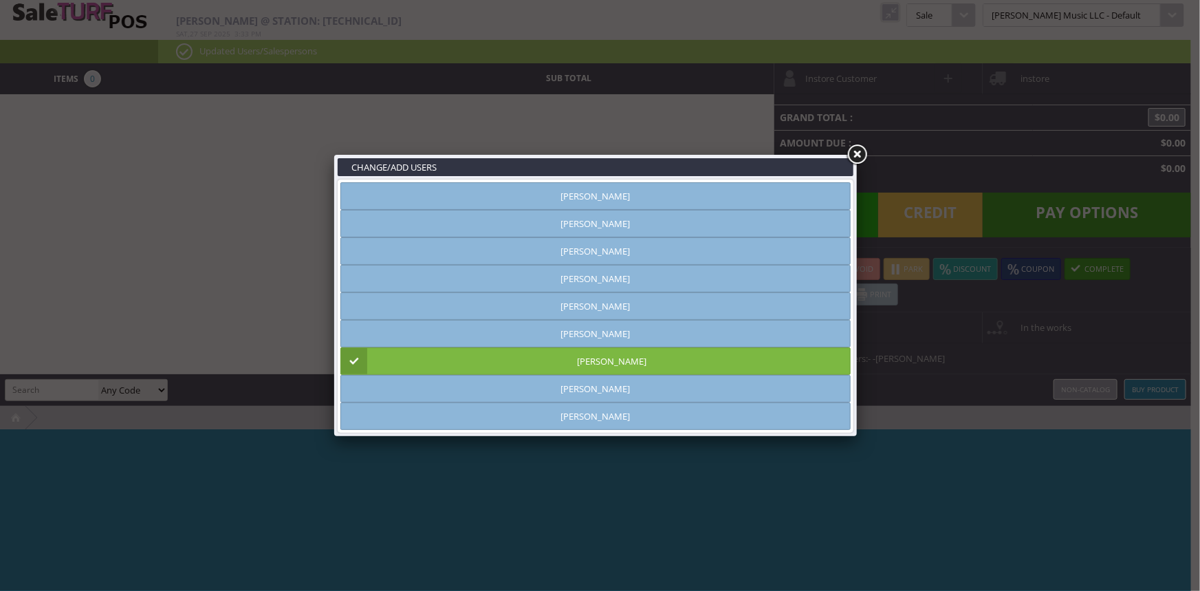
click at [851, 155] on link at bounding box center [857, 154] width 25 height 25
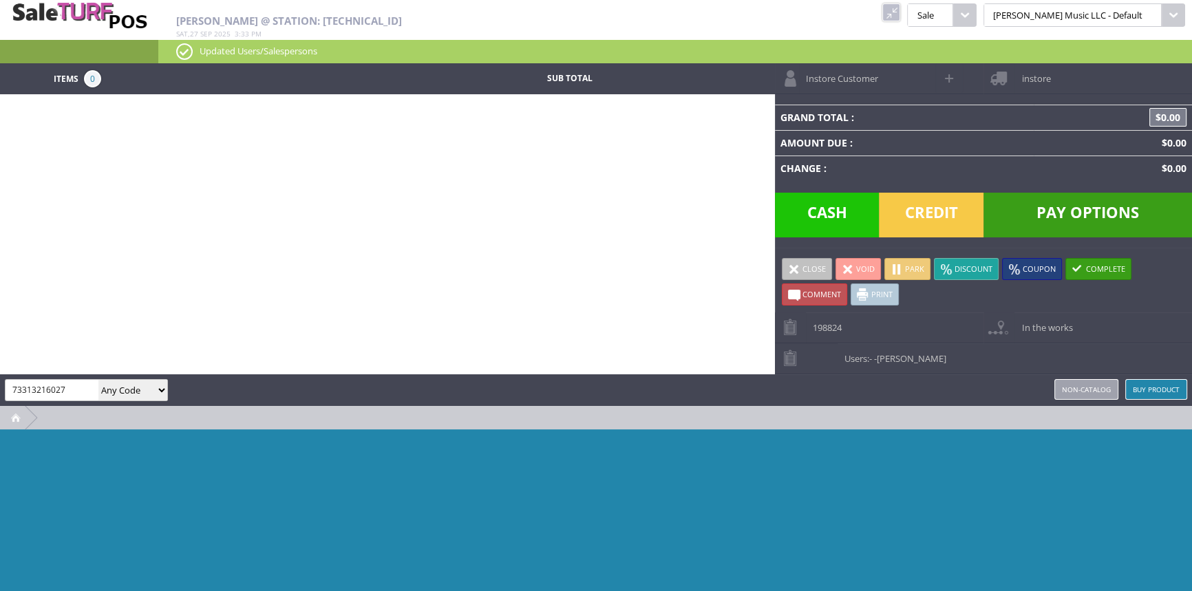
type input "733132160273"
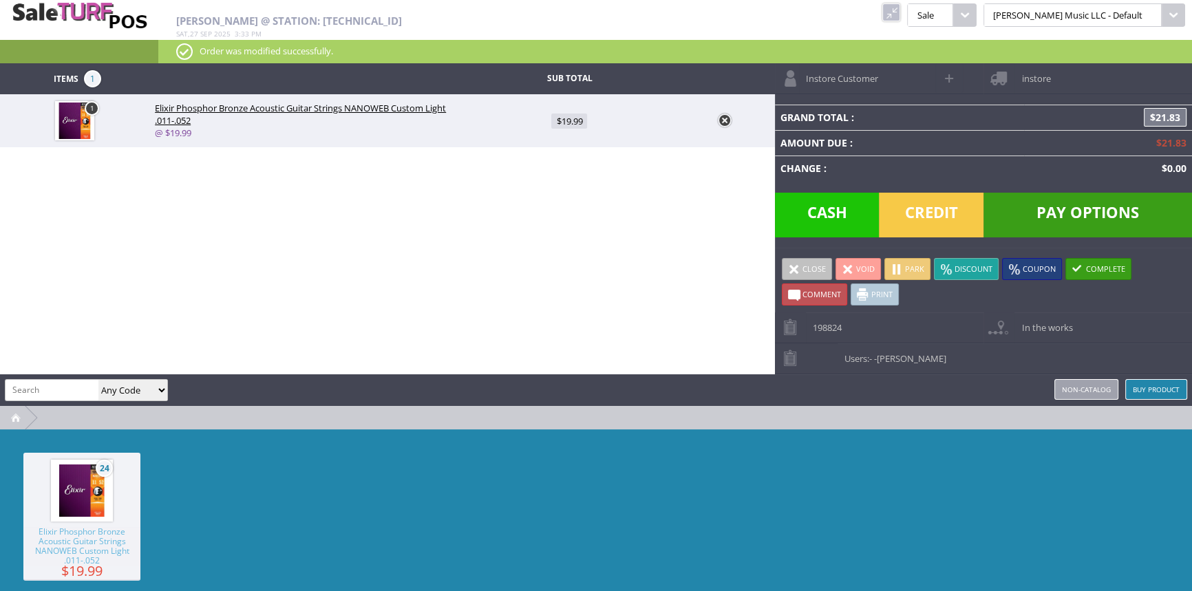
click at [71, 111] on img at bounding box center [74, 120] width 39 height 39
type input "1"
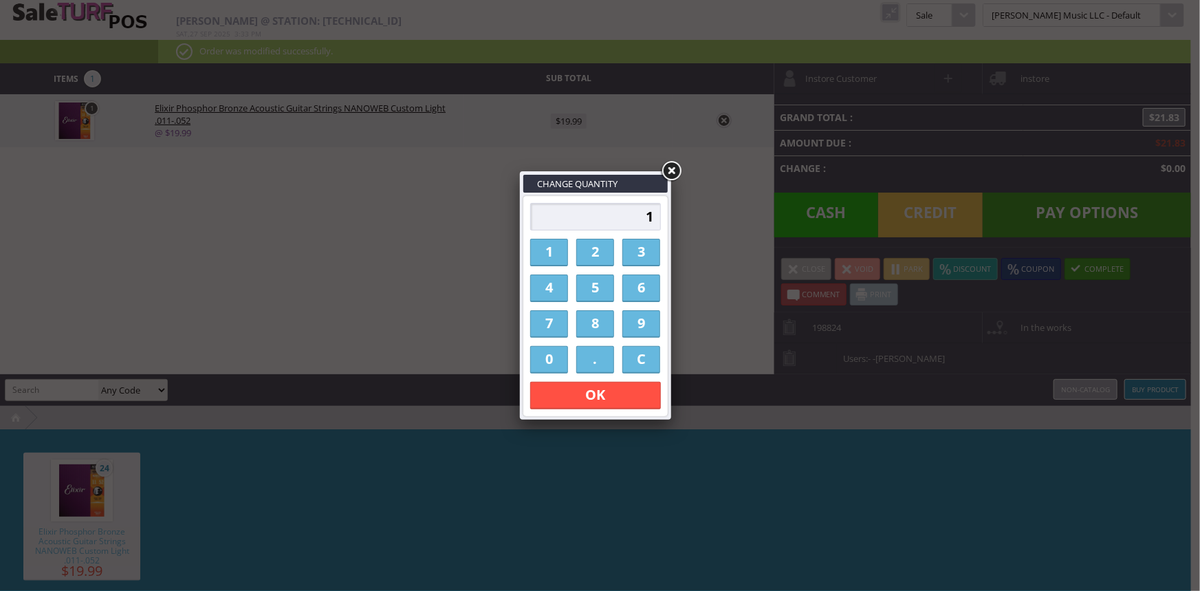
click at [651, 217] on input "1" at bounding box center [595, 217] width 131 height 28
type input "3"
click at [612, 398] on link "OK" at bounding box center [595, 396] width 131 height 28
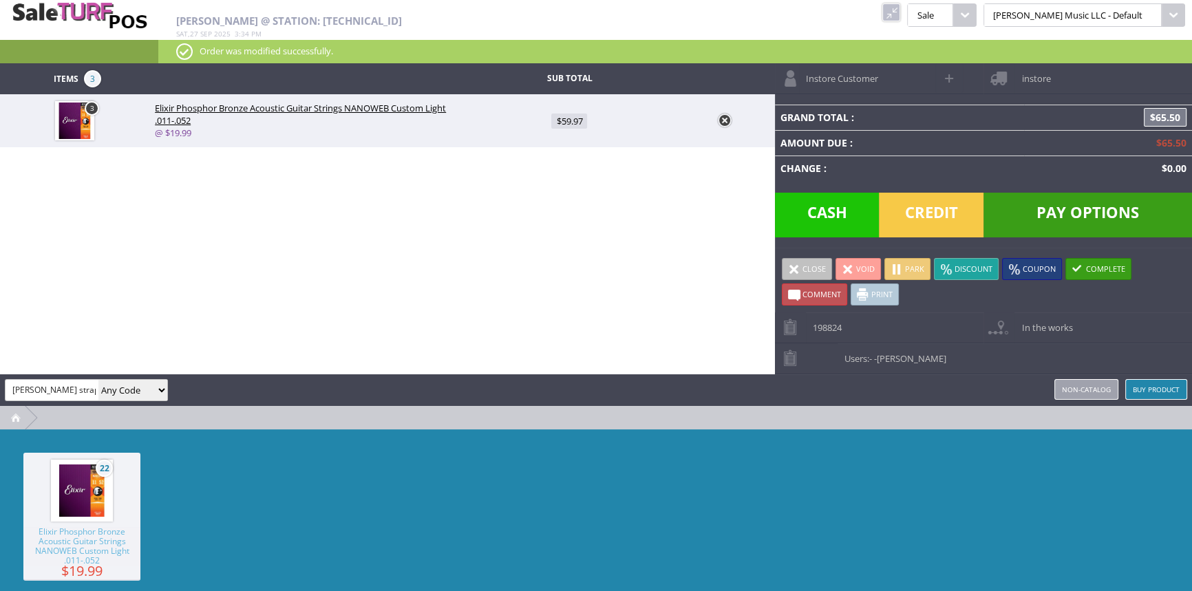
type input "[PERSON_NAME] strap"
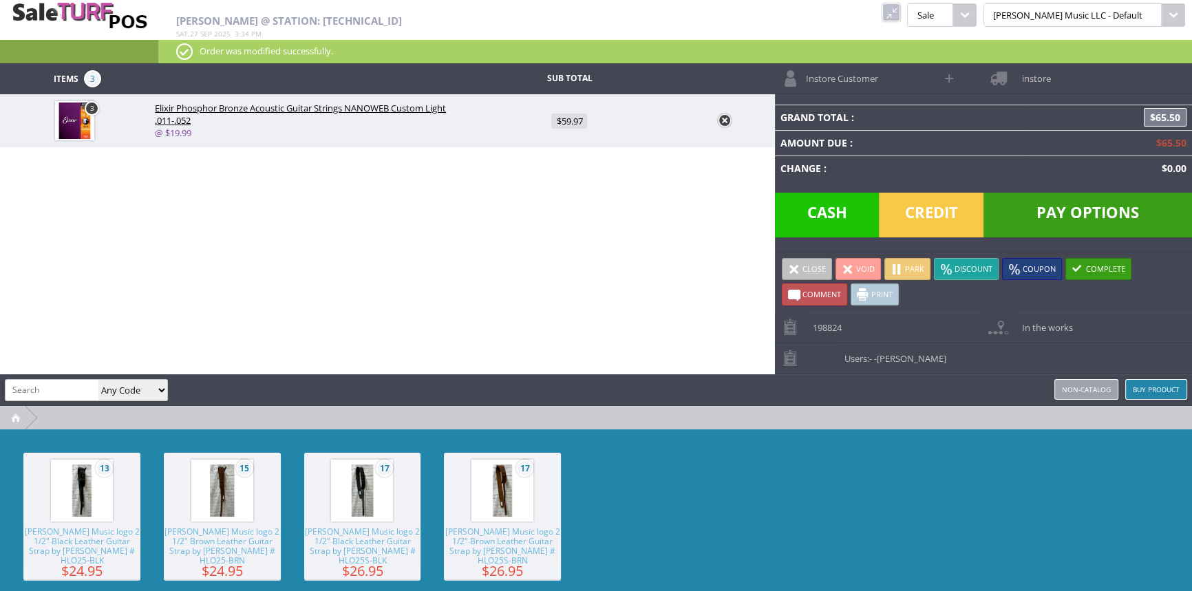
click at [202, 538] on span "[PERSON_NAME] Music logo 2 1/2" Brown Leather Guitar Strap by [PERSON_NAME] # H…" at bounding box center [222, 546] width 117 height 39
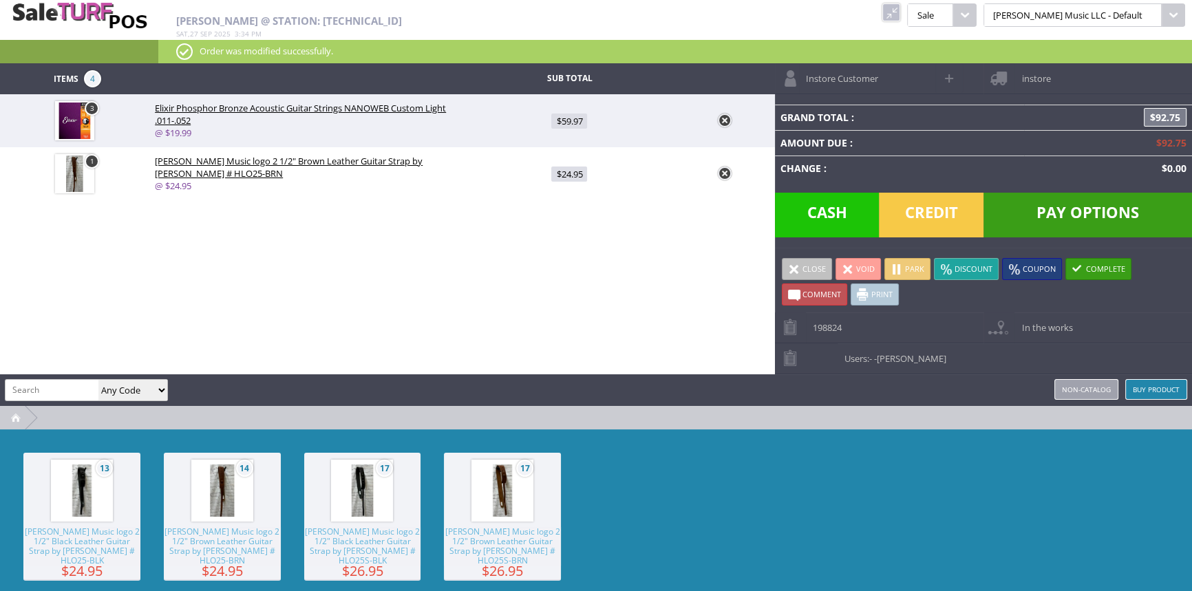
click at [936, 201] on span "Credit" at bounding box center [931, 215] width 105 height 45
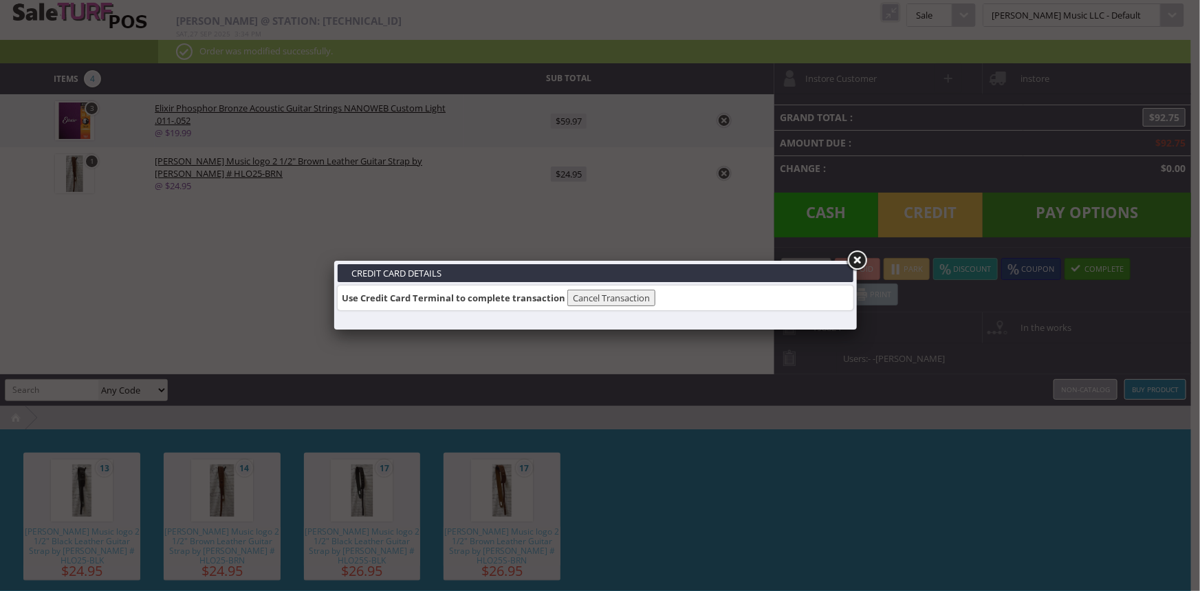
click at [854, 261] on link at bounding box center [857, 260] width 25 height 25
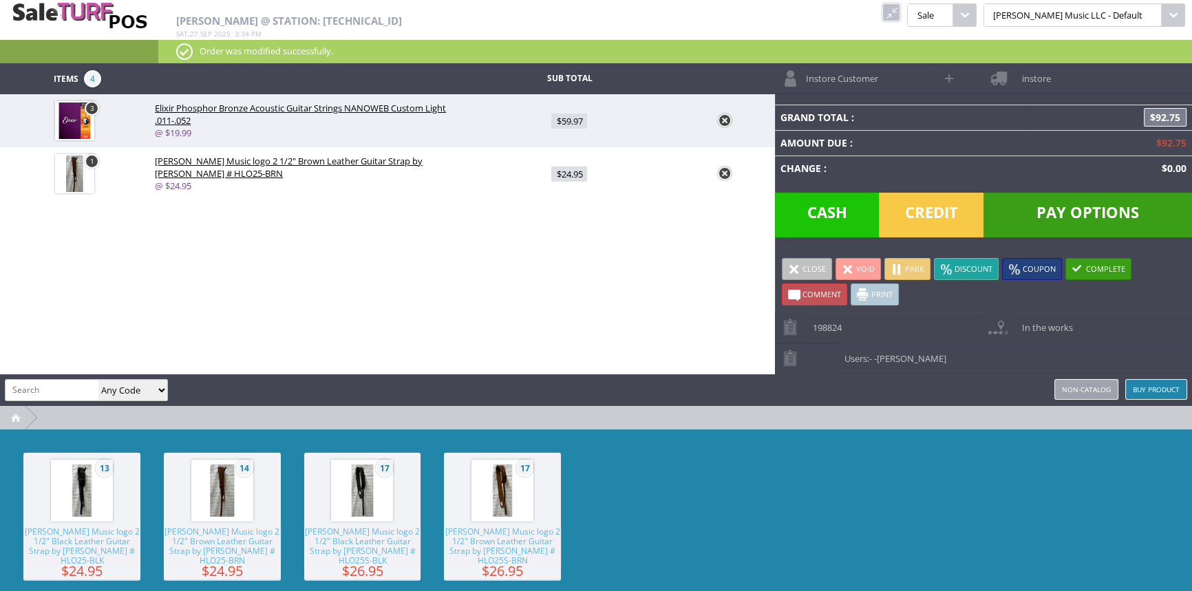
drag, startPoint x: 1032, startPoint y: 208, endPoint x: 1039, endPoint y: 211, distance: 7.7
click at [1039, 211] on span "Pay Options" at bounding box center [1087, 215] width 208 height 45
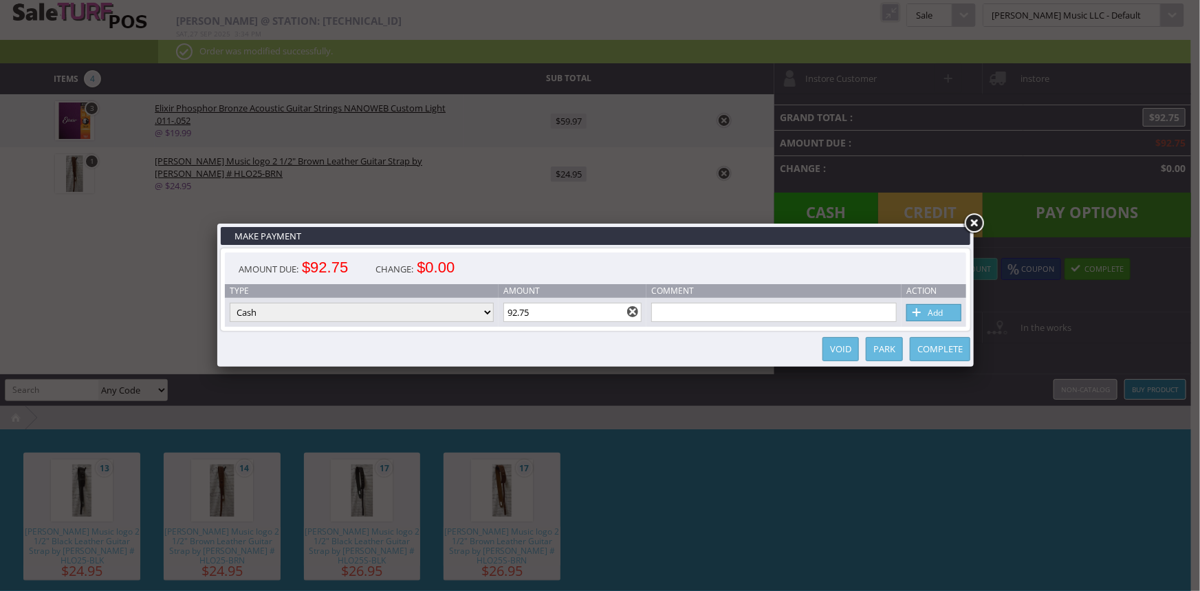
click at [493, 312] on select "Cash Credit Card Cheque or Money Order" at bounding box center [362, 312] width 264 height 19
select select "credit_card"
click at [230, 303] on select "Cash Credit Card Cheque or Money Order" at bounding box center [362, 312] width 264 height 19
click at [915, 316] on span at bounding box center [918, 312] width 14 height 15
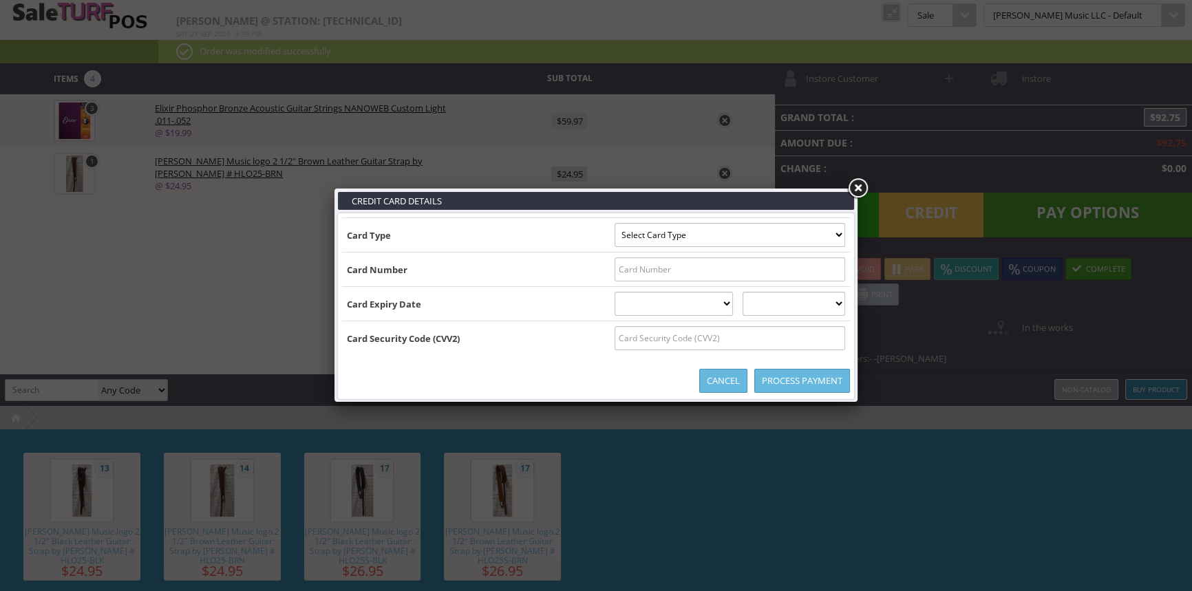
type input "[US_VEHICLE_IDENTIFICATION_NUMBER]^[PERSON_NAME]/[PERSON_NAME] ^261120110100100…"
select select "VISA"
type input "[CREDIT_CARD_NUMBER]"
select select "11"
select select "2026"
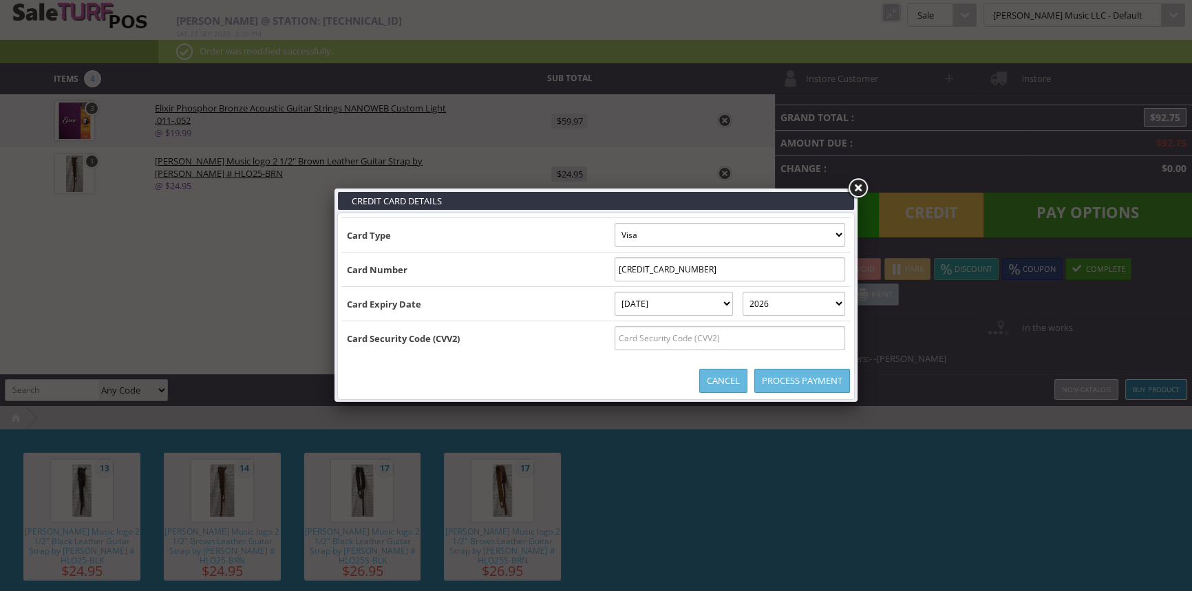
type input "[US_VEHICLE_IDENTIFICATION_NUMBER]^[PERSON_NAME]/[PERSON_NAME] ^261120110100100…"
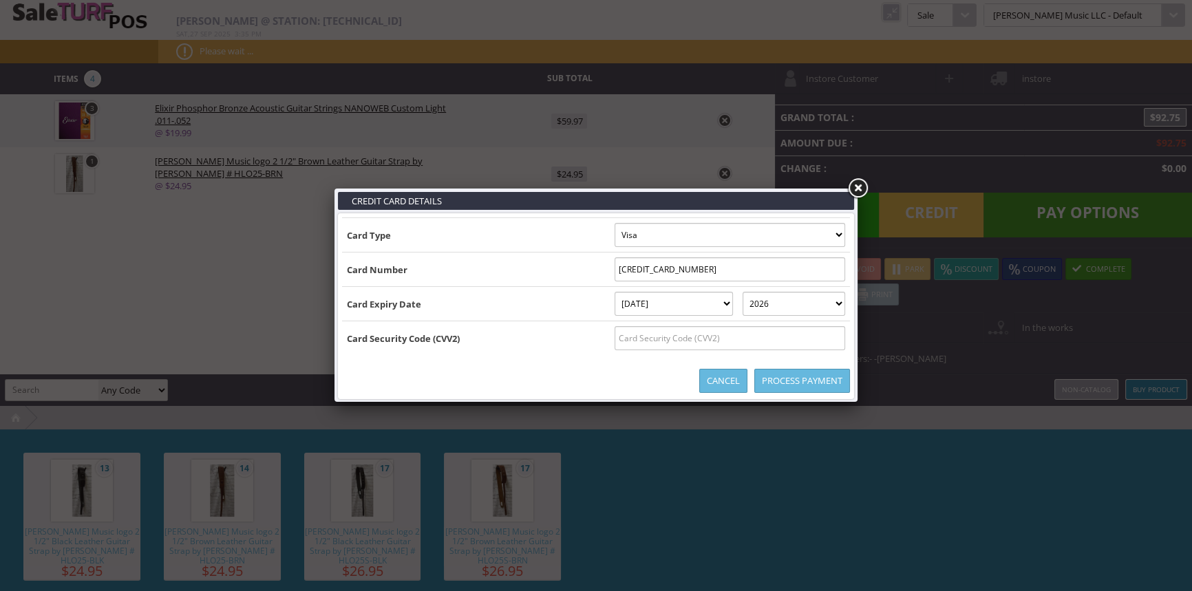
click at [812, 337] on input "text" at bounding box center [729, 338] width 230 height 24
type input "891"
click at [816, 378] on link "Process Payment" at bounding box center [802, 381] width 96 height 24
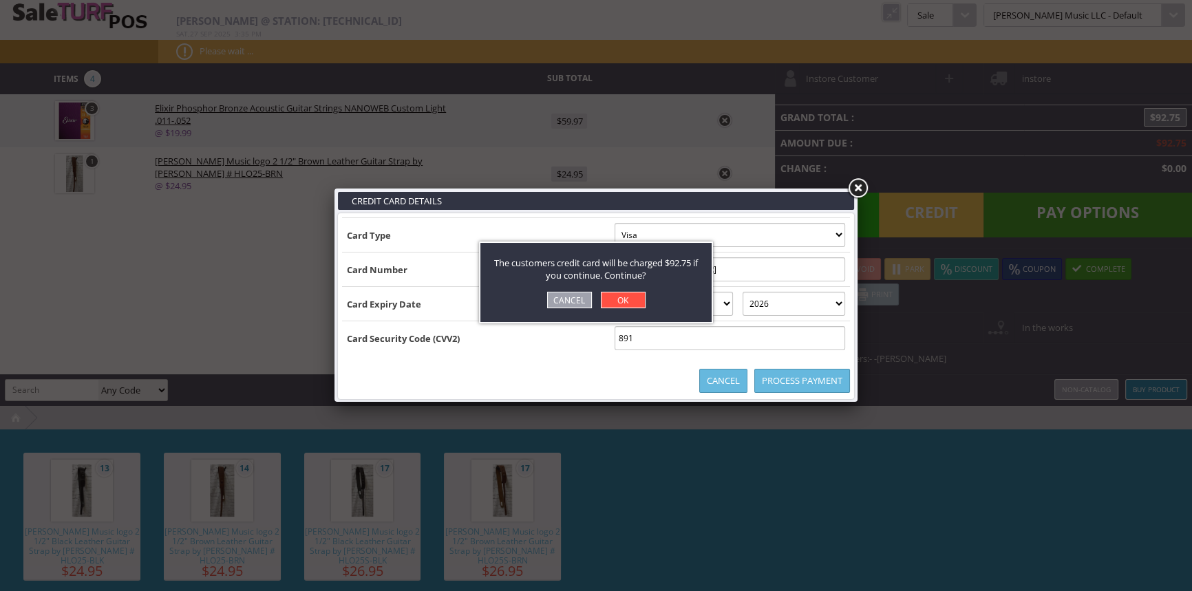
click at [623, 297] on link "OK" at bounding box center [623, 300] width 45 height 17
select select "cash"
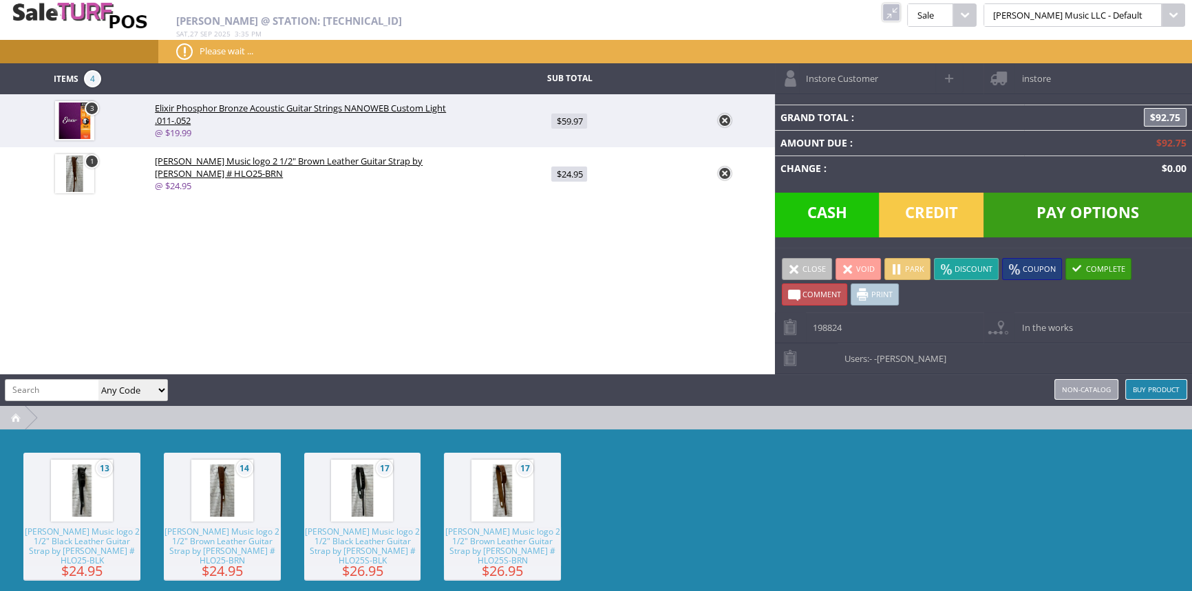
type input "0"
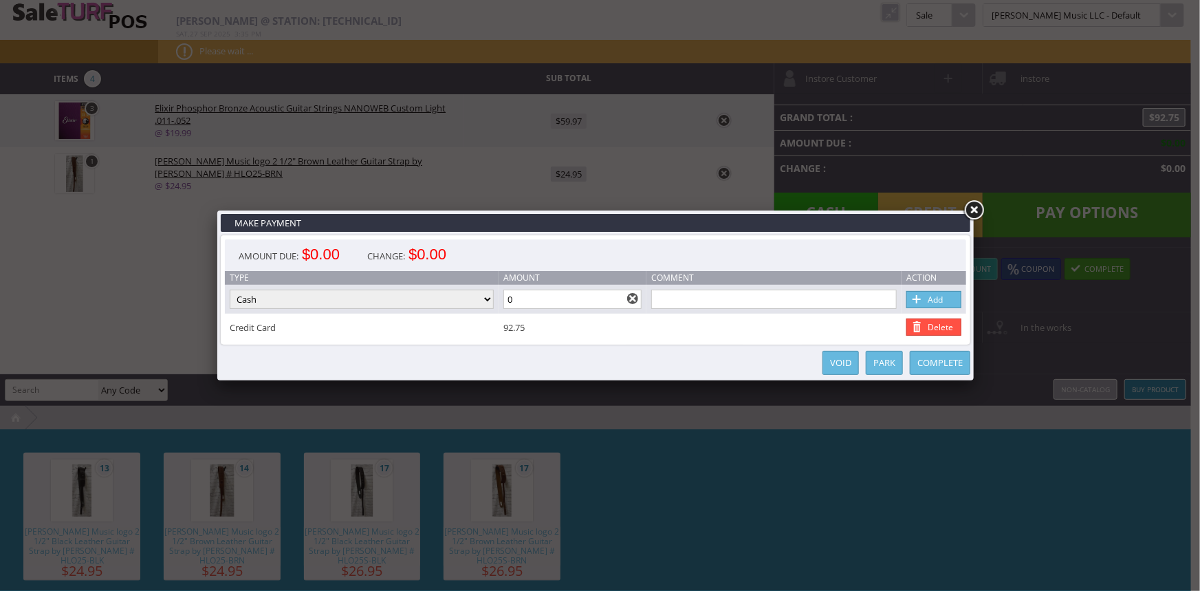
click at [949, 363] on link "Complete" at bounding box center [940, 363] width 61 height 24
